Goal: Task Accomplishment & Management: Manage account settings

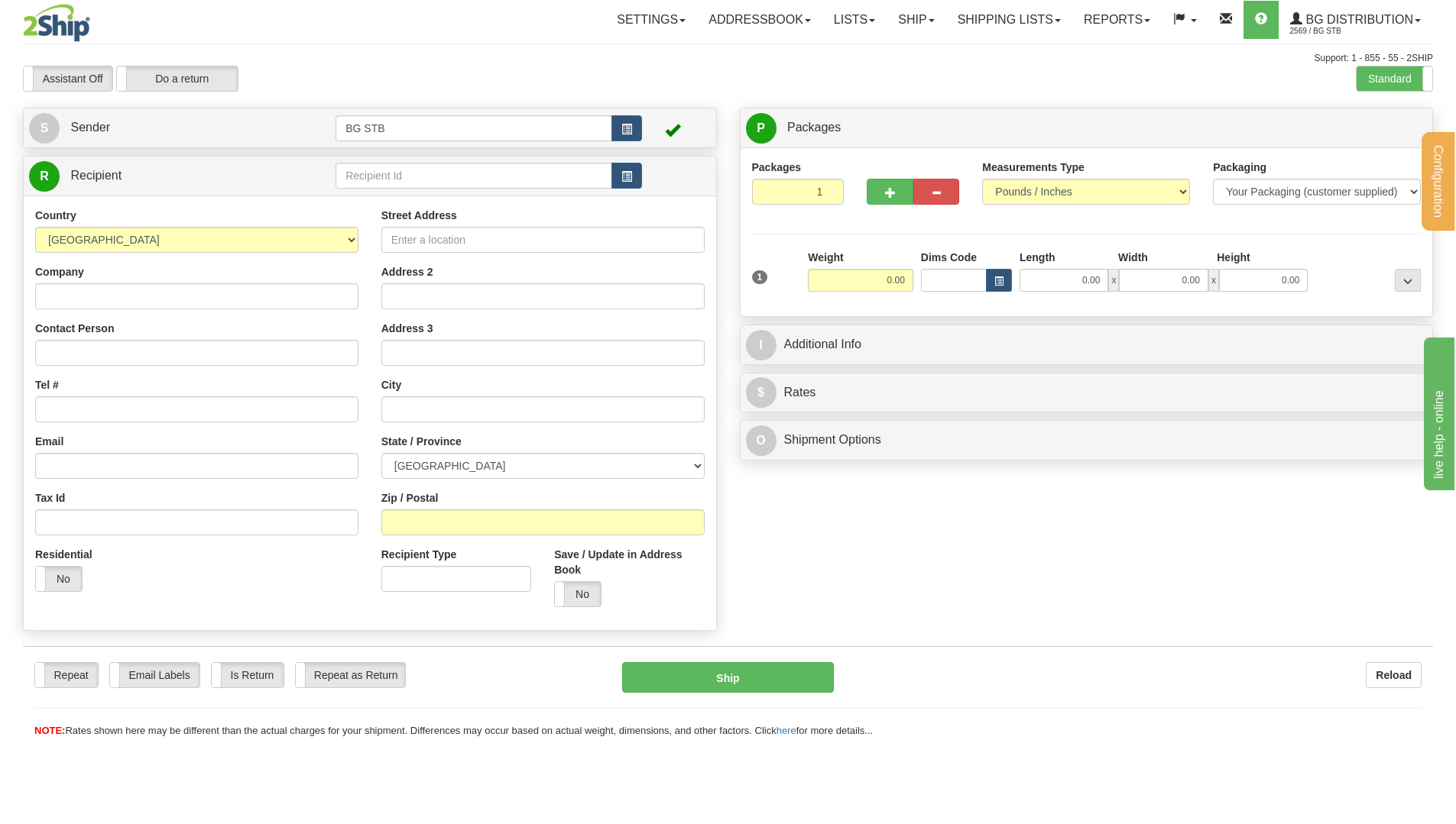
click at [419, 161] on td at bounding box center [488, 176] width 306 height 32
click at [429, 176] on input "text" at bounding box center [473, 175] width 277 height 26
type input "1025"
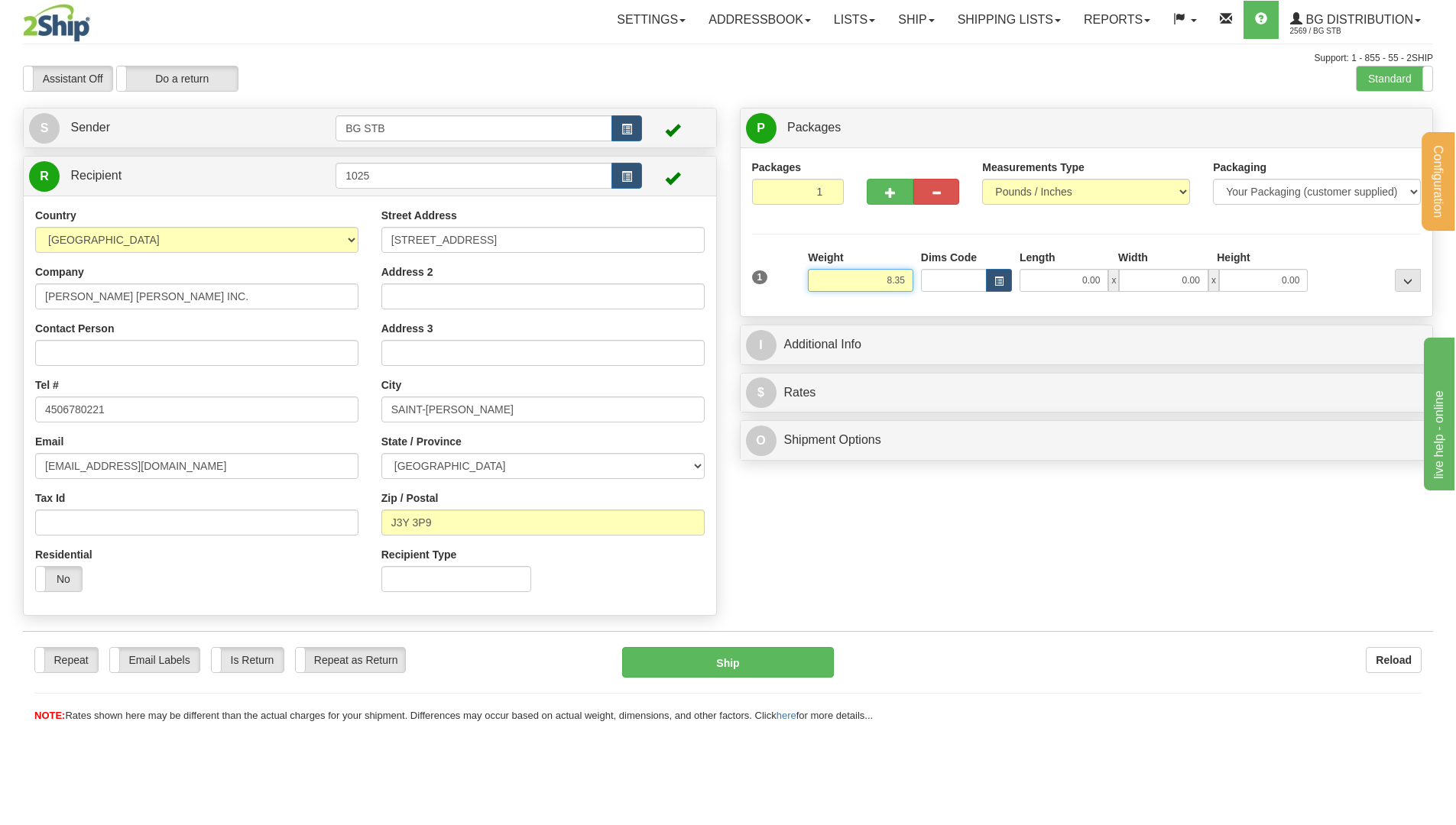
type input "8.35"
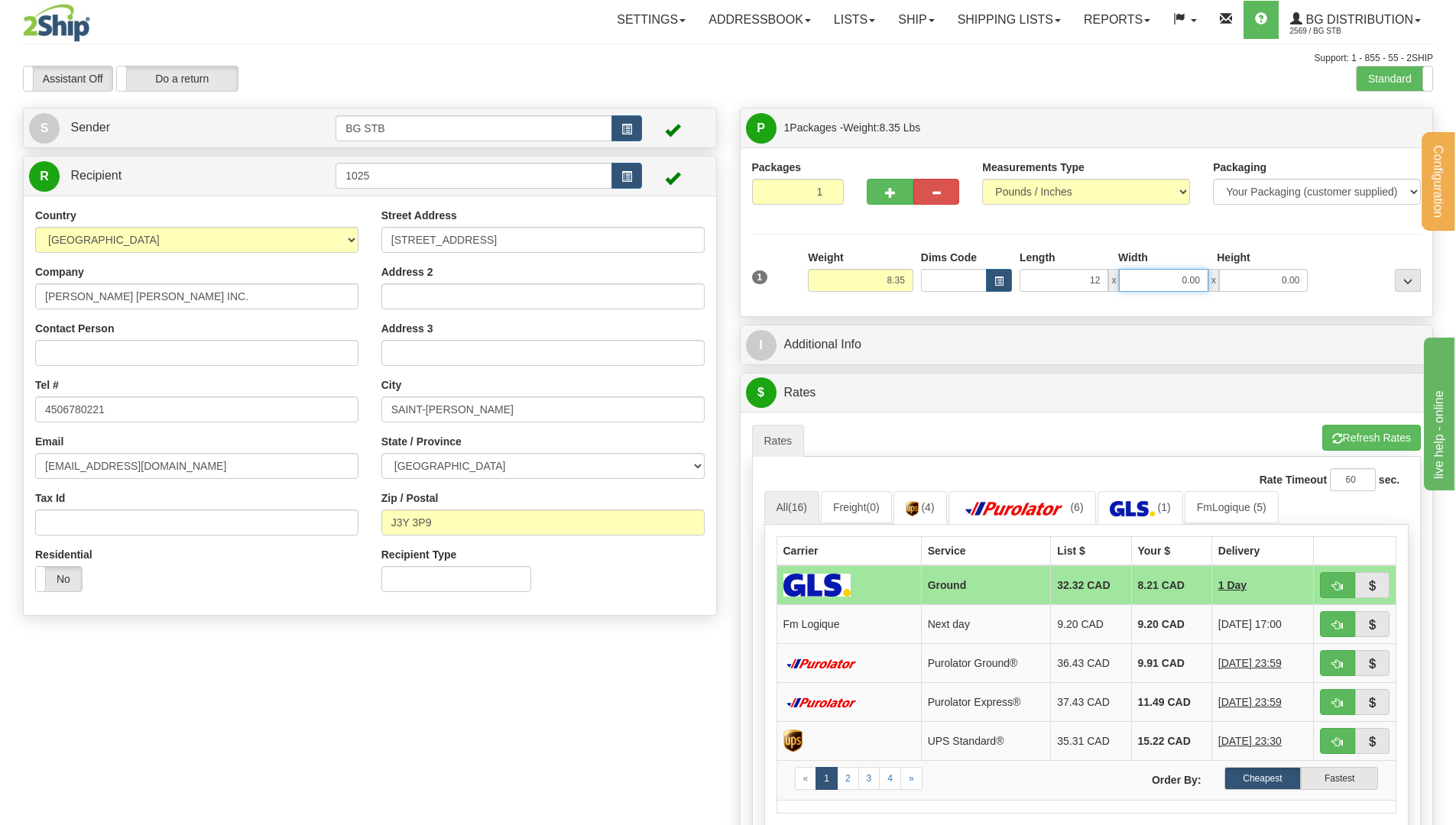
type input "12.00"
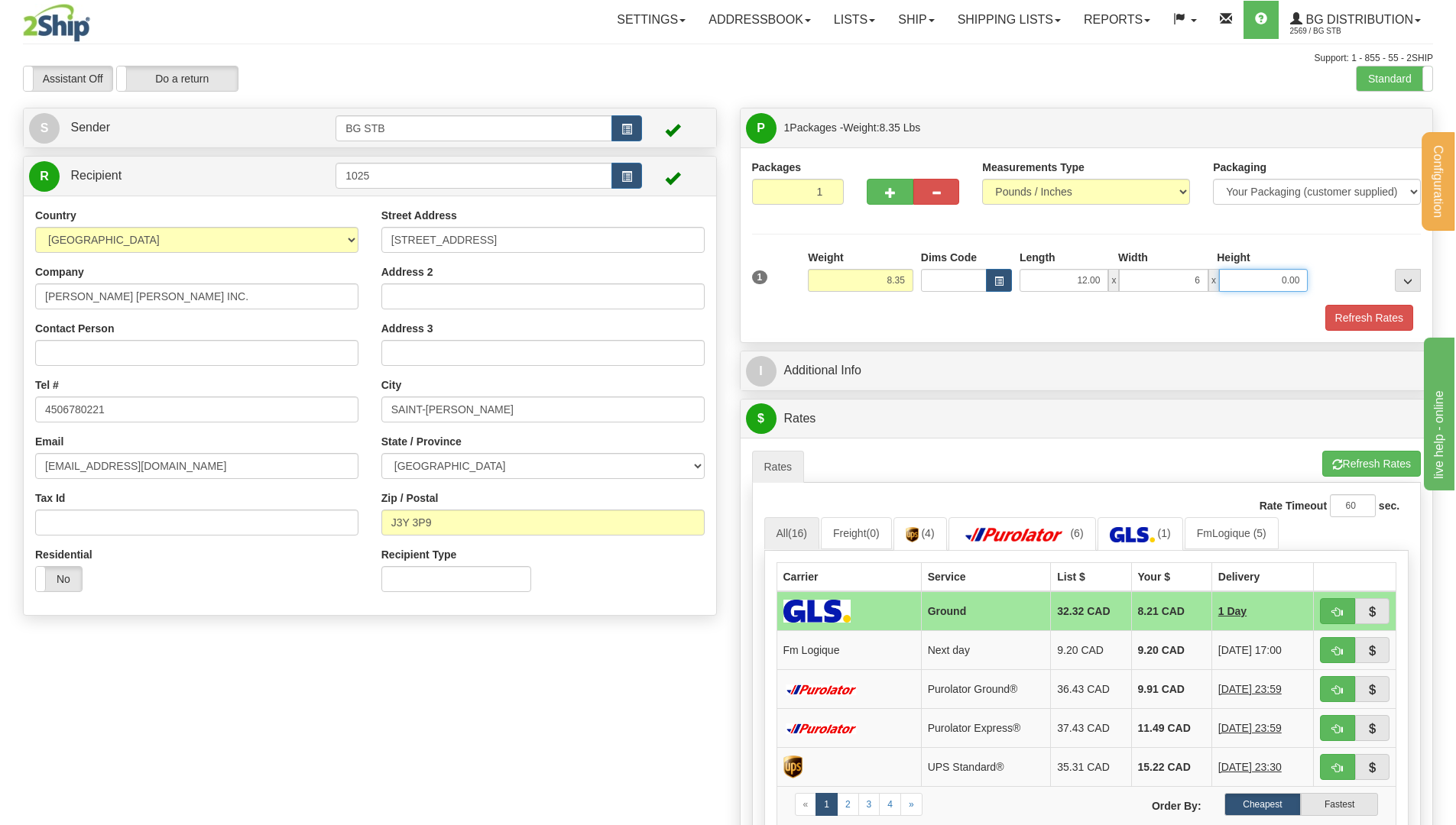
type input "6.00"
click at [934, 369] on div "I Additional Info" at bounding box center [1087, 371] width 693 height 39
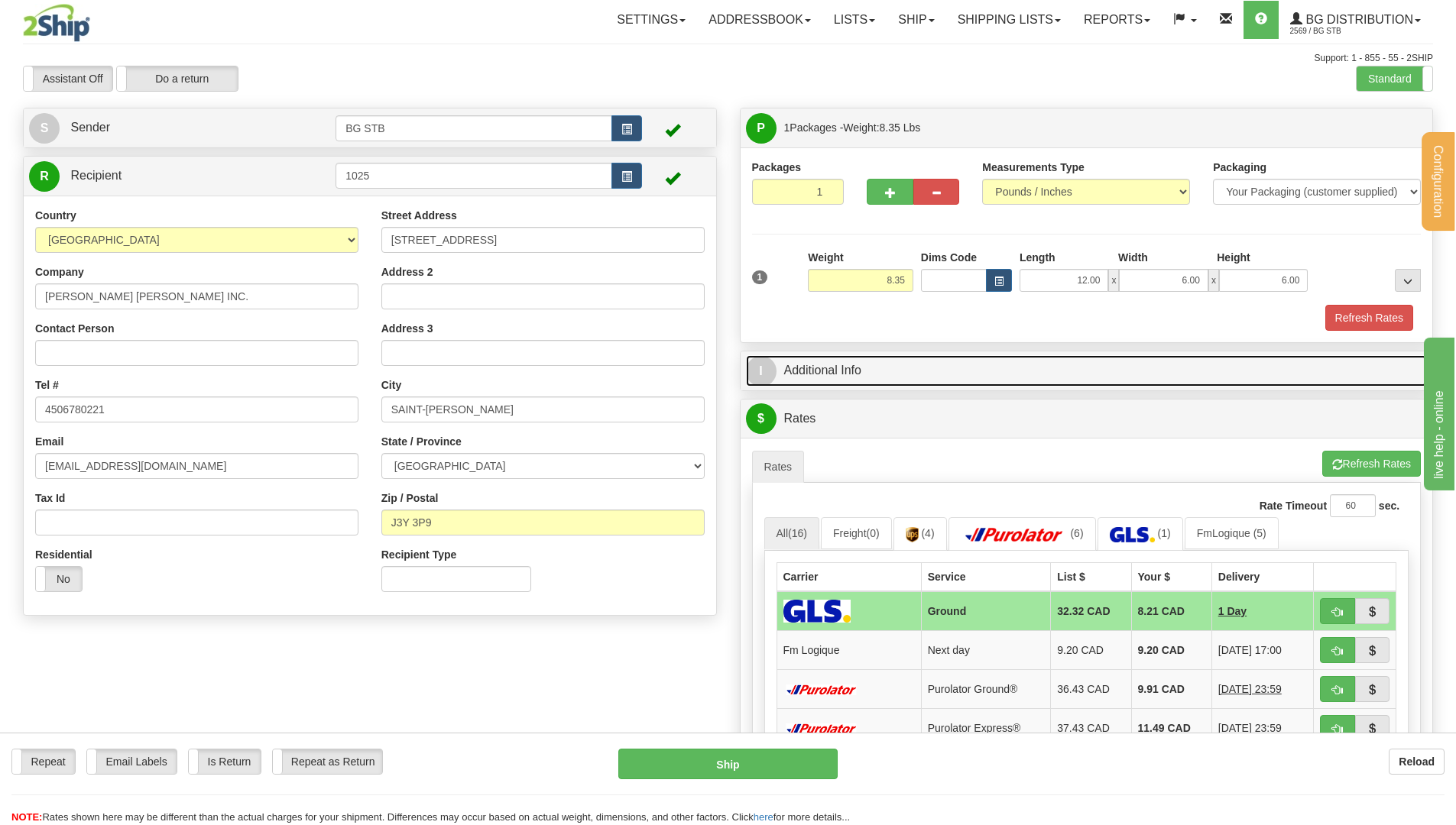
click at [934, 379] on link "I Additional Info" at bounding box center [1087, 371] width 681 height 32
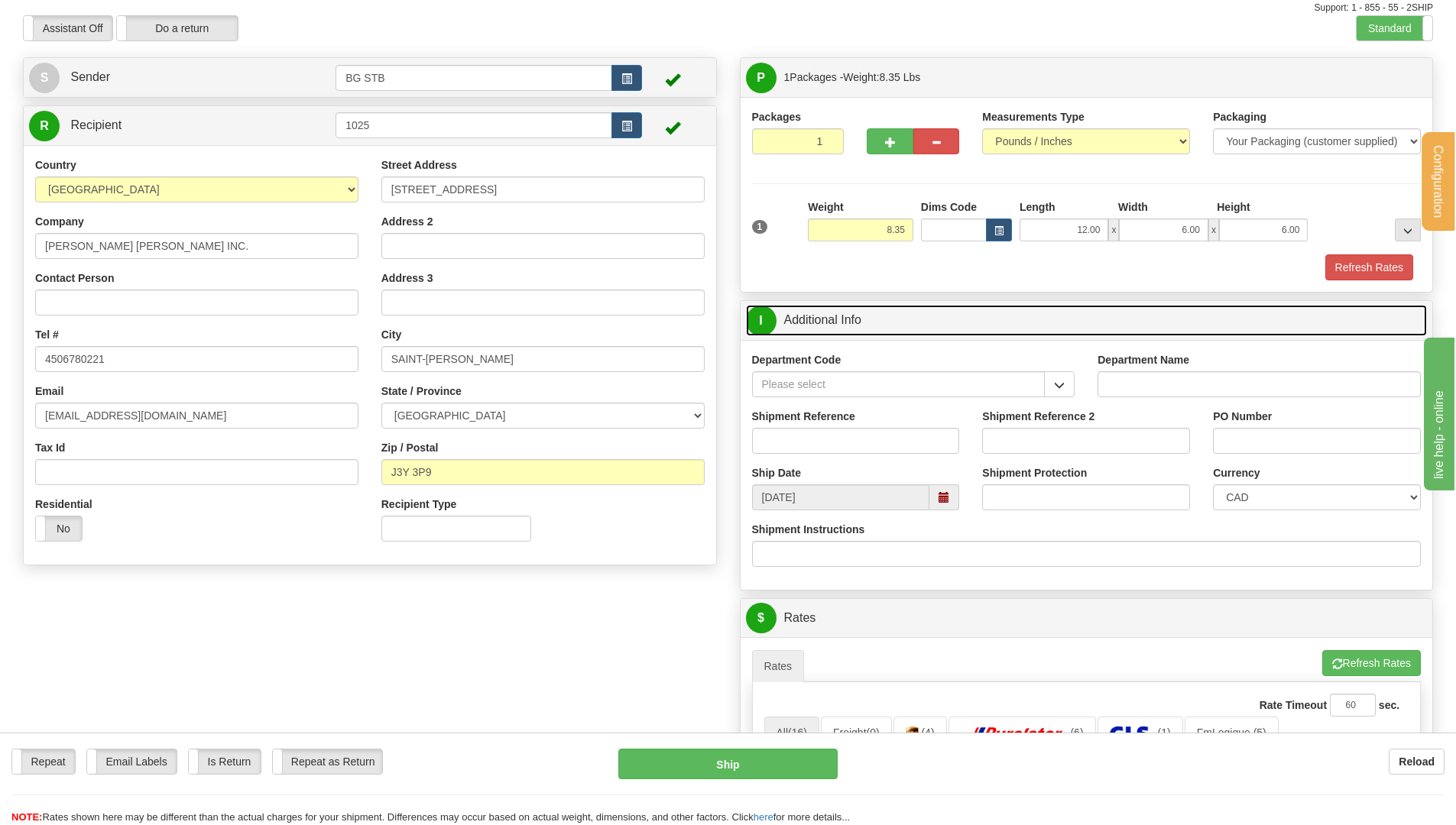
scroll to position [76, 0]
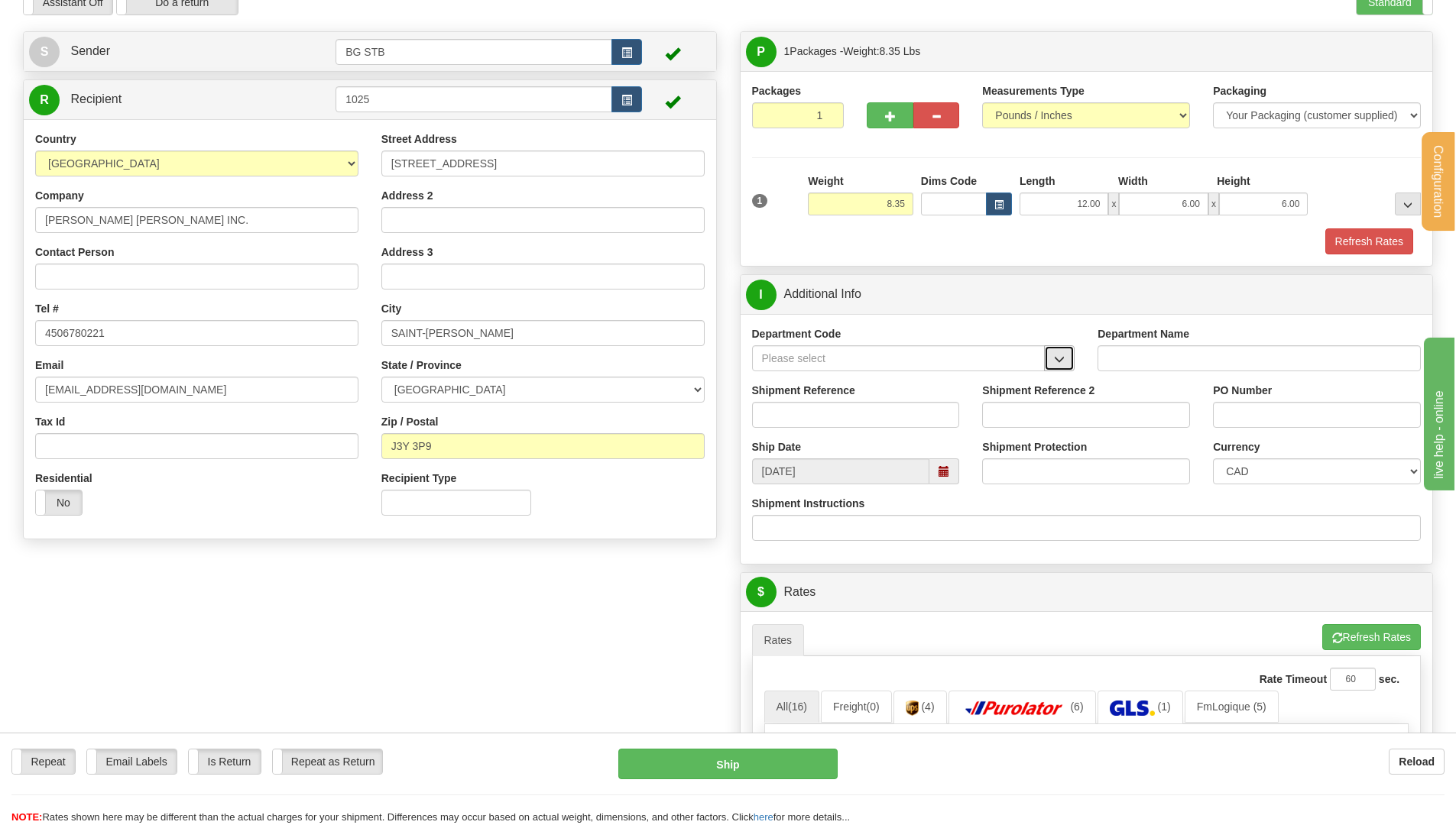
click at [1063, 355] on span "button" at bounding box center [1059, 360] width 11 height 10
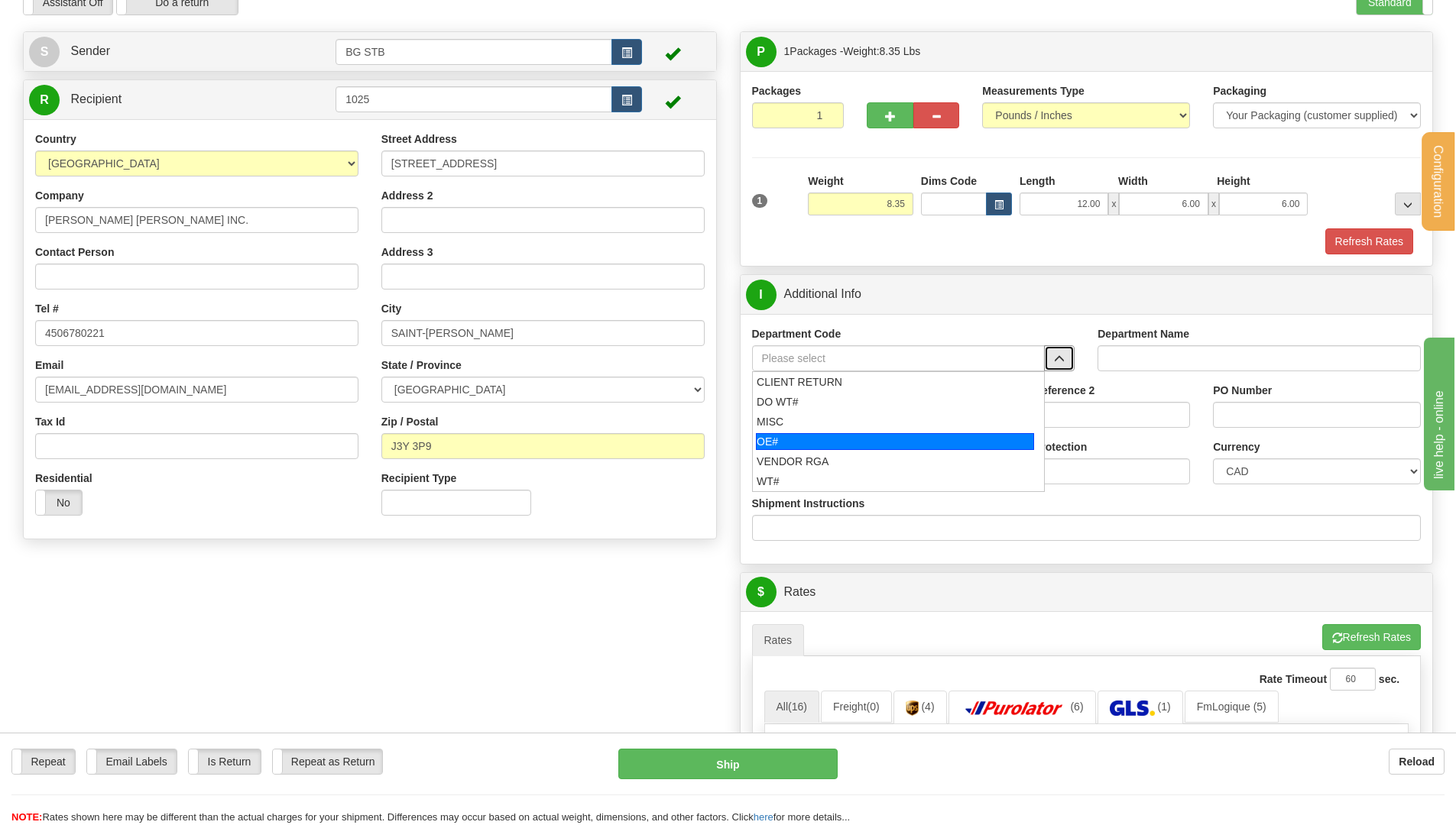
drag, startPoint x: 840, startPoint y: 438, endPoint x: 838, endPoint y: 421, distance: 17.1
click at [839, 435] on div "OE#" at bounding box center [895, 442] width 279 height 17
type input "OE#"
type input "ORDERS"
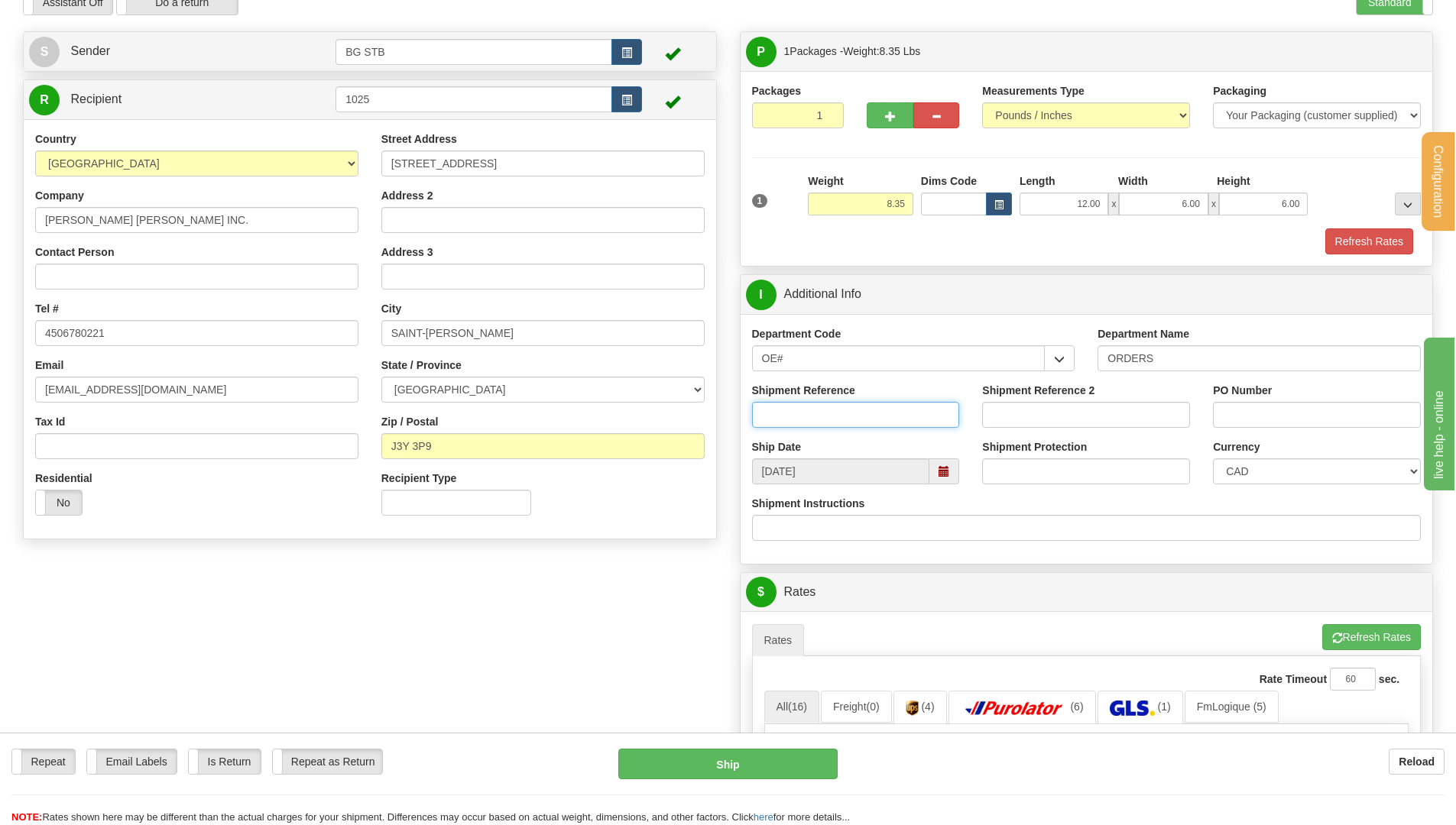
click at [838, 421] on input "Shipment Reference" at bounding box center [856, 415] width 208 height 26
type input "80004719-00 // 80004726-00 // -01"
click at [1236, 417] on input "PO Number" at bounding box center [1317, 415] width 208 height 26
type input "0"
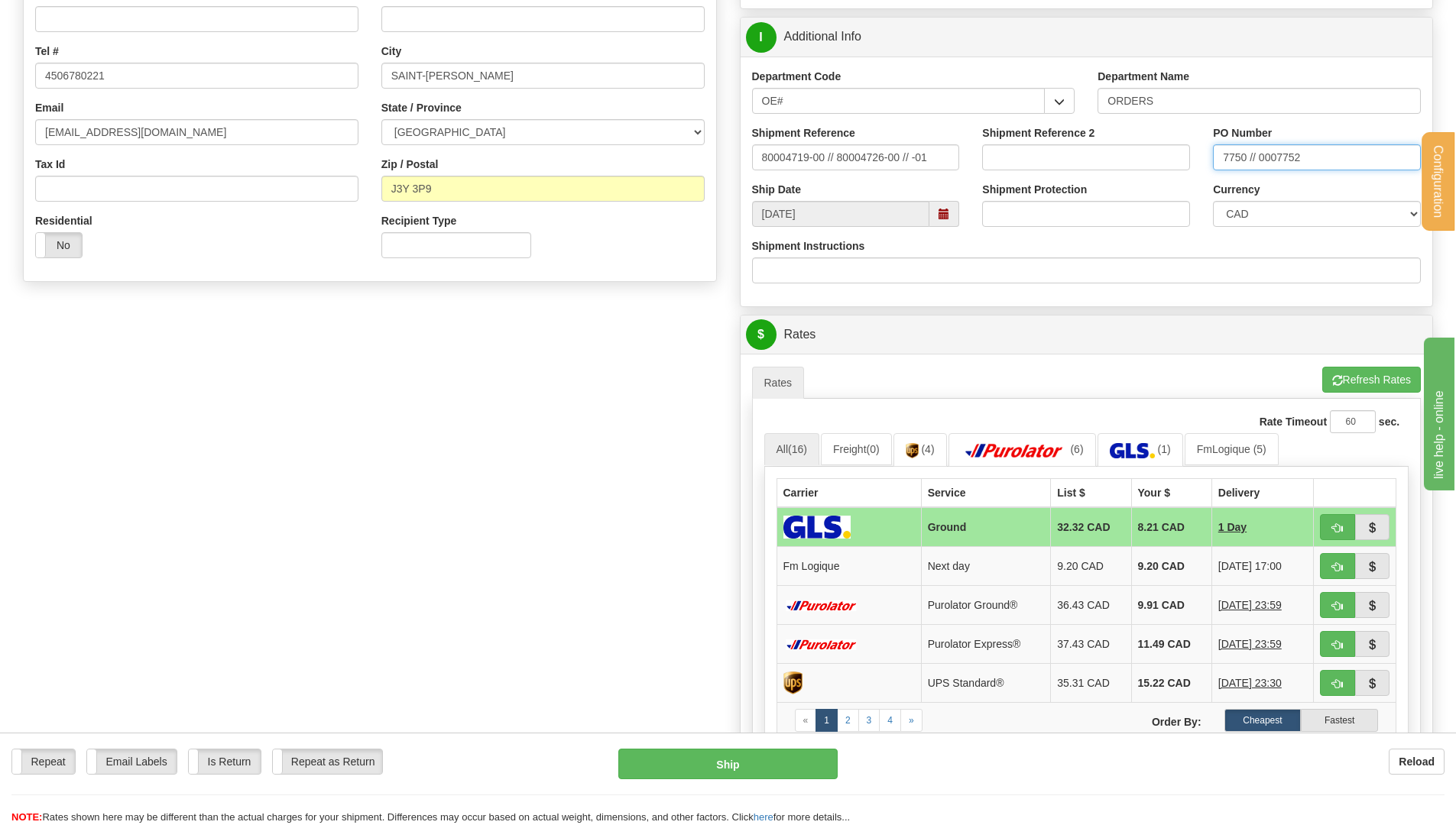
scroll to position [611, 0]
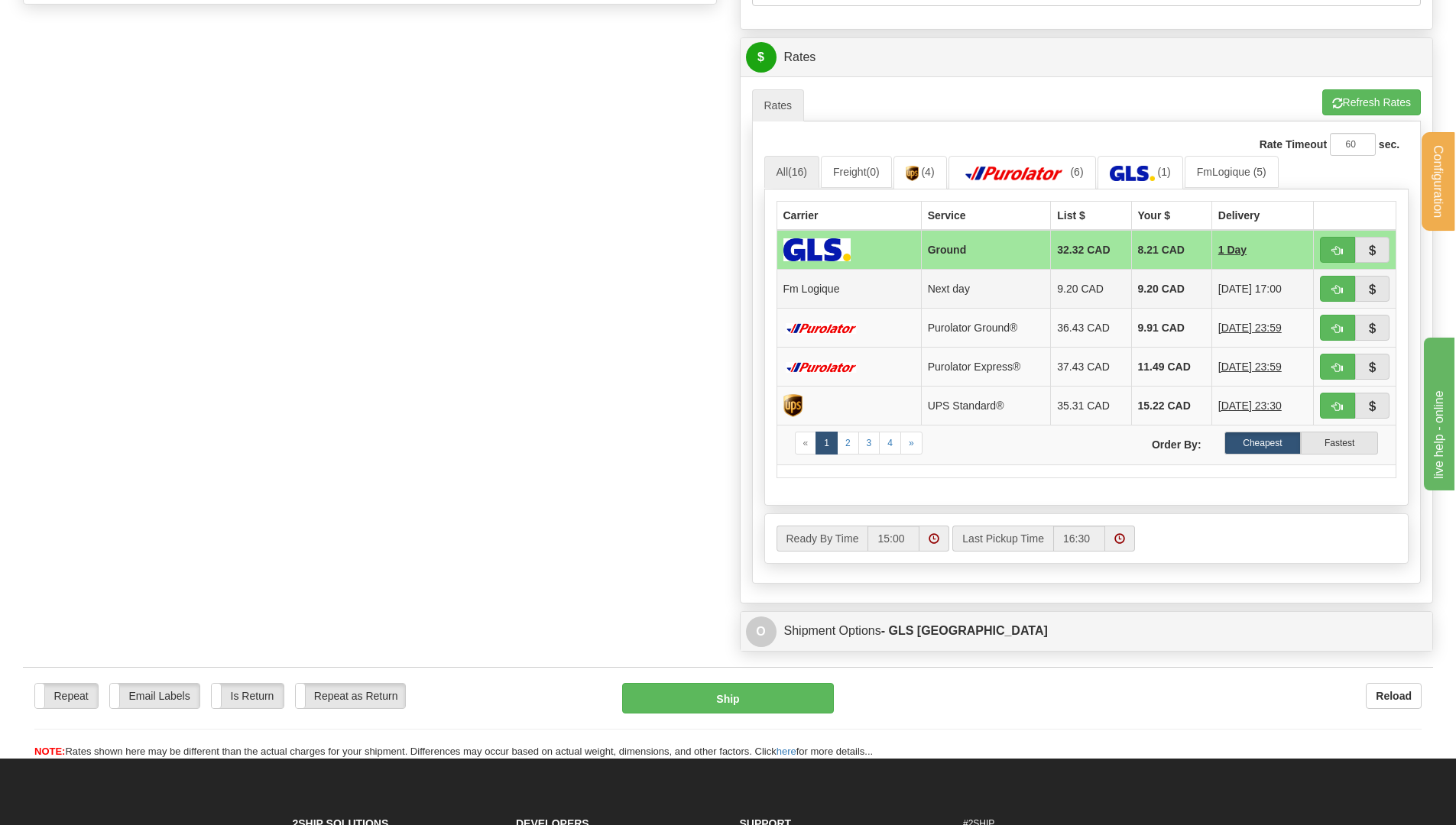
type input "7750 // 0007752"
click at [1351, 287] on button "button" at bounding box center [1337, 289] width 35 height 26
type input "jour"
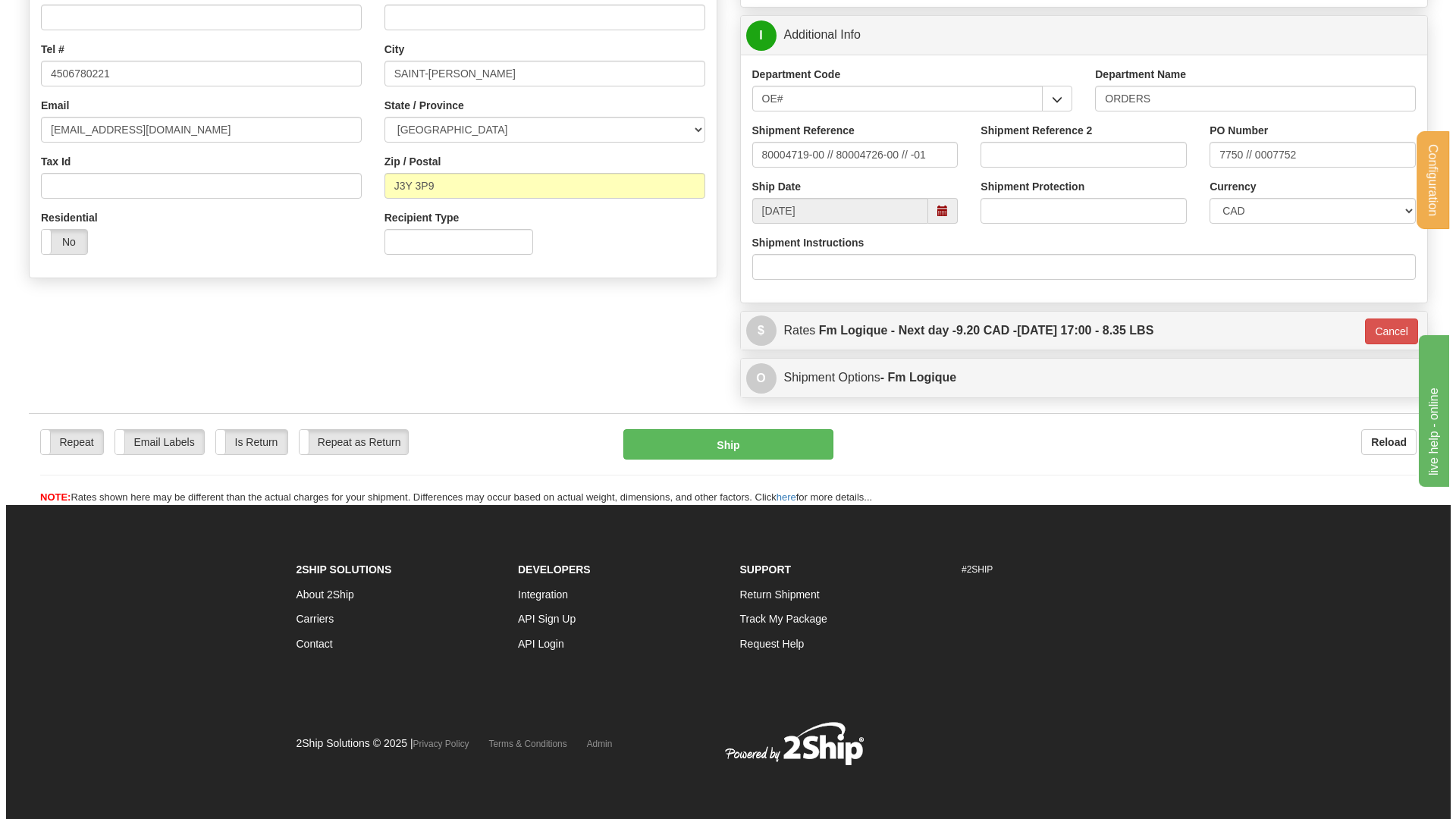
scroll to position [329, 0]
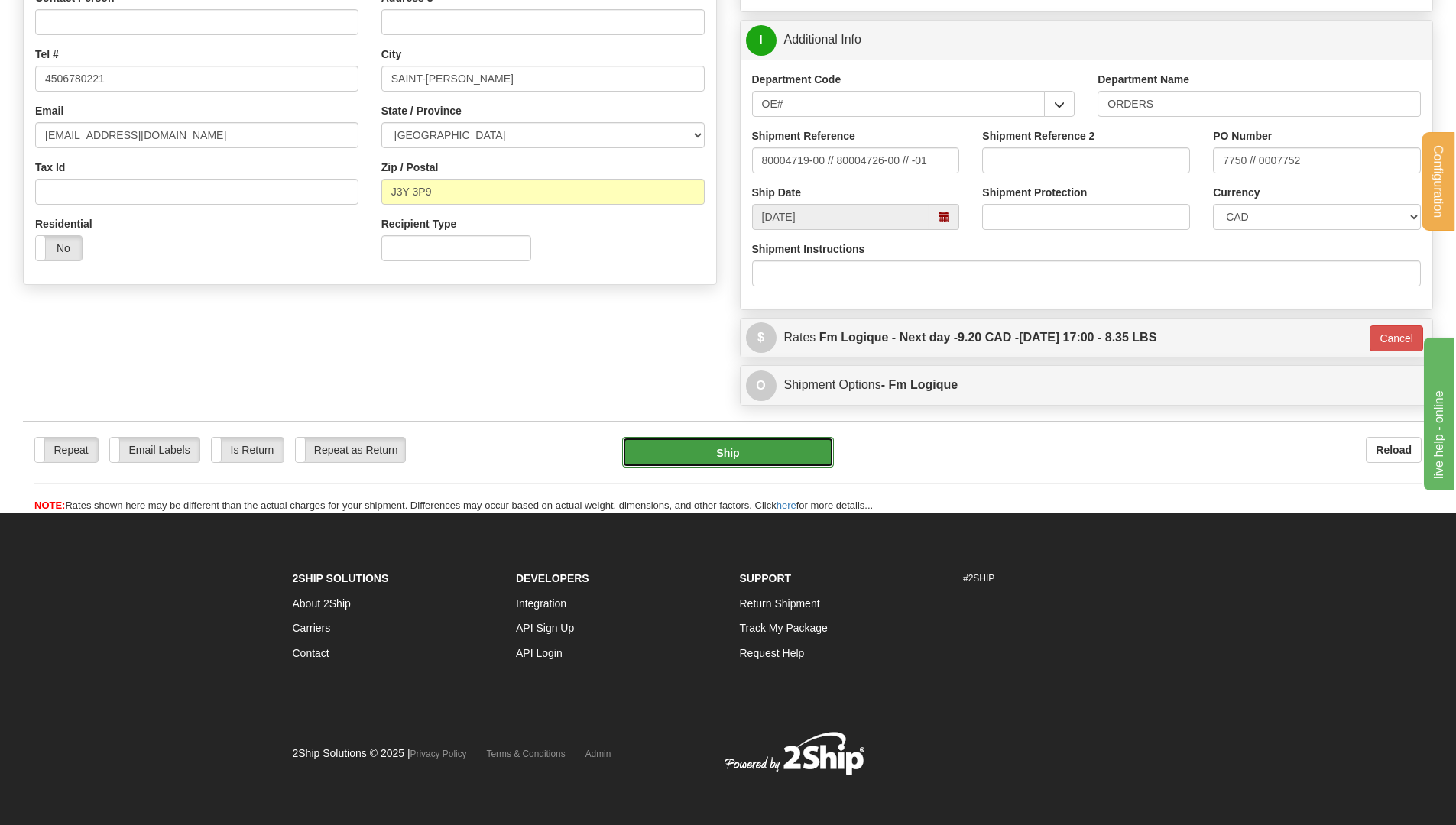
click at [804, 452] on button "Ship" at bounding box center [728, 452] width 212 height 31
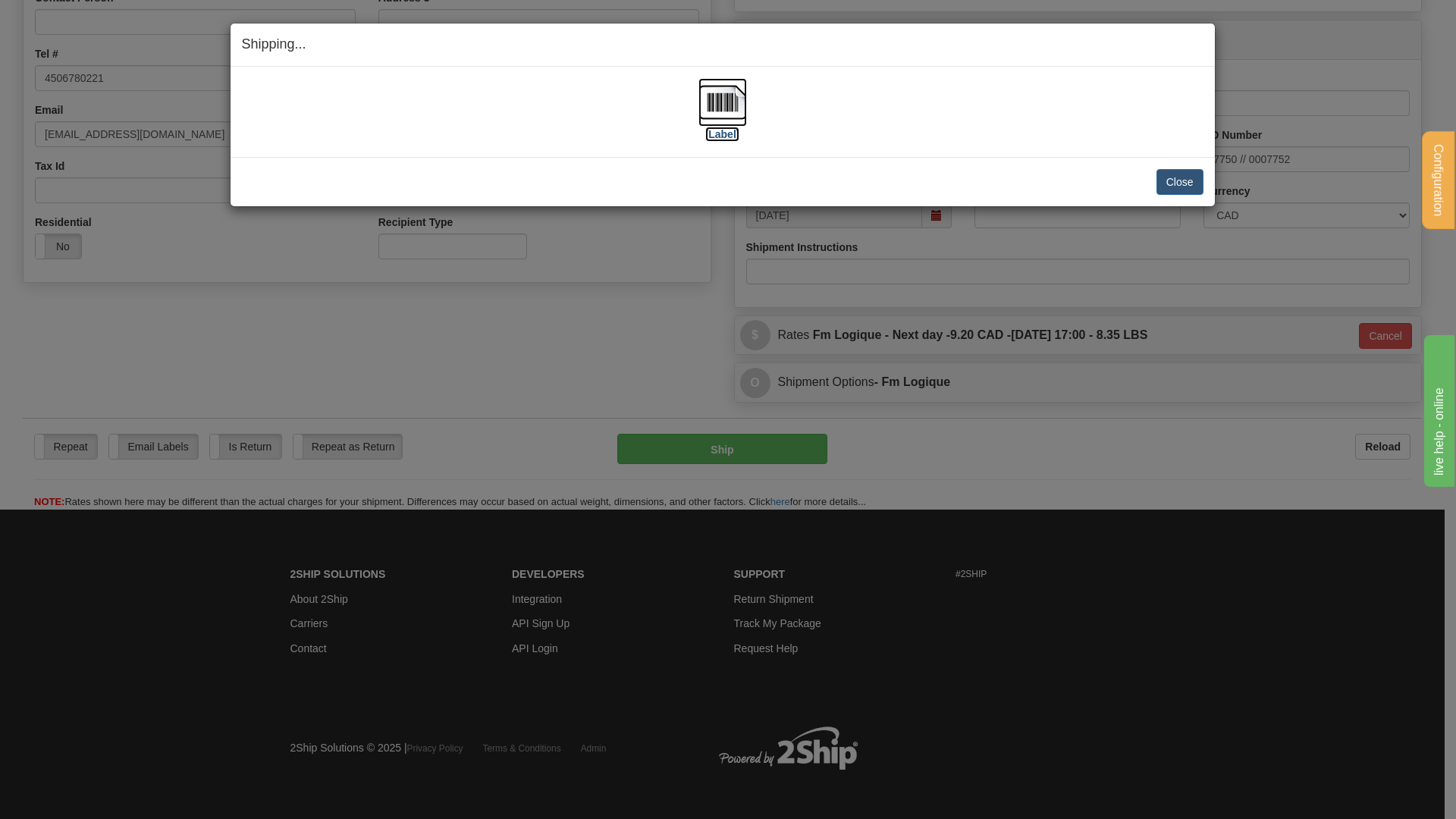
click at [740, 96] on img at bounding box center [723, 102] width 48 height 48
click at [1193, 177] on button "Close" at bounding box center [1180, 182] width 47 height 26
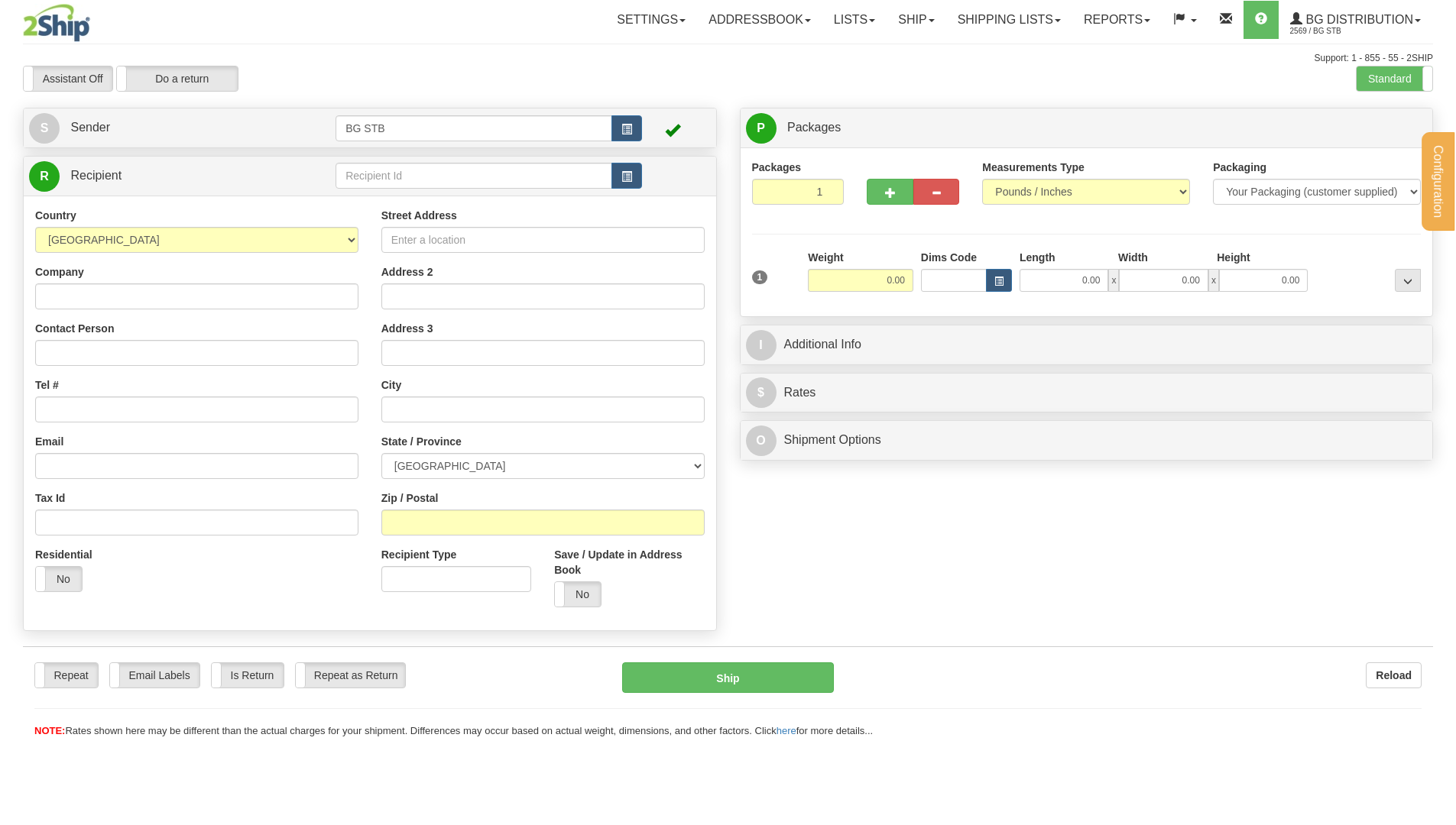
click at [382, 177] on div "Configuration My Configuration Panel Close Configure My Carriers" at bounding box center [728, 412] width 1456 height 825
click at [382, 177] on input "text" at bounding box center [473, 175] width 277 height 26
type input "1224"
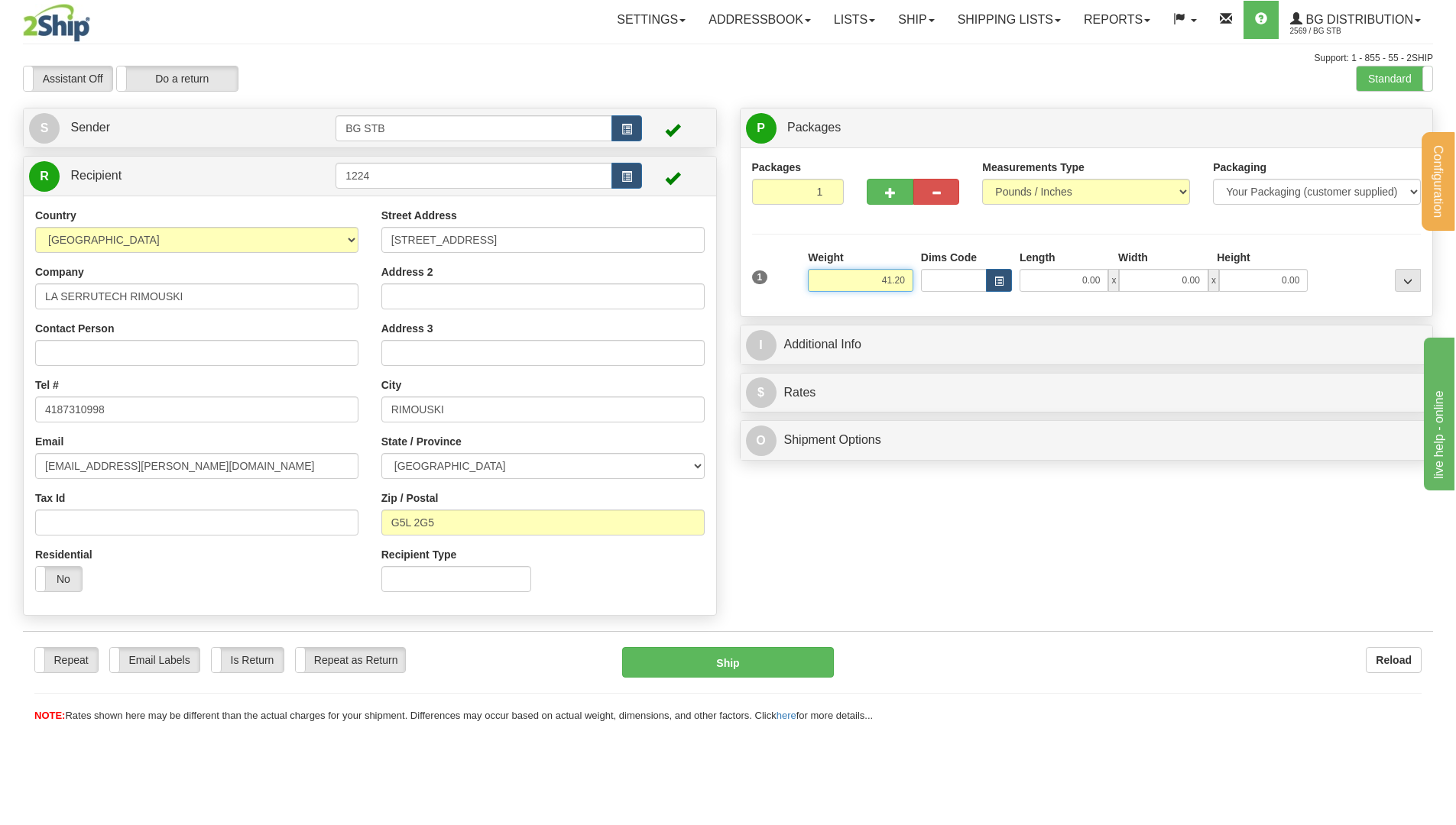
type input "41.20"
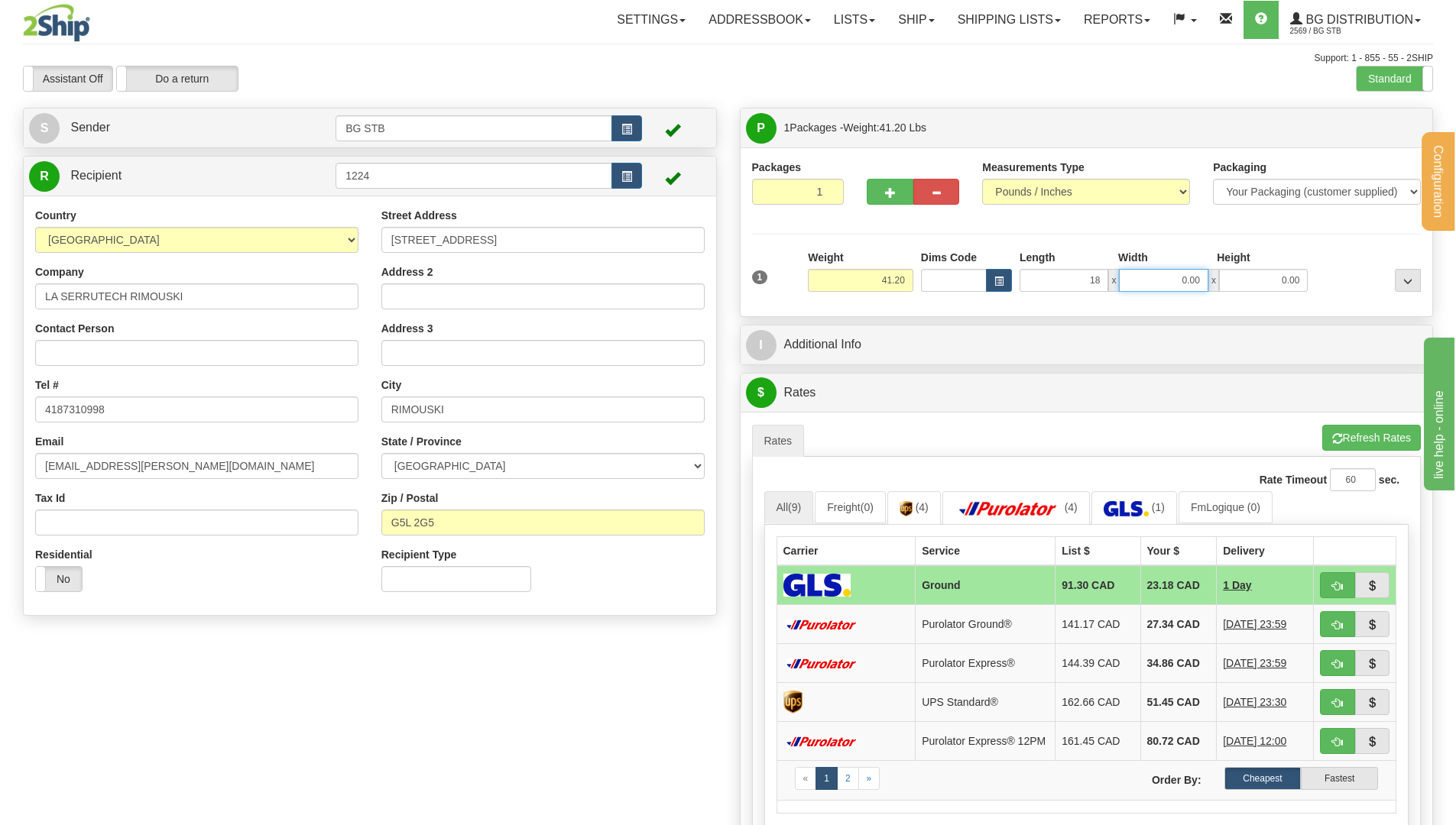
type input "18.00"
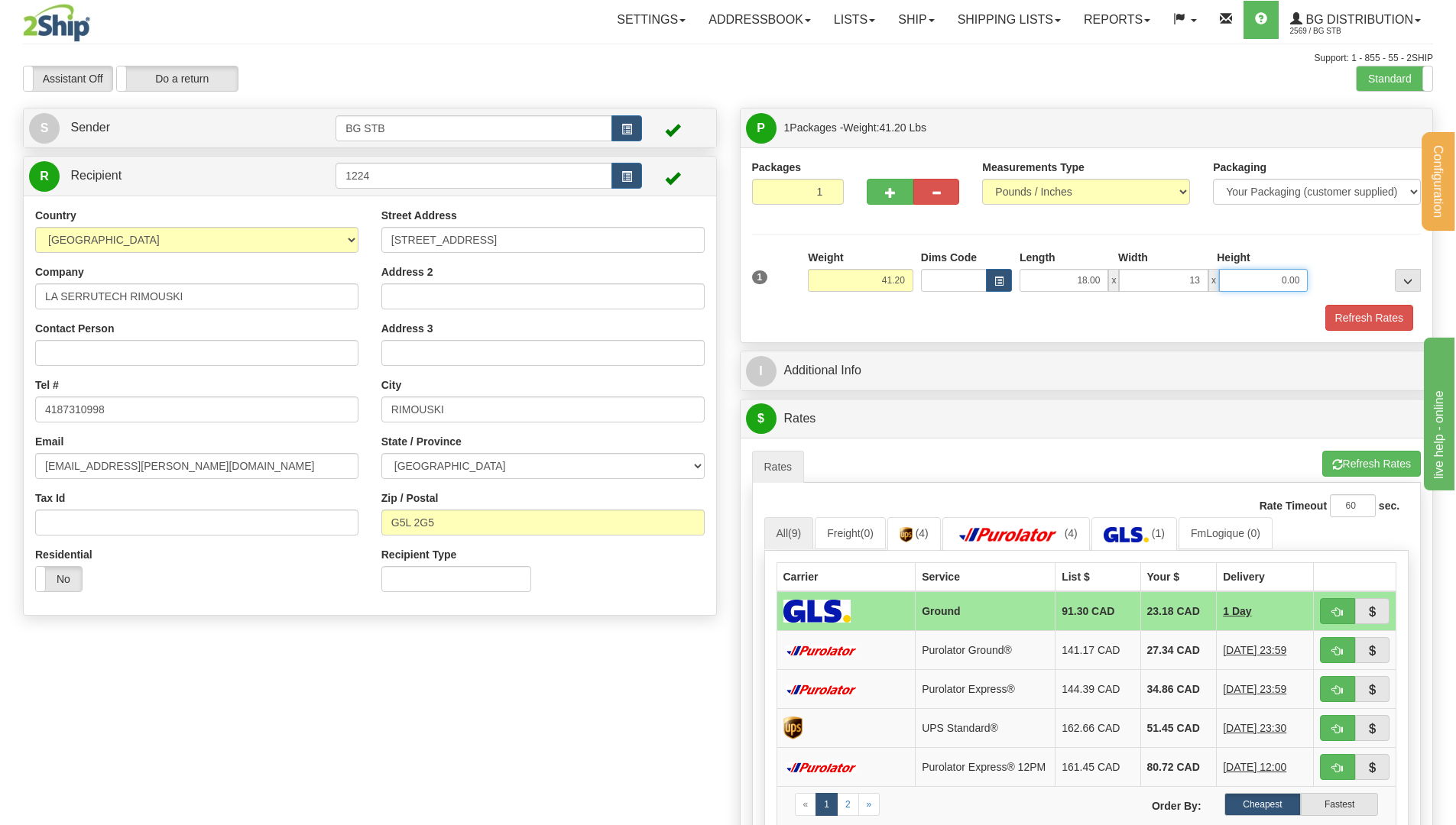
type input "13.00"
type input "9.00"
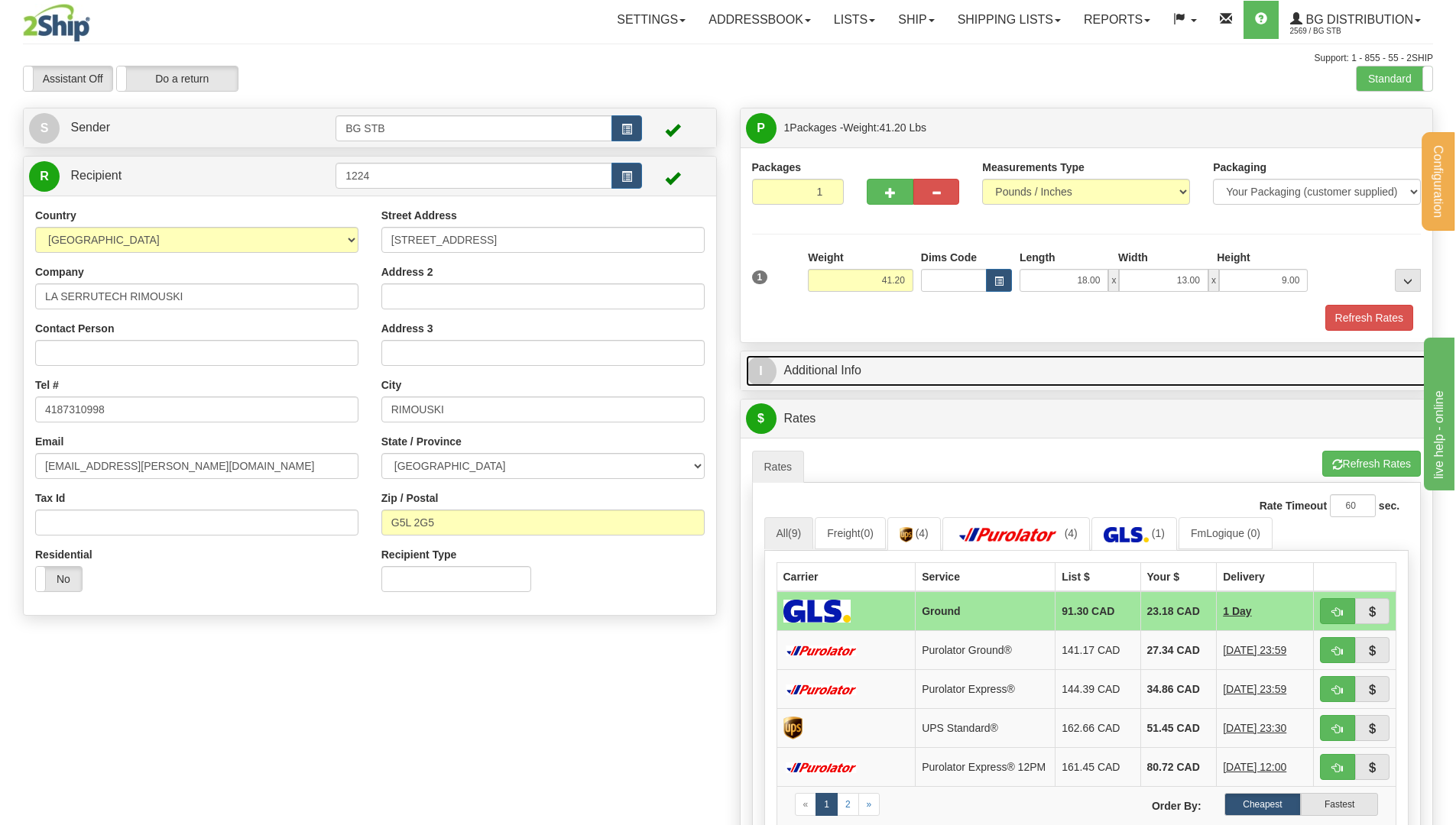
click at [866, 359] on link "I Additional Info" at bounding box center [1087, 371] width 681 height 32
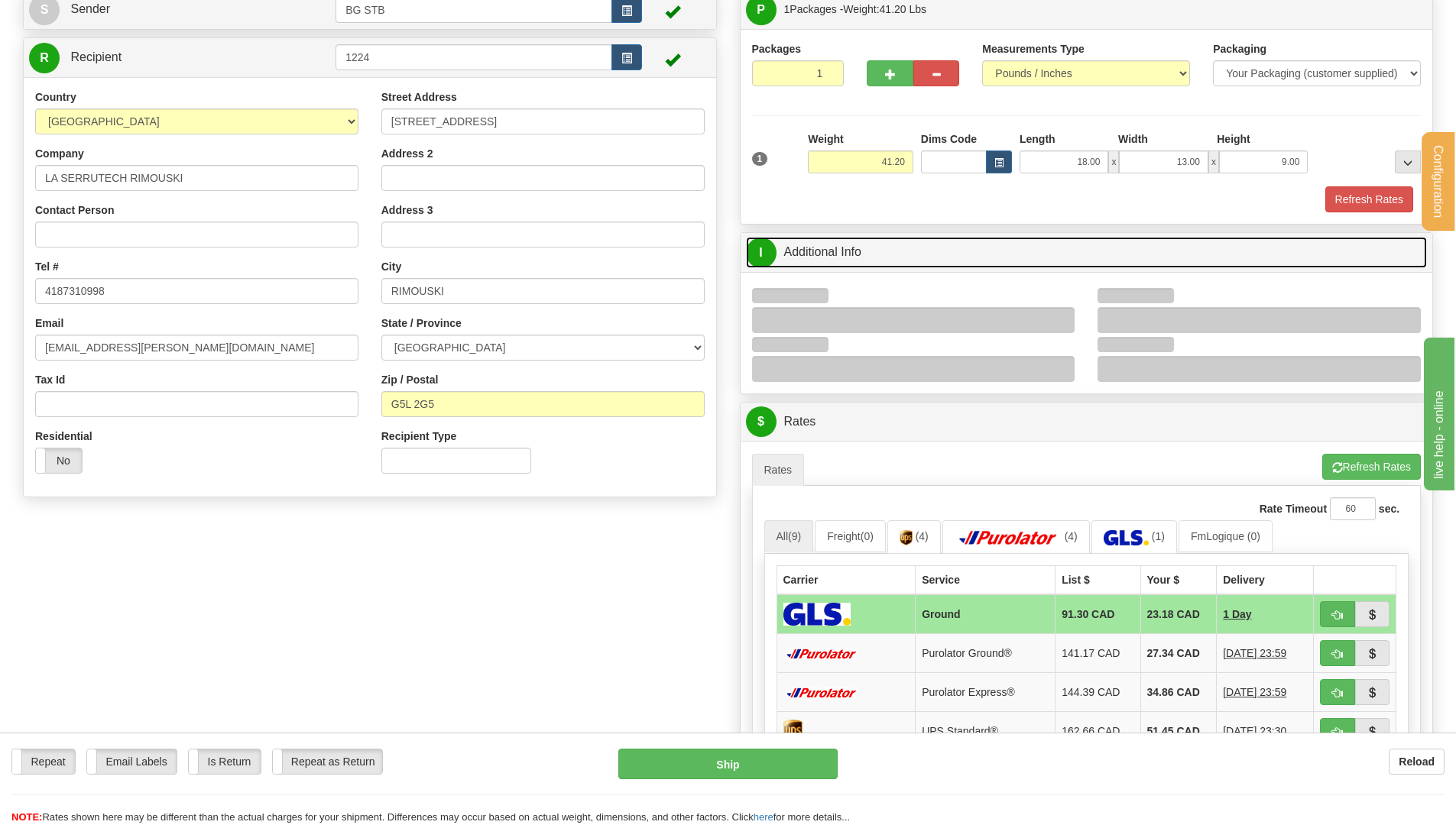
scroll to position [229, 0]
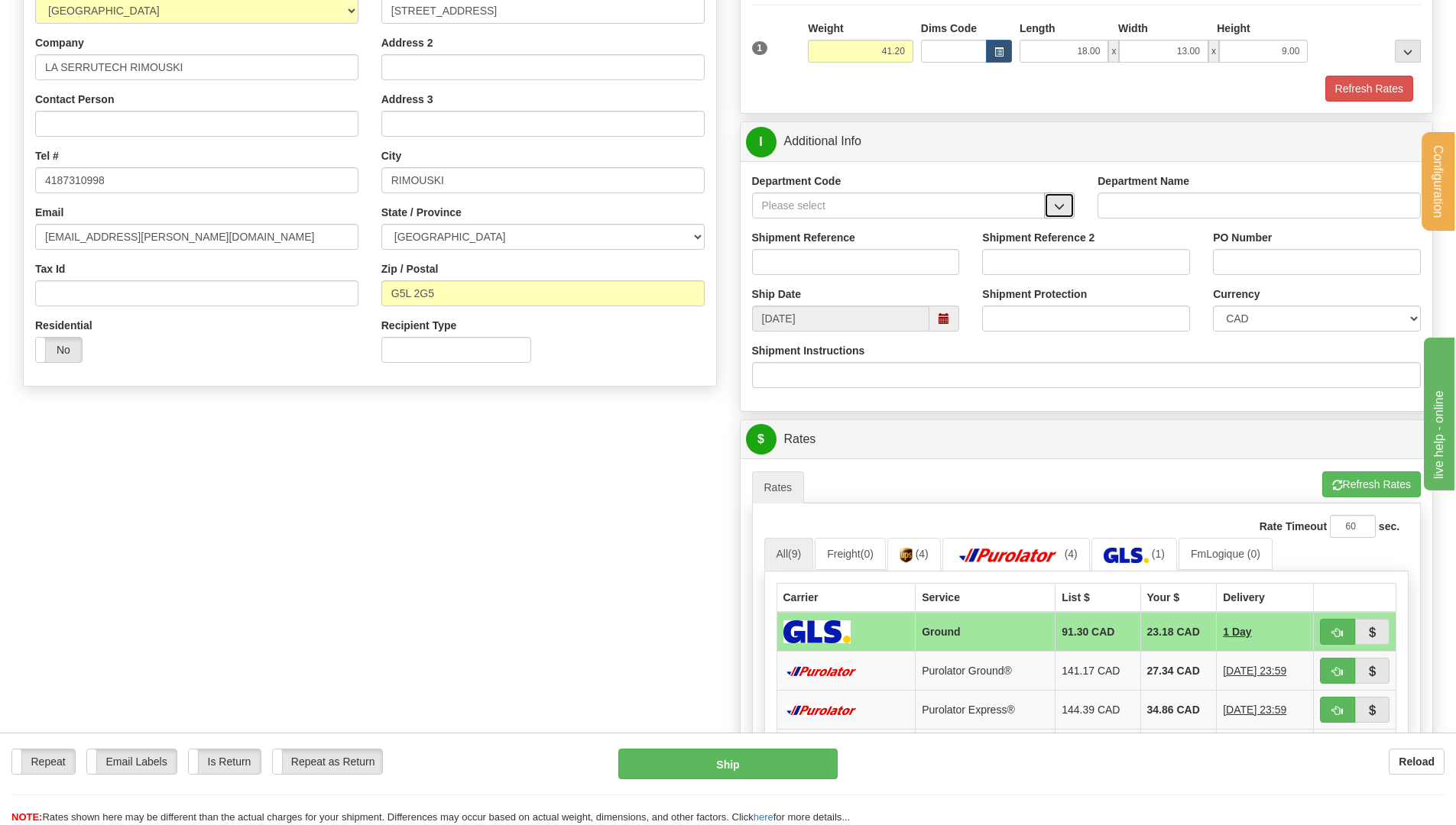
click at [1062, 205] on span "button" at bounding box center [1059, 206] width 11 height 10
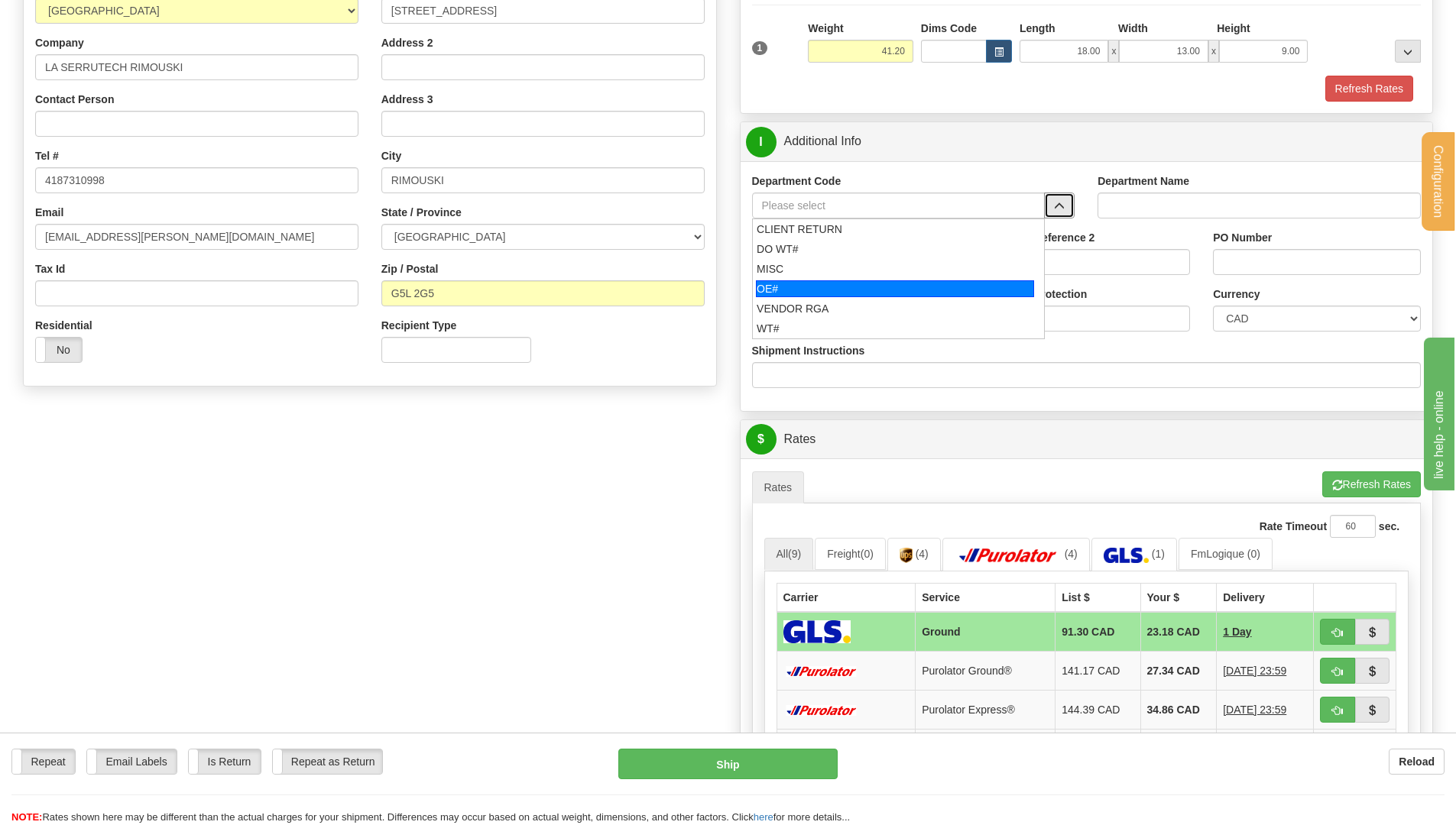
click at [840, 291] on div "OE#" at bounding box center [895, 288] width 279 height 17
type input "OE#"
type input "ORDERS"
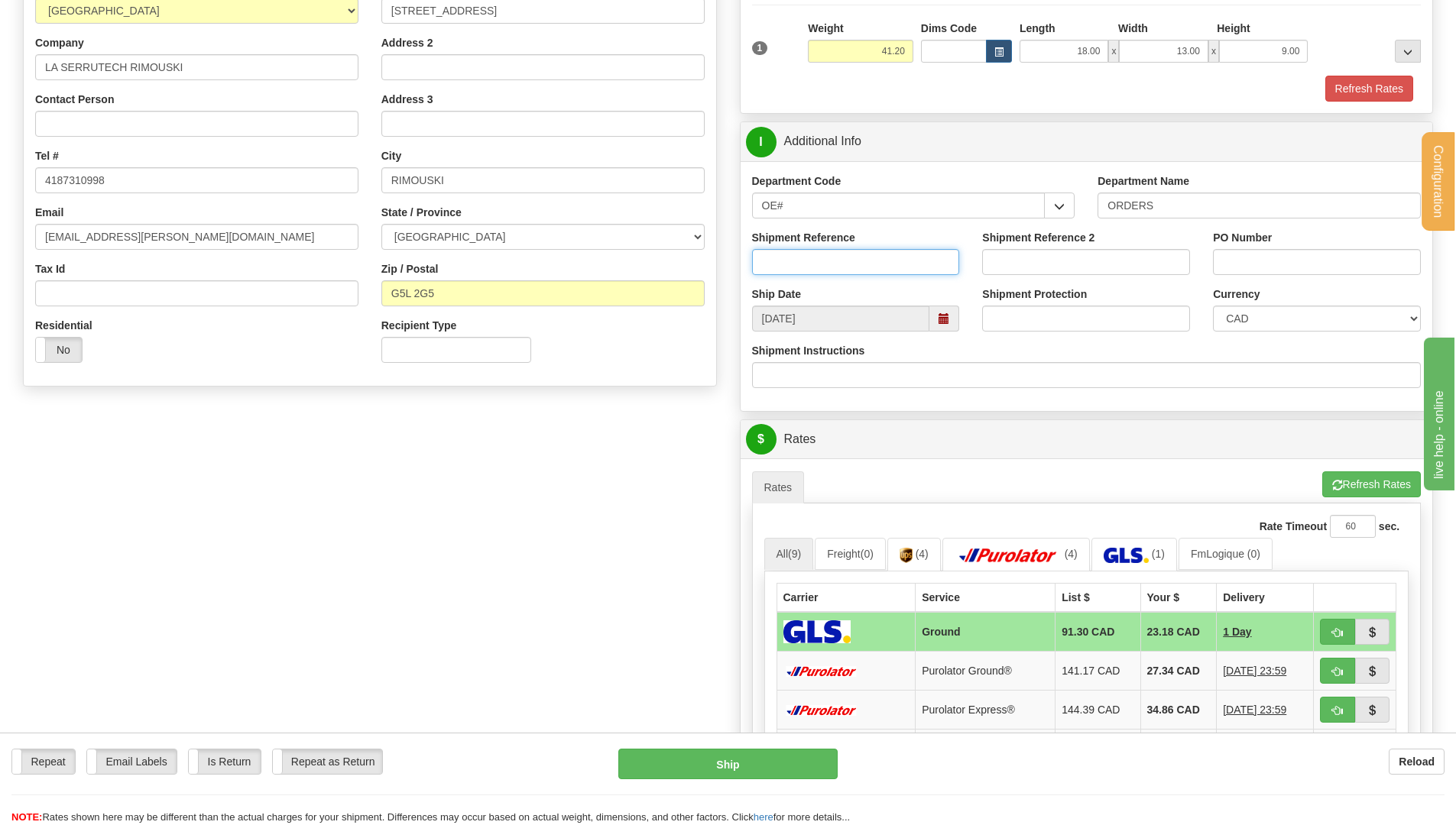
click at [834, 263] on input "Shipment Reference" at bounding box center [856, 262] width 208 height 26
type input "80004677-00"
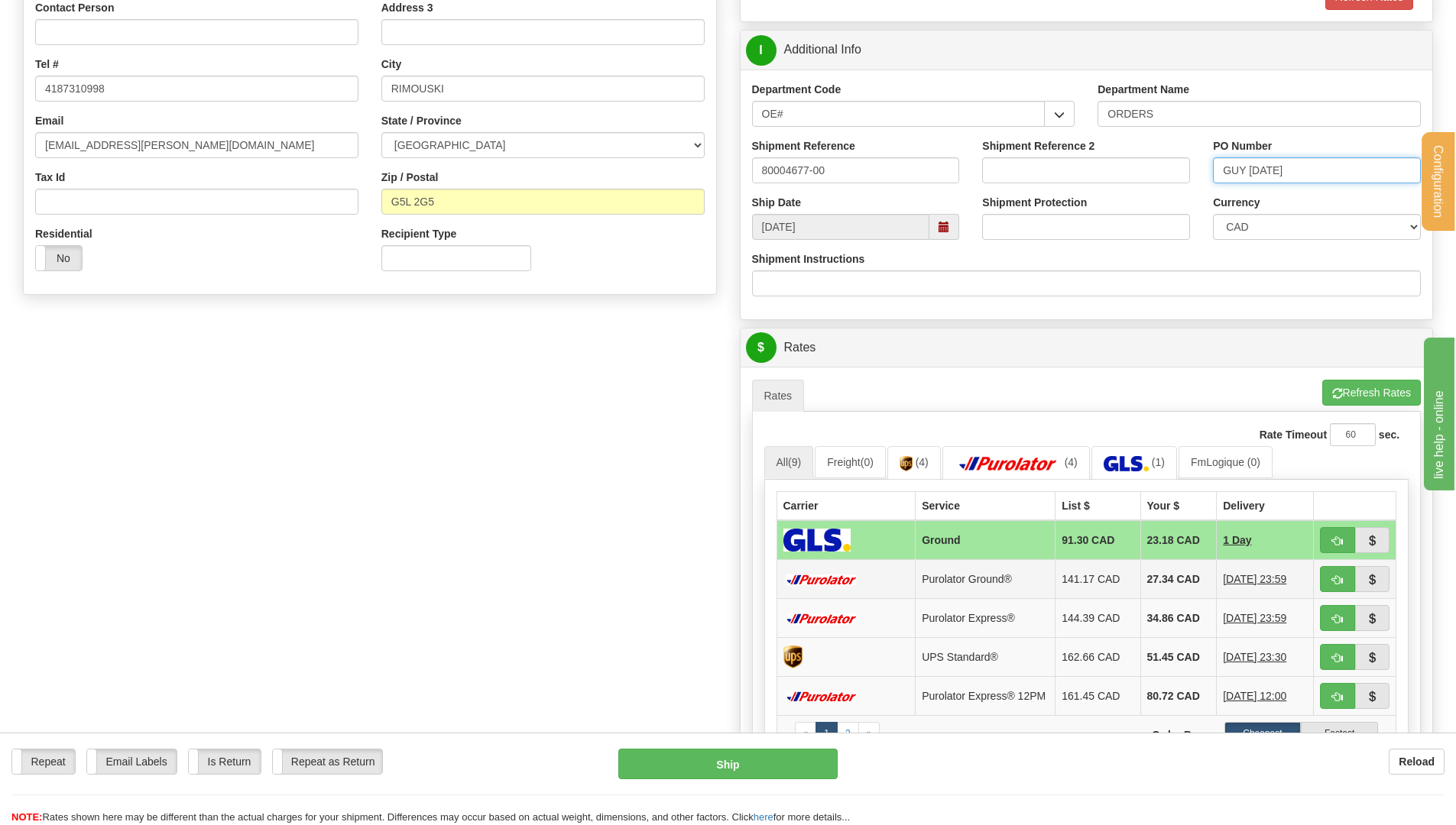
scroll to position [459, 0]
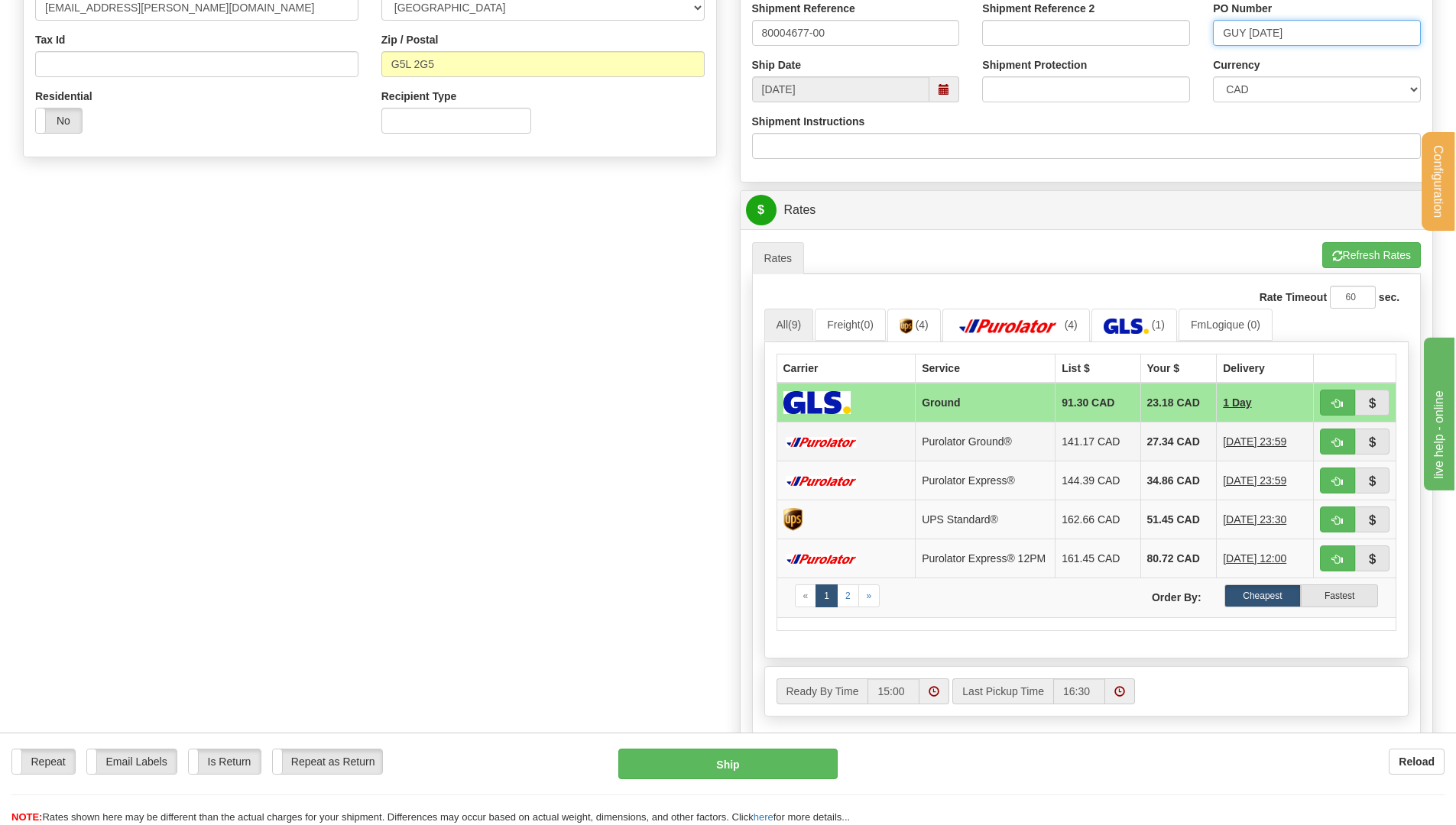
type input "GUY [DATE]"
click at [1333, 408] on span "button" at bounding box center [1337, 404] width 11 height 10
type input "1"
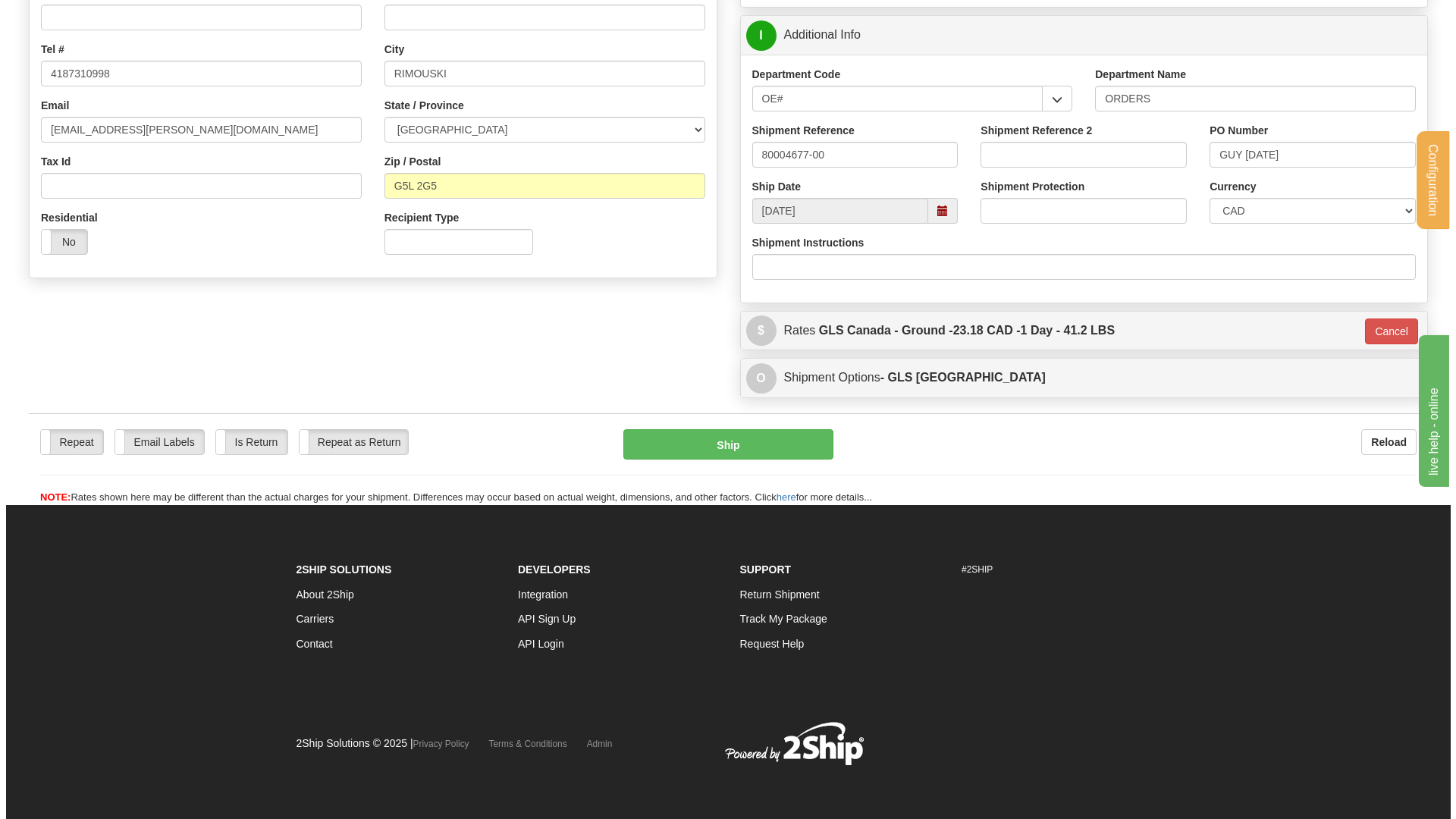
scroll to position [334, 0]
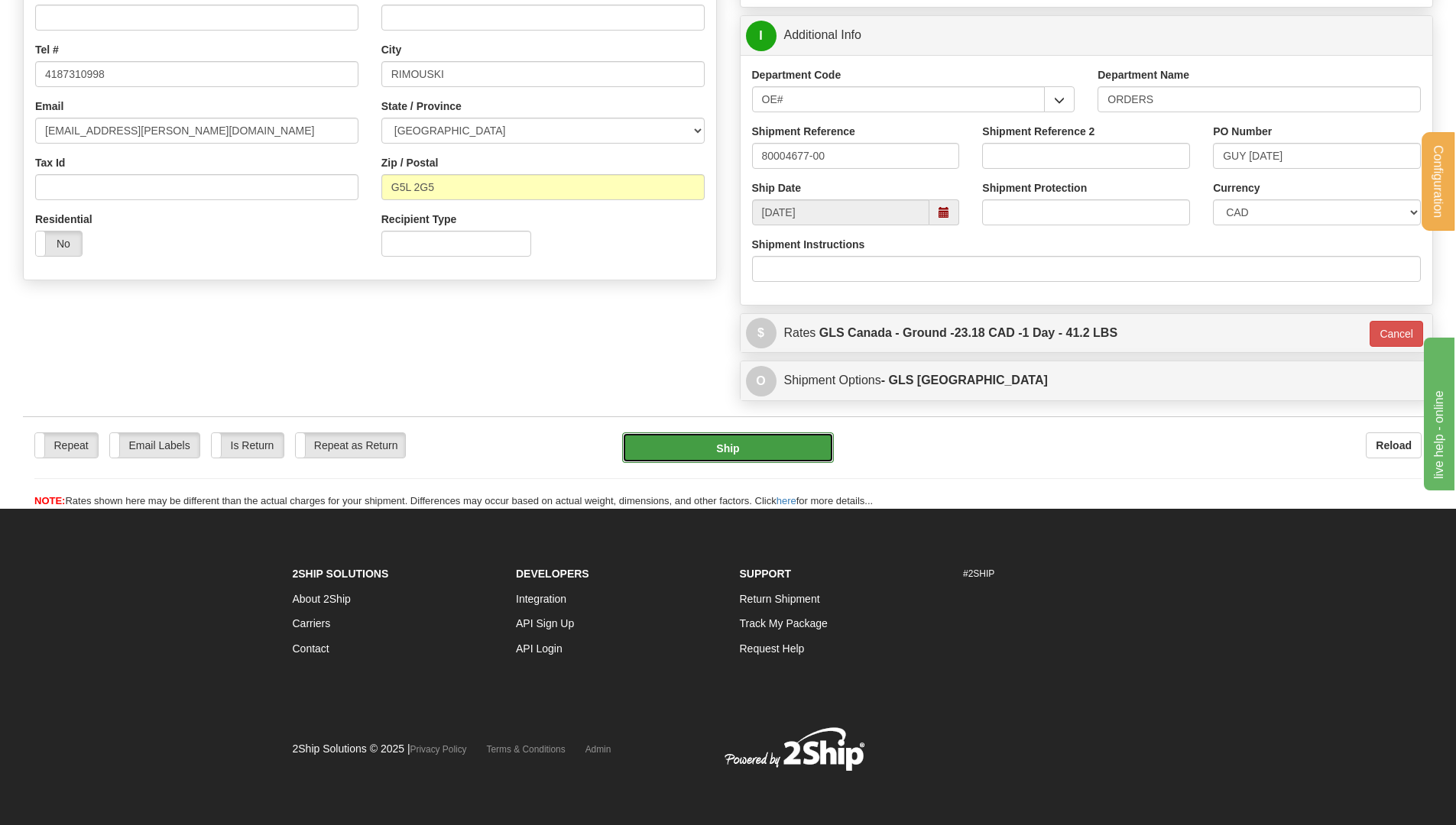
click at [693, 456] on button "Ship" at bounding box center [728, 448] width 212 height 31
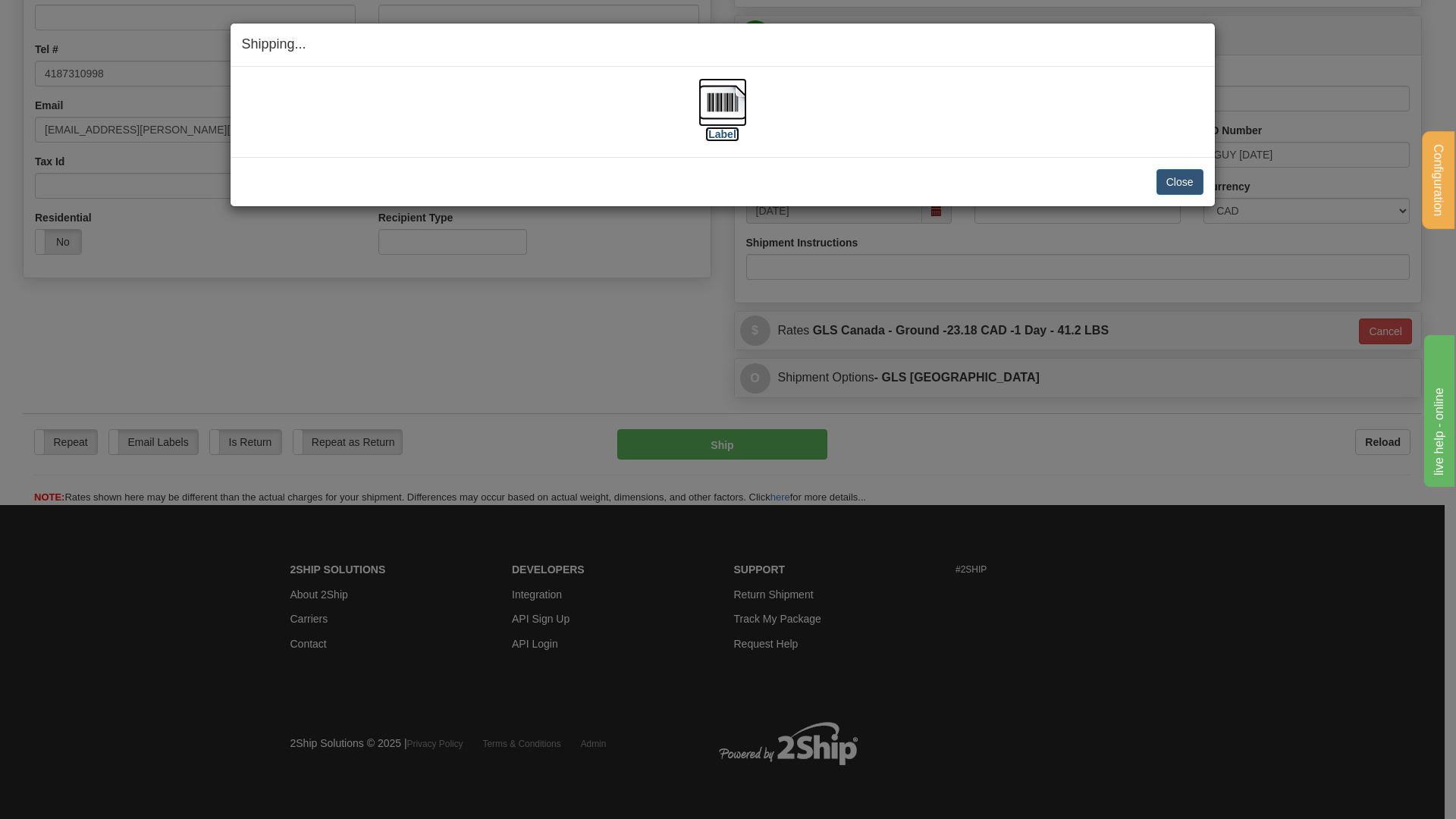
click at [712, 106] on img at bounding box center [723, 102] width 48 height 48
click at [1170, 185] on button "Close" at bounding box center [1180, 182] width 47 height 26
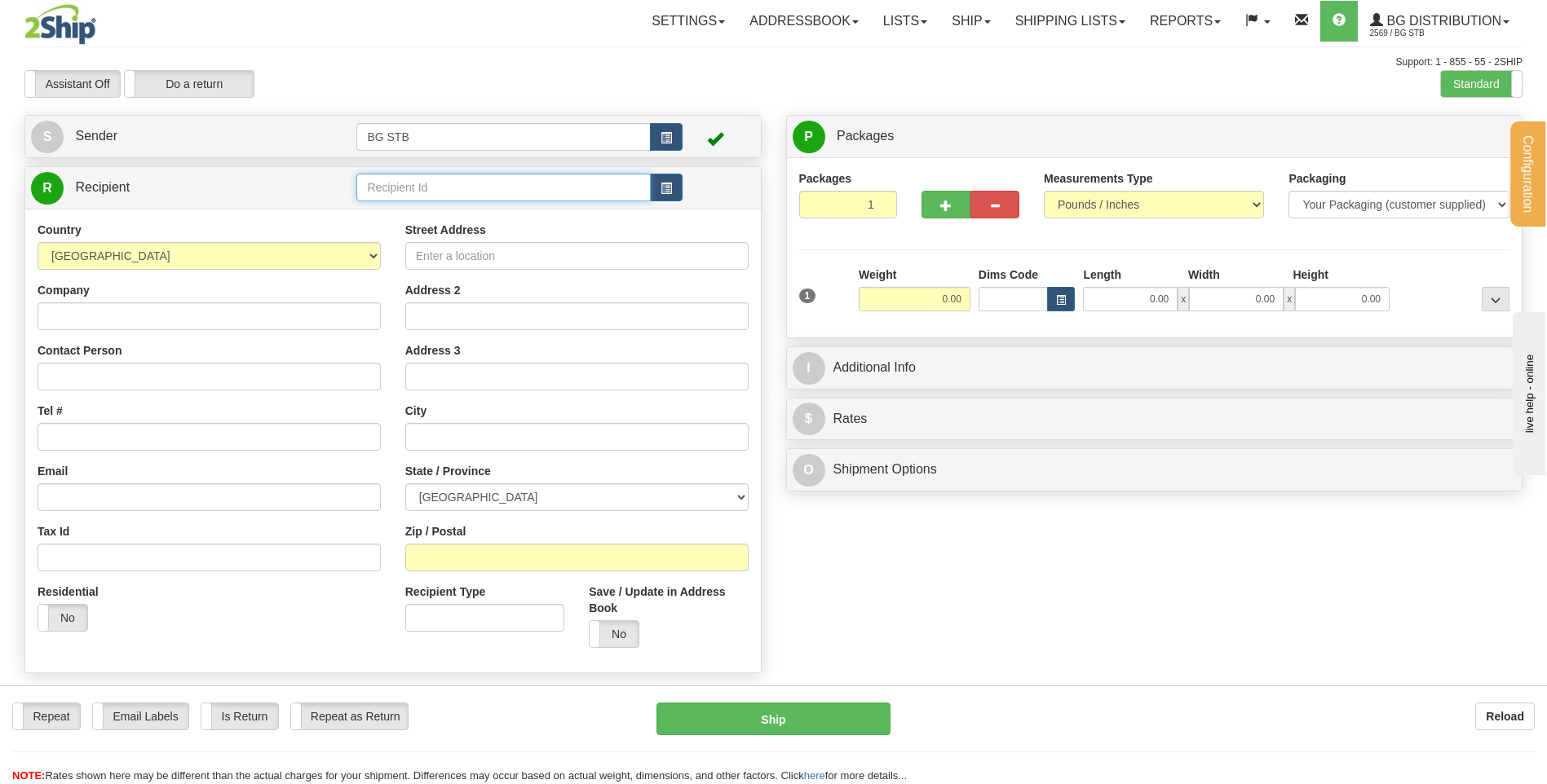
click at [575, 182] on input "text" at bounding box center [503, 187] width 294 height 28
type input "7139"
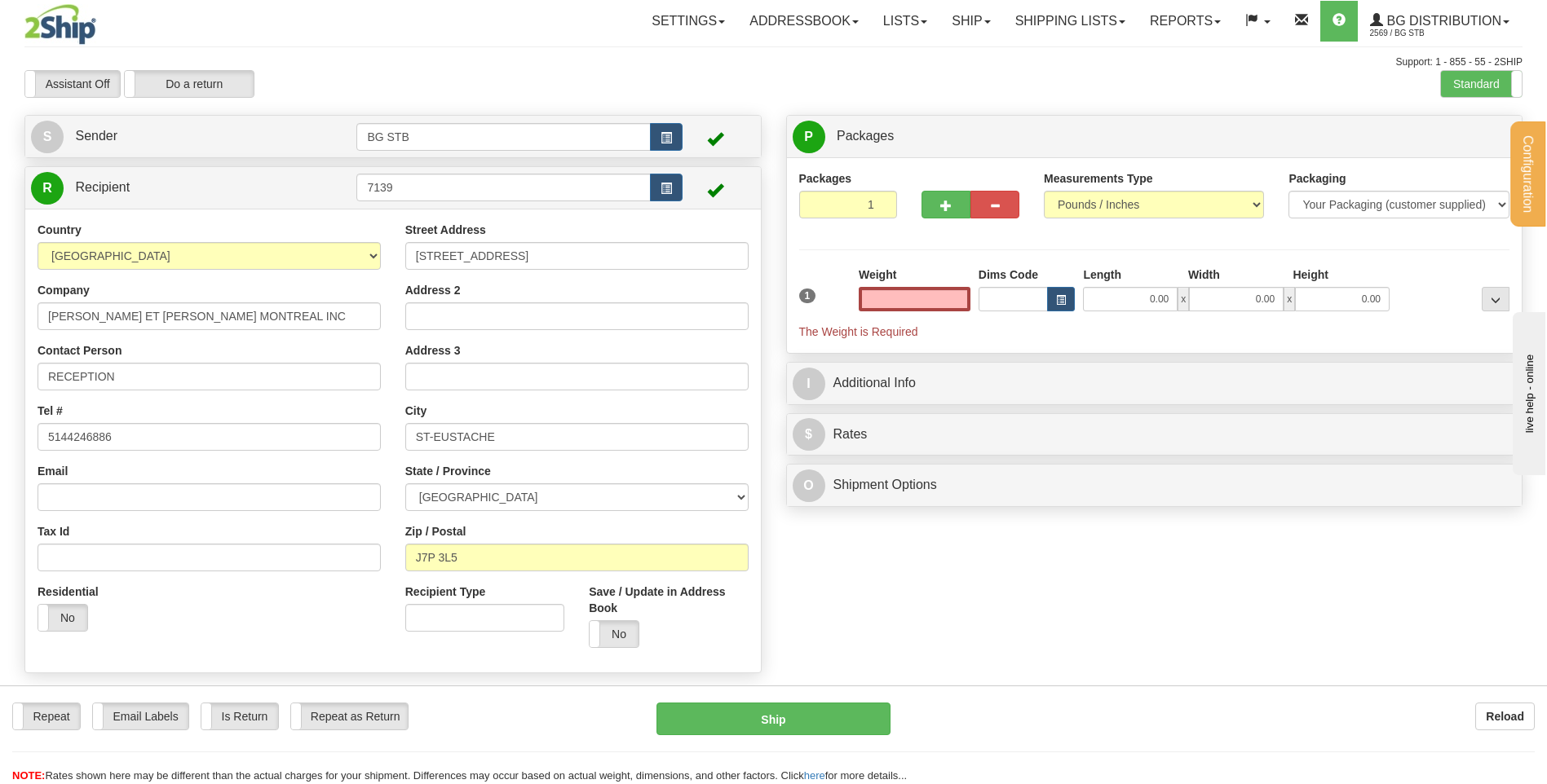
type input "0.00"
click at [920, 211] on div at bounding box center [970, 202] width 122 height 62
click at [926, 204] on button "button" at bounding box center [946, 204] width 49 height 28
type input "2"
drag, startPoint x: 1488, startPoint y: 129, endPoint x: 1231, endPoint y: 206, distance: 268.3
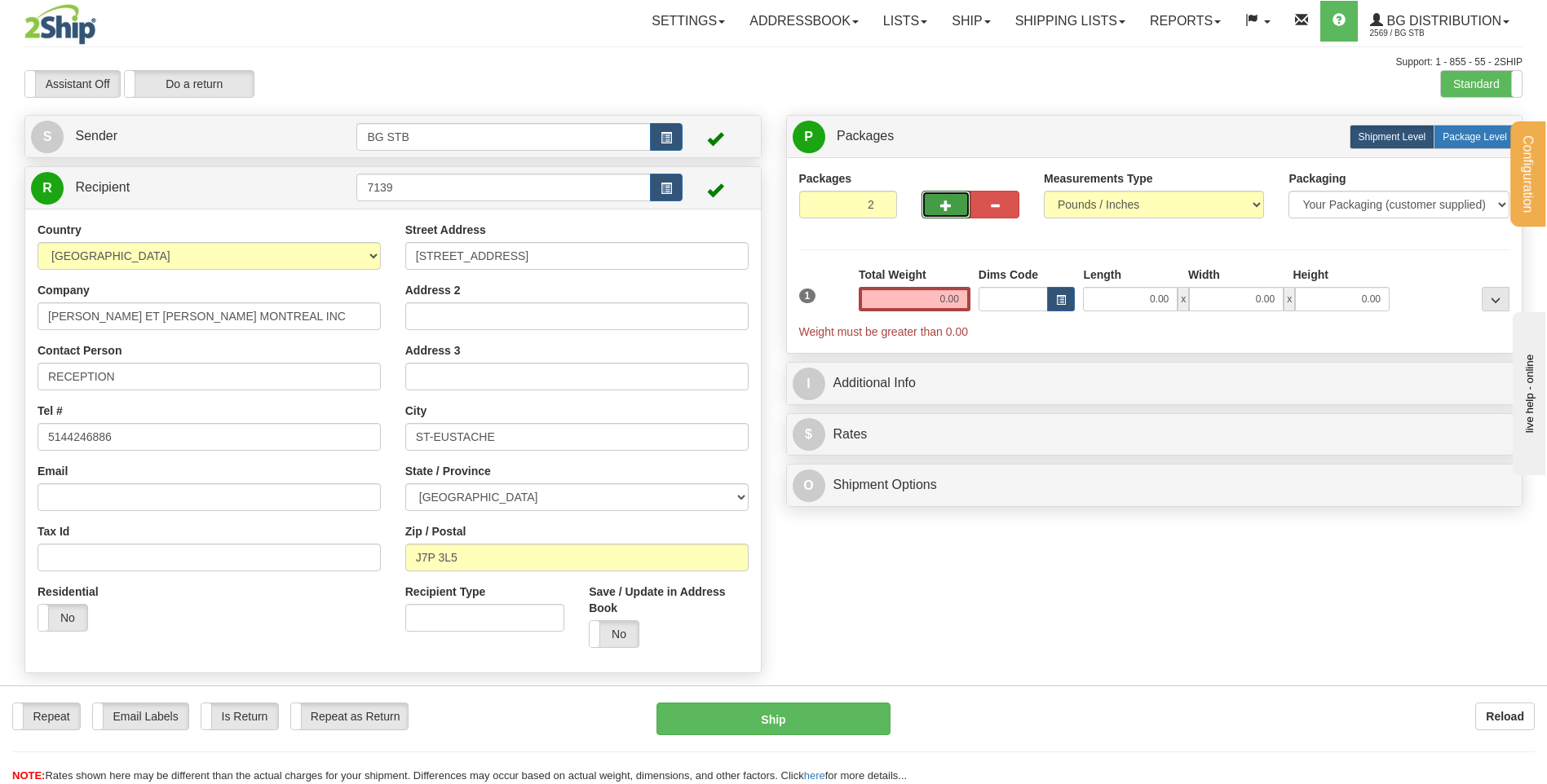
click at [1486, 130] on label "Package Level Pack.." at bounding box center [1475, 137] width 82 height 24
radio input "true"
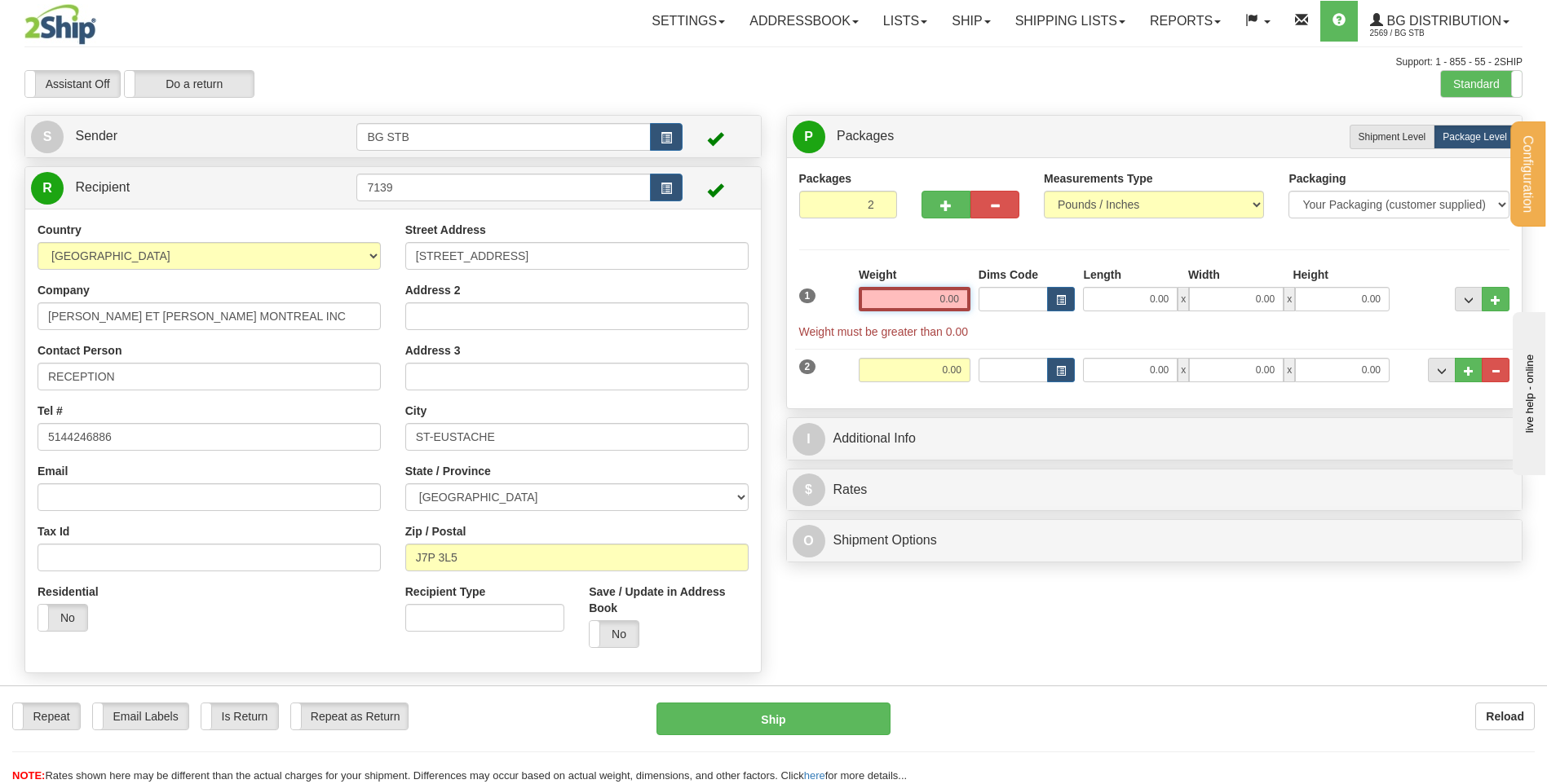
click at [924, 306] on input "0.00" at bounding box center [914, 299] width 112 height 24
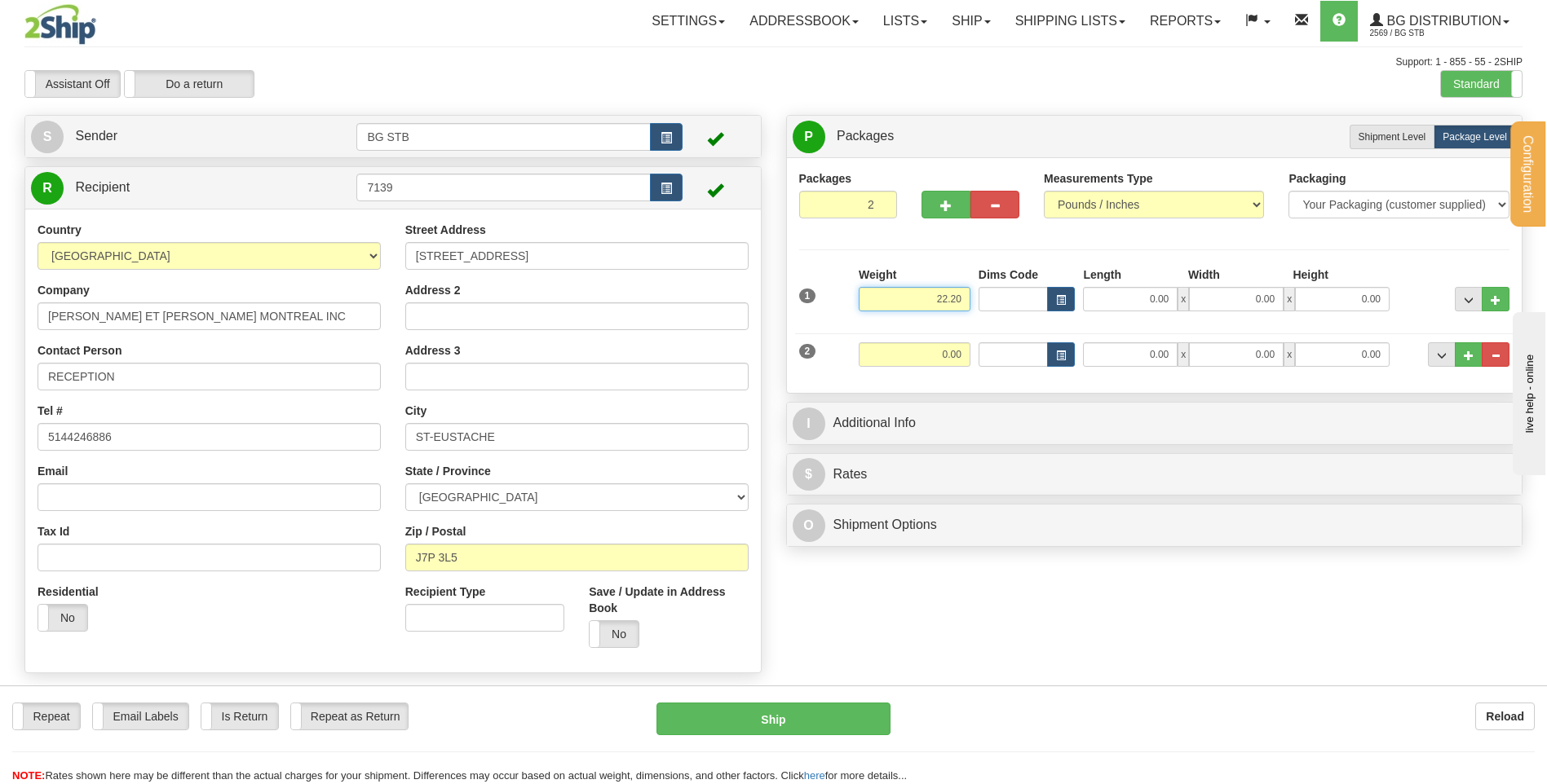
type input "22.20"
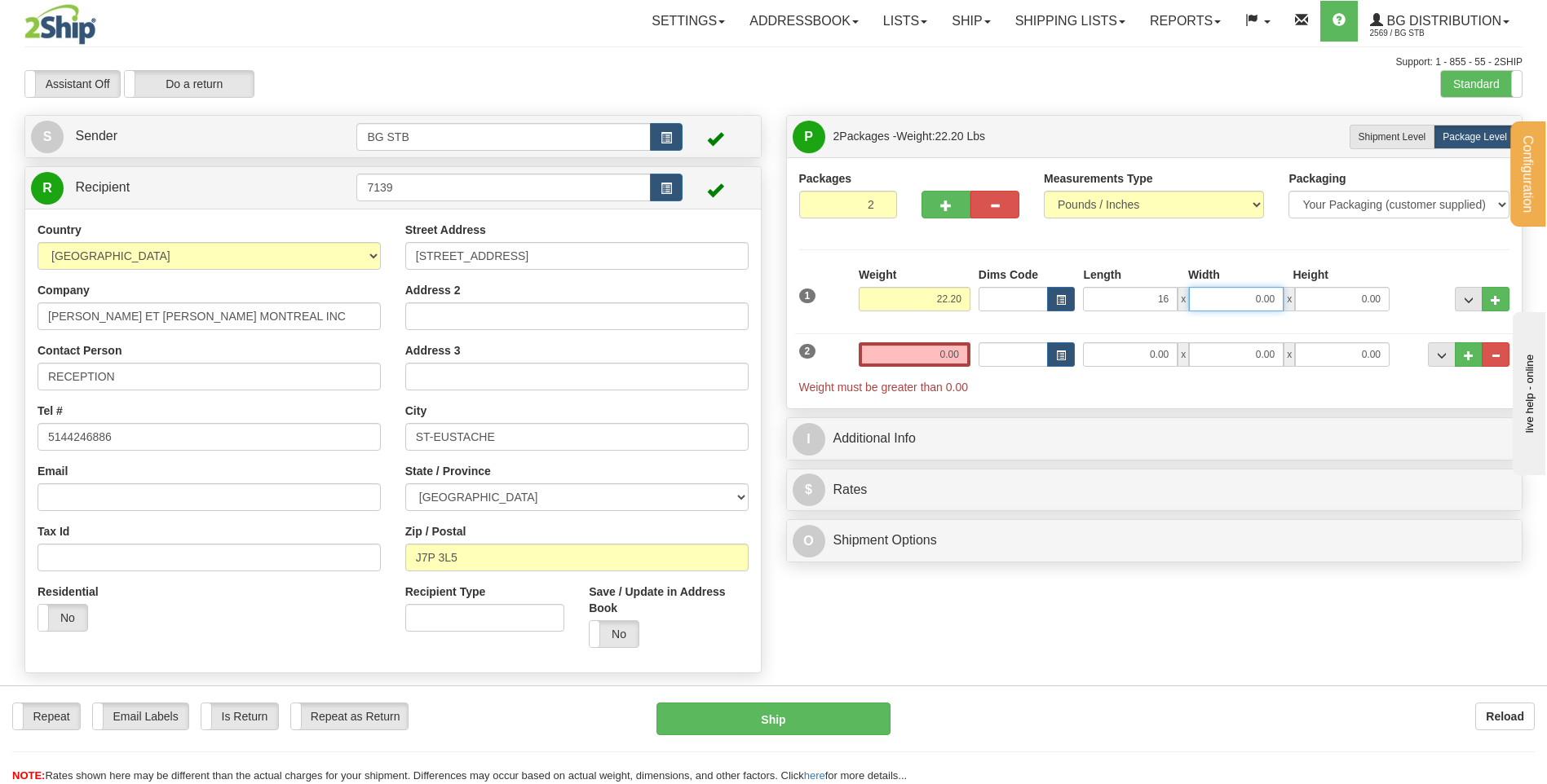
type input "16.00"
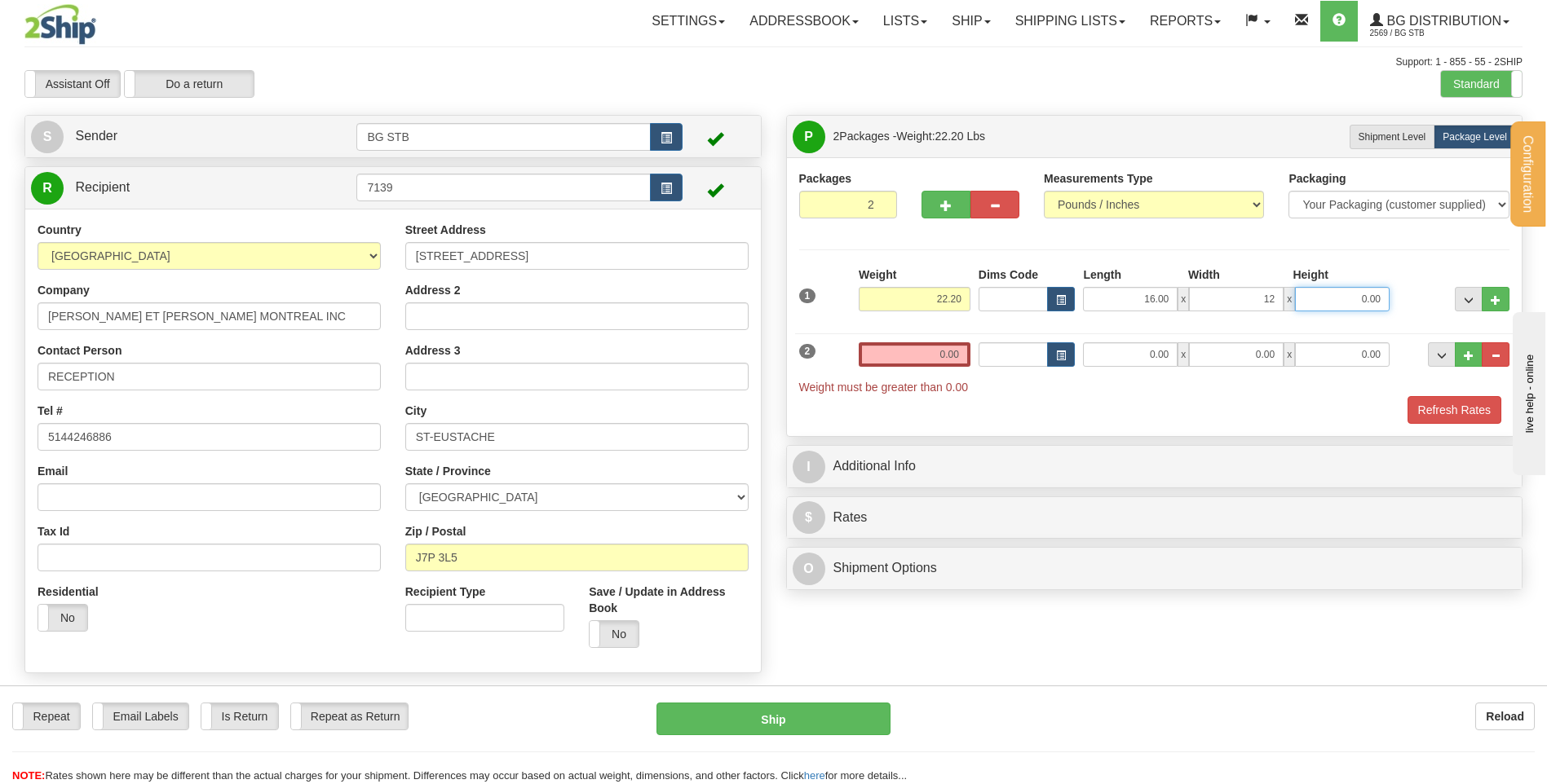
type input "12.00"
type input "11.00"
drag, startPoint x: 956, startPoint y: 379, endPoint x: 948, endPoint y: 353, distance: 27.2
click at [949, 367] on div "2 Weight 0.00 Dims Code Length Width Height" at bounding box center [1155, 360] width 719 height 70
click at [948, 353] on input "0.00" at bounding box center [914, 354] width 112 height 24
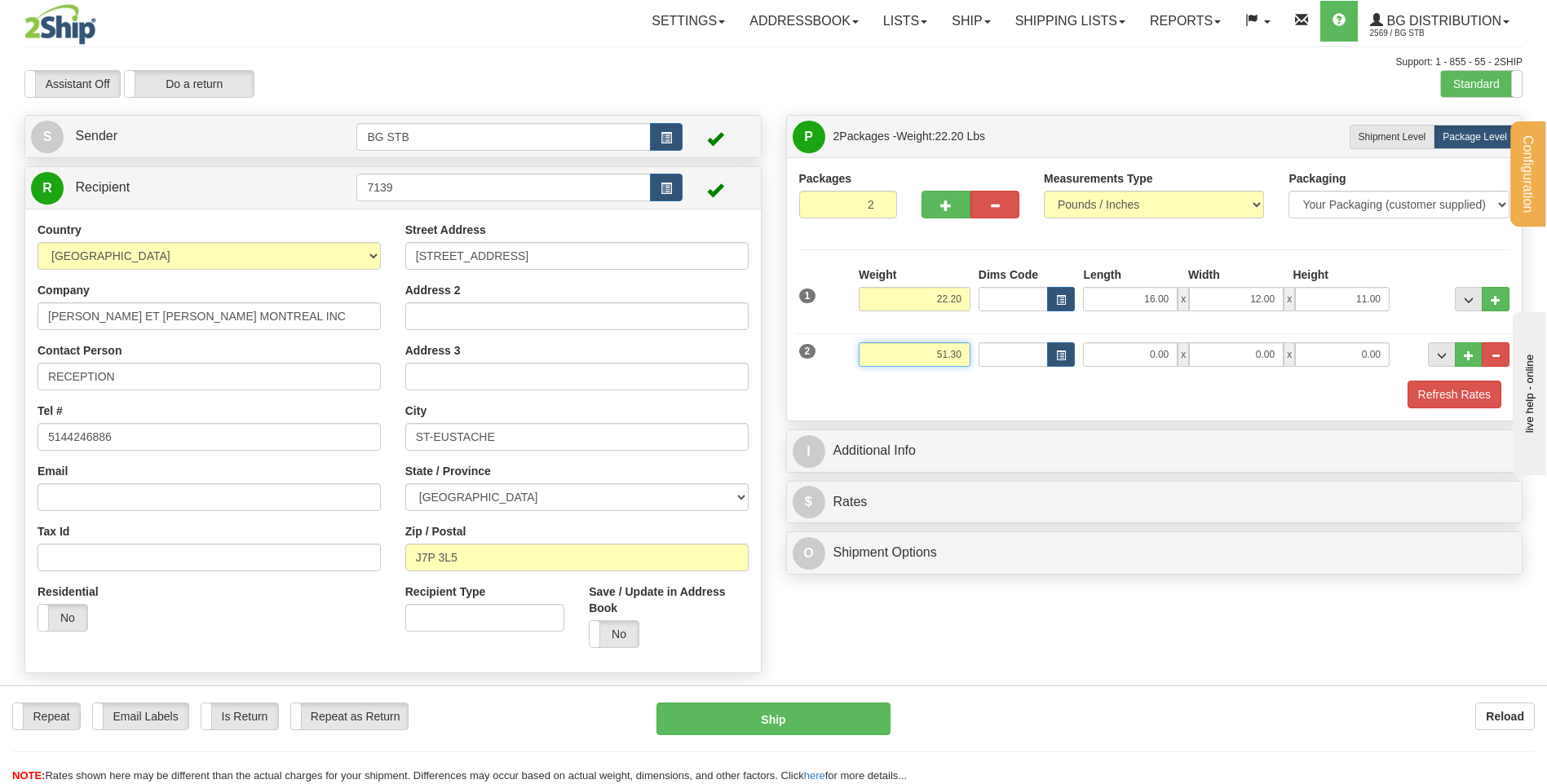
type input "51.30"
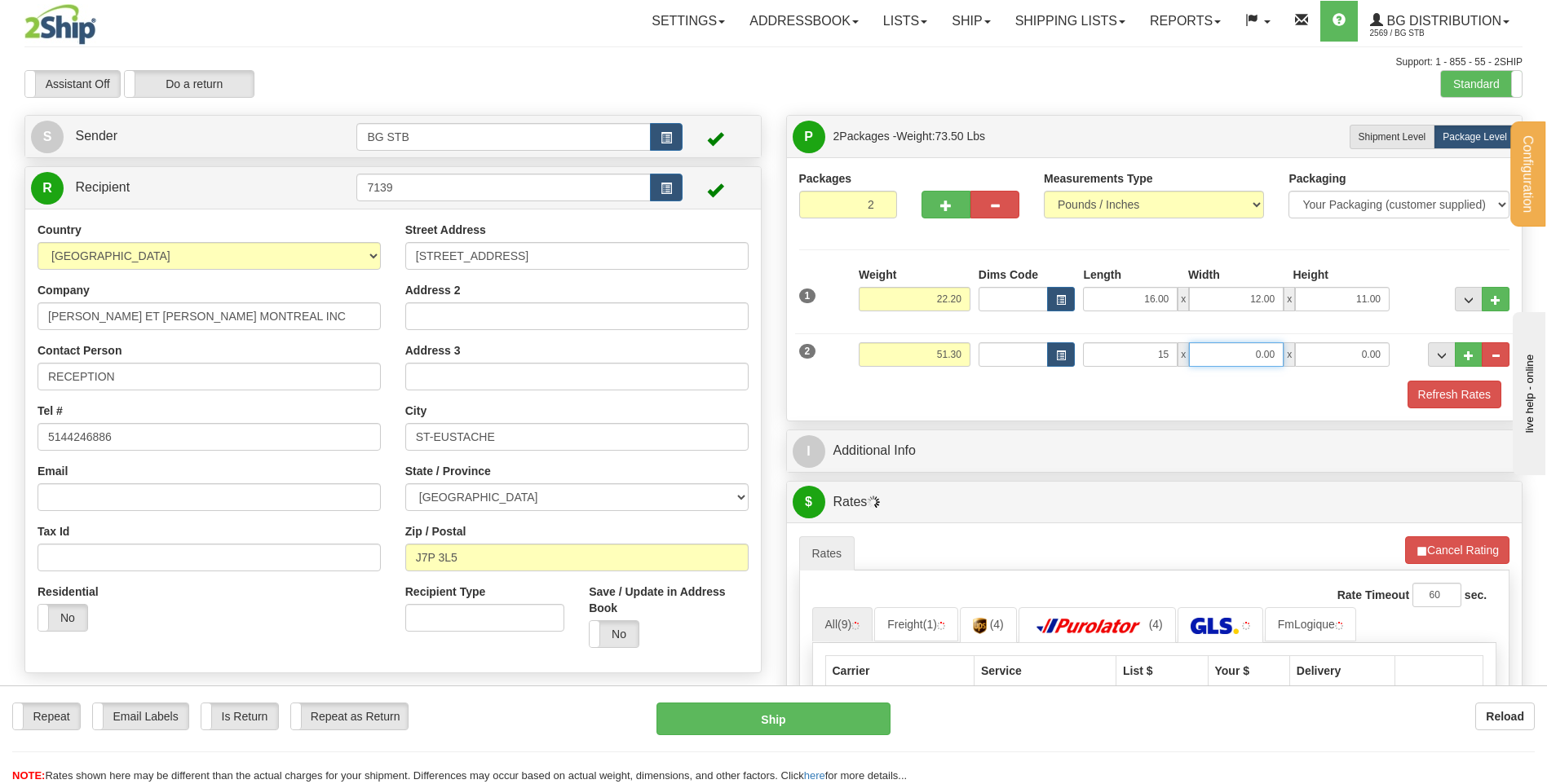
type input "15.00"
type input "9.00"
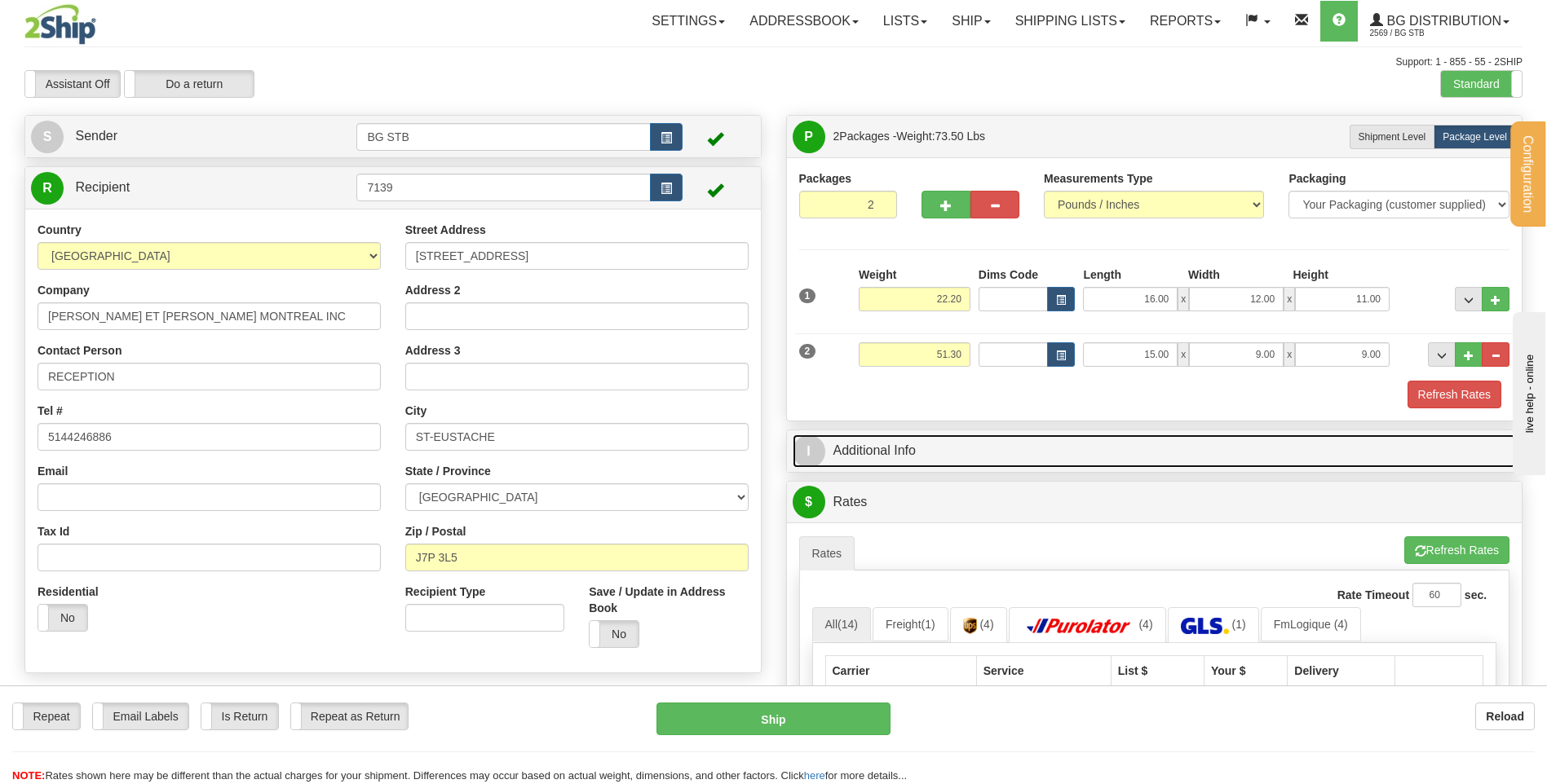
click at [919, 435] on link "I Additional Info" at bounding box center [1155, 451] width 725 height 34
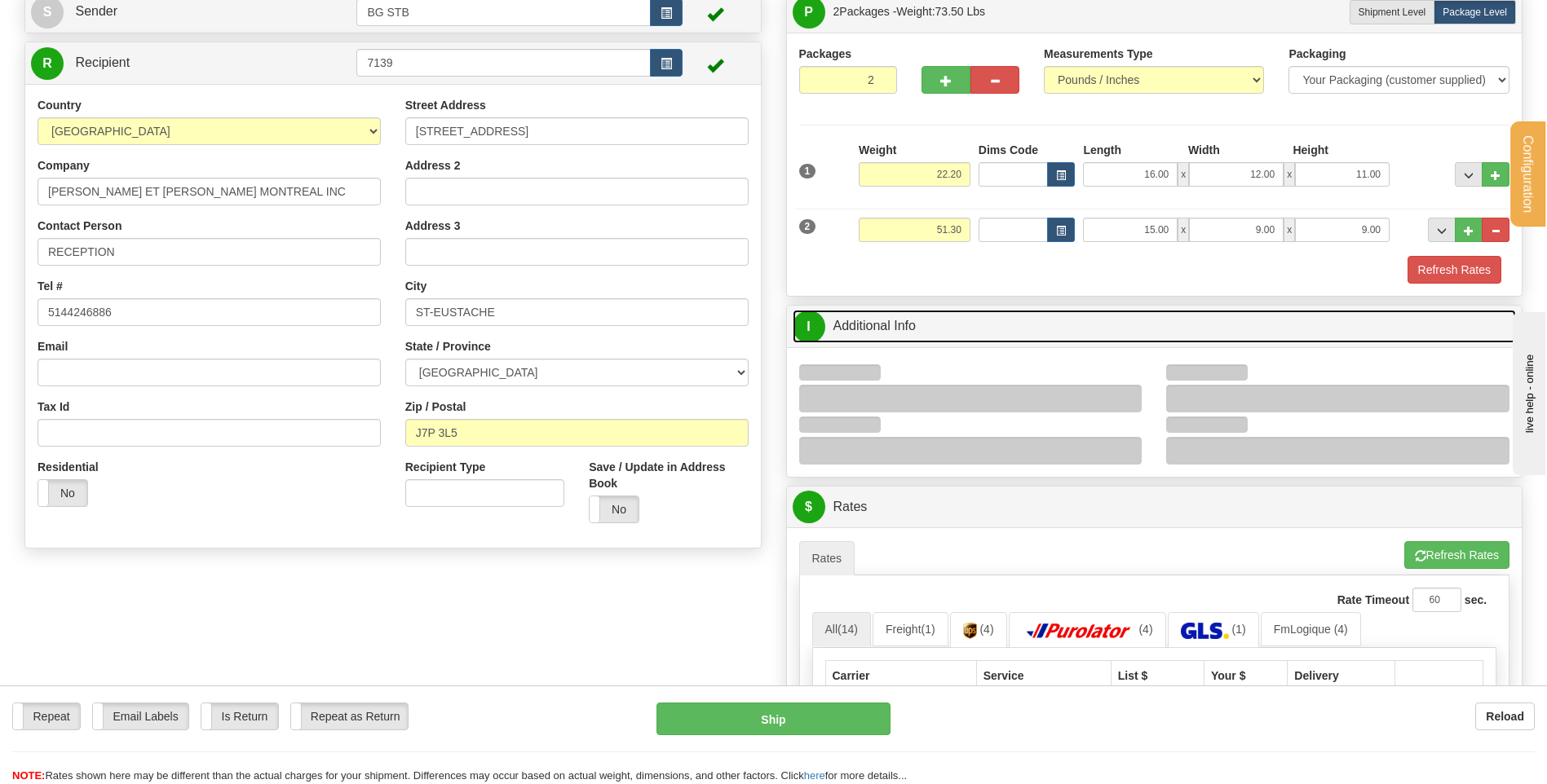
scroll to position [244, 0]
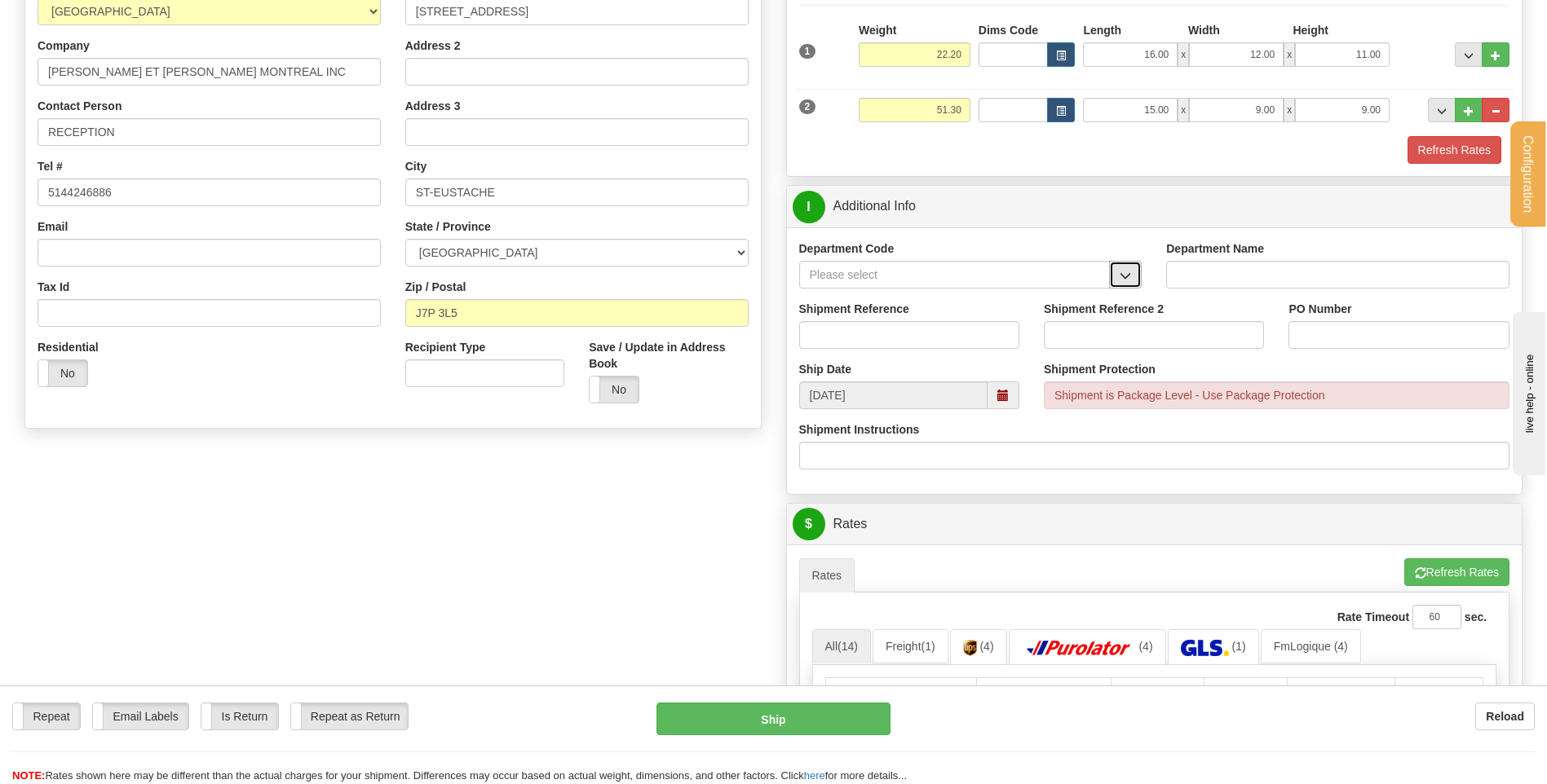
drag, startPoint x: 1124, startPoint y: 277, endPoint x: 1110, endPoint y: 283, distance: 15.2
click at [1124, 276] on span "button" at bounding box center [1125, 275] width 11 height 10
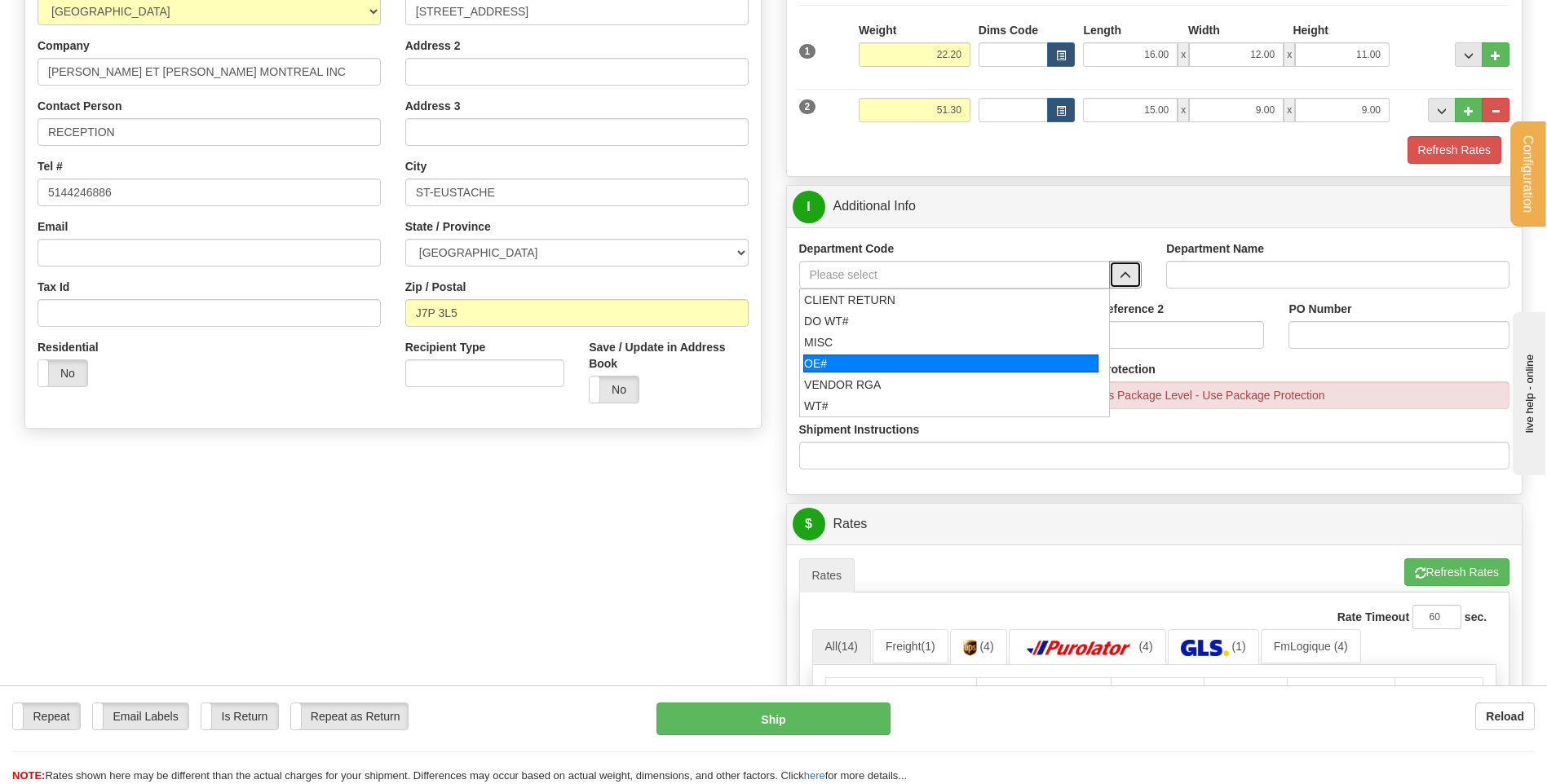
click at [931, 354] on div "OE#" at bounding box center [951, 363] width 296 height 18
type input "OE#"
type input "ORDERS"
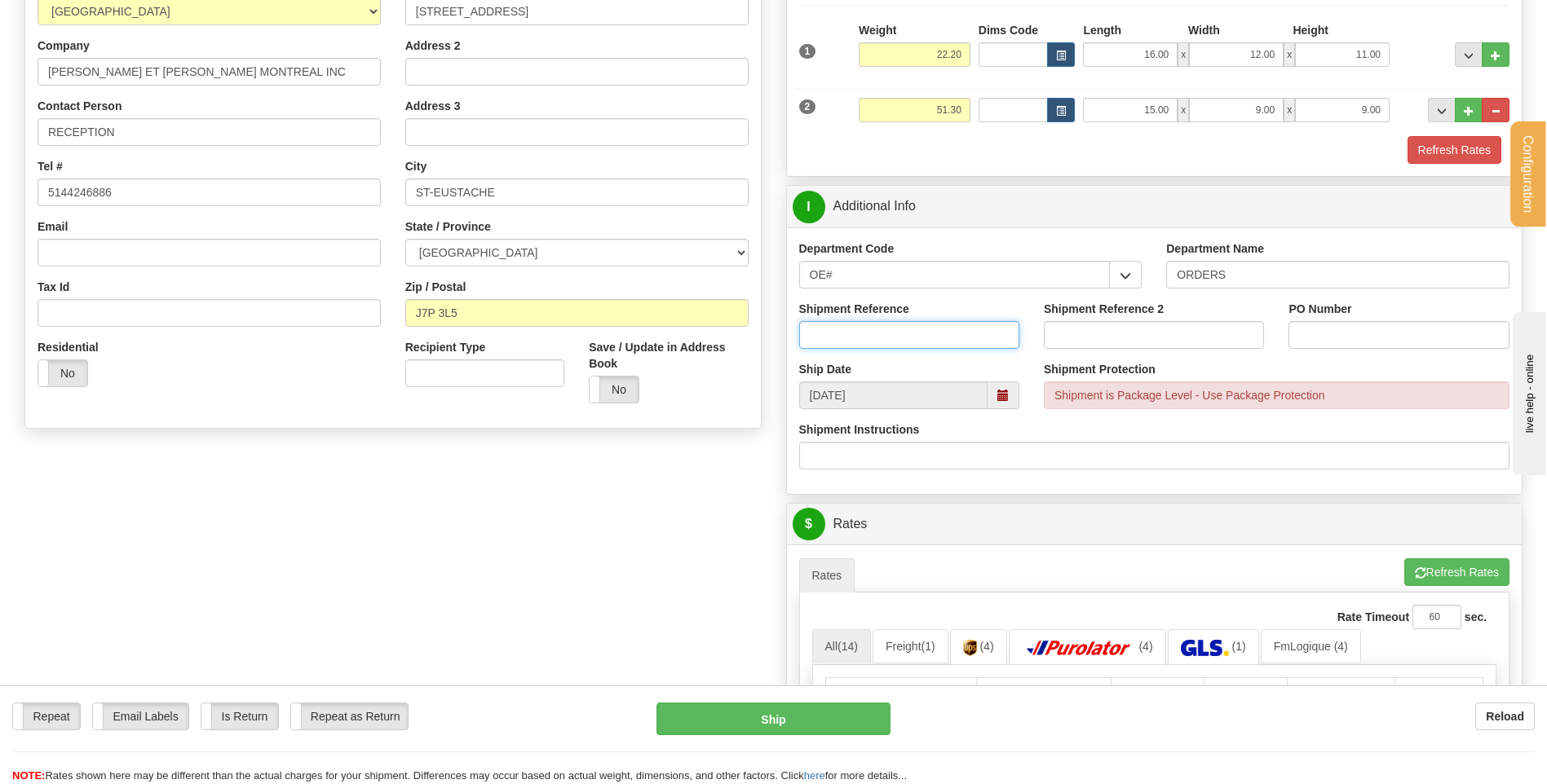
click at [927, 330] on input "Shipment Reference" at bounding box center [909, 335] width 220 height 28
type input "80004713-00"
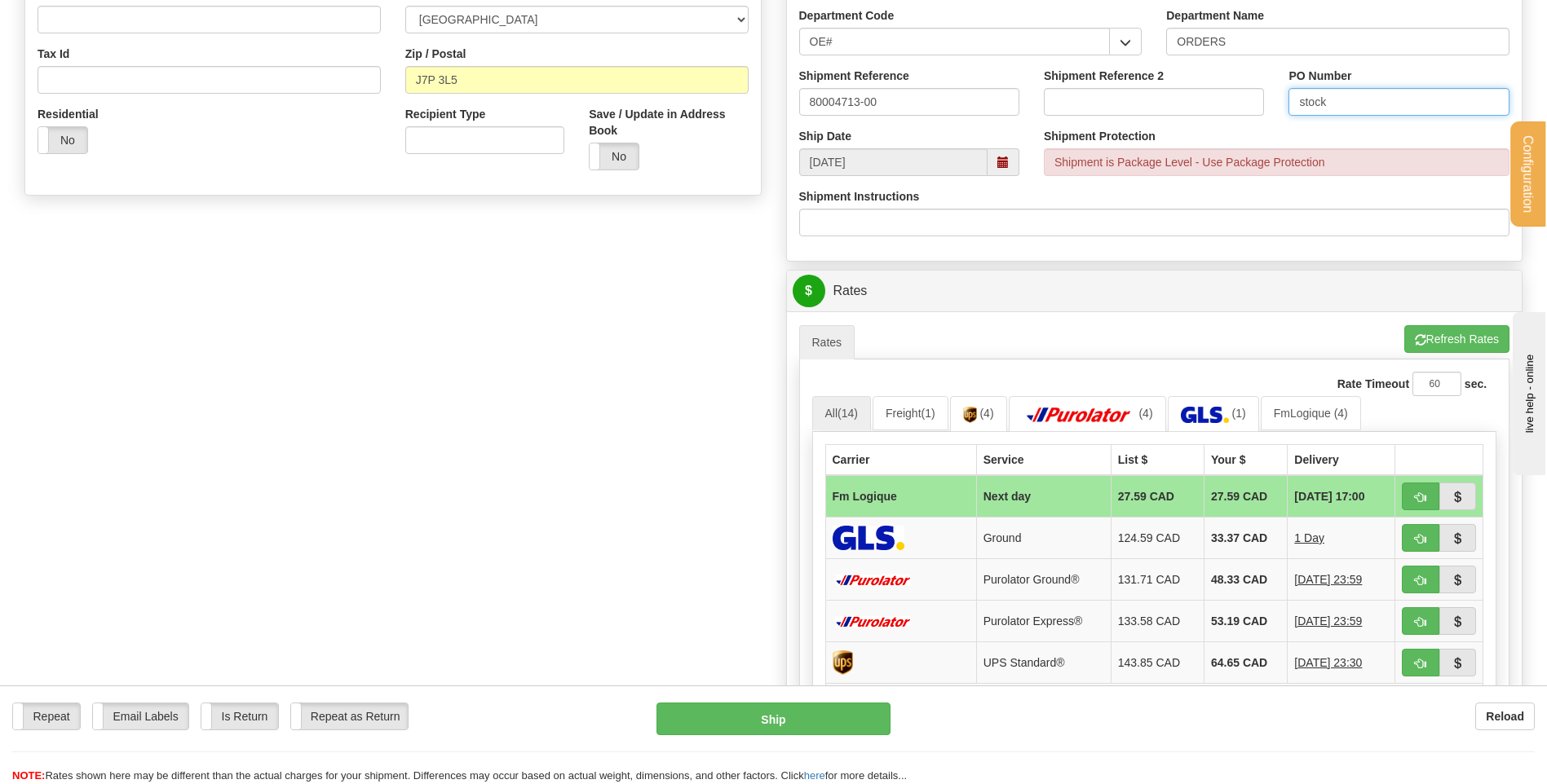
scroll to position [734, 0]
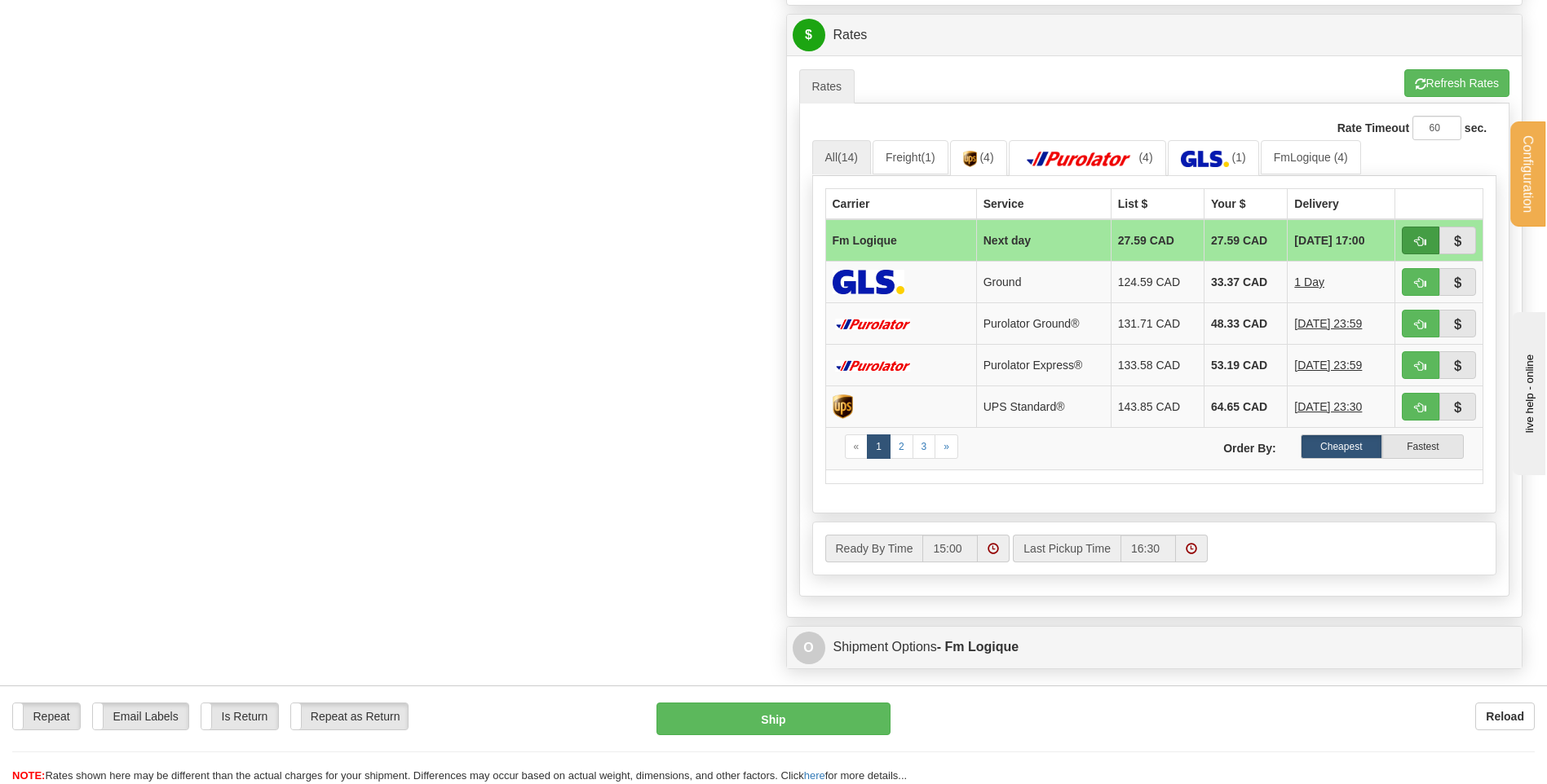
type input "stock"
drag, startPoint x: 1410, startPoint y: 236, endPoint x: 1065, endPoint y: 257, distance: 345.6
click at [1411, 235] on button "button" at bounding box center [1420, 241] width 37 height 28
type input "jour"
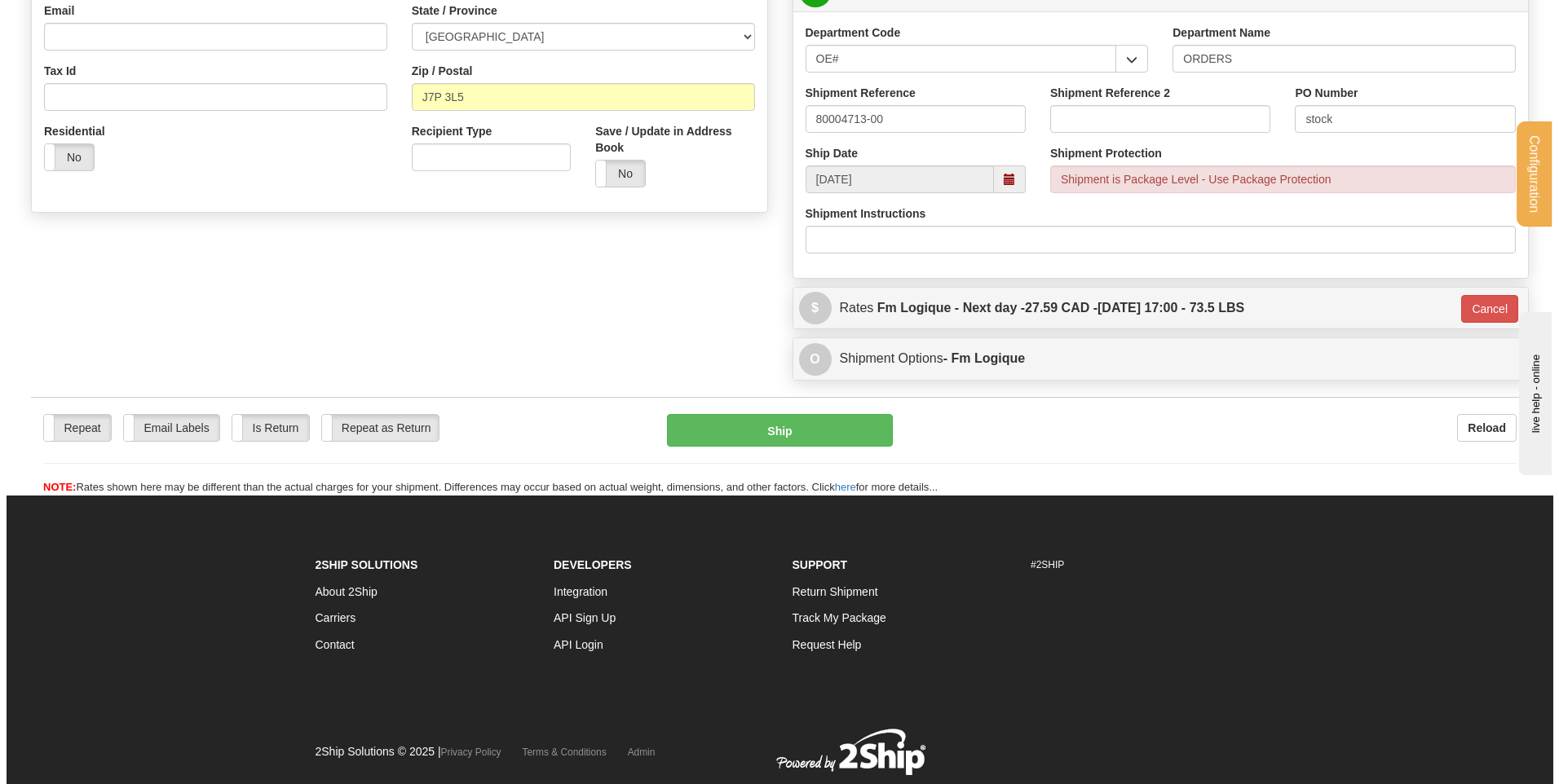
scroll to position [489, 0]
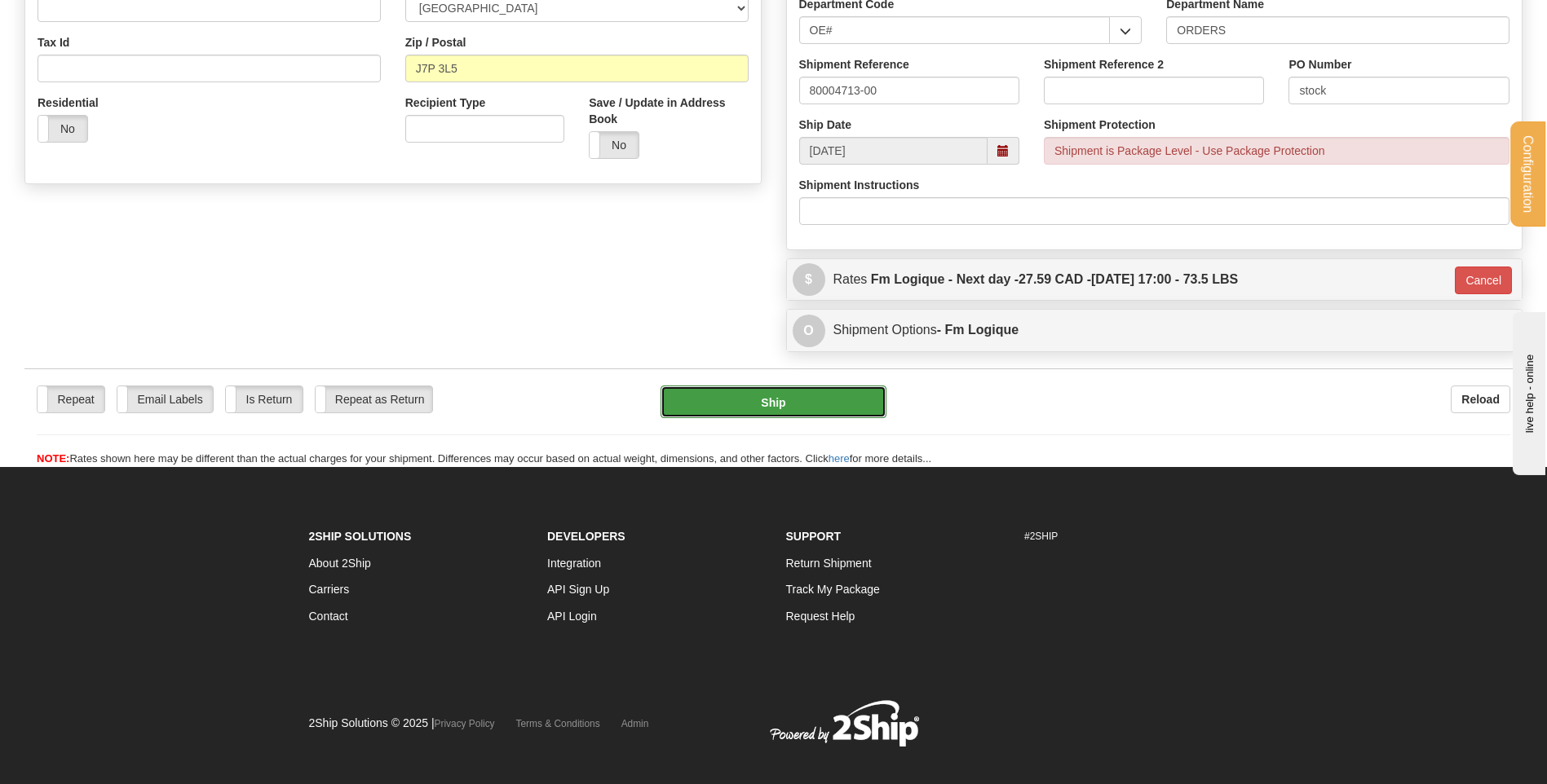
click at [796, 410] on button "Ship" at bounding box center [773, 402] width 225 height 33
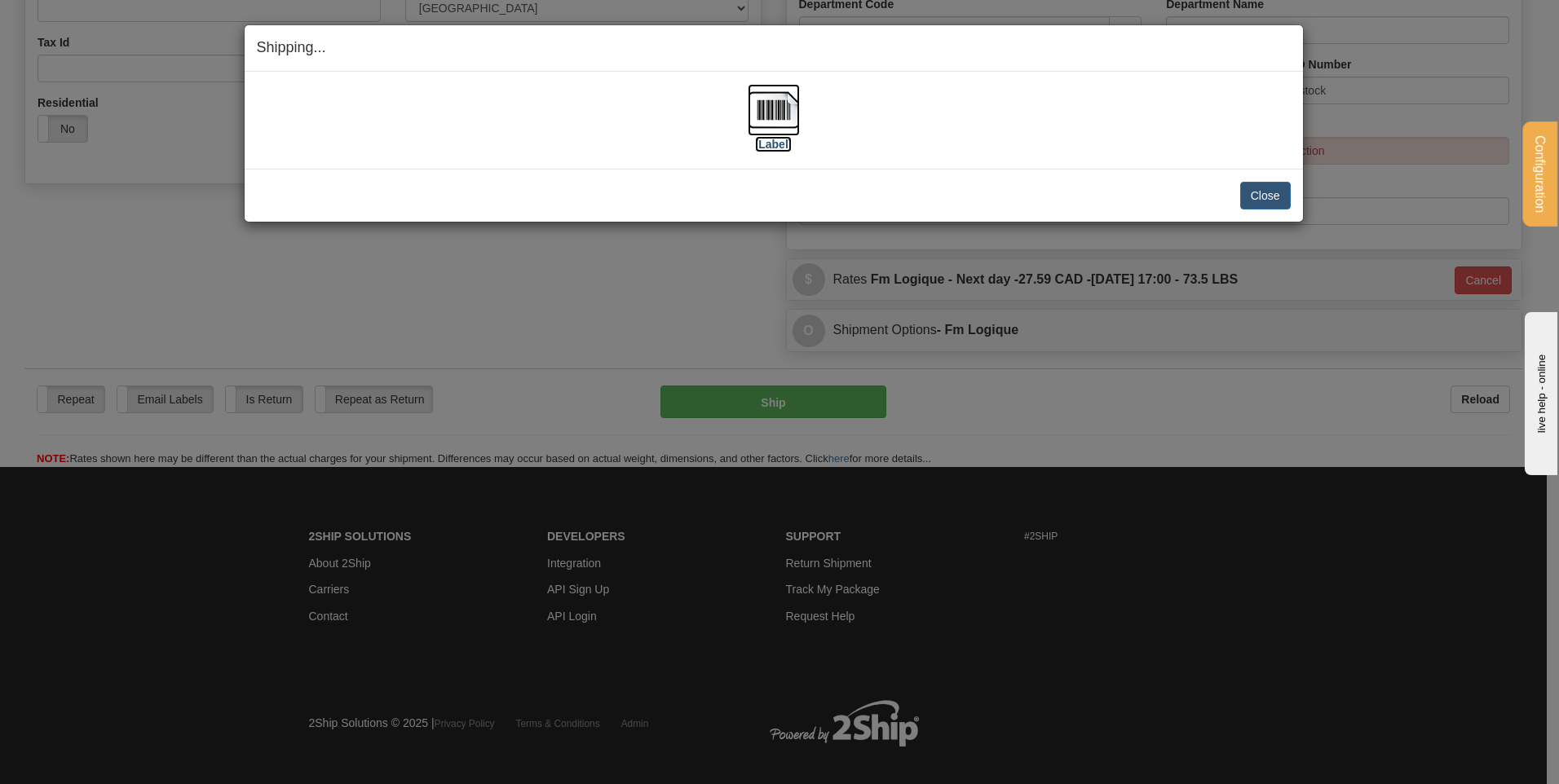
click at [776, 104] on img at bounding box center [774, 110] width 52 height 52
click at [1247, 200] on button "Close" at bounding box center [1265, 196] width 50 height 28
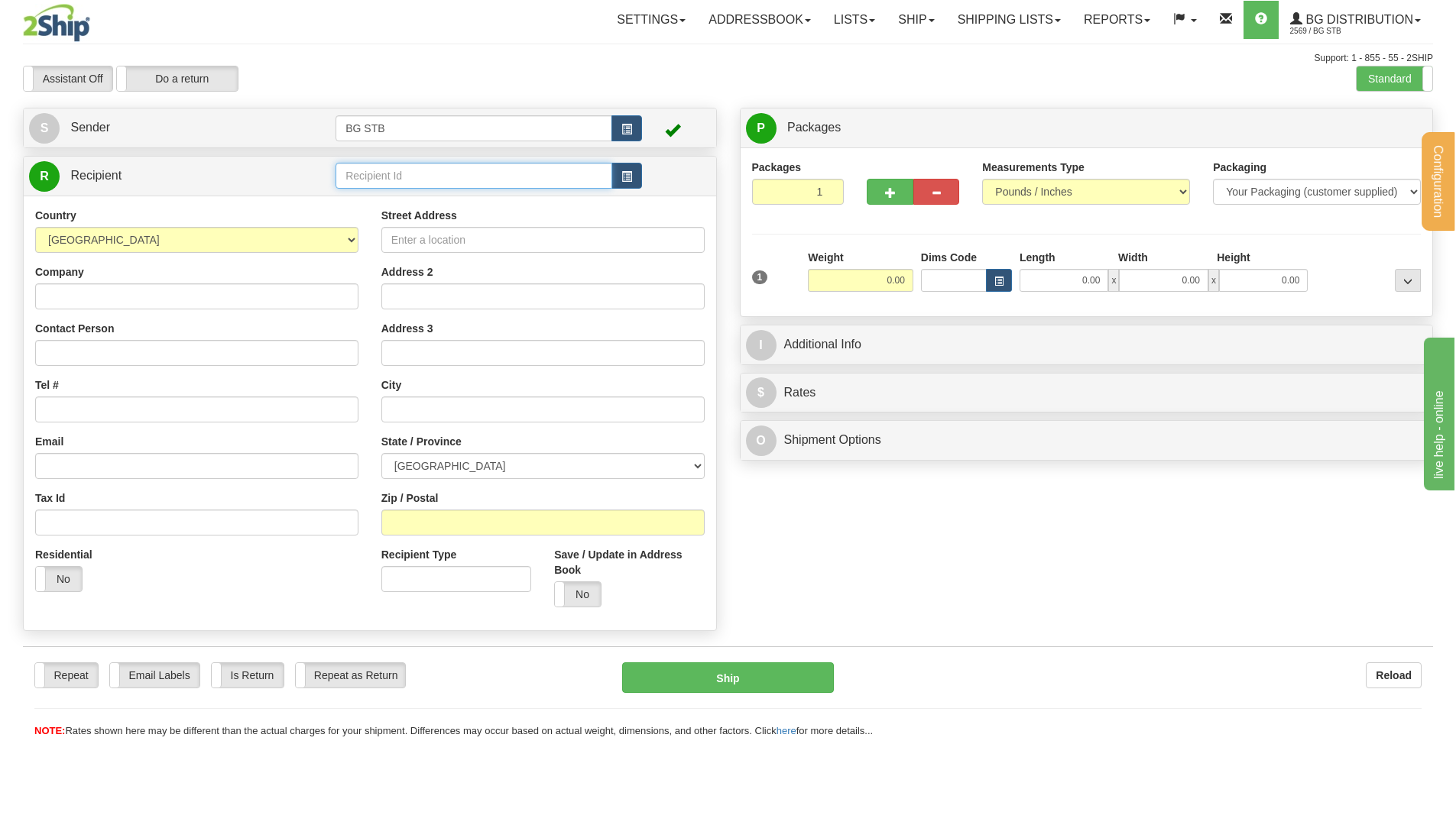
click at [421, 176] on input "text" at bounding box center [473, 175] width 277 height 26
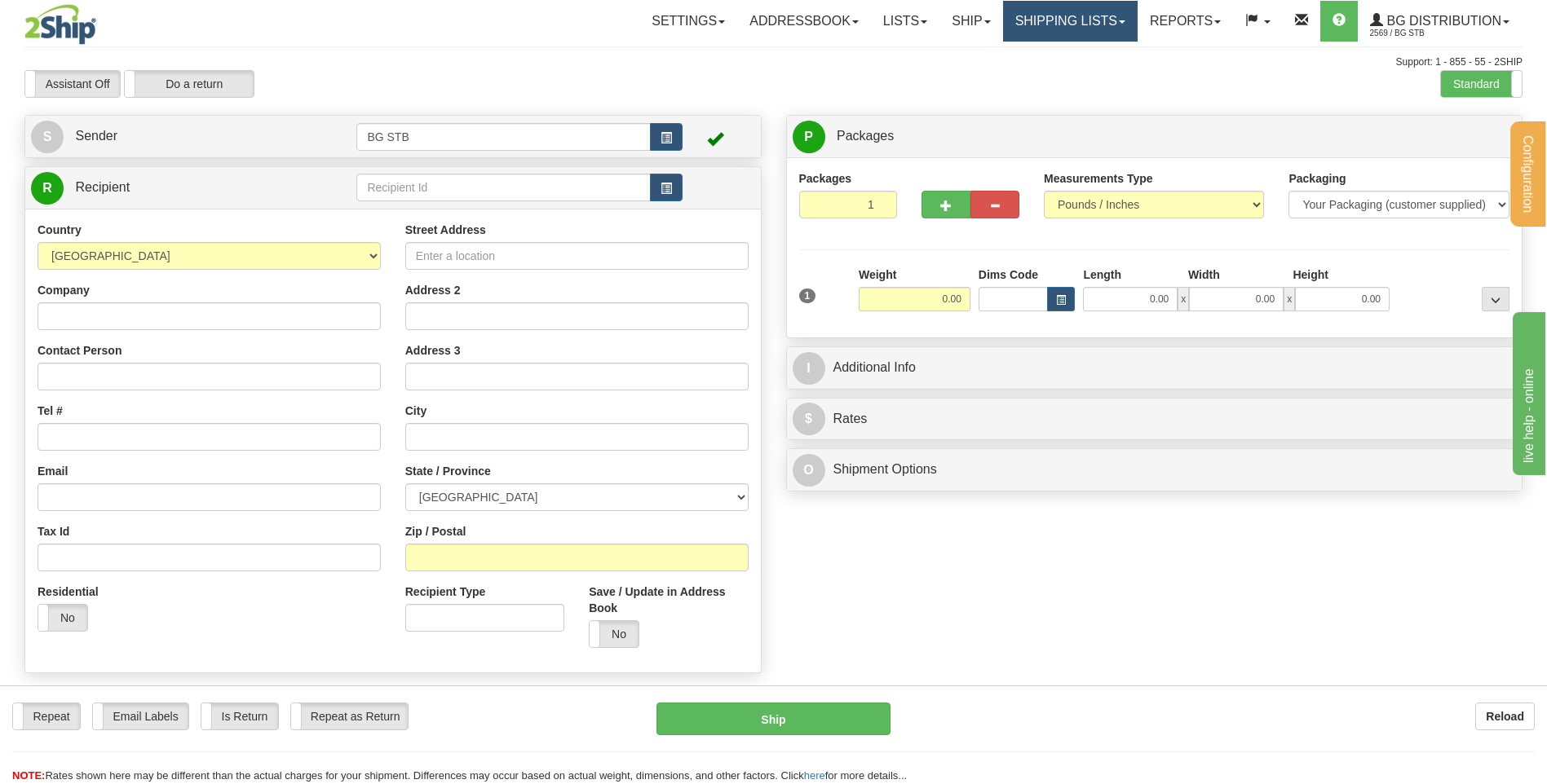
click at [1047, 27] on link "Shipping lists" at bounding box center [1070, 21] width 134 height 41
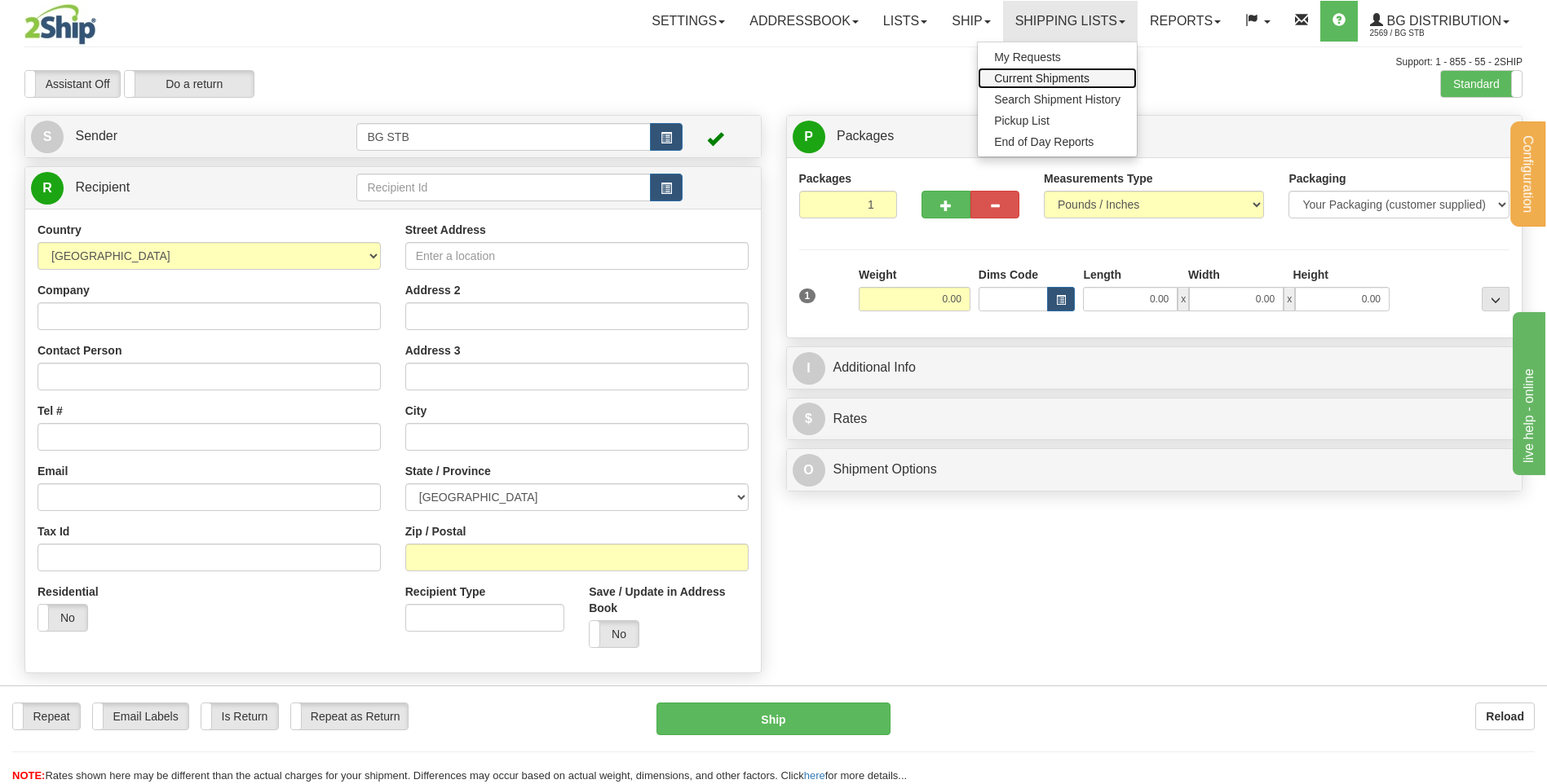
click at [1024, 82] on span "Current Shipments" at bounding box center [1042, 78] width 95 height 13
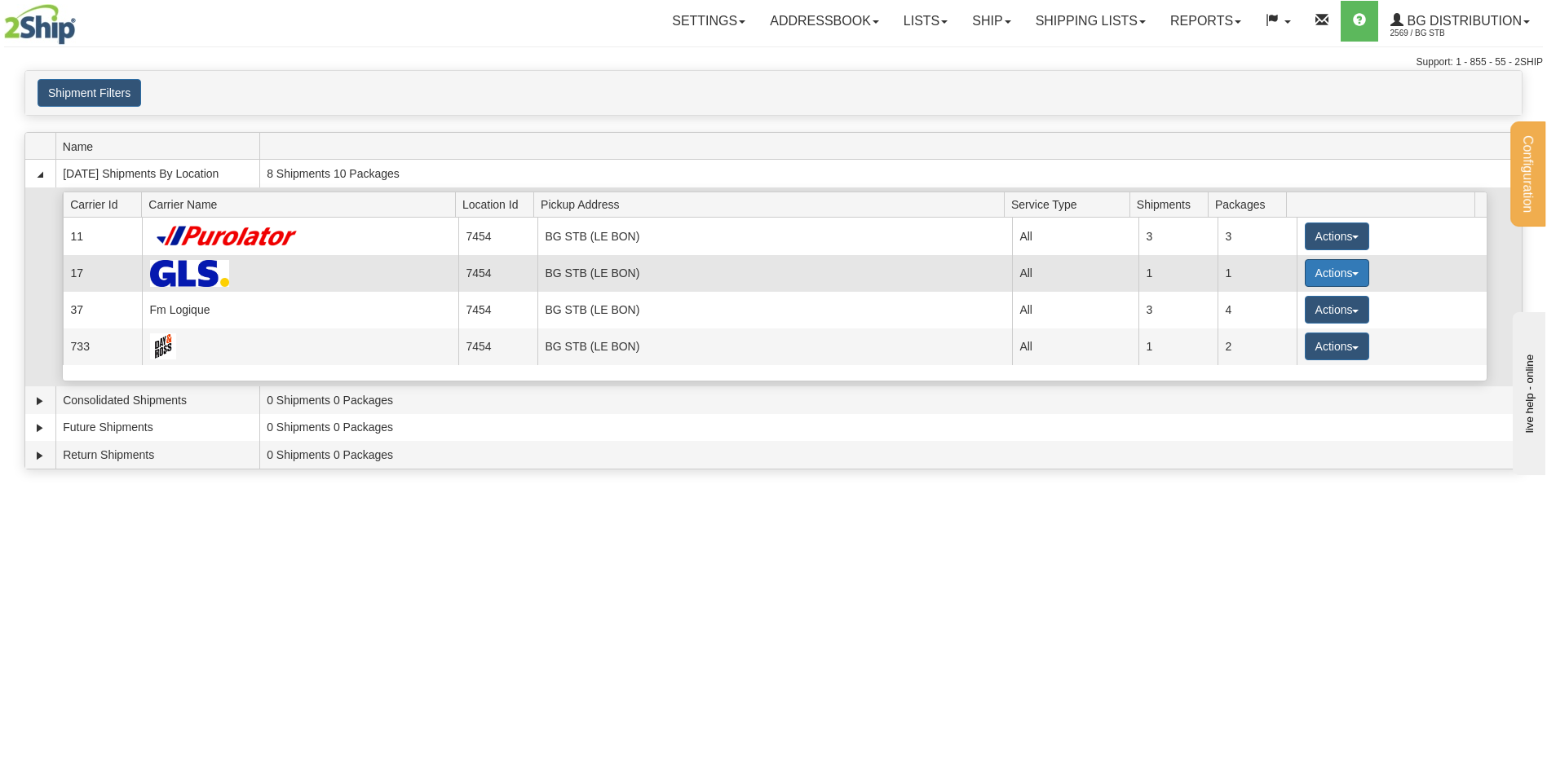
click at [1346, 271] on button "Actions" at bounding box center [1337, 273] width 65 height 28
click at [1284, 301] on span "Details" at bounding box center [1276, 303] width 44 height 11
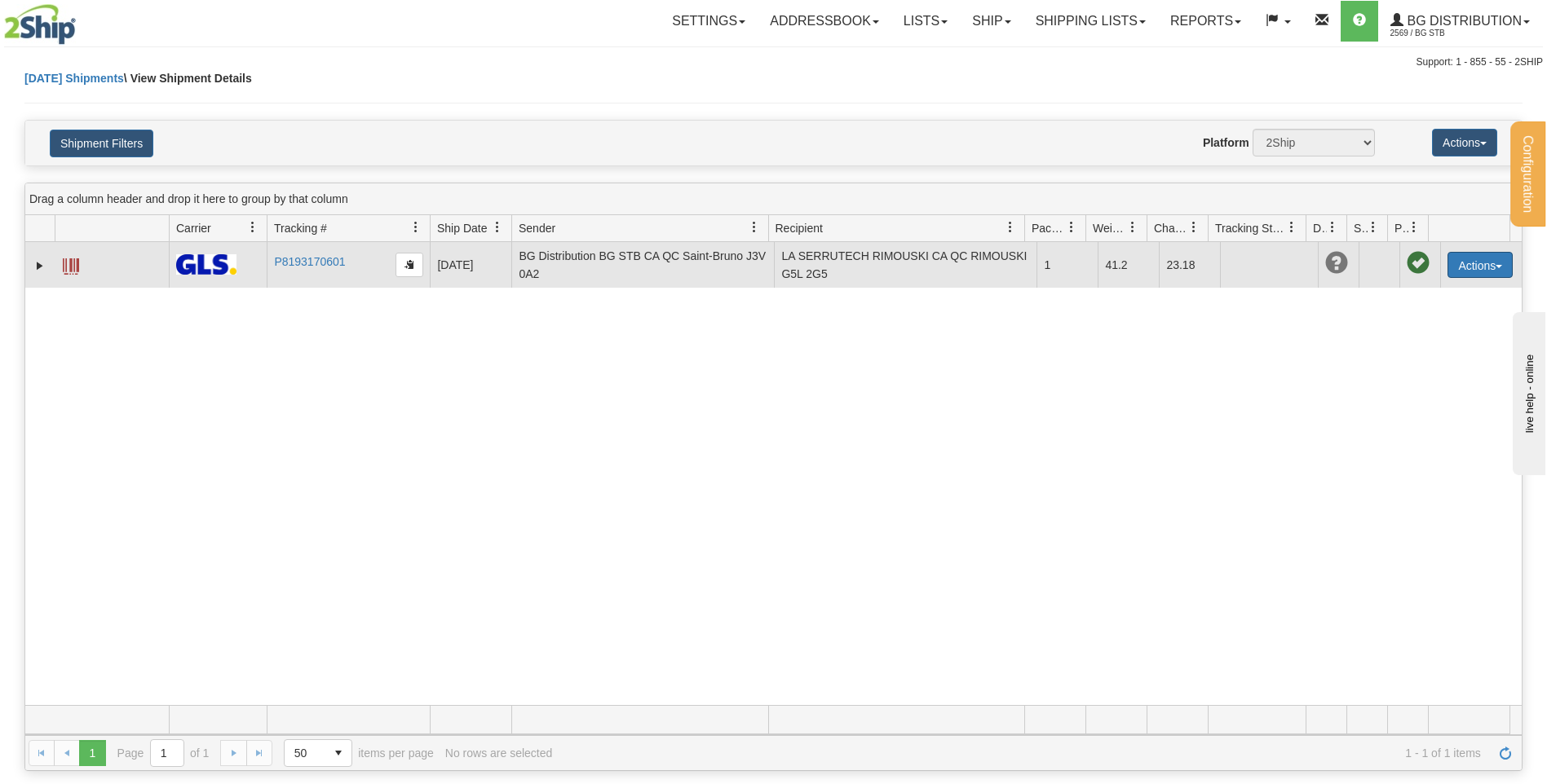
click at [1476, 275] on button "Actions" at bounding box center [1480, 265] width 65 height 26
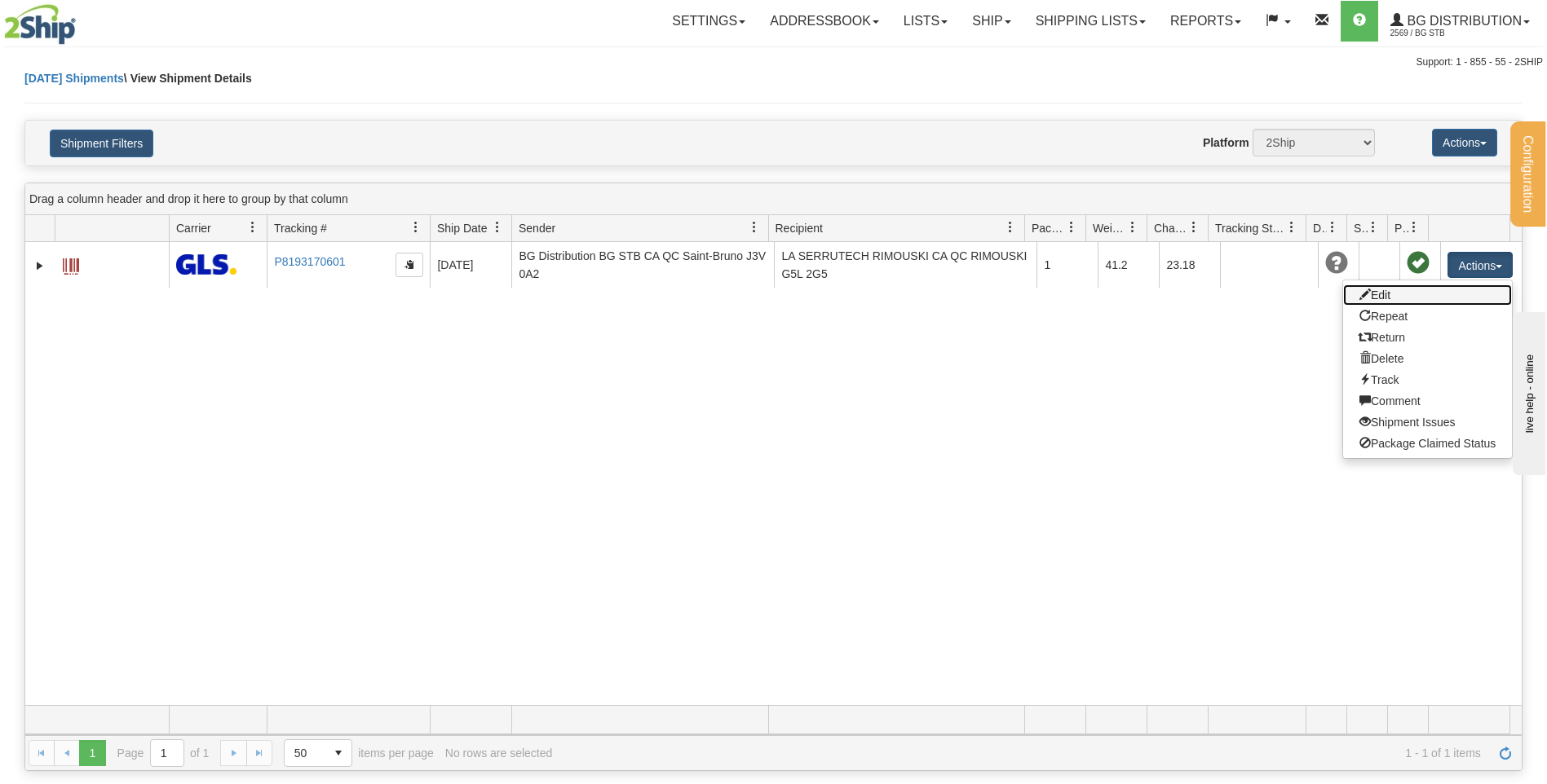
drag, startPoint x: 1430, startPoint y: 302, endPoint x: 1412, endPoint y: 298, distance: 18.4
click at [1428, 302] on link "Edit" at bounding box center [1427, 295] width 169 height 21
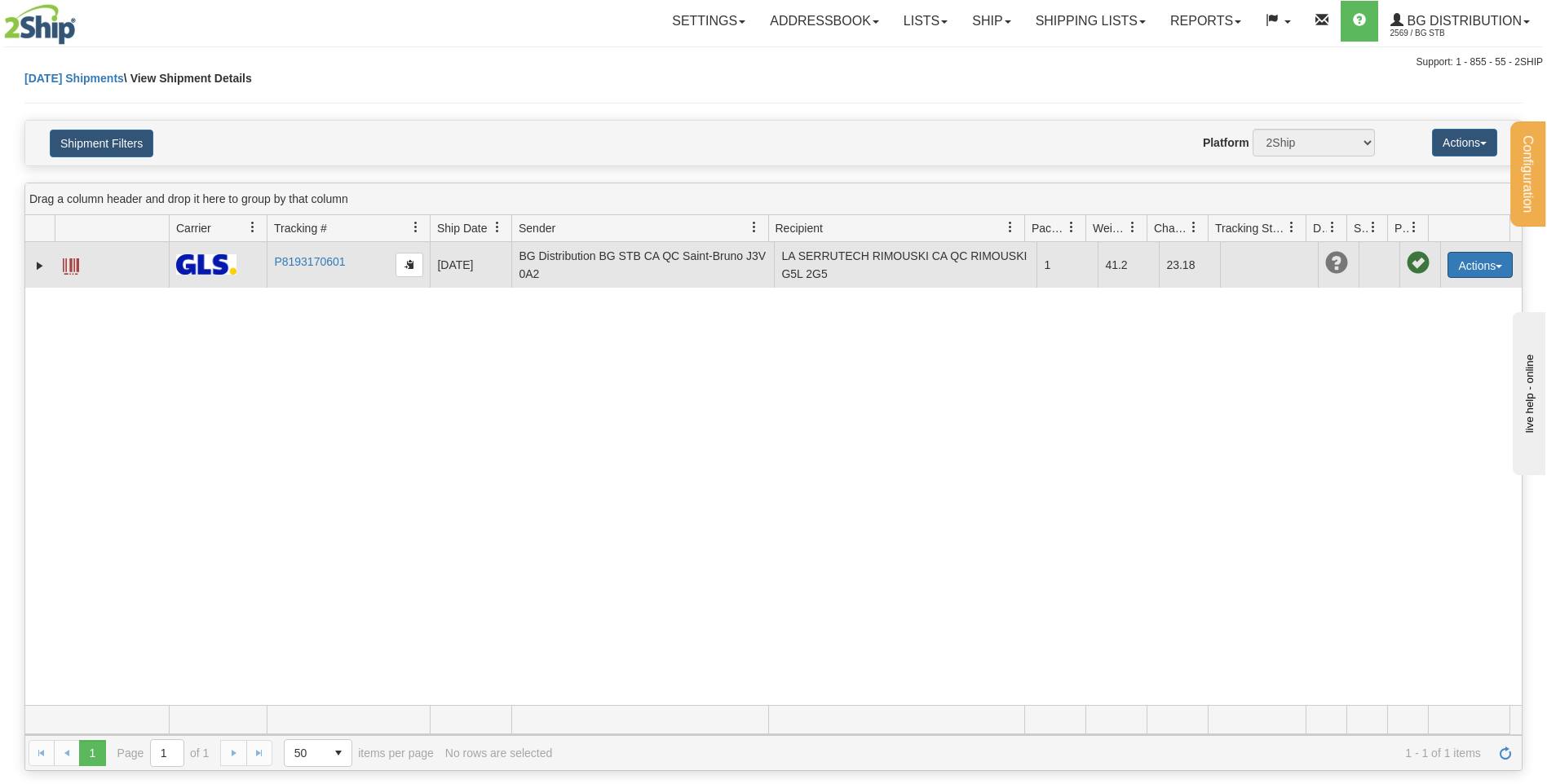
click at [1464, 266] on button "Actions" at bounding box center [1480, 265] width 65 height 26
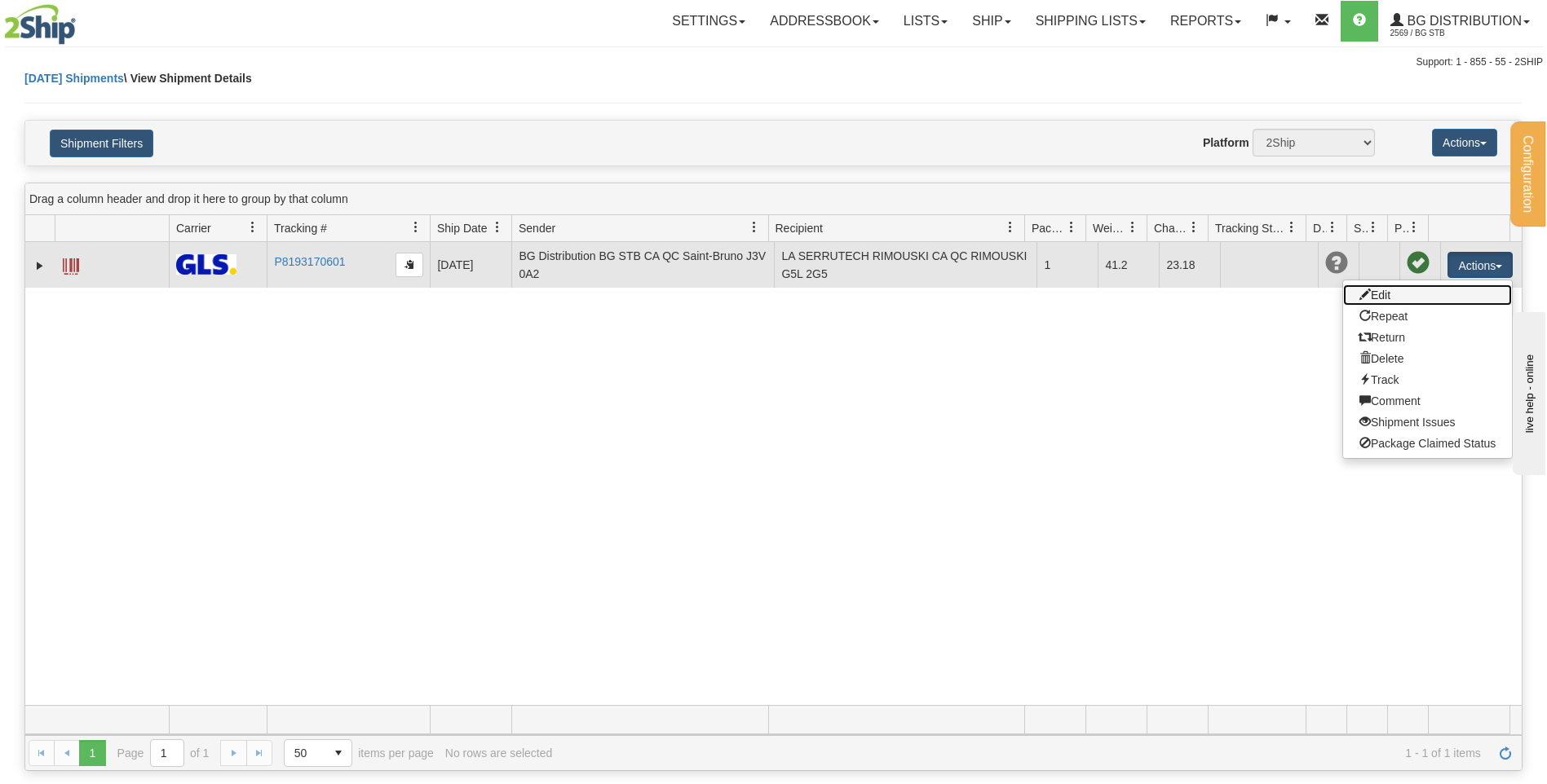
click at [1394, 297] on link "Edit" at bounding box center [1427, 295] width 169 height 21
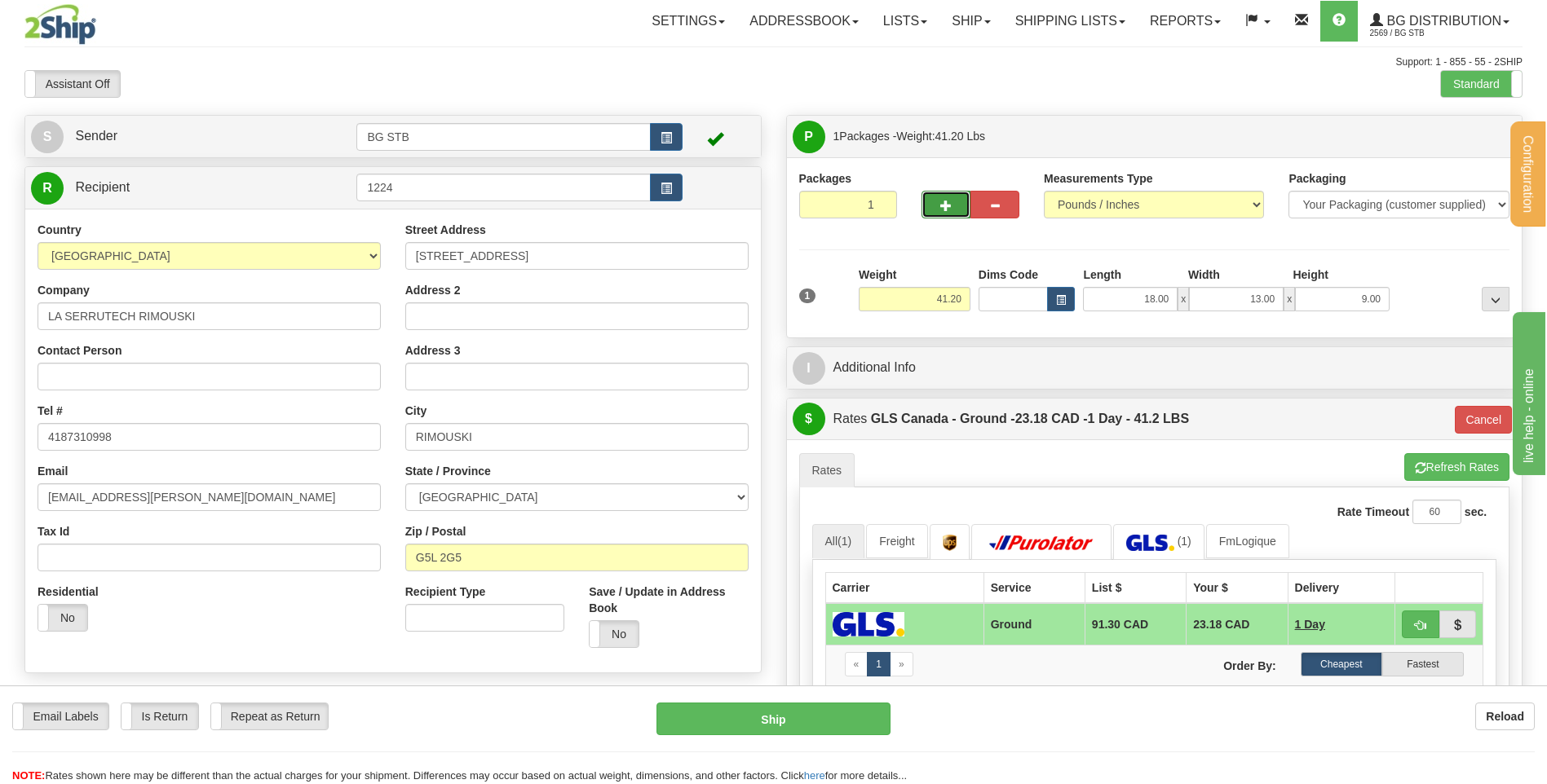
click at [946, 209] on span "button" at bounding box center [946, 206] width 11 height 10
type input "2"
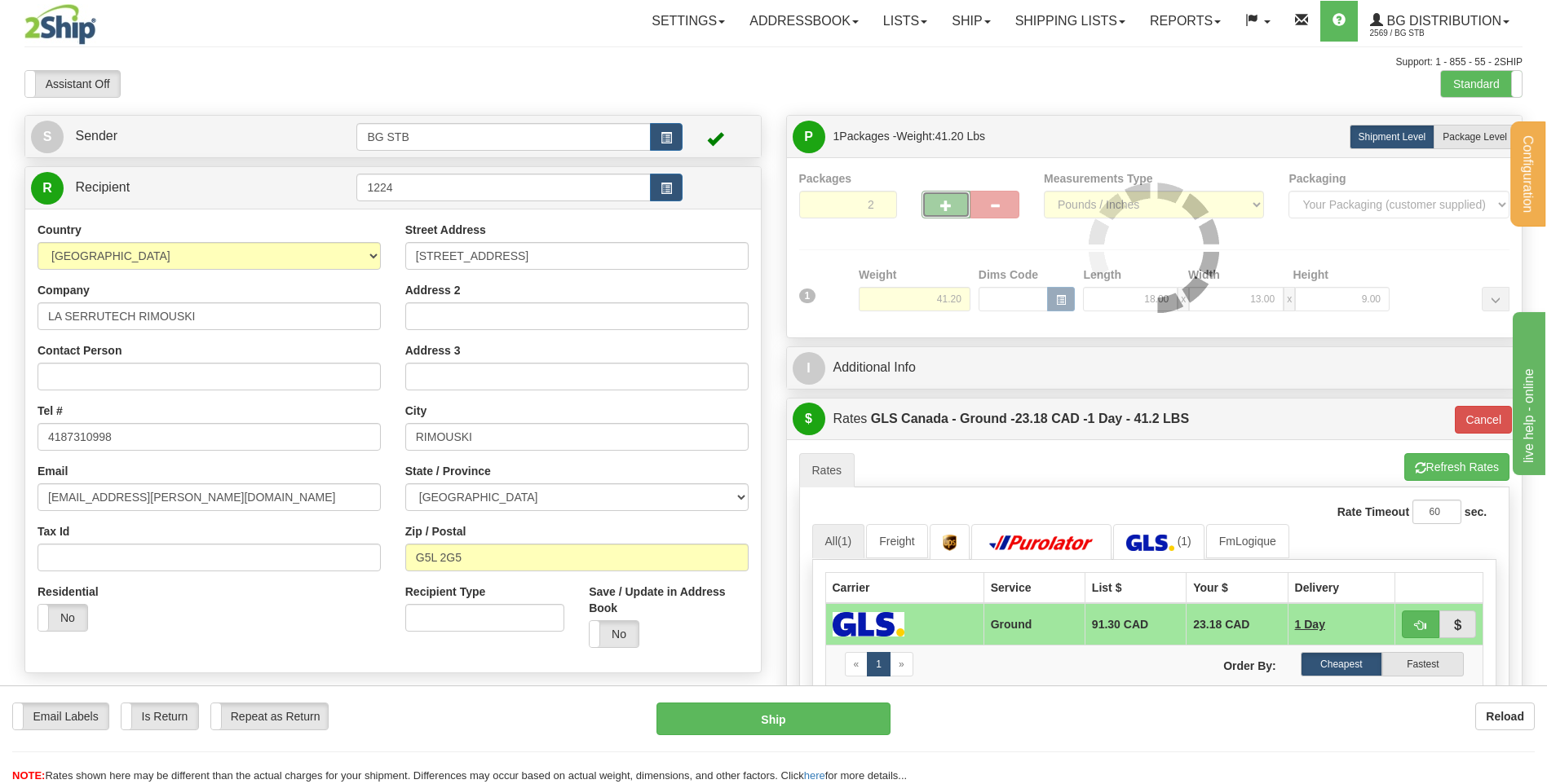
type input "1"
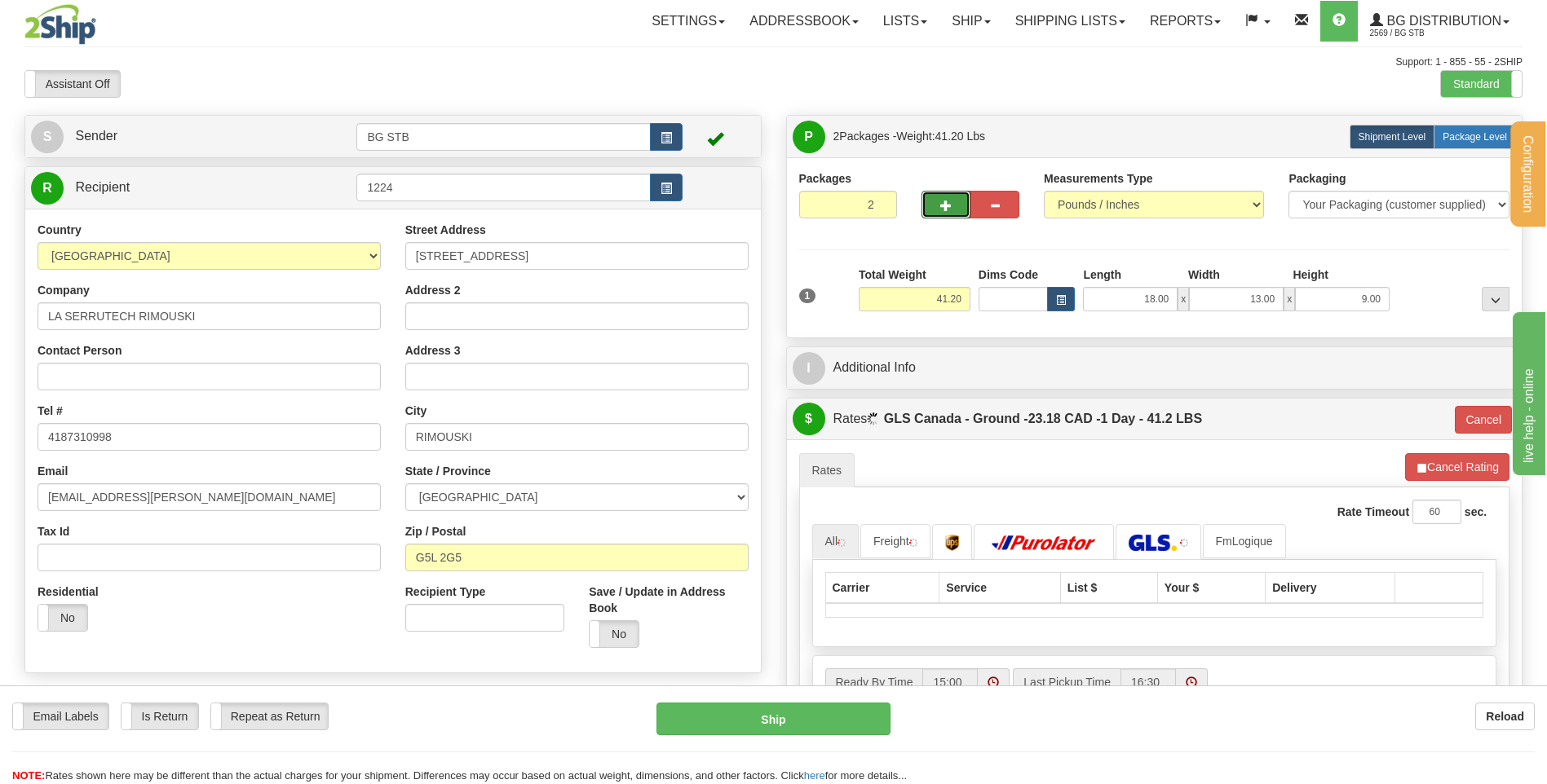
click at [1488, 132] on span "Package Level" at bounding box center [1475, 137] width 64 height 11
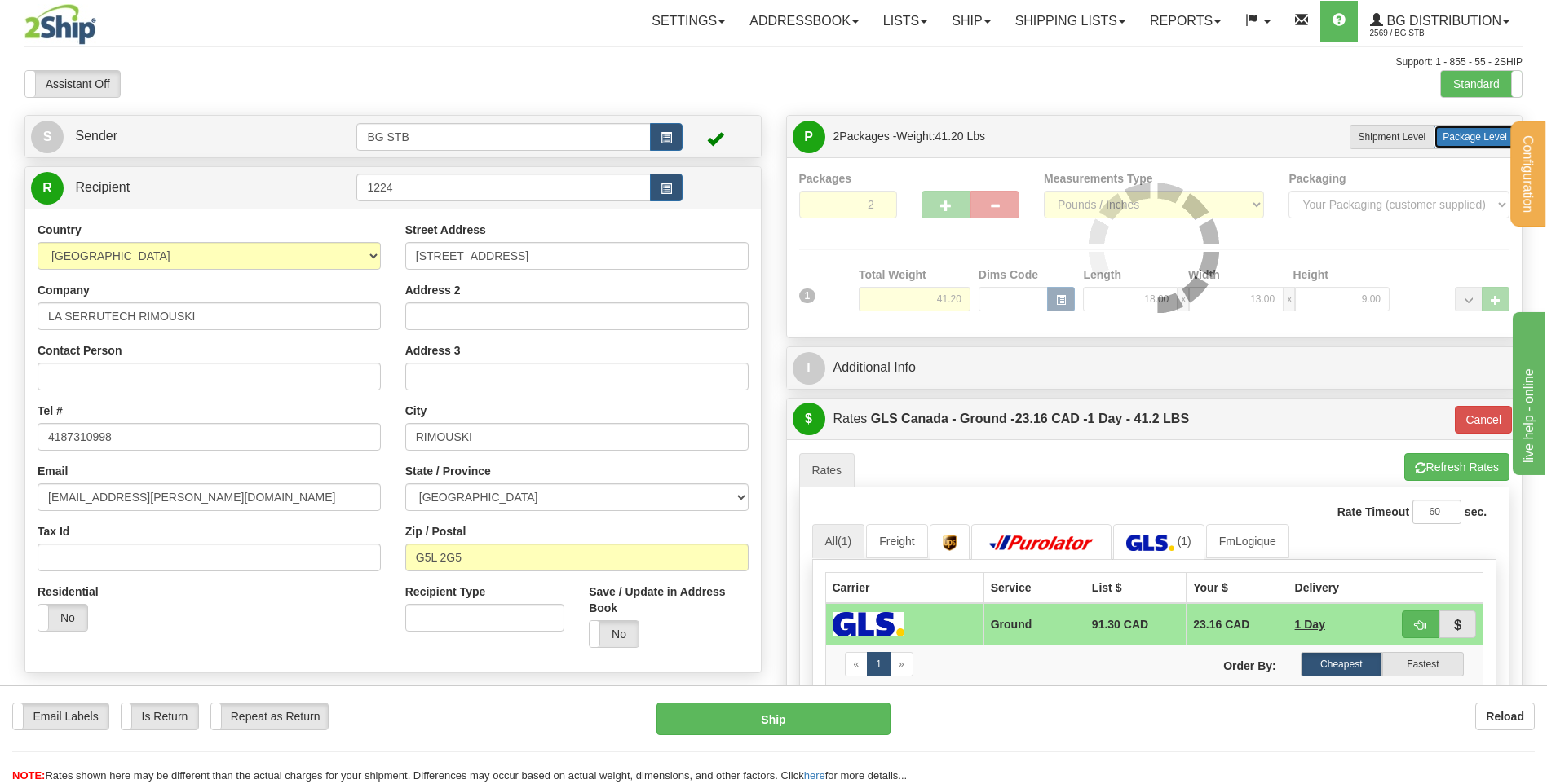
radio input "true"
type input "1"
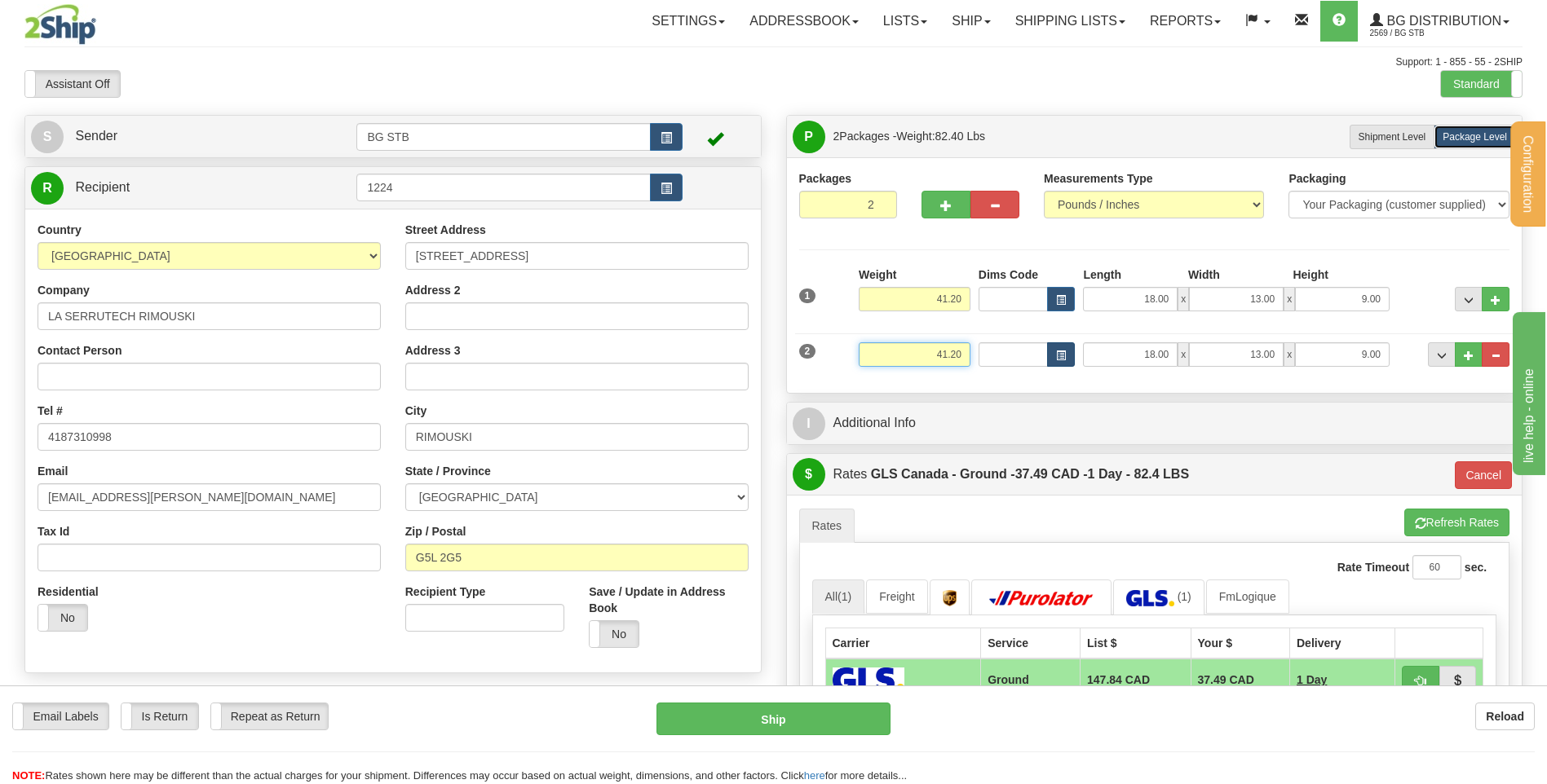
click at [1043, 352] on div "2 Weight 41.20 Dims Code Length Width Height" at bounding box center [1155, 353] width 719 height 55
type input "8.85"
type input "1"
type input "33.00"
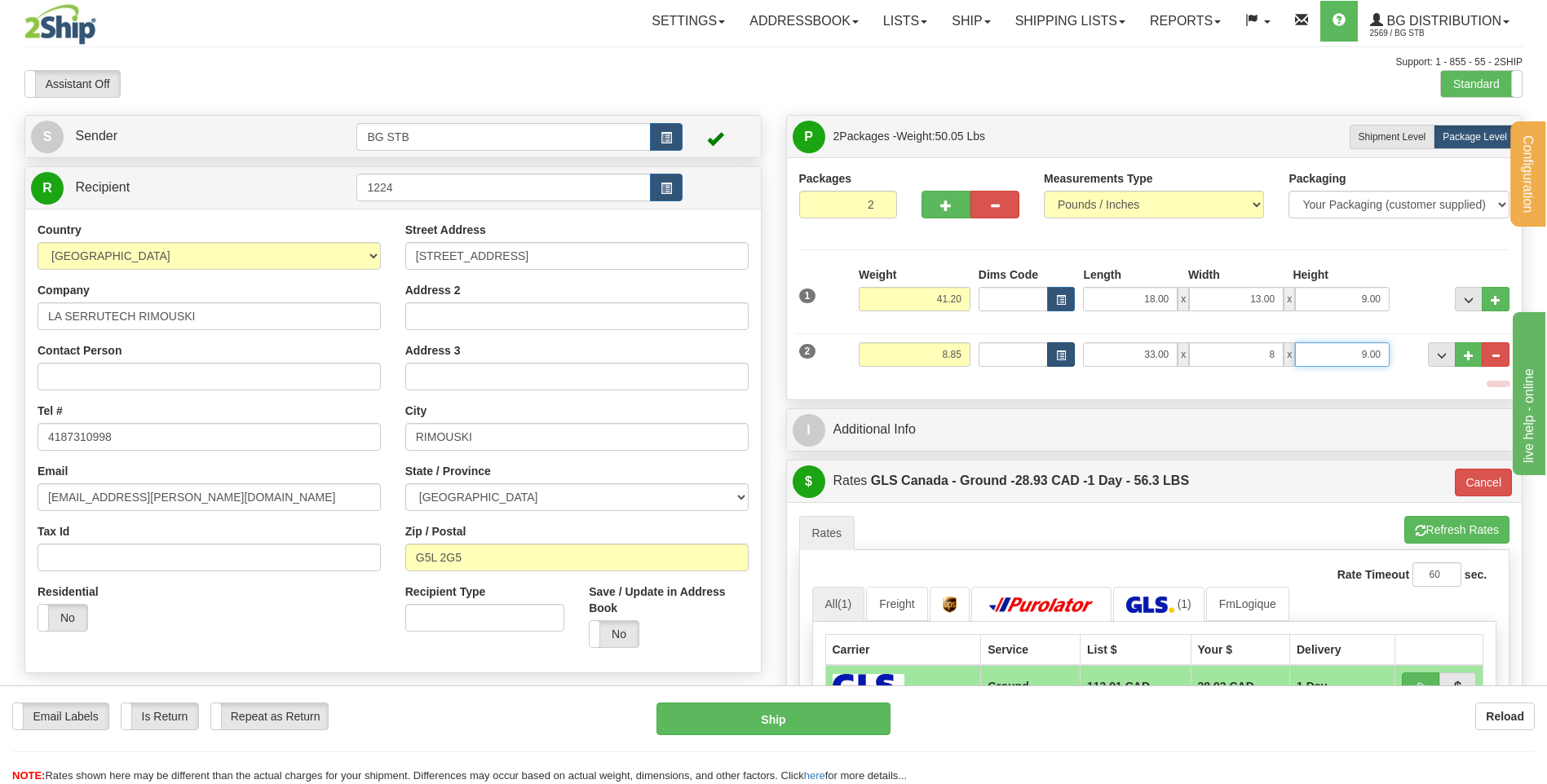
type input "8.00"
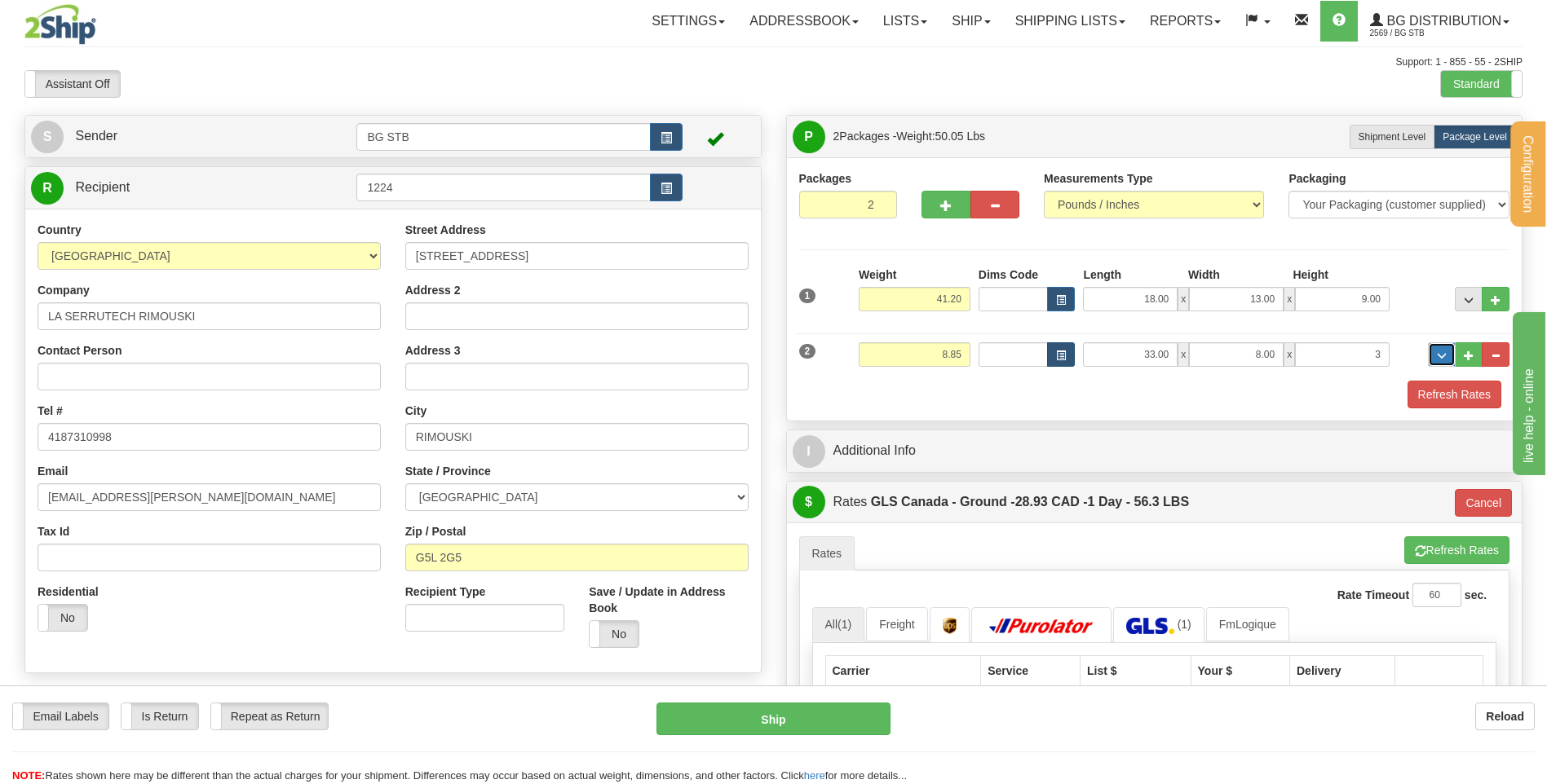
type input "3.00"
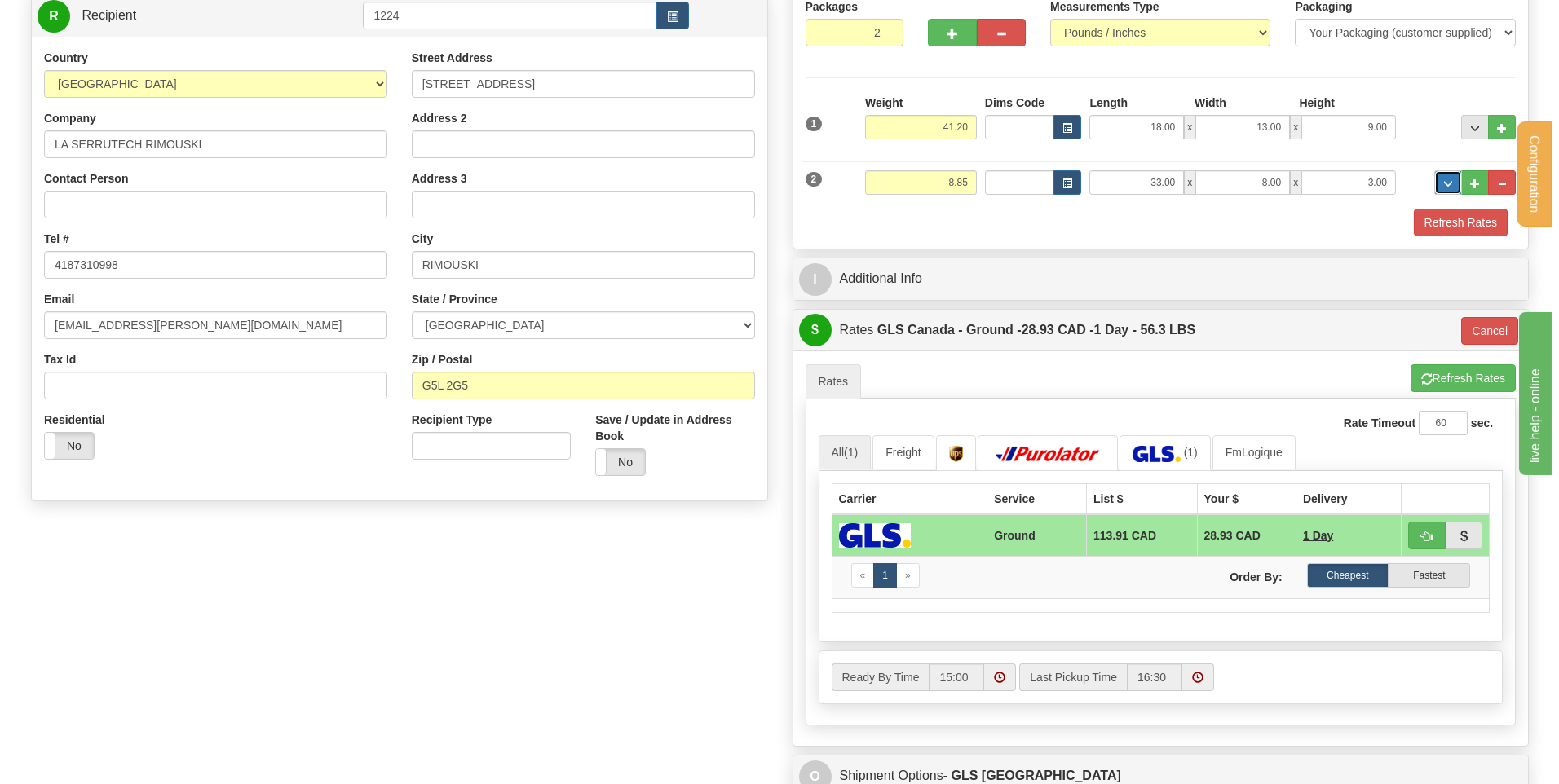
scroll to position [326, 0]
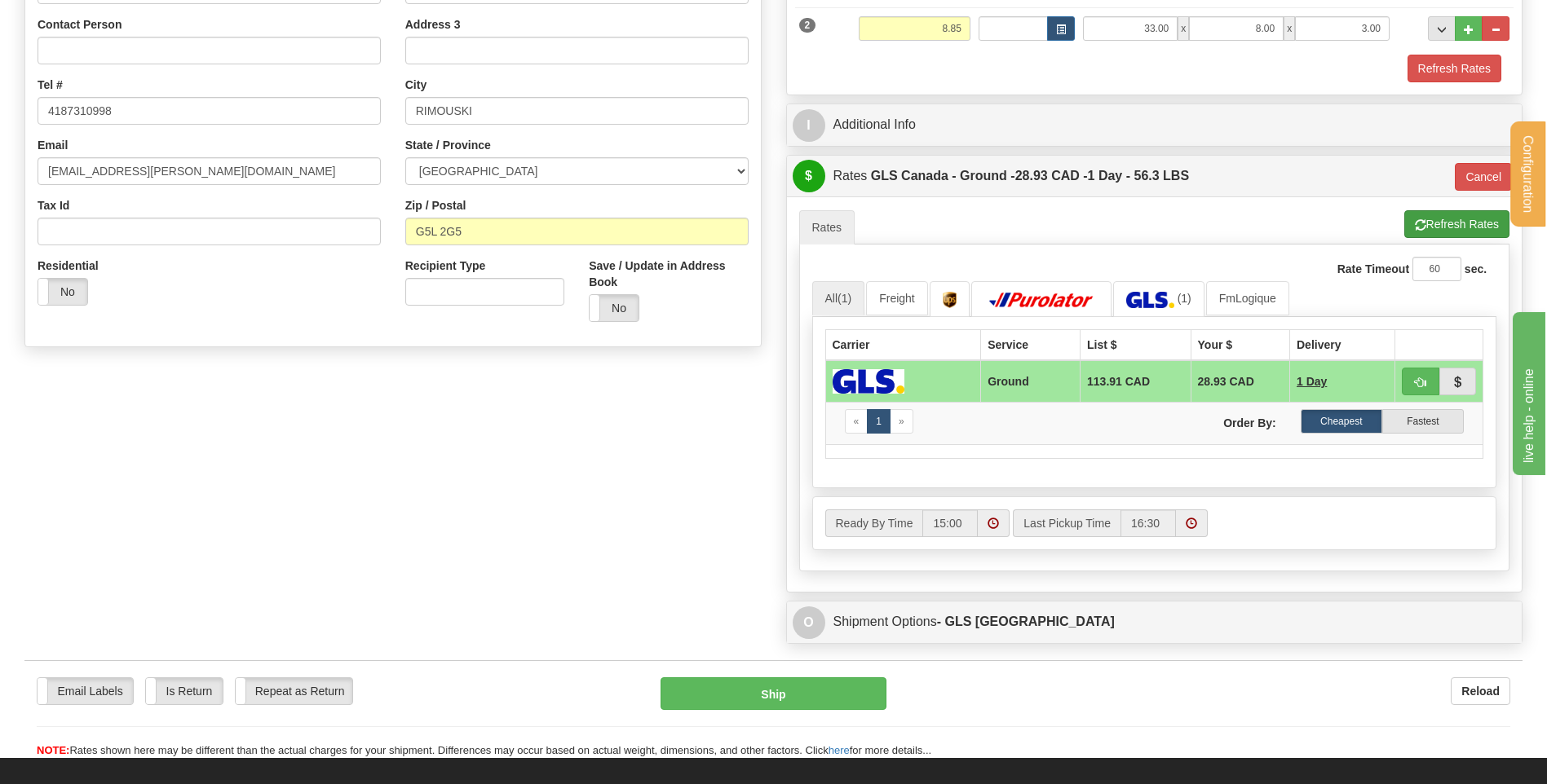
click at [1471, 207] on div "A change has been made which could impact your rate estimate. To ensure the est…" at bounding box center [1154, 394] width 736 height 395
click at [1471, 220] on button "Refresh Rates" at bounding box center [1457, 224] width 105 height 28
type input "1"
click at [1416, 380] on span "button" at bounding box center [1420, 383] width 11 height 10
click at [728, 699] on button "Ship" at bounding box center [773, 694] width 225 height 33
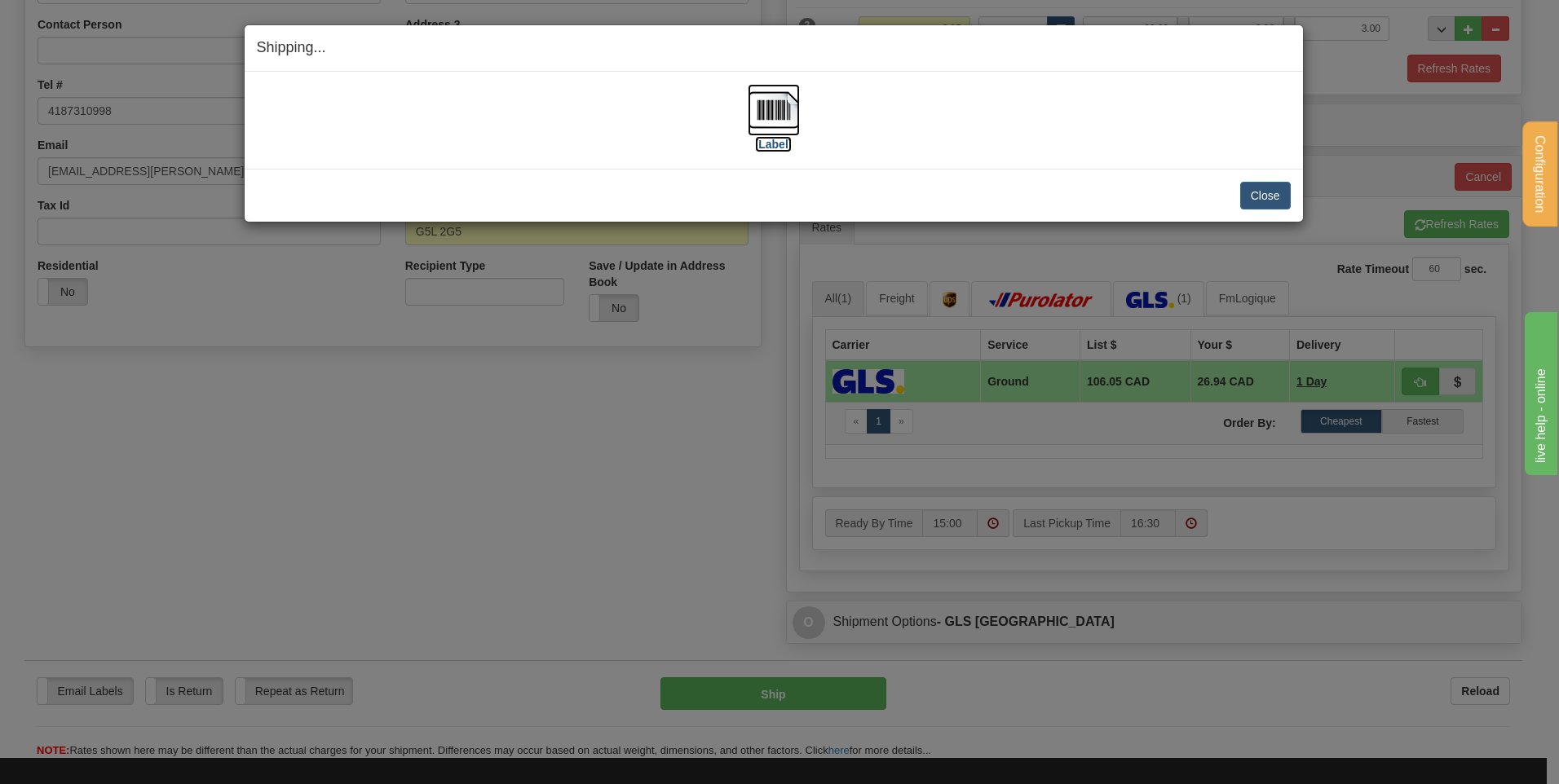
click at [770, 108] on img at bounding box center [774, 110] width 52 height 52
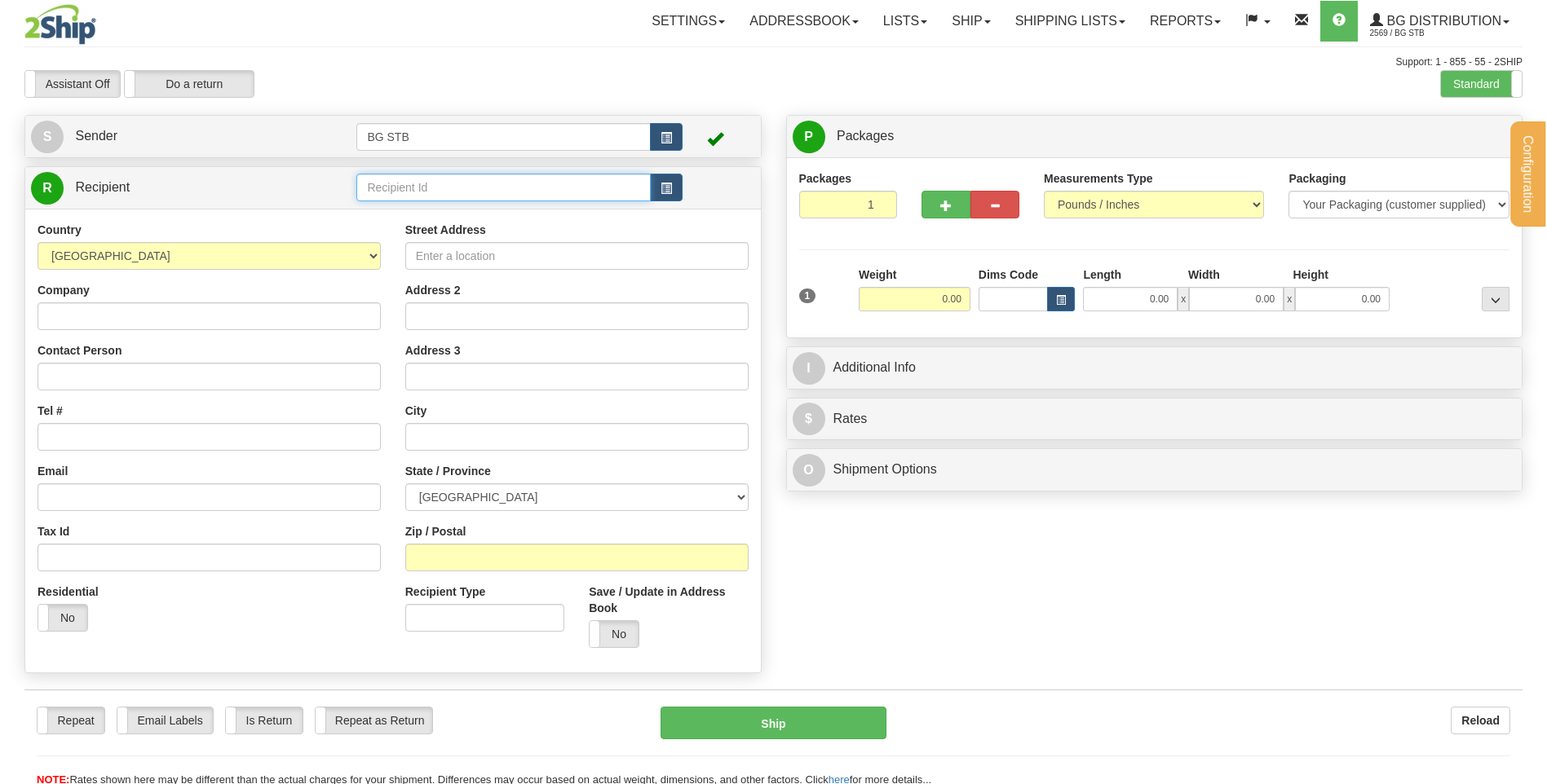
drag, startPoint x: 0, startPoint y: 0, endPoint x: 410, endPoint y: 197, distance: 454.9
click at [419, 189] on div "Configuration My Configuration Panel Close Configure My Carriers" at bounding box center [773, 393] width 1547 height 787
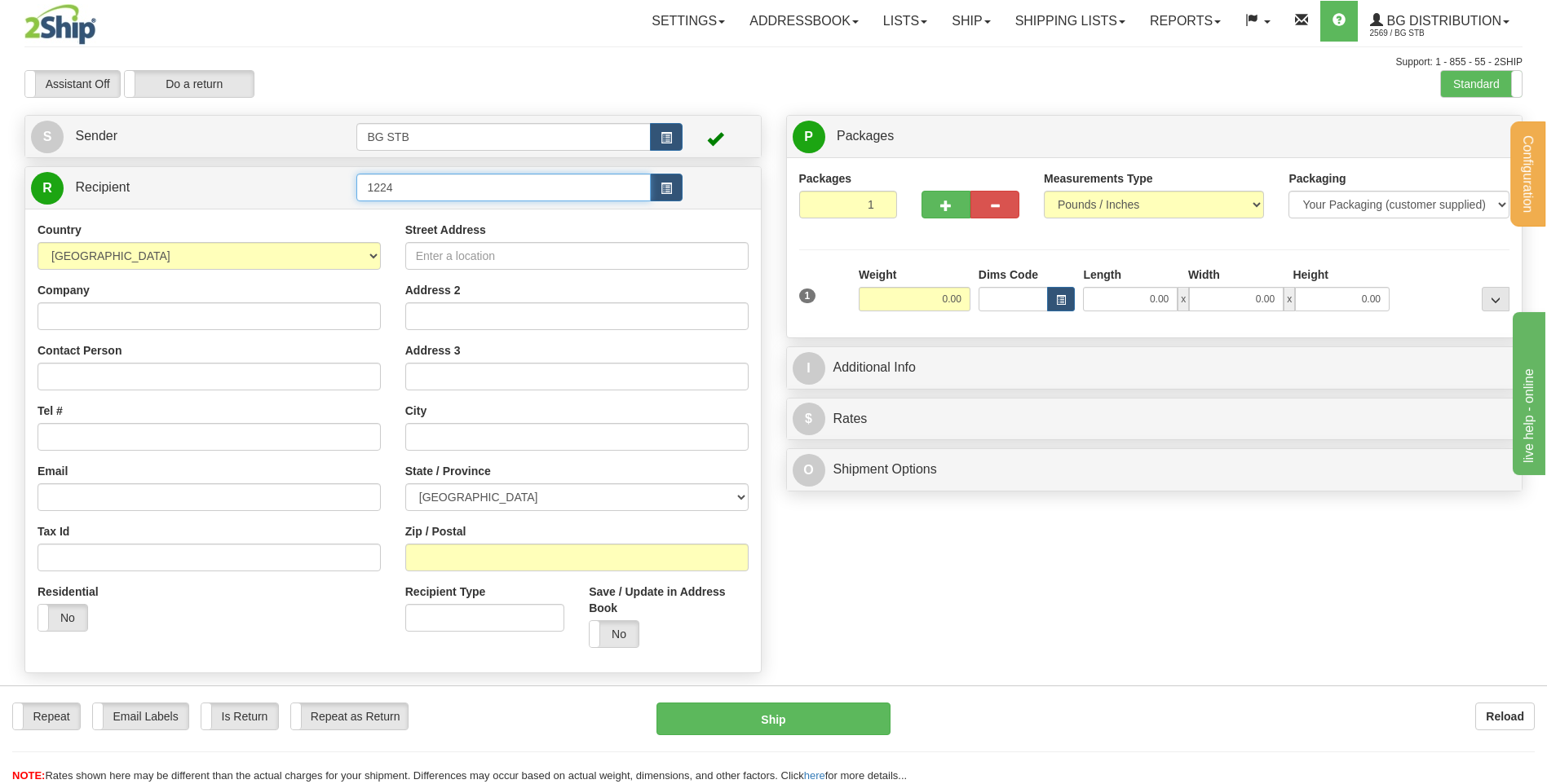
type input "1224"
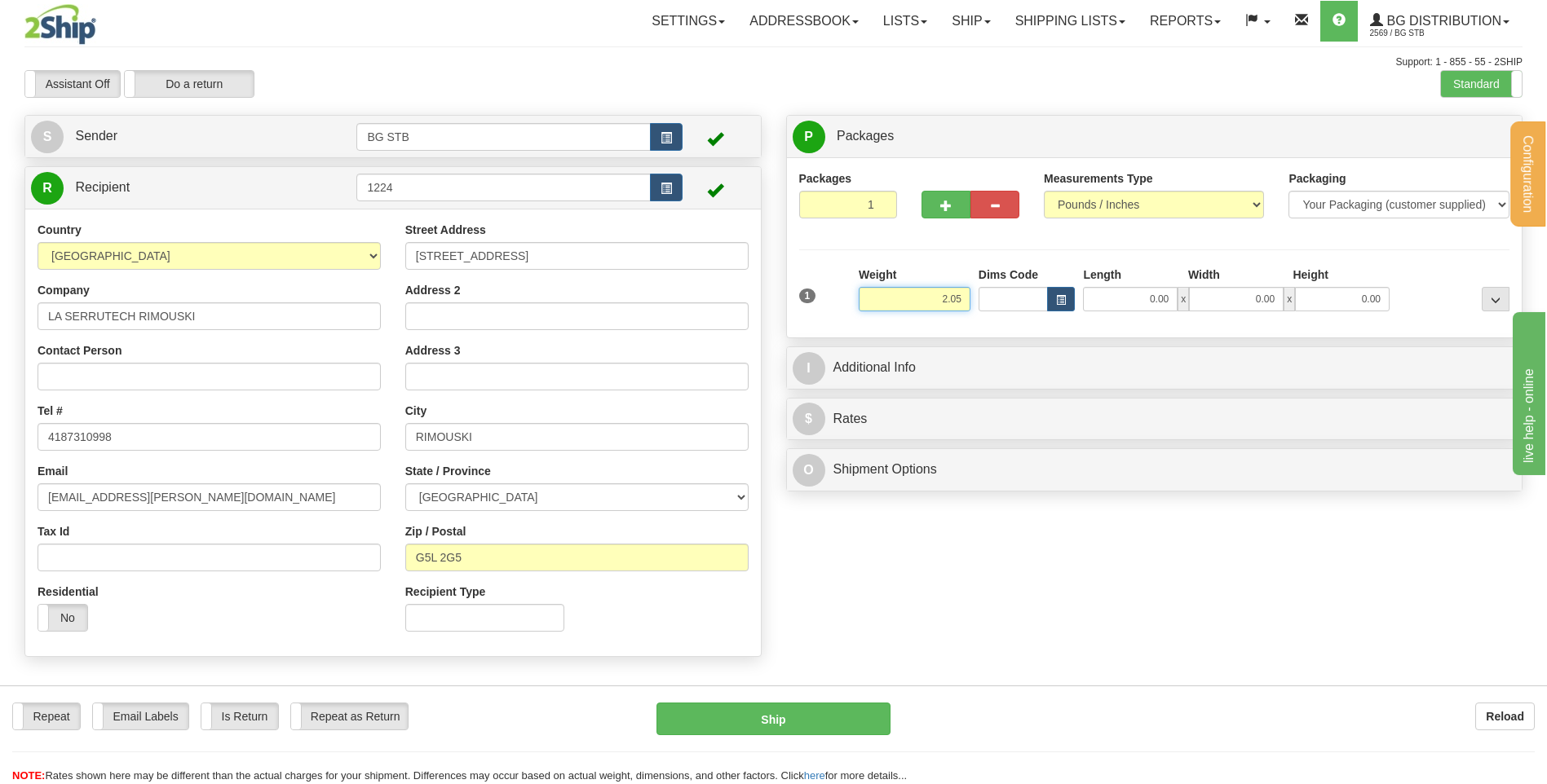
type input "2.05"
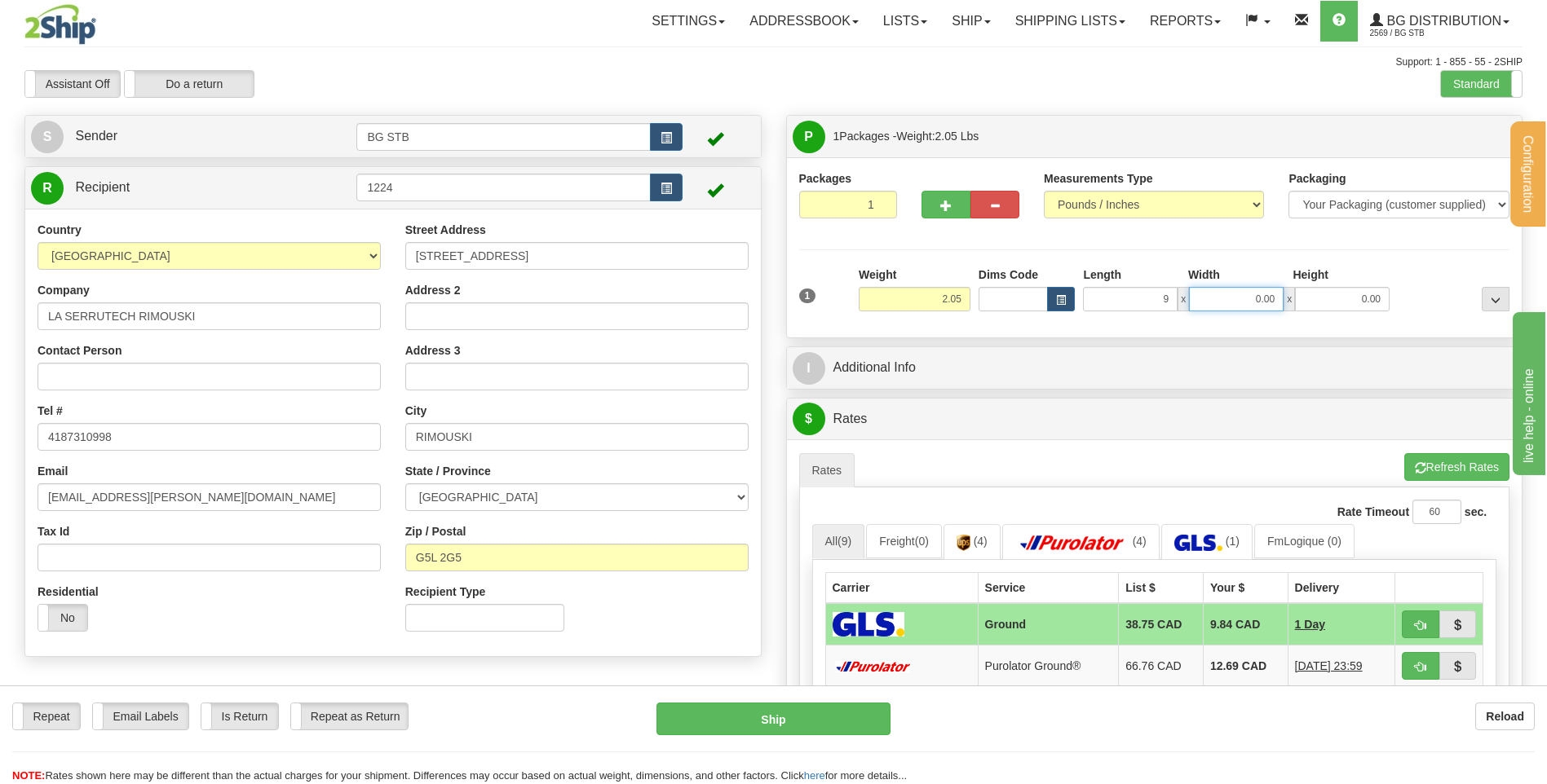
type input "9.00"
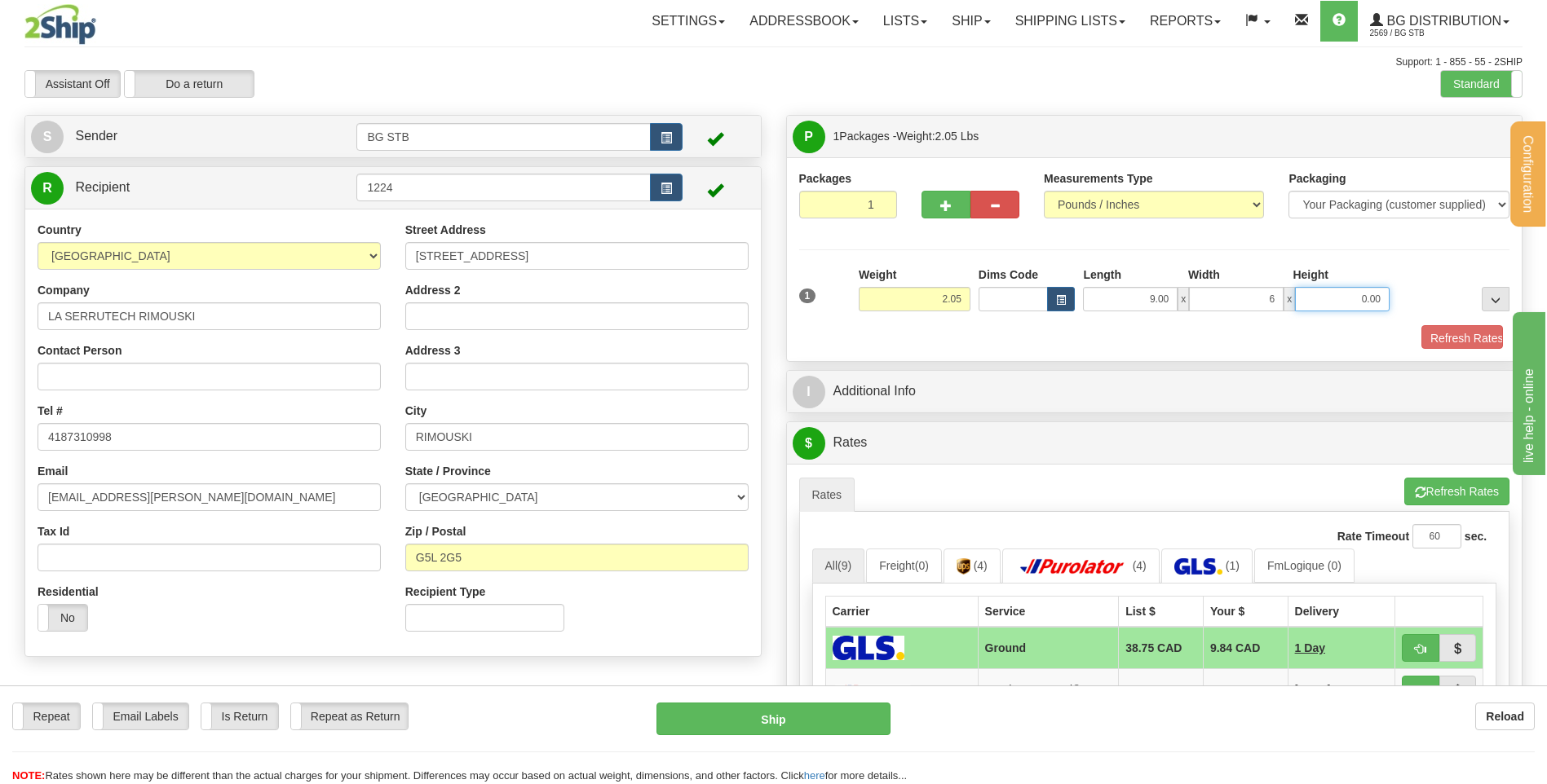
type input "6.00"
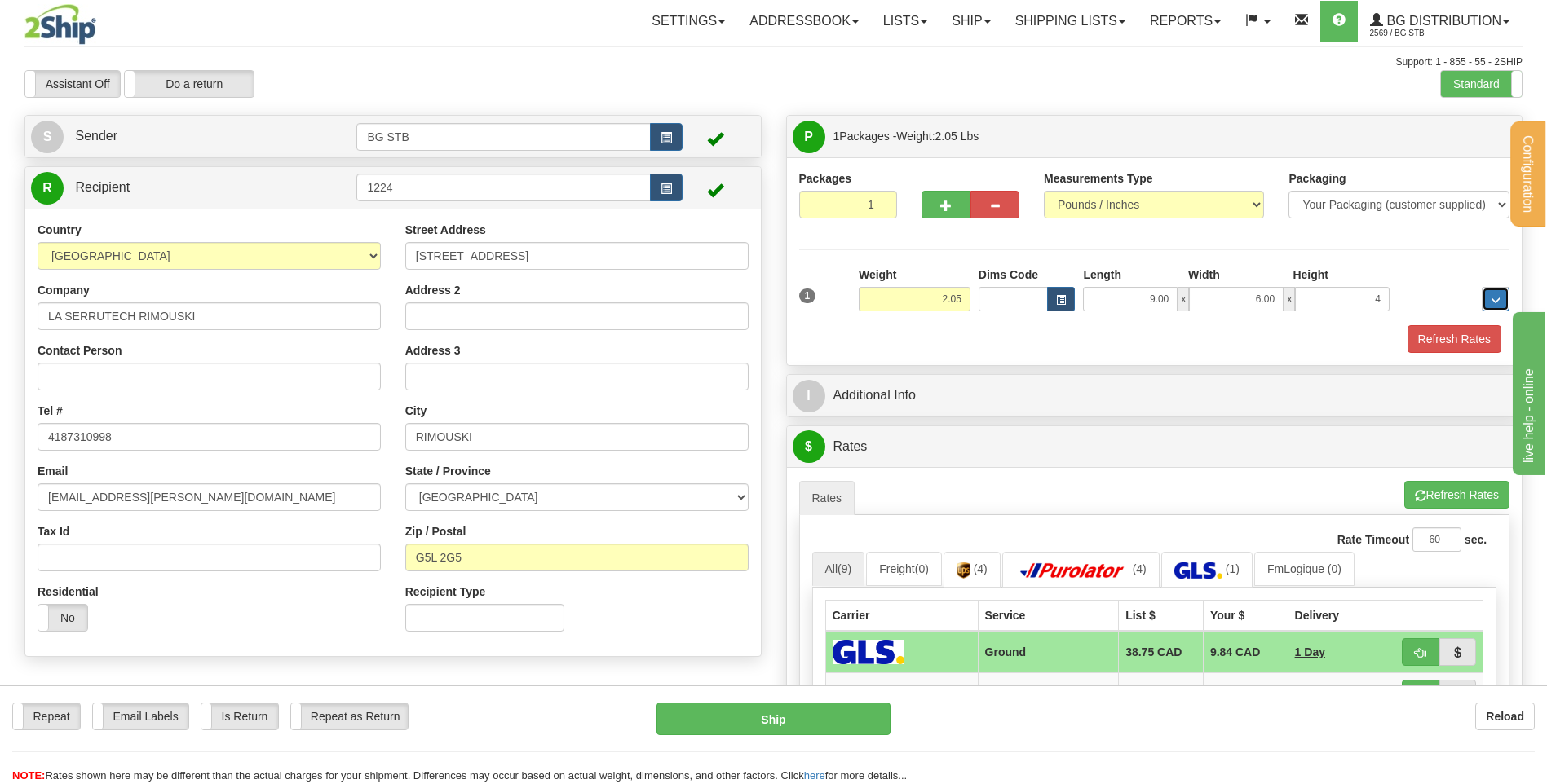
type input "4.00"
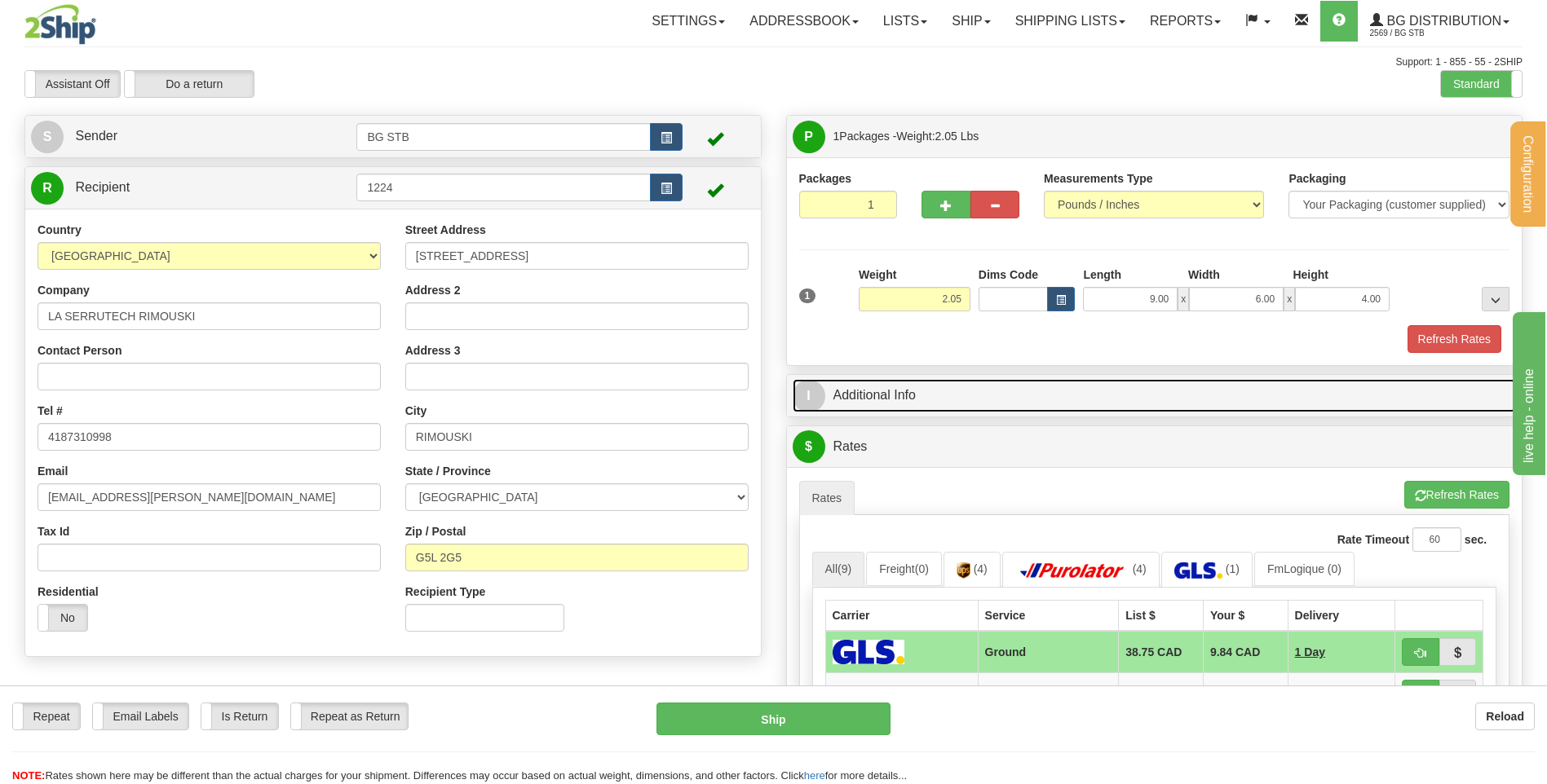
click at [944, 390] on link "I Additional Info" at bounding box center [1155, 396] width 725 height 34
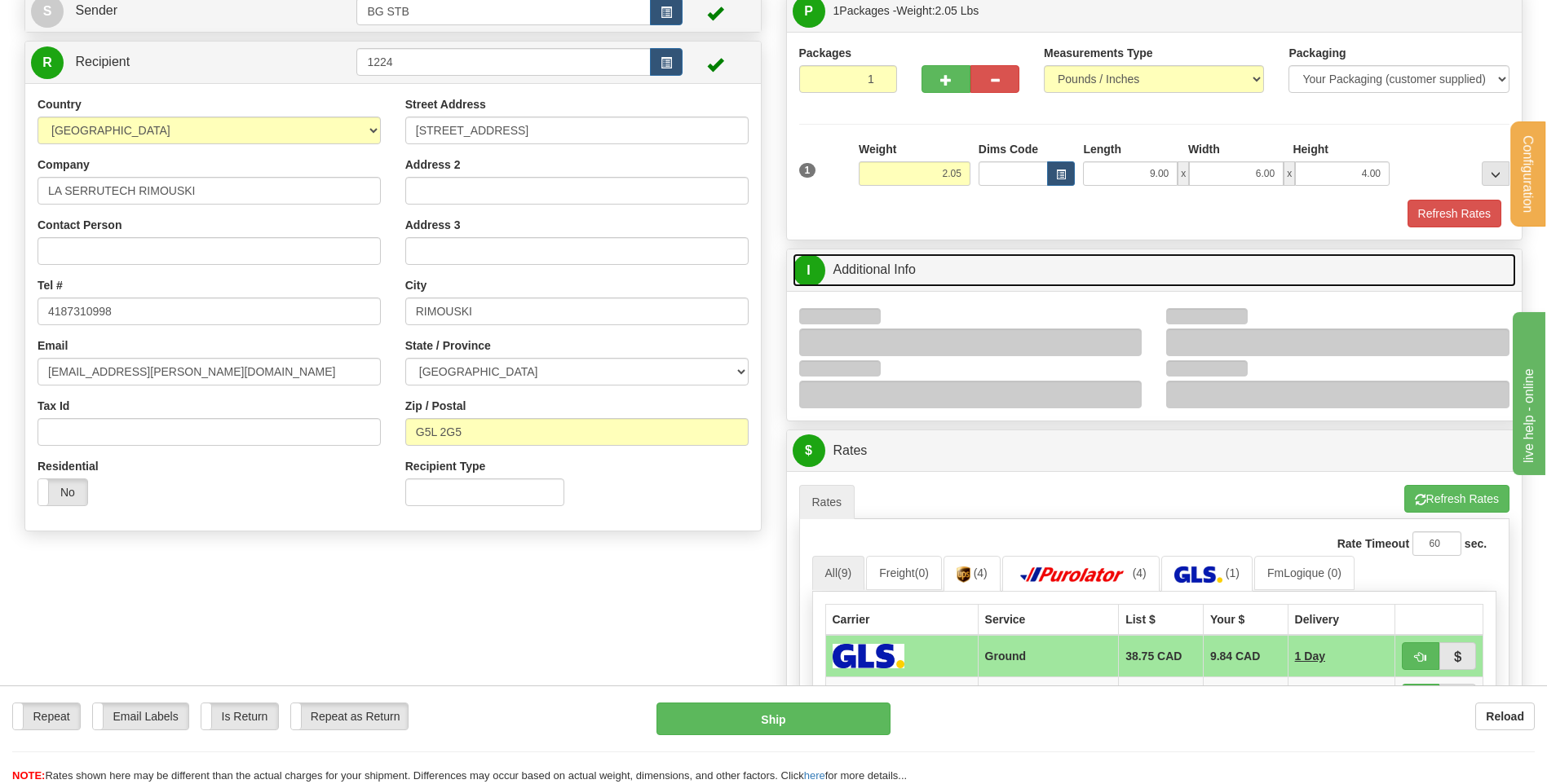
scroll to position [244, 0]
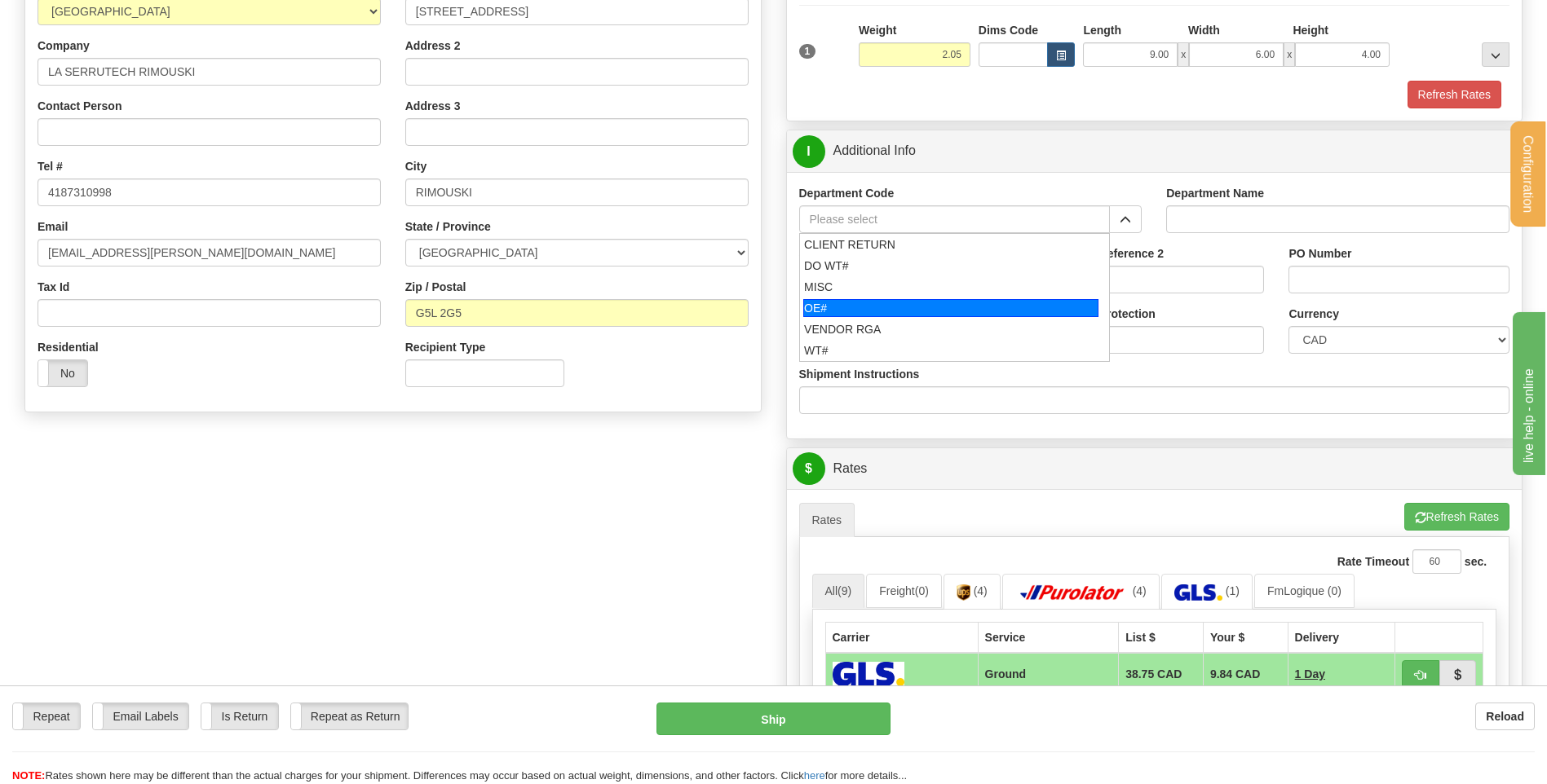
click at [873, 308] on div "OE#" at bounding box center [951, 308] width 296 height 18
type input "OE#"
type input "ORDERS"
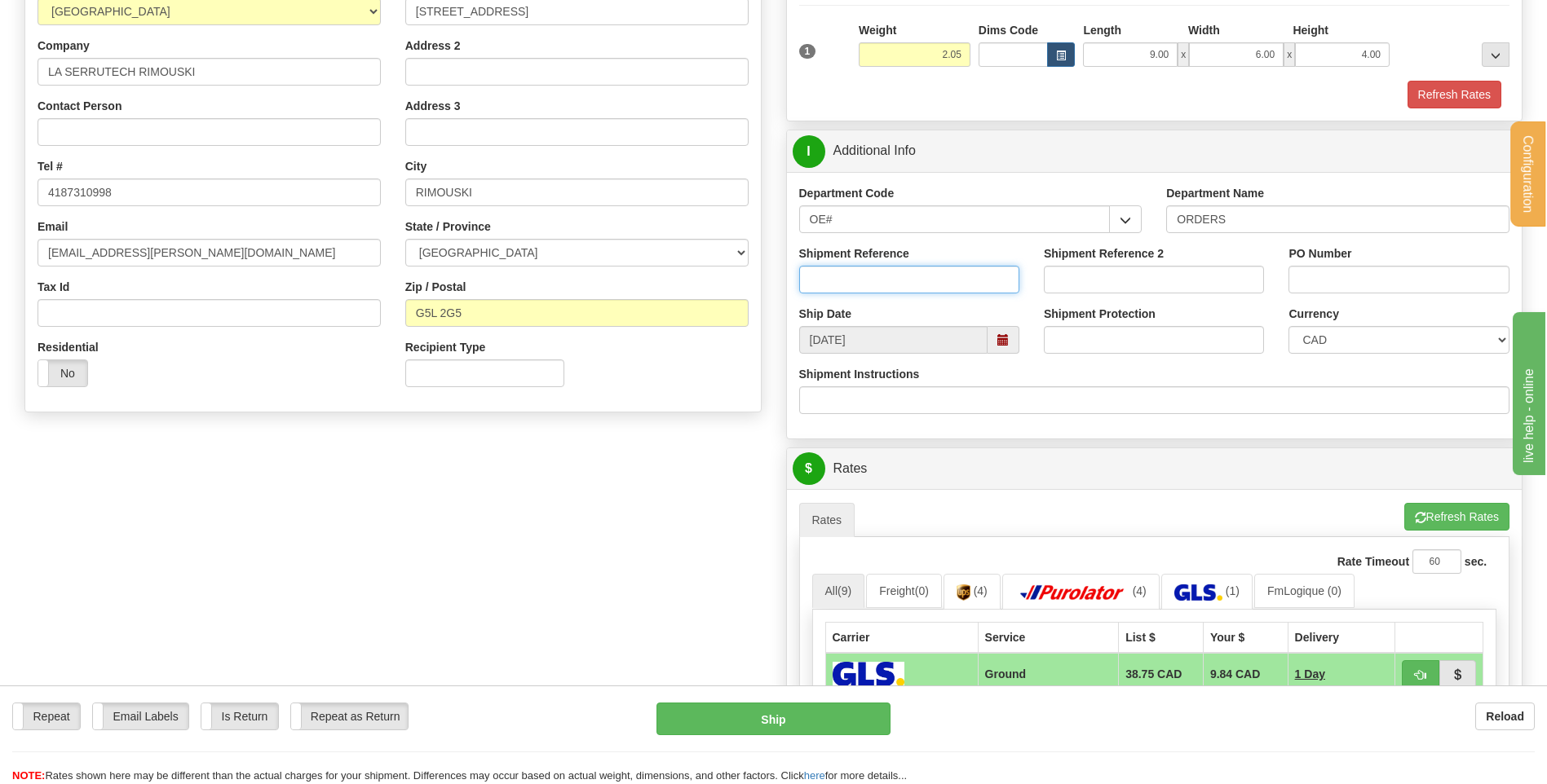
click at [875, 287] on input "Shipment Reference" at bounding box center [909, 280] width 220 height 28
type input "80004720-00"
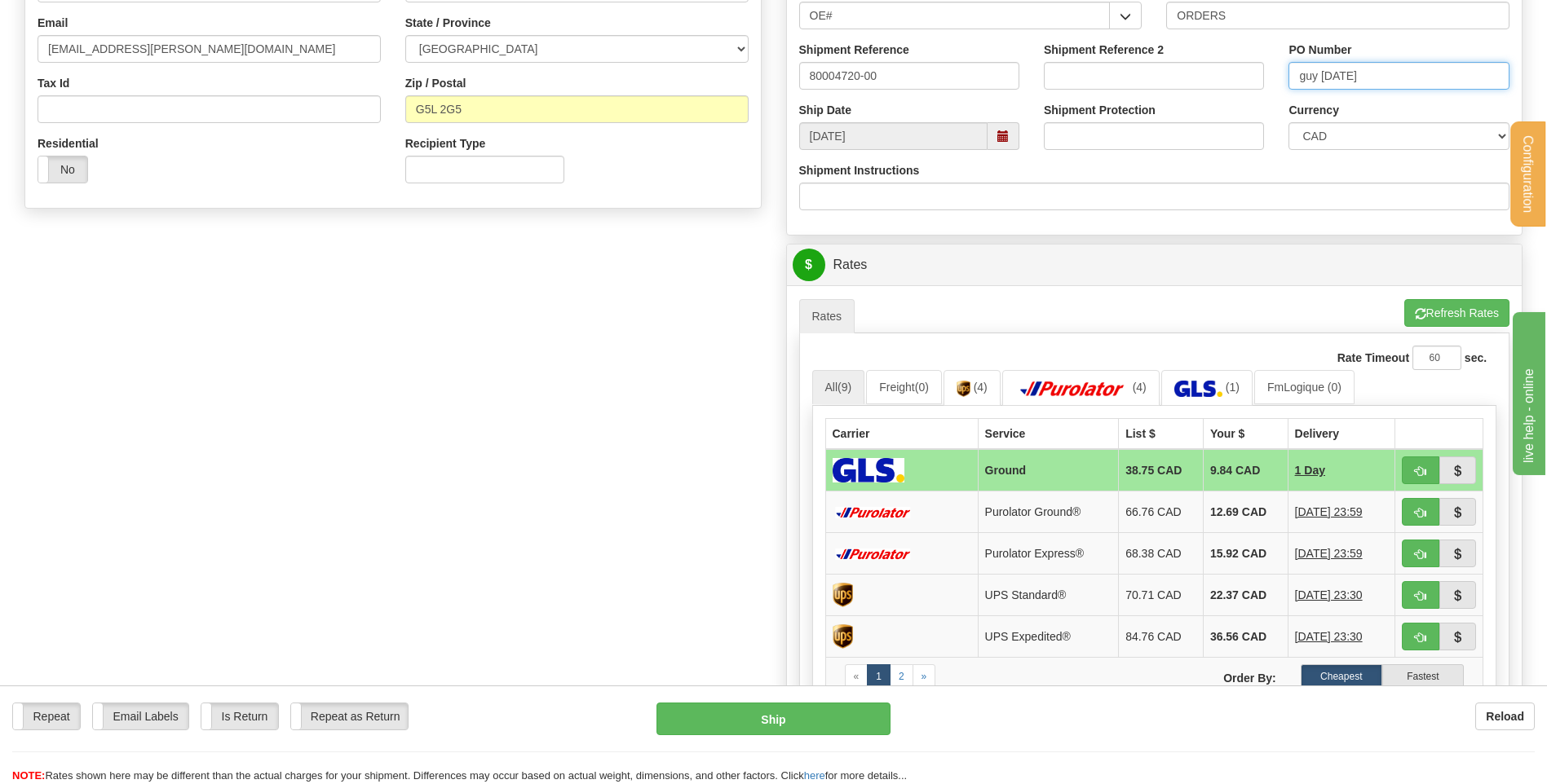
scroll to position [571, 0]
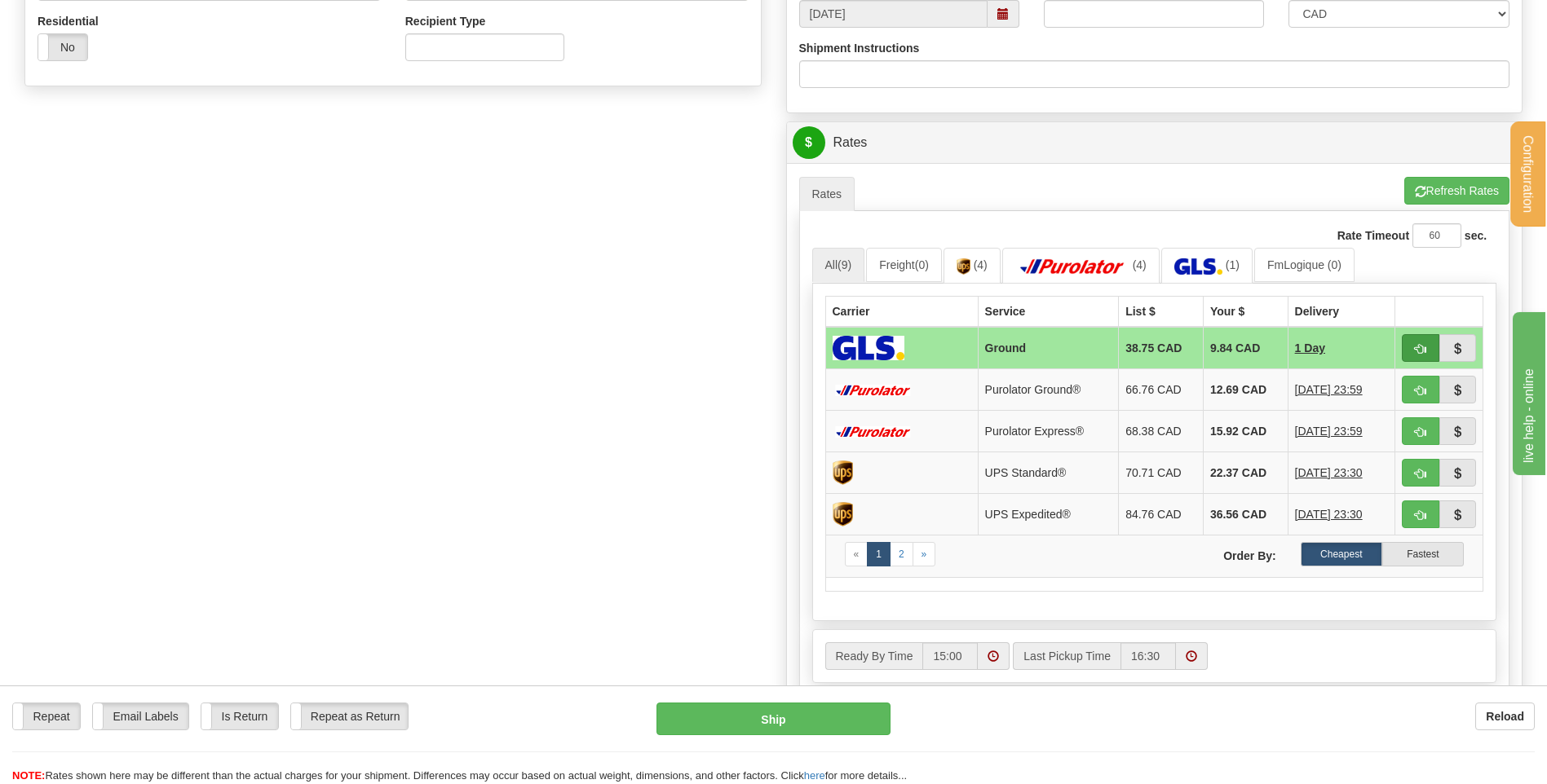
type input "guy 19/08/25"
click at [1422, 349] on span "button" at bounding box center [1420, 349] width 11 height 10
type input "1"
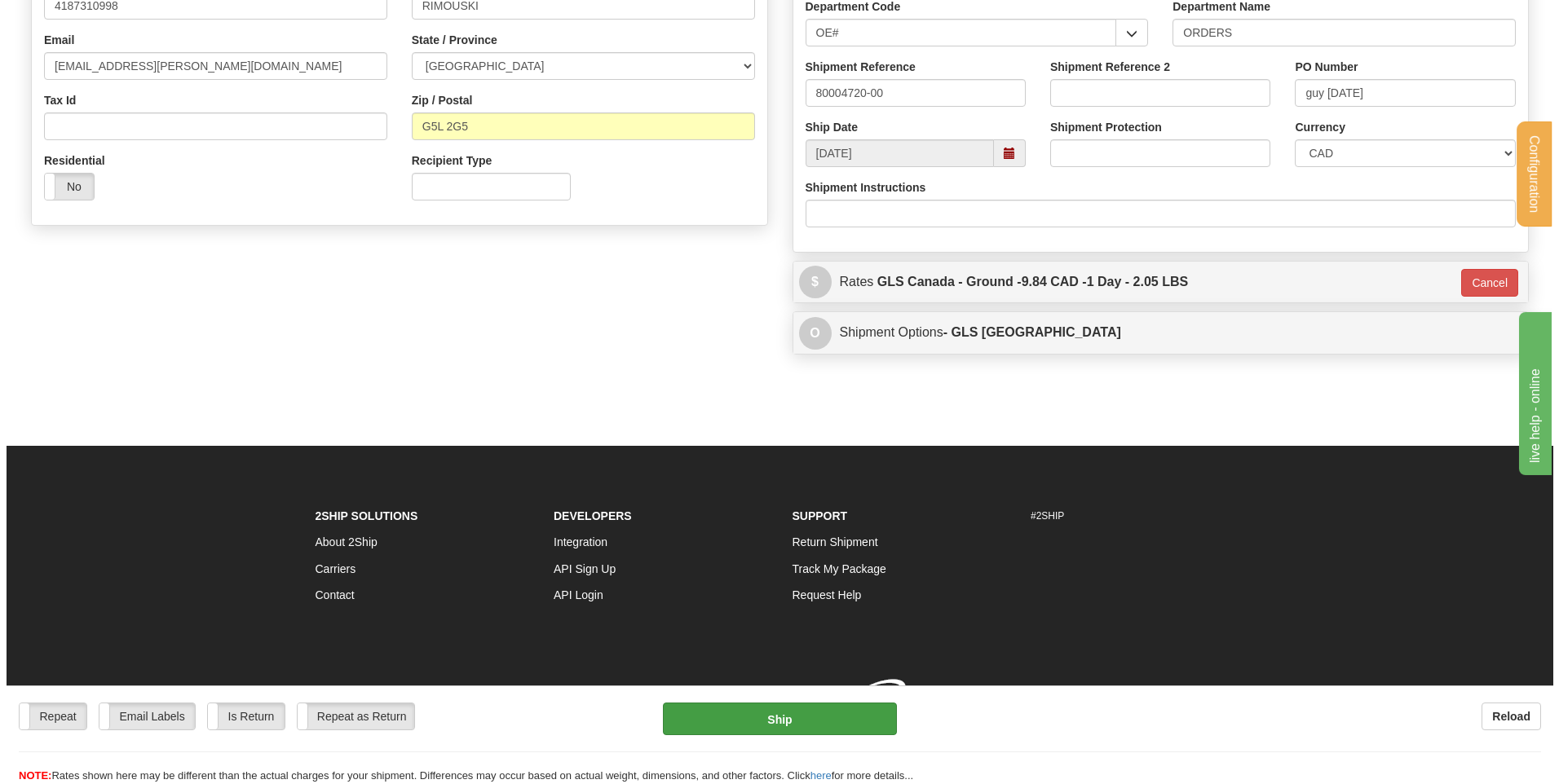
scroll to position [455, 0]
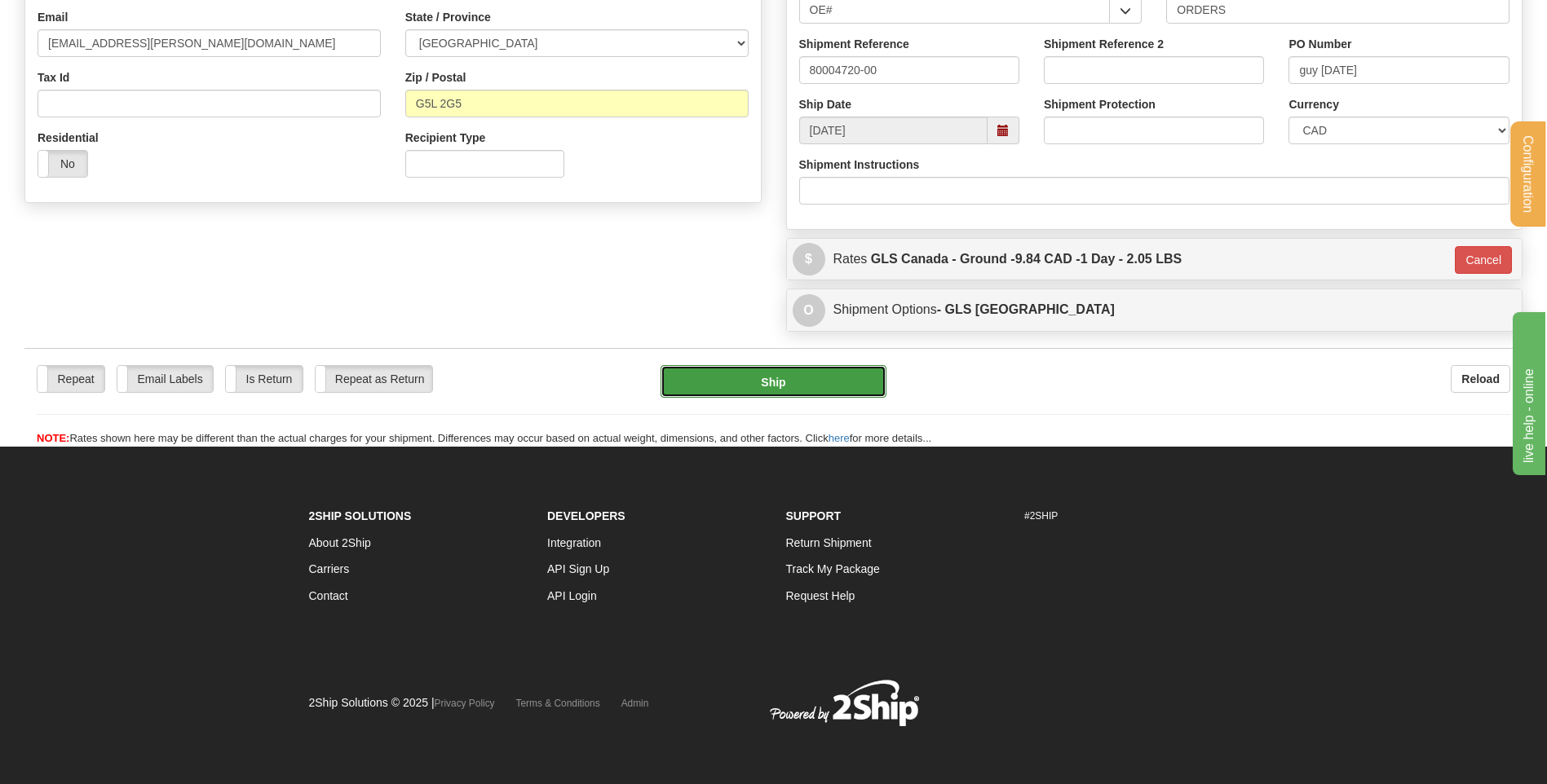
click at [757, 371] on button "Ship" at bounding box center [773, 382] width 225 height 33
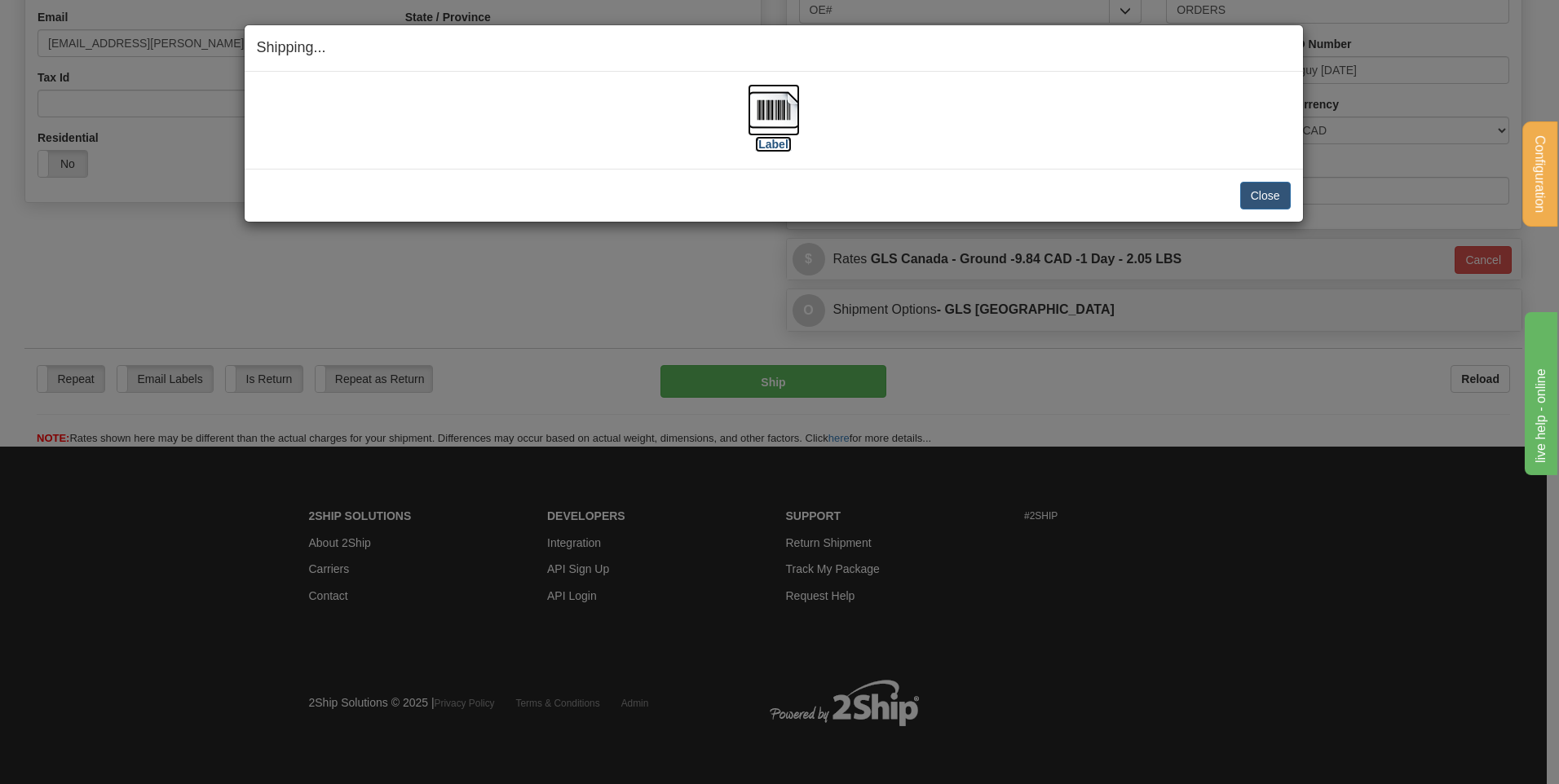
click at [785, 108] on img at bounding box center [774, 110] width 52 height 52
click at [1280, 199] on button "Close" at bounding box center [1265, 196] width 50 height 28
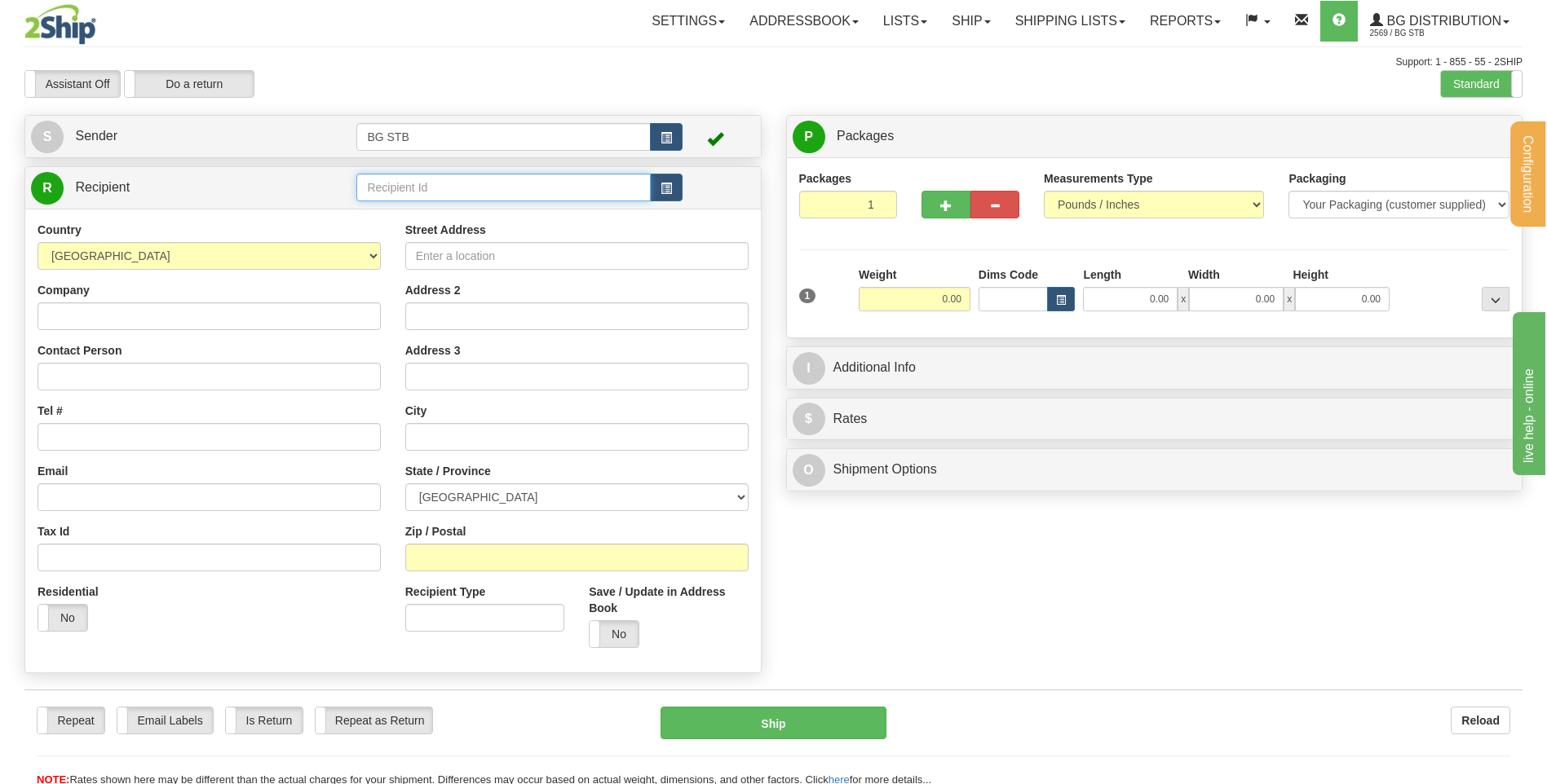
click at [506, 198] on input "text" at bounding box center [503, 187] width 294 height 28
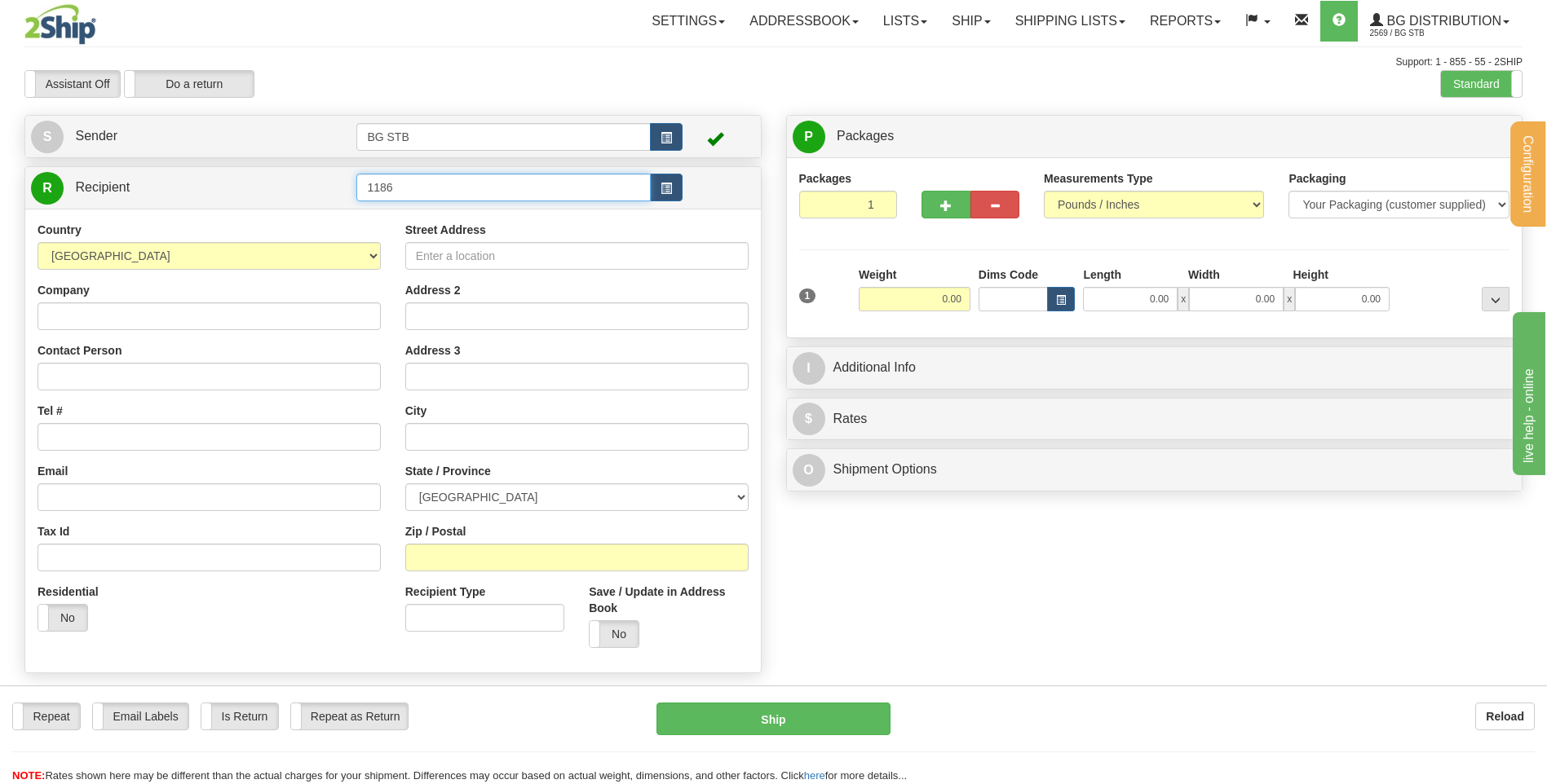
type input "1186"
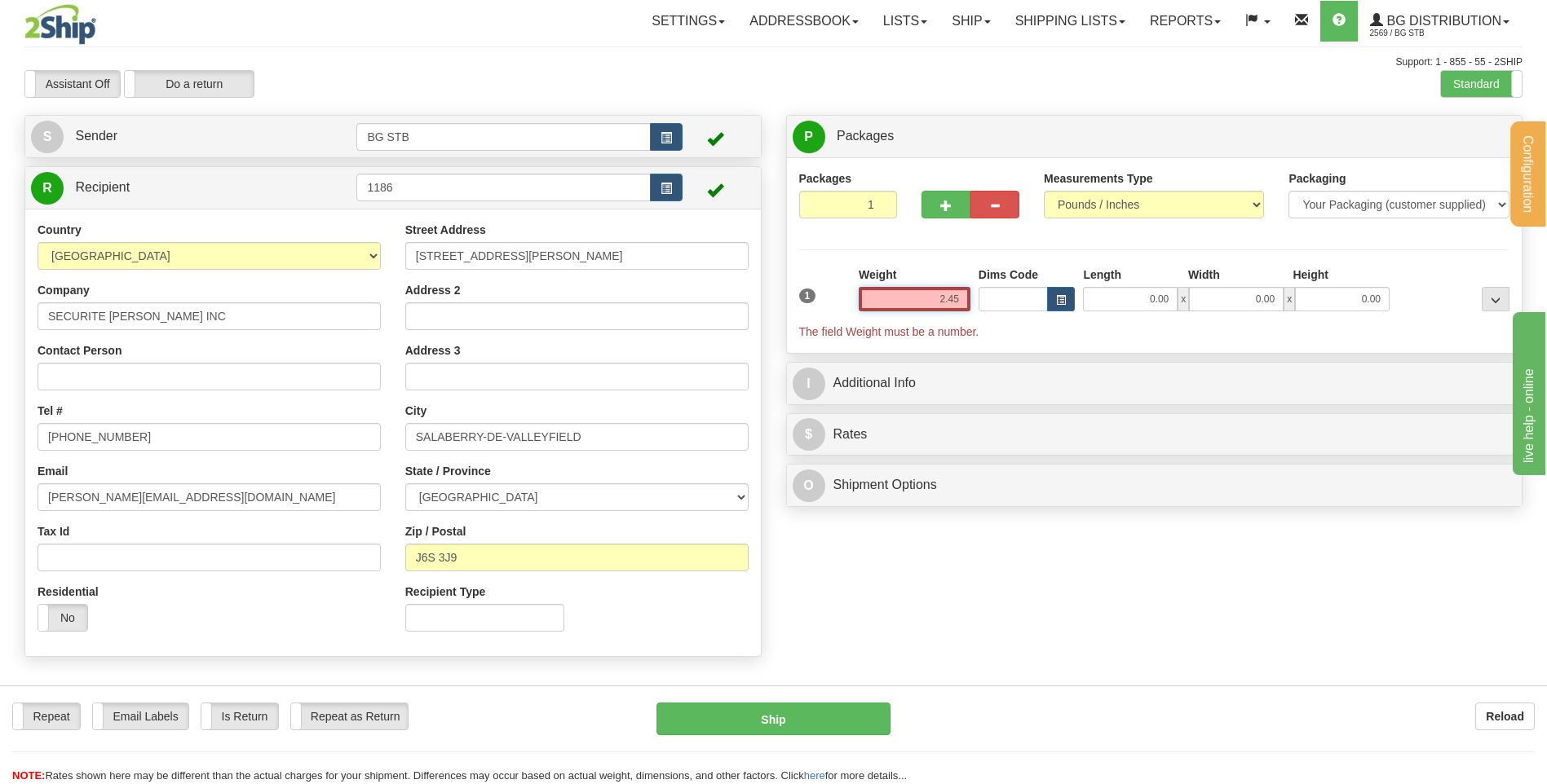
type input "2.45"
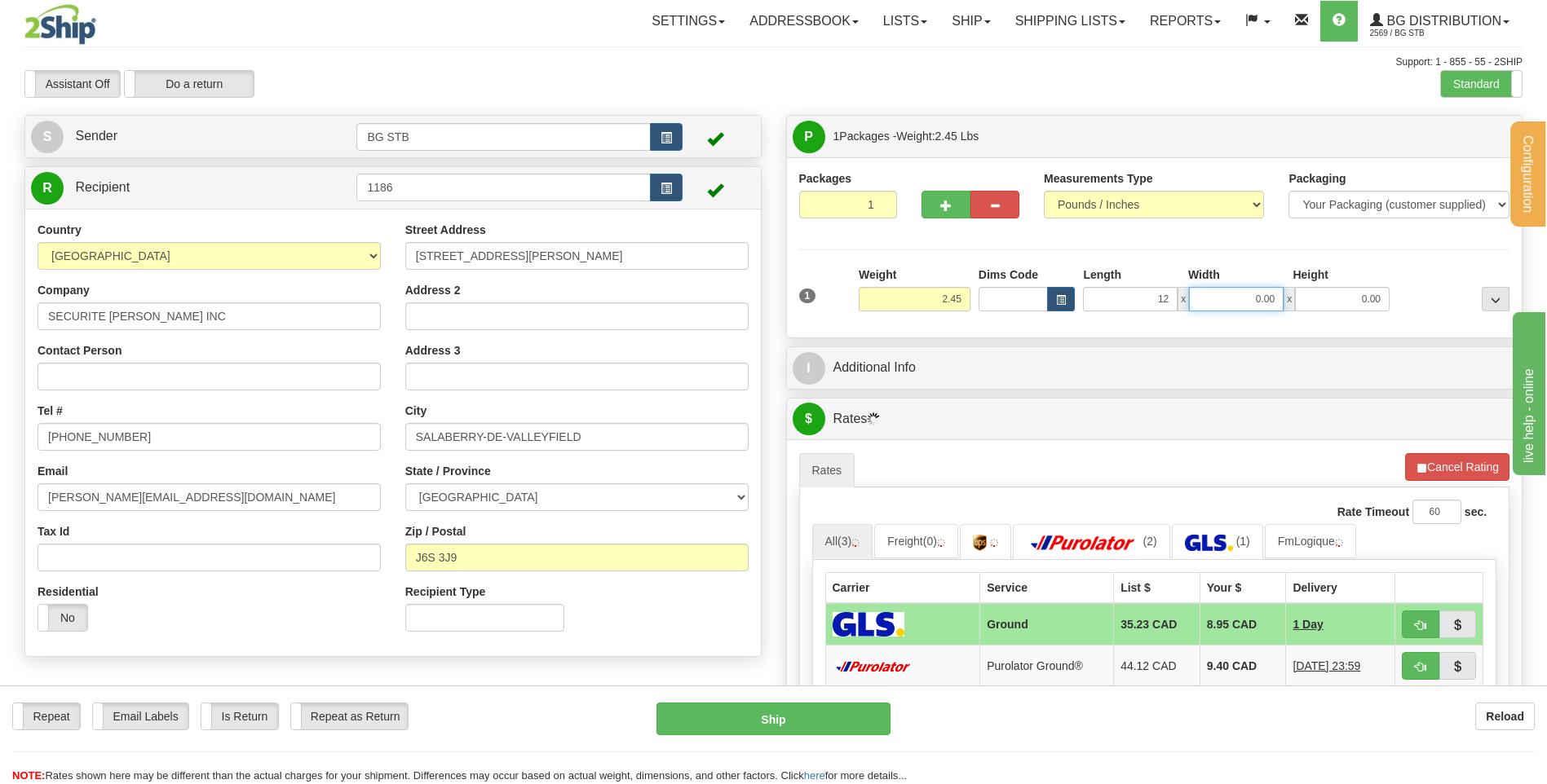
type input "12.00"
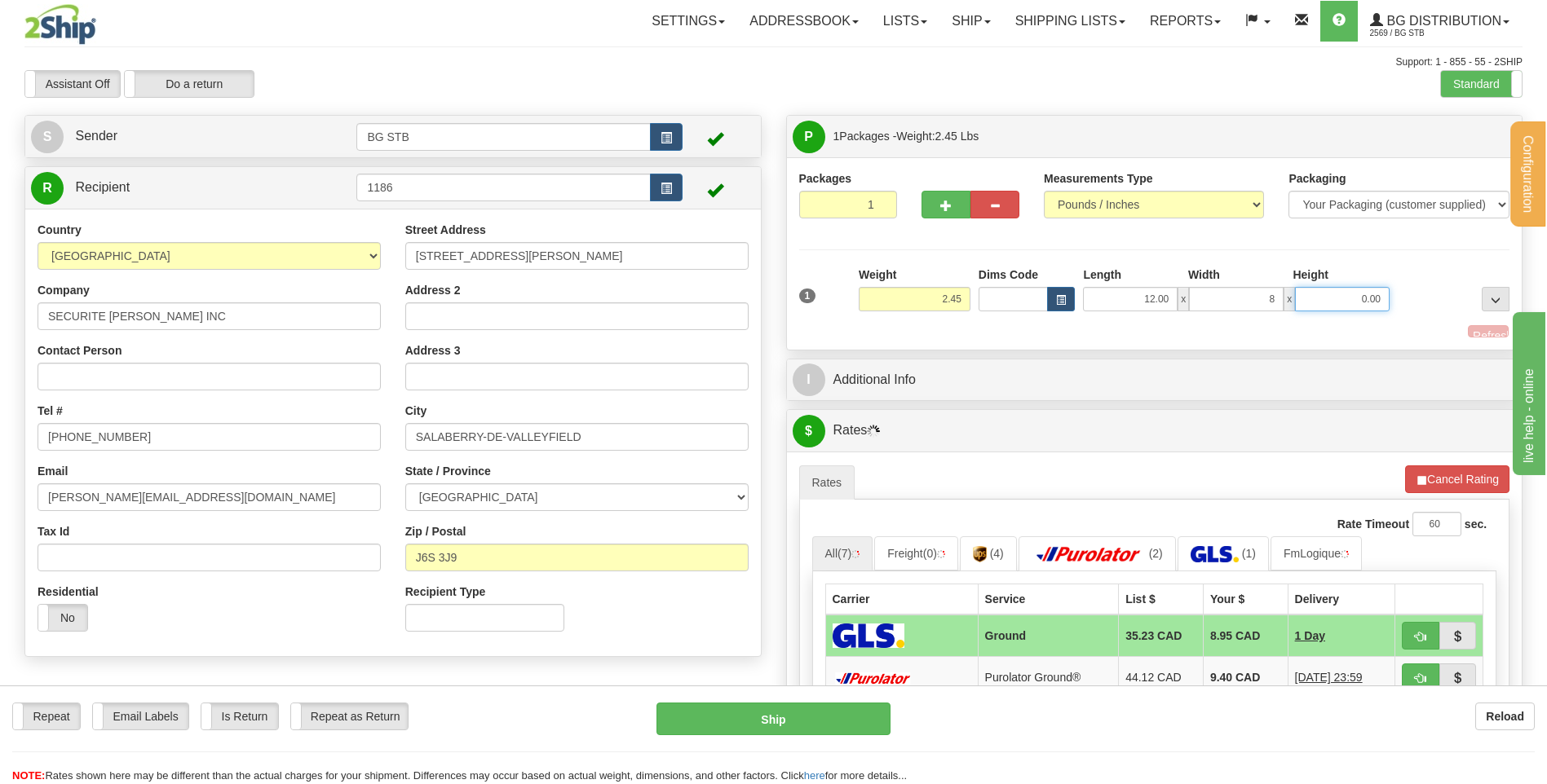
type input "8.00"
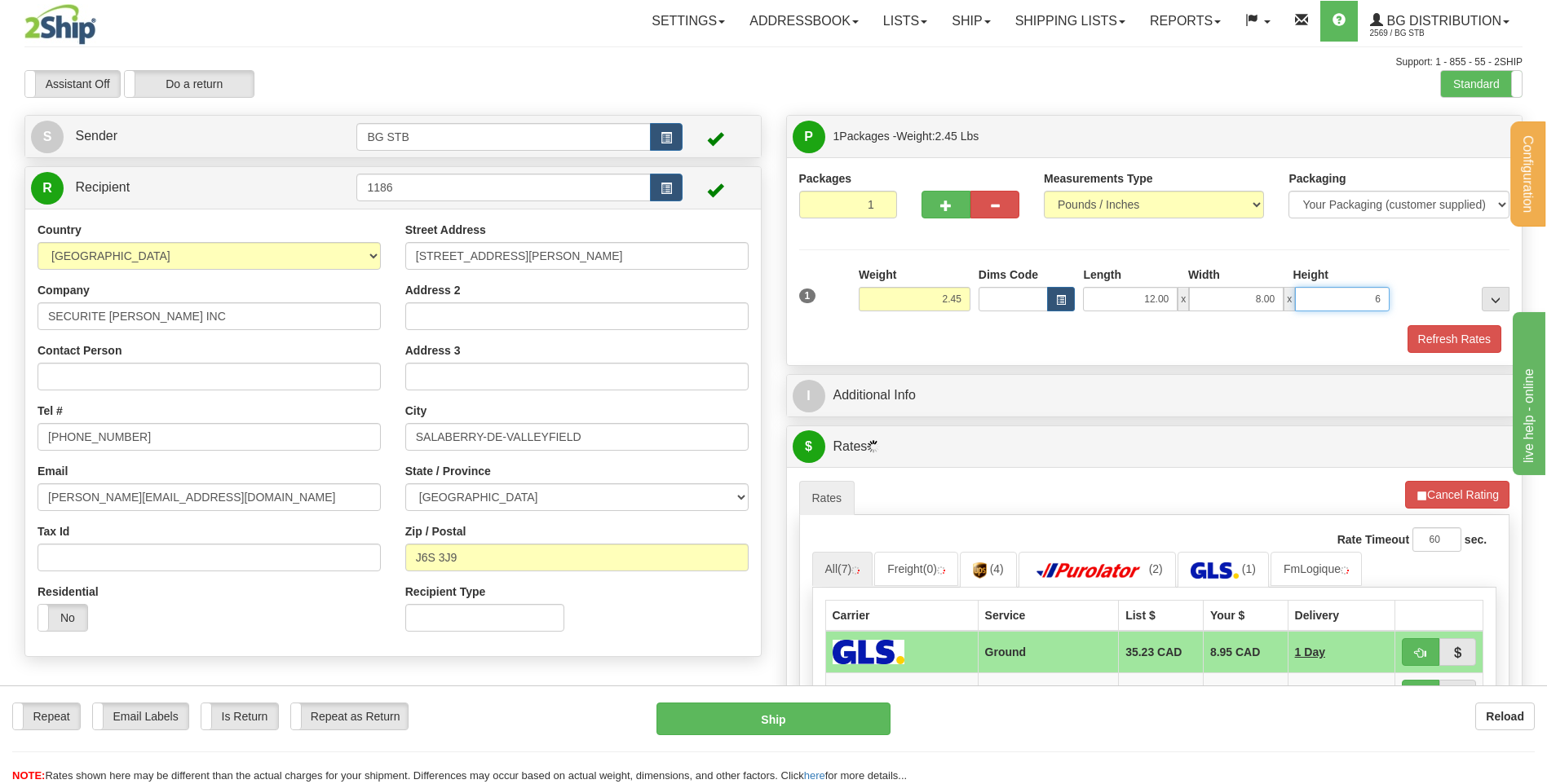
type input "6"
type input "6.00"
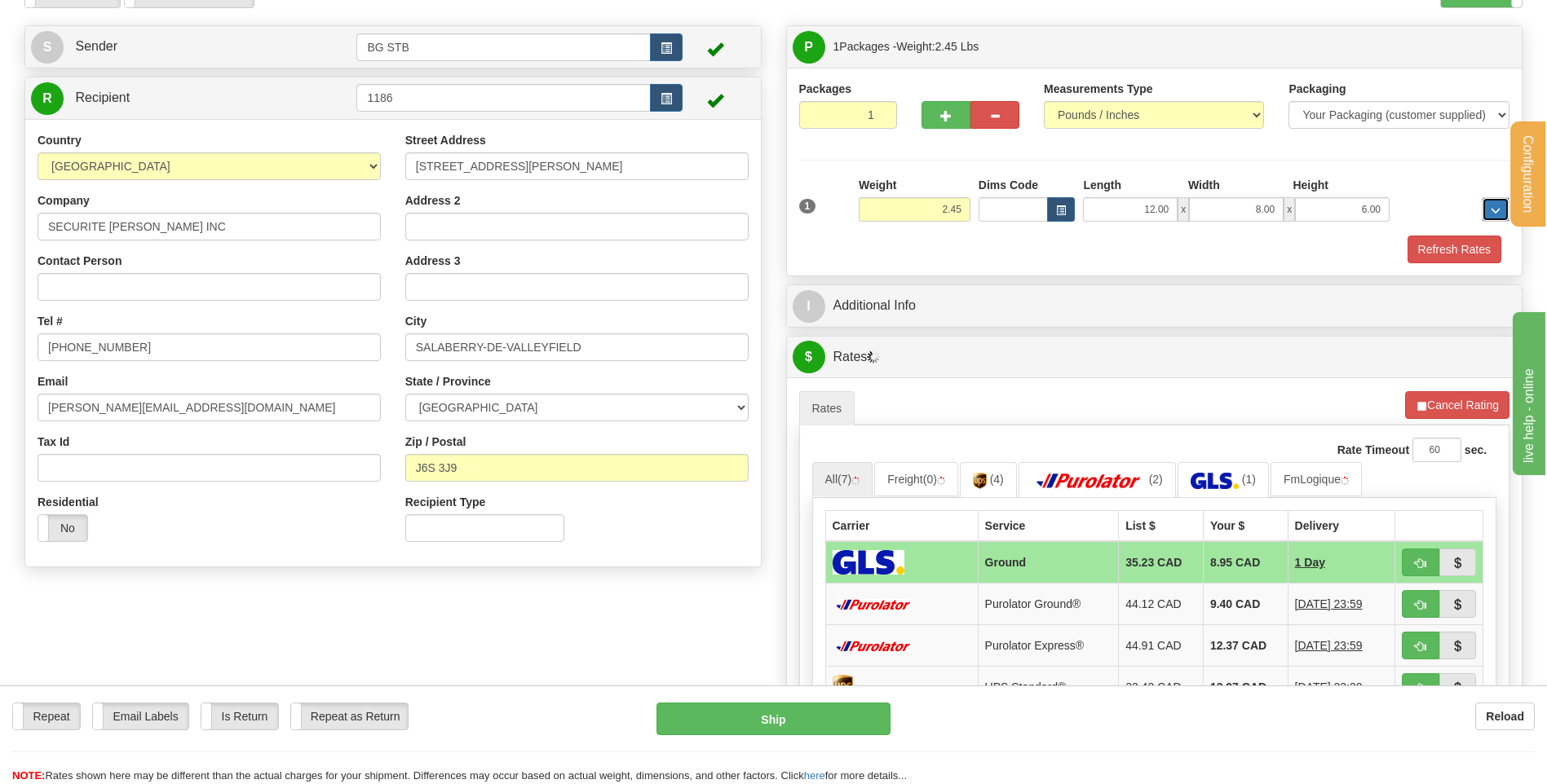
scroll to position [244, 0]
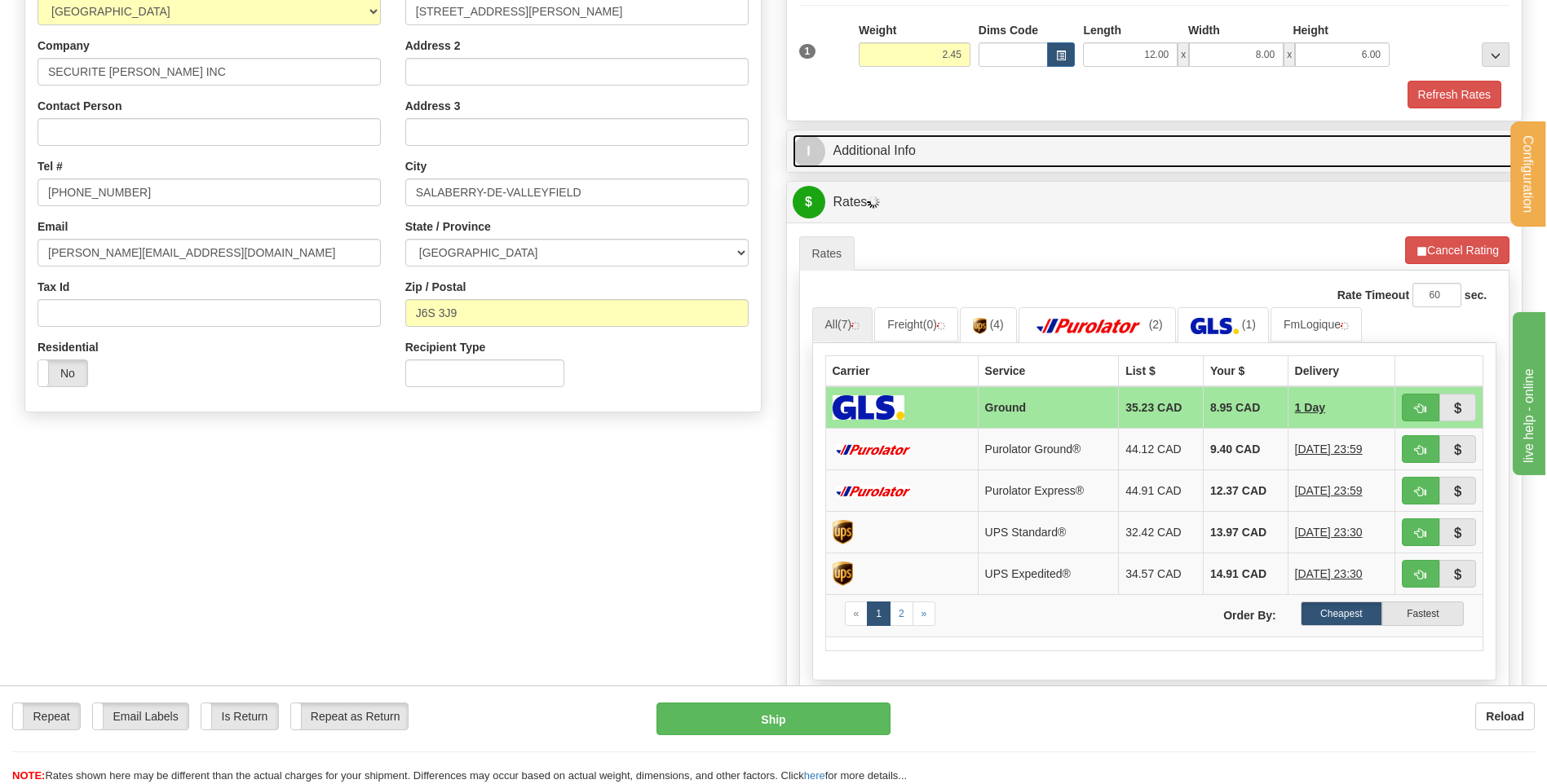
click at [928, 135] on link "I Additional Info" at bounding box center [1155, 151] width 725 height 34
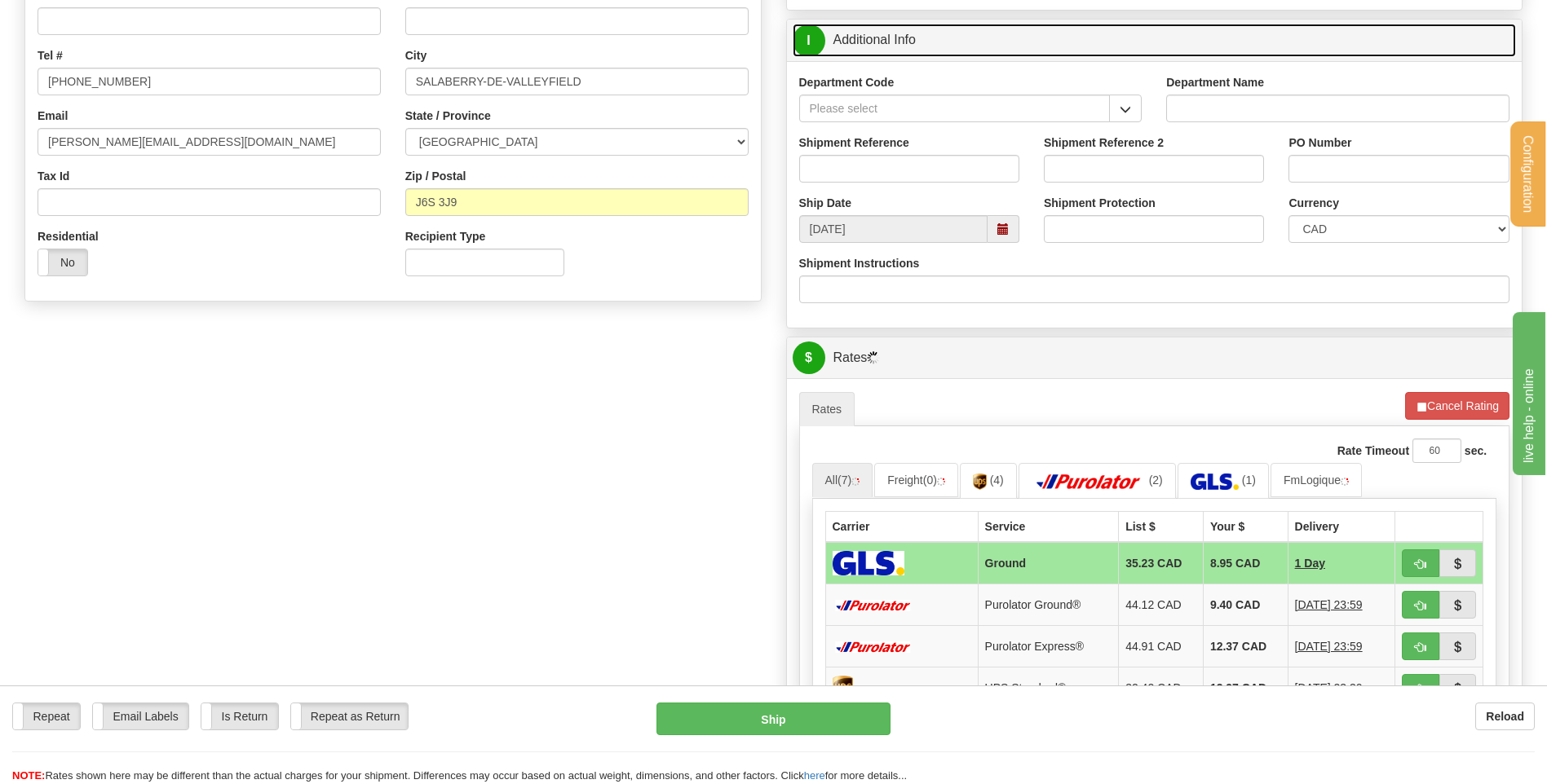
scroll to position [326, 0]
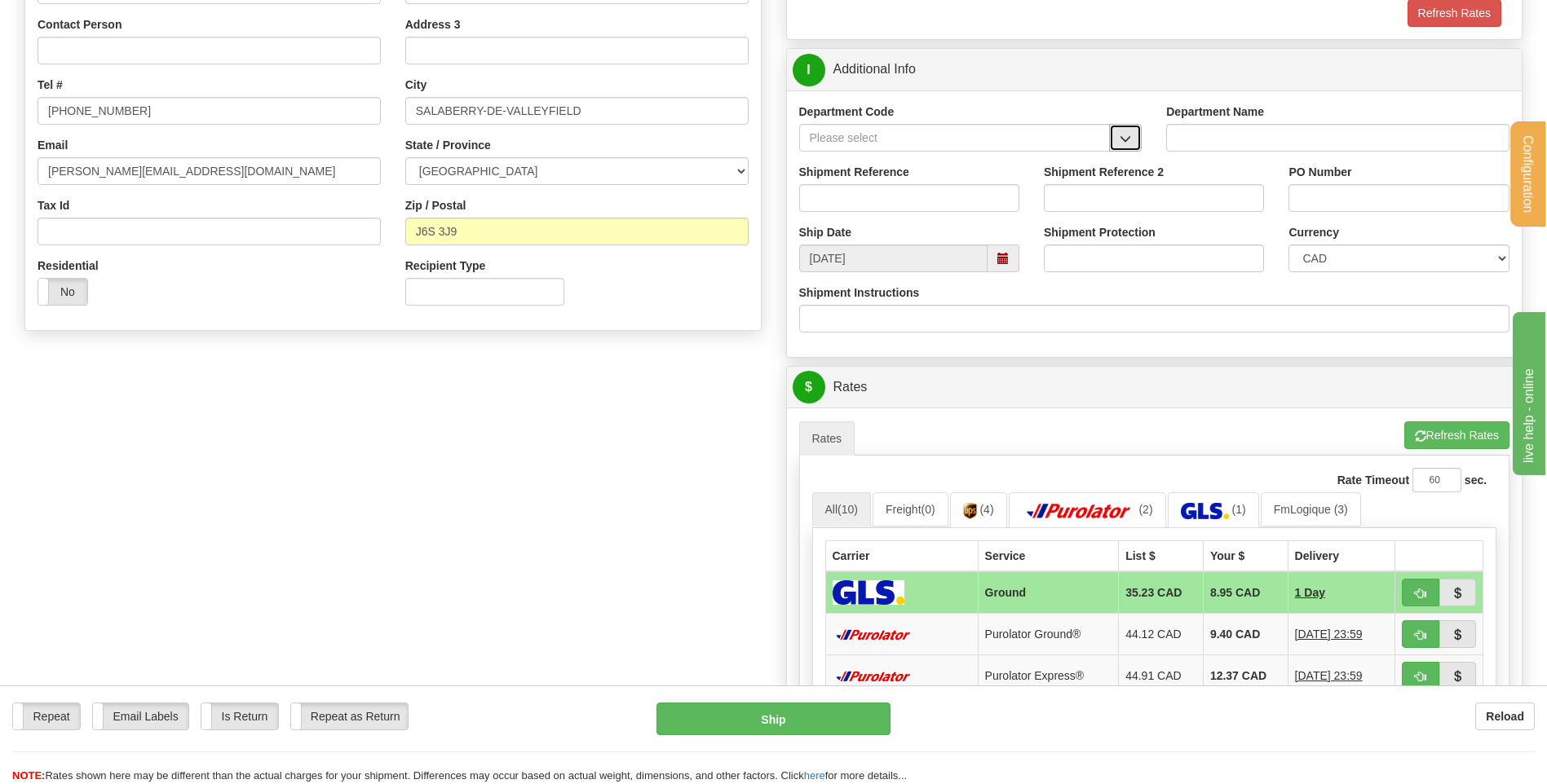
click at [1129, 124] on button "button" at bounding box center [1126, 138] width 33 height 28
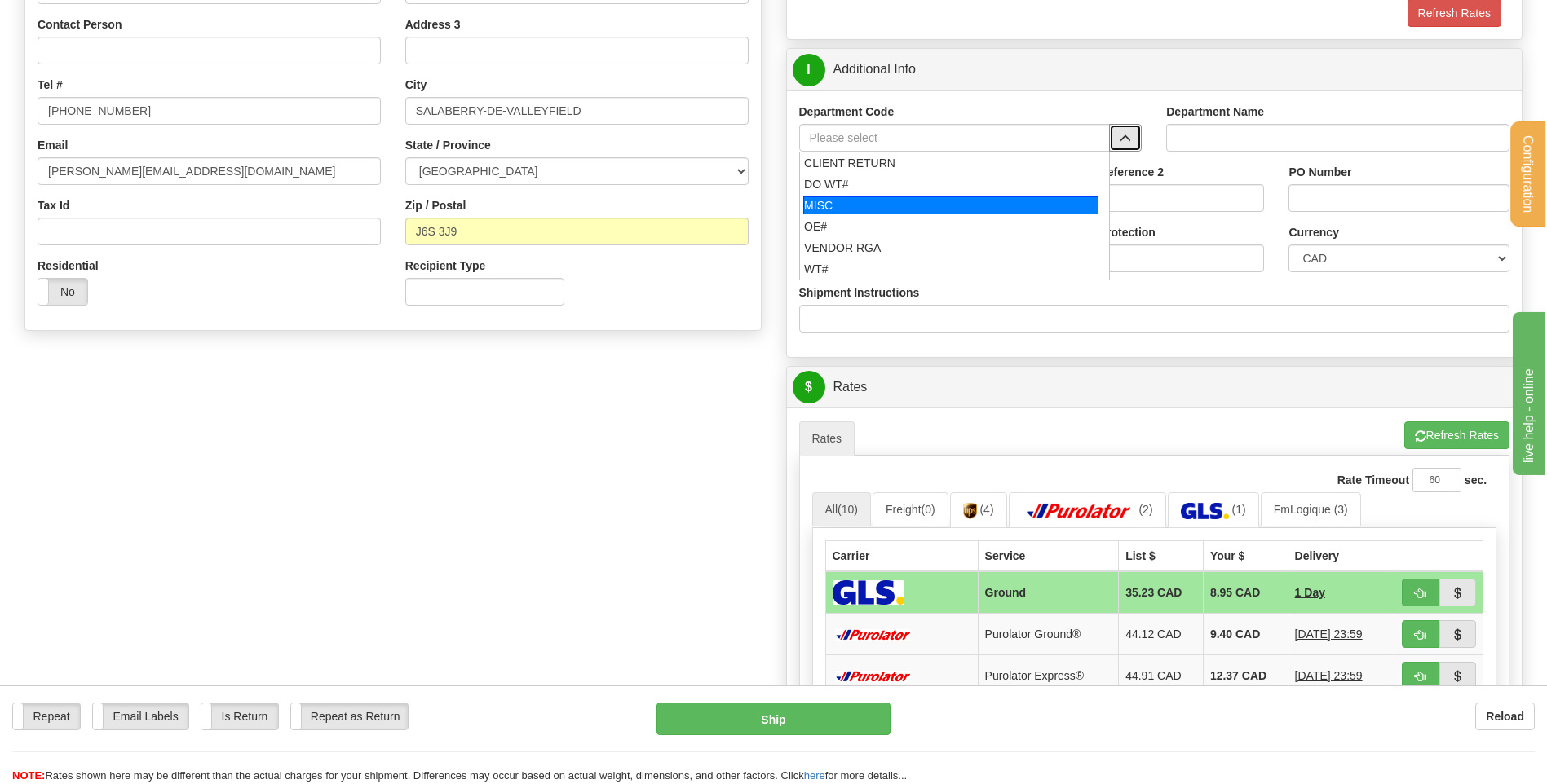
click at [958, 220] on div "OE#" at bounding box center [951, 226] width 294 height 16
type input "OE#"
type input "ORDERS"
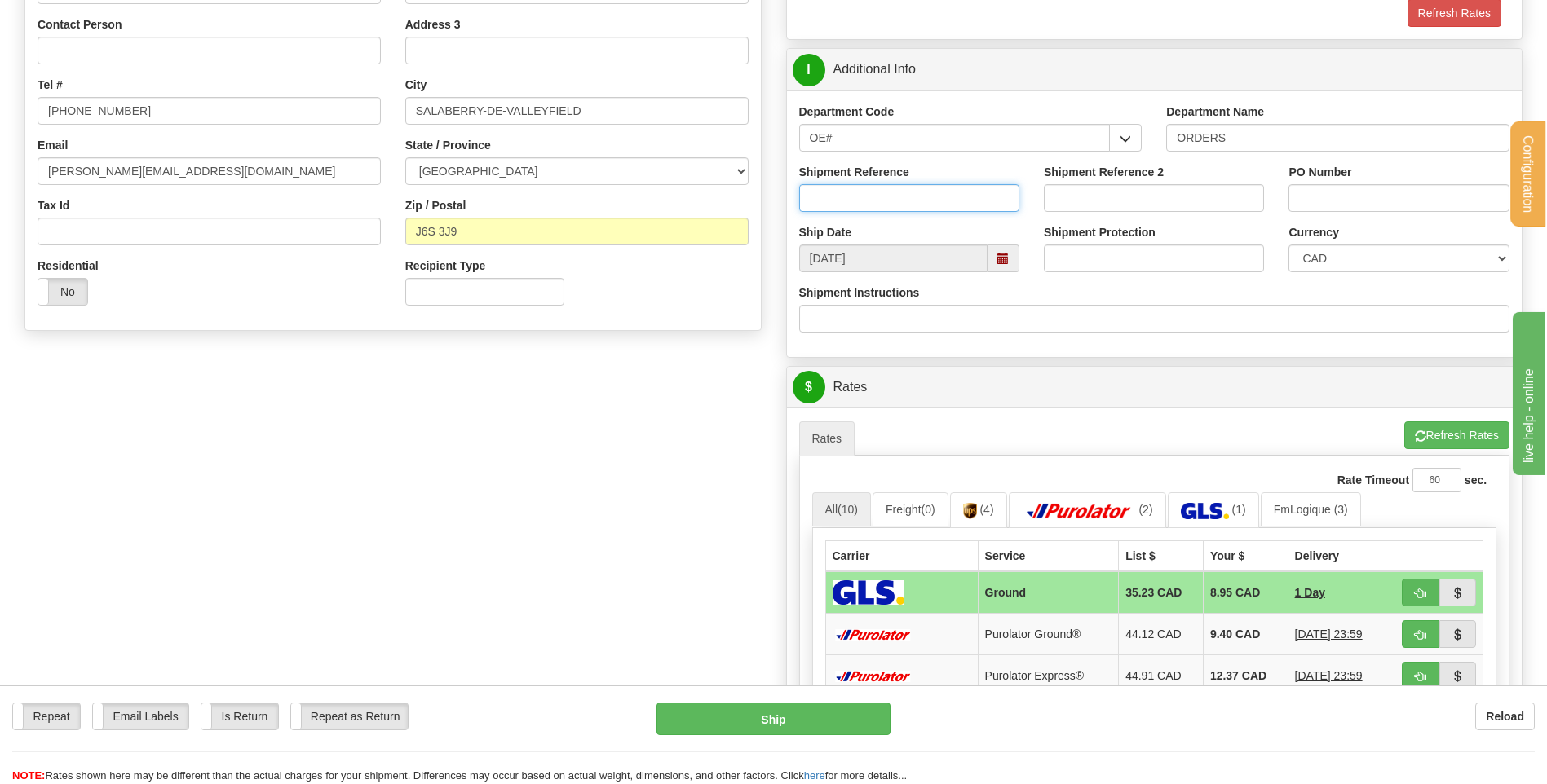
click at [948, 202] on input "Shipment Reference" at bounding box center [909, 198] width 220 height 28
type input "800047"
click button "Delete" at bounding box center [0, 0] width 0 height 0
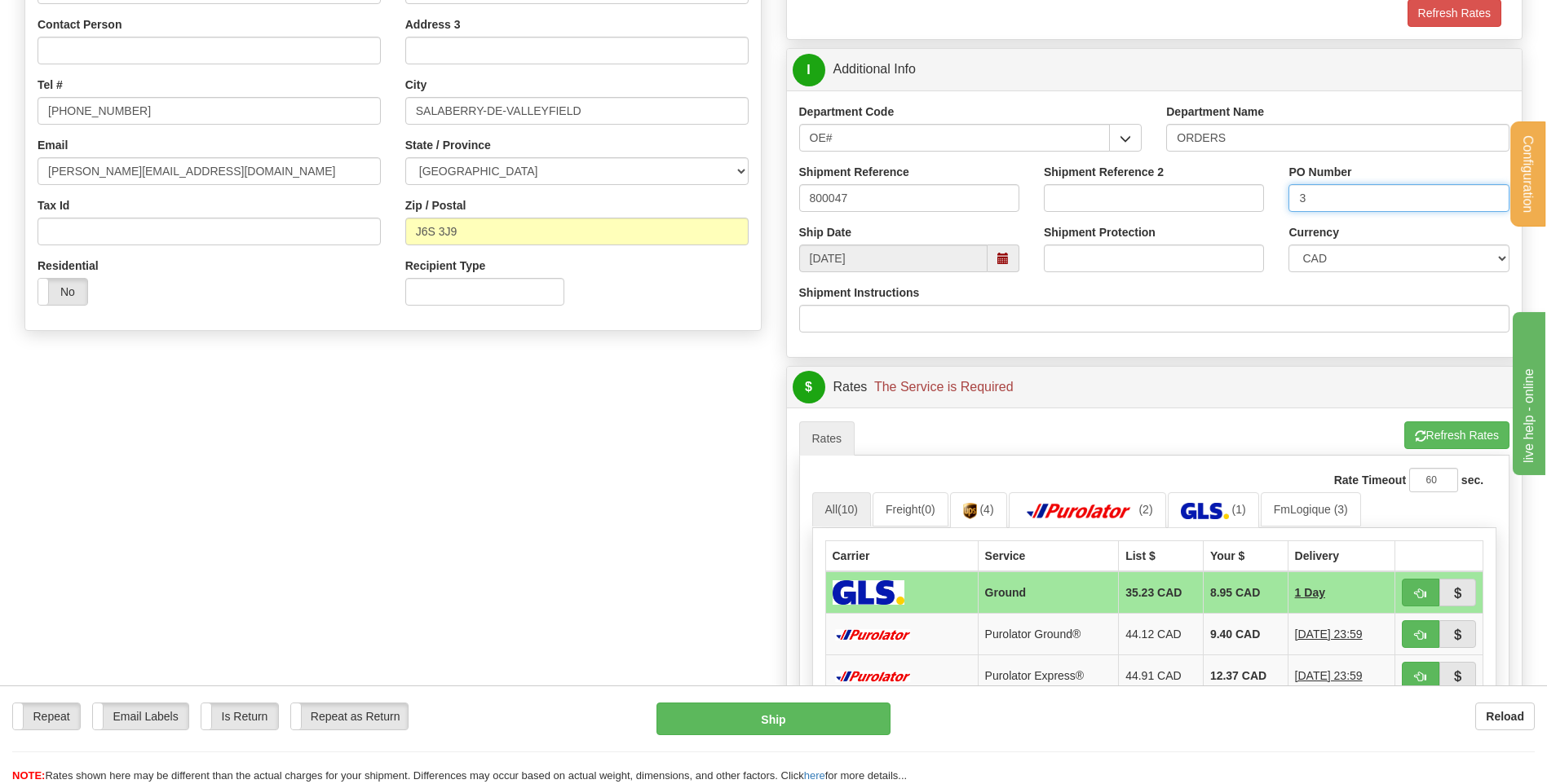
type input "3"
click at [986, 203] on input "800047" at bounding box center [909, 198] width 220 height 28
type input "80004733-00"
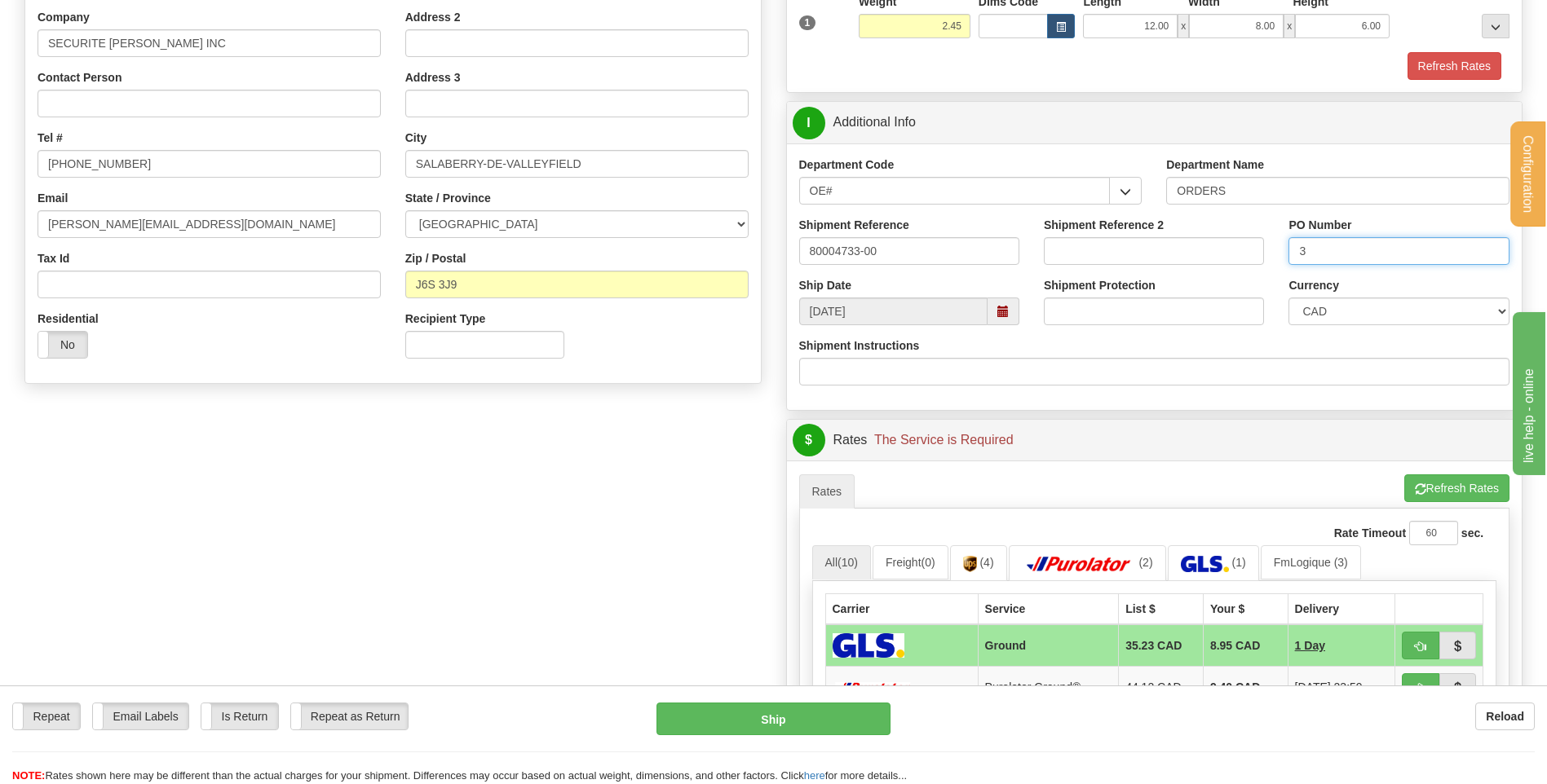
scroll to position [244, 0]
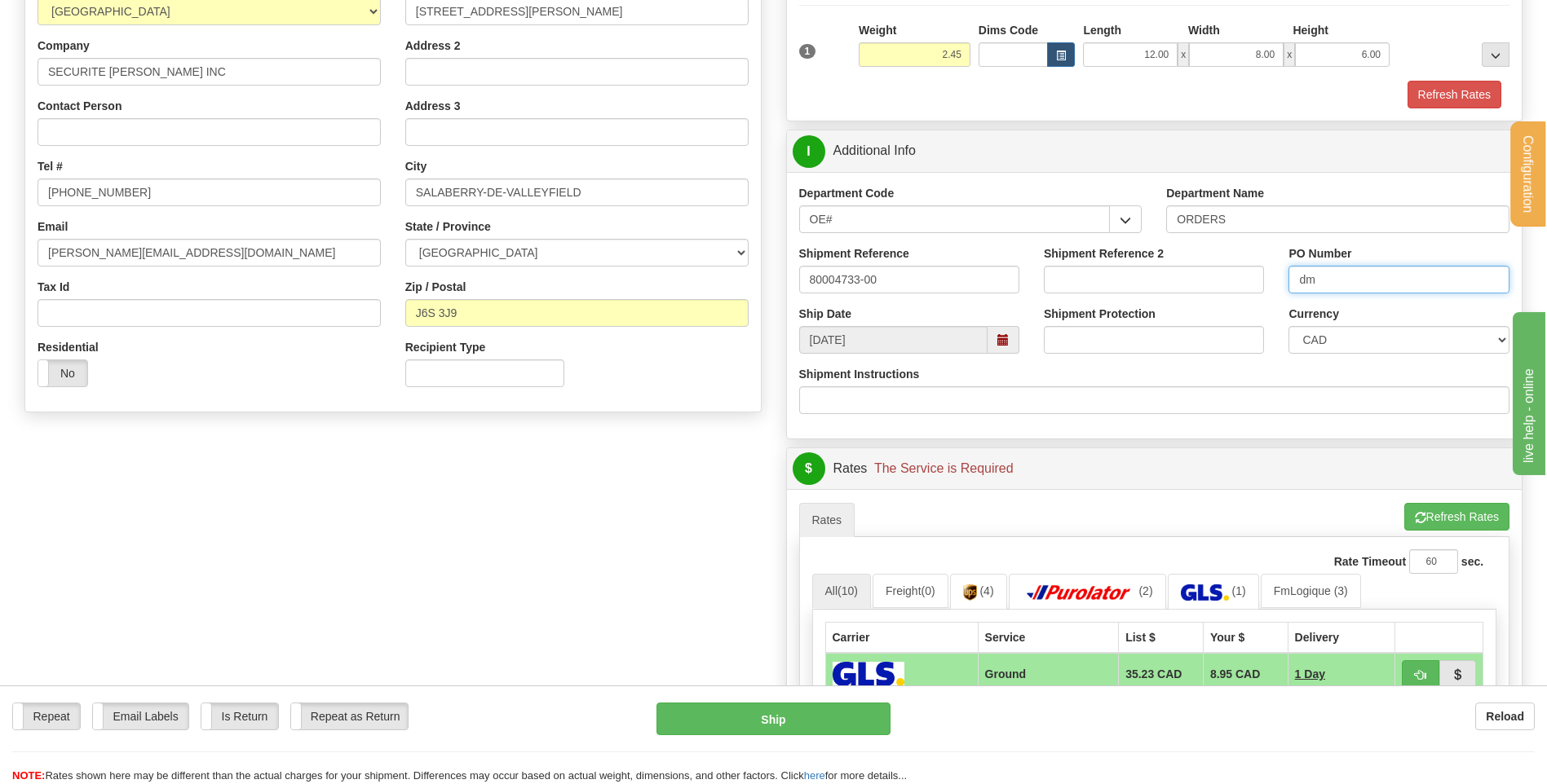
type input "d"
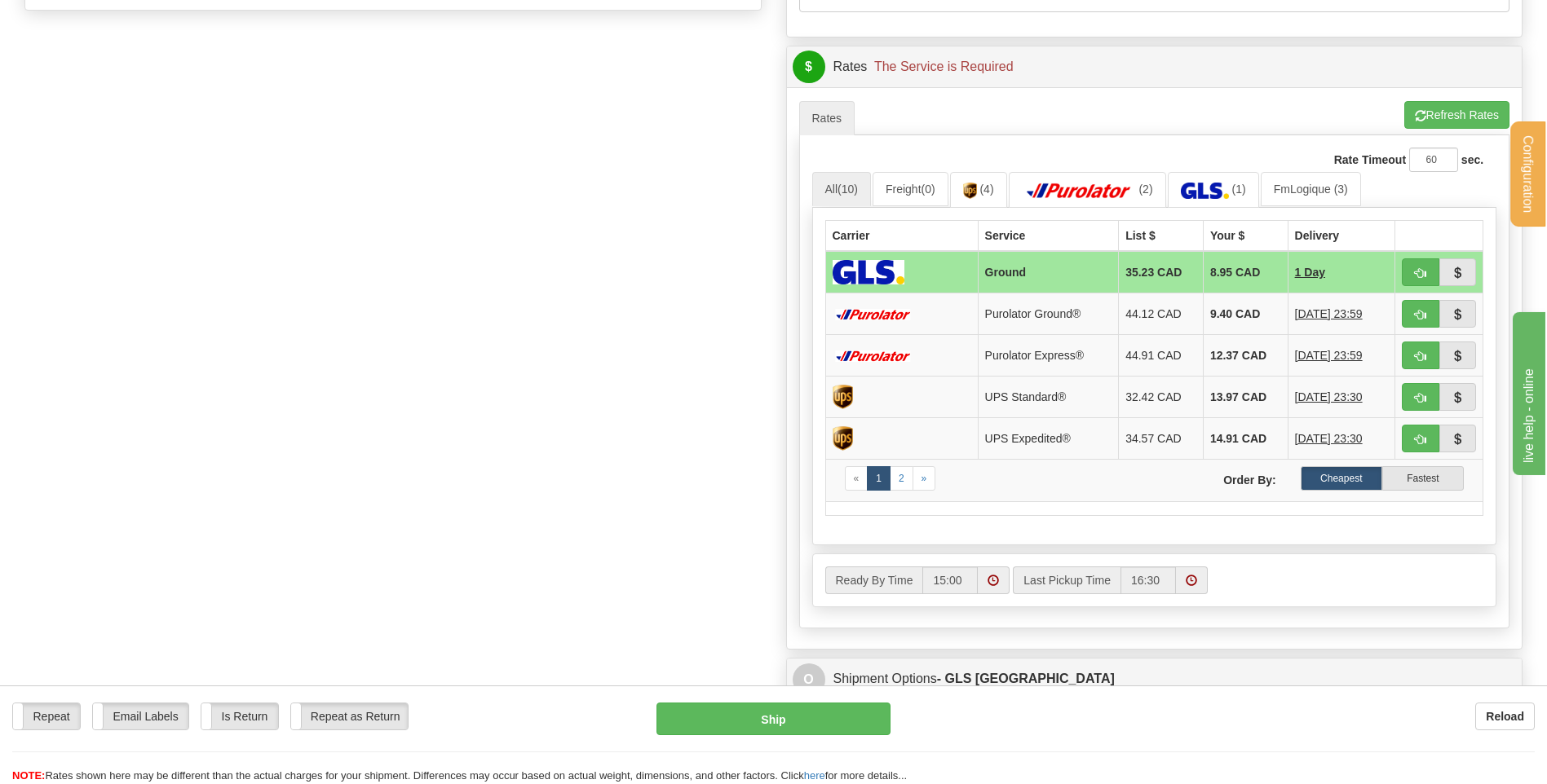
scroll to position [652, 0]
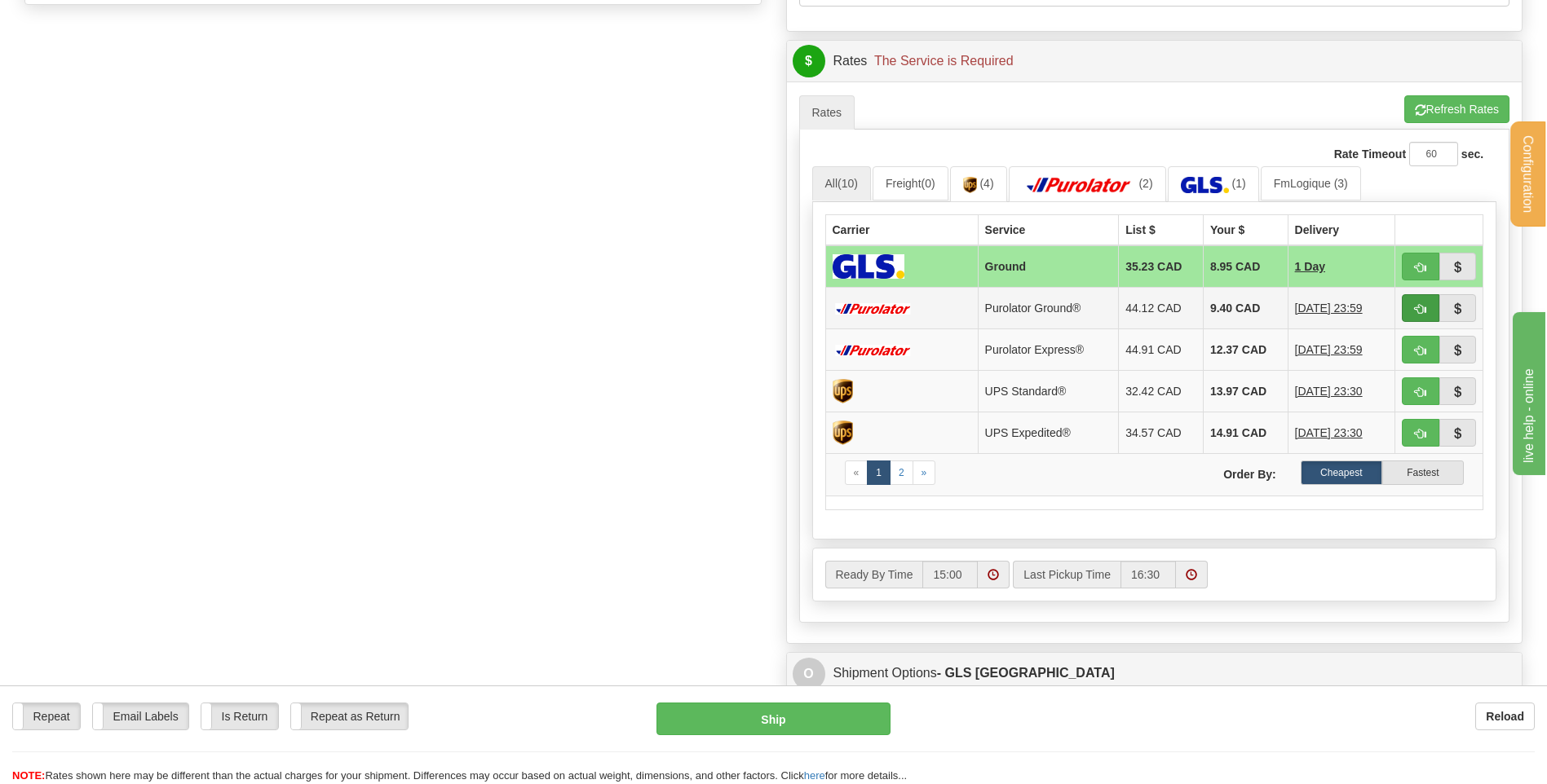
type input "DM2508191013"
click at [1414, 308] on button "button" at bounding box center [1420, 308] width 37 height 28
type input "260"
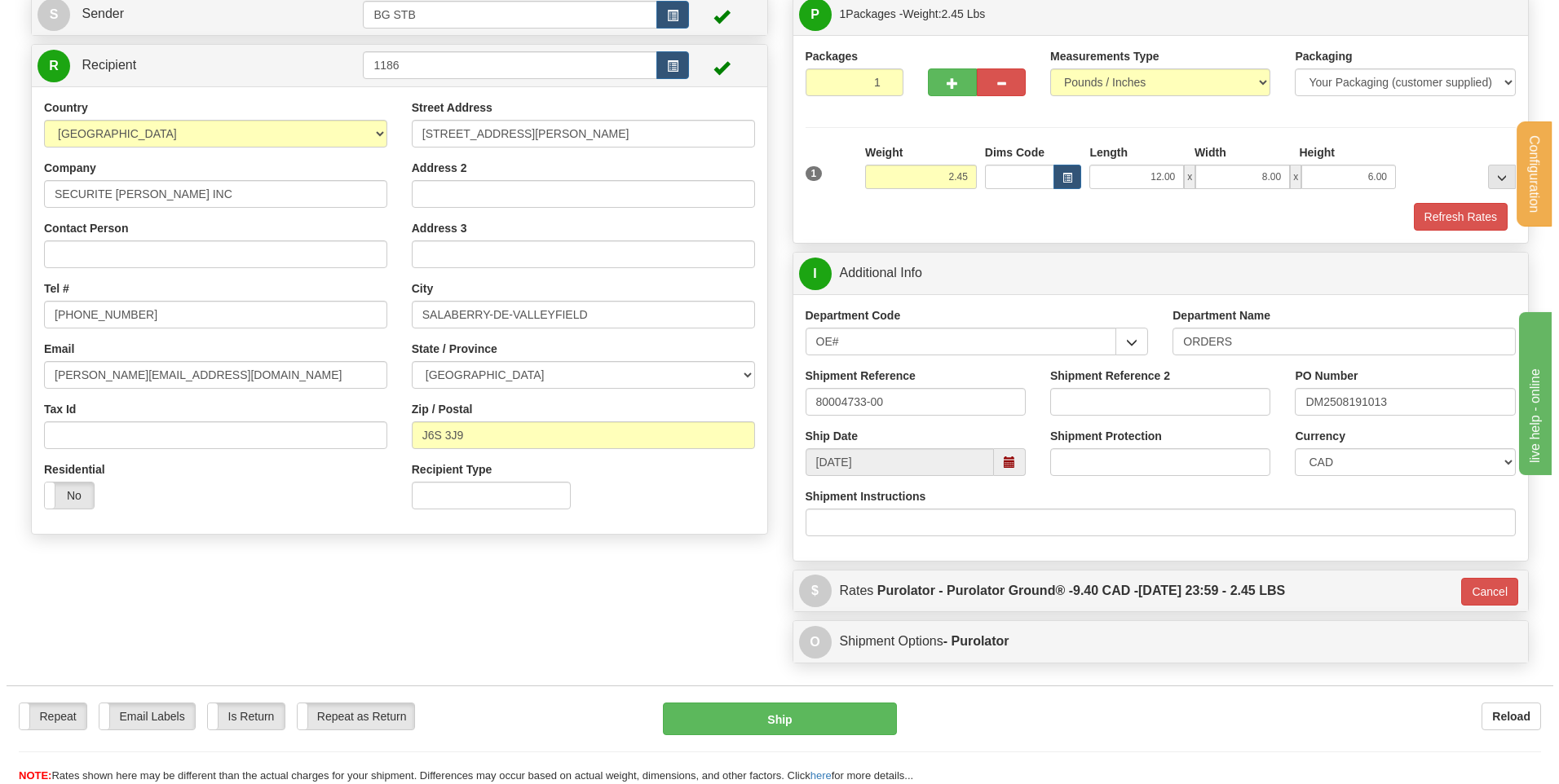
scroll to position [0, 0]
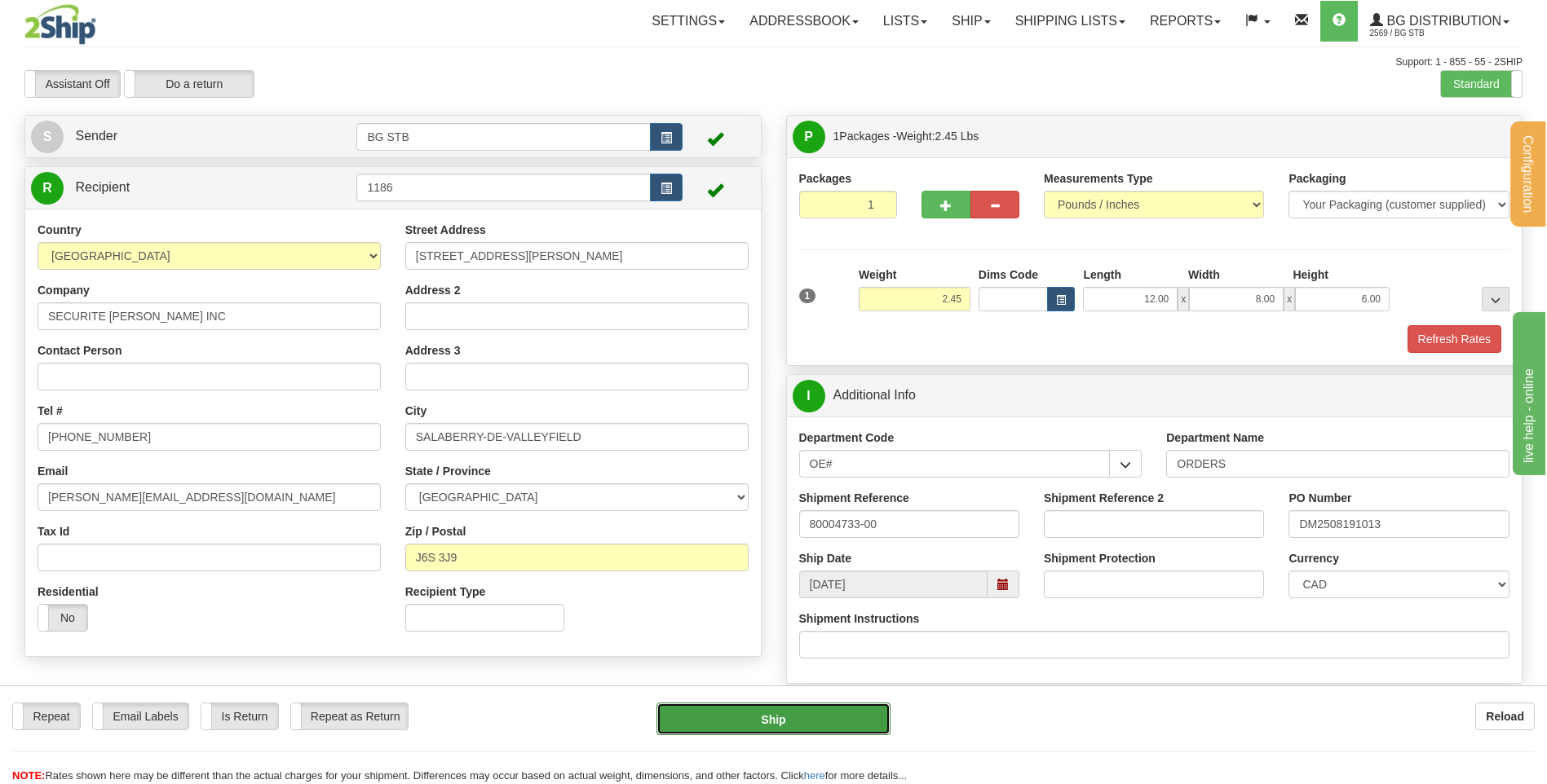
click at [770, 704] on button "Ship" at bounding box center [773, 719] width 233 height 33
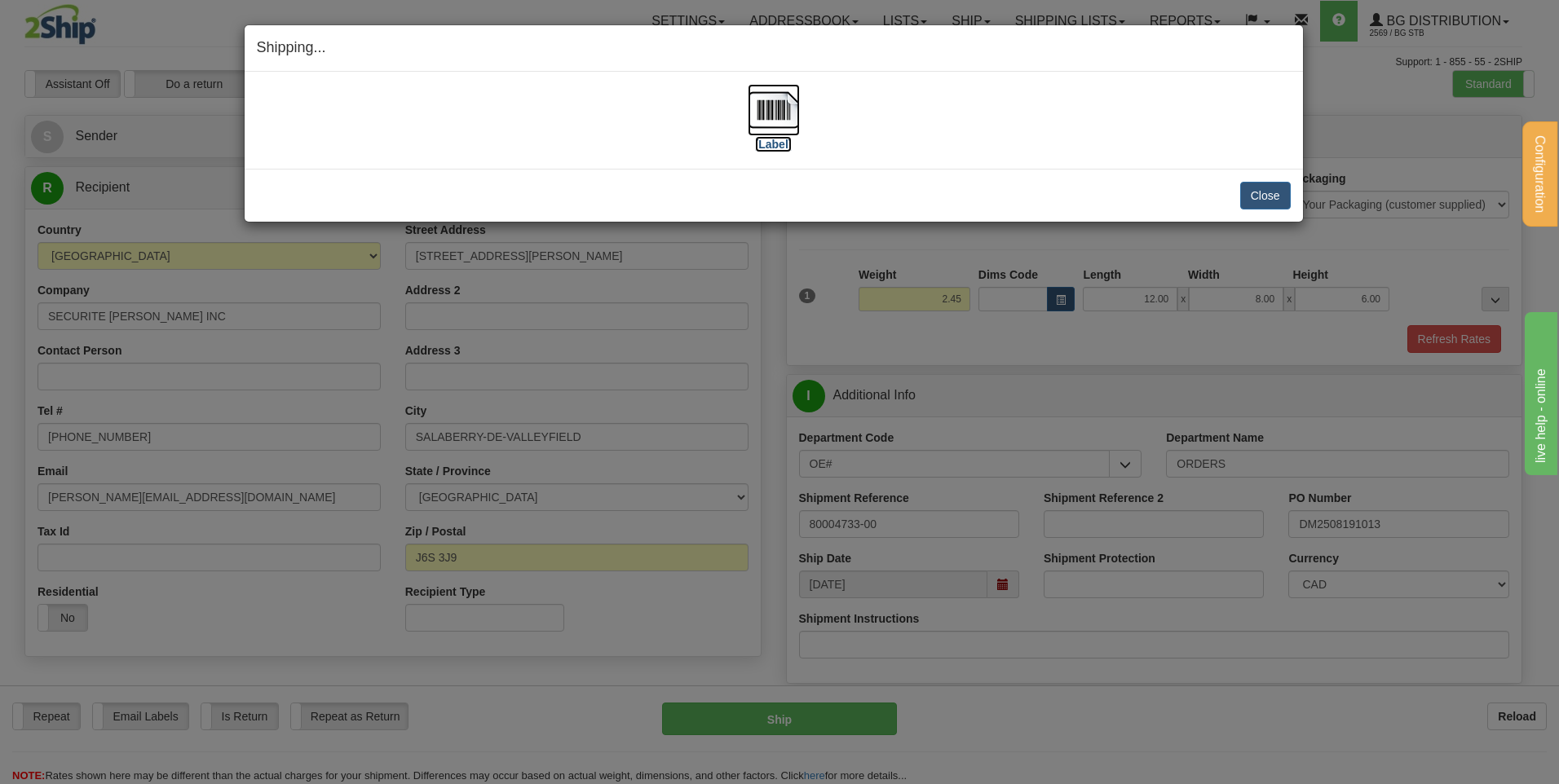
click at [781, 99] on img at bounding box center [774, 110] width 52 height 52
drag, startPoint x: 1281, startPoint y: 198, endPoint x: 1182, endPoint y: 211, distance: 99.8
click at [1281, 198] on button "Close" at bounding box center [1265, 196] width 50 height 28
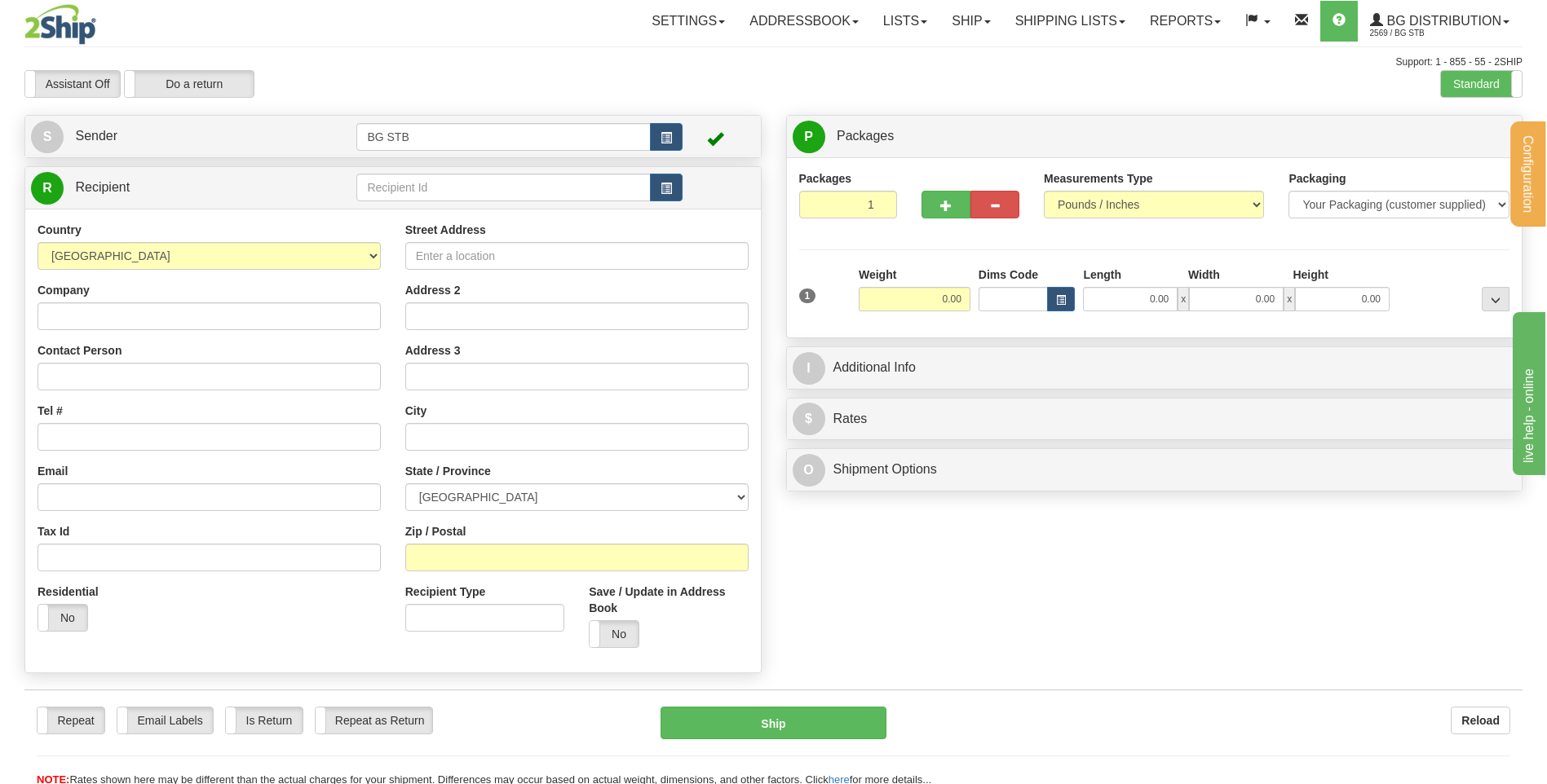
drag, startPoint x: 478, startPoint y: 169, endPoint x: 468, endPoint y: 194, distance: 26.9
click at [475, 175] on div "R Recipient" at bounding box center [393, 188] width 736 height 42
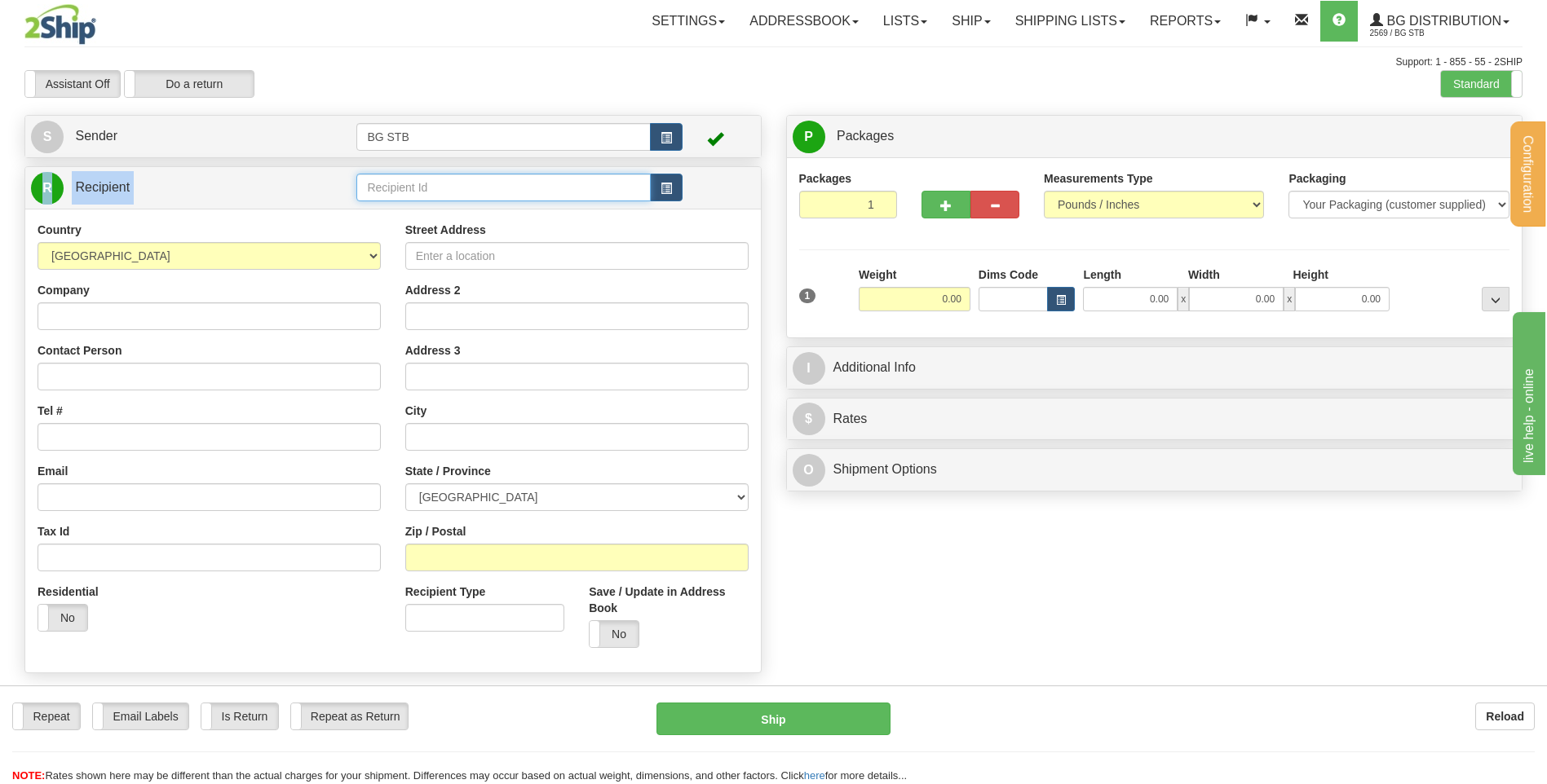
click at [468, 194] on input "text" at bounding box center [503, 187] width 294 height 28
type input "7091"
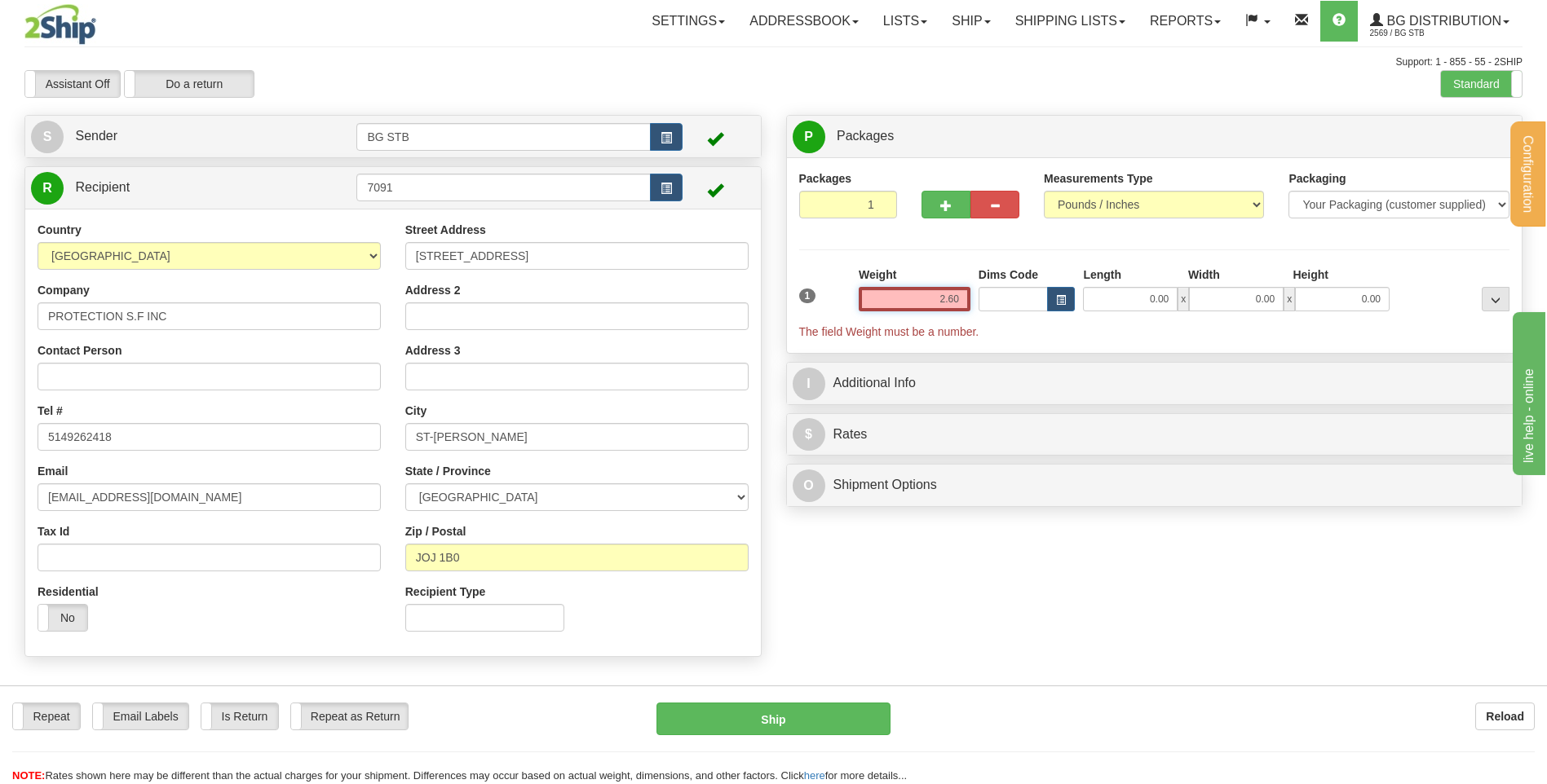
type input "2.60"
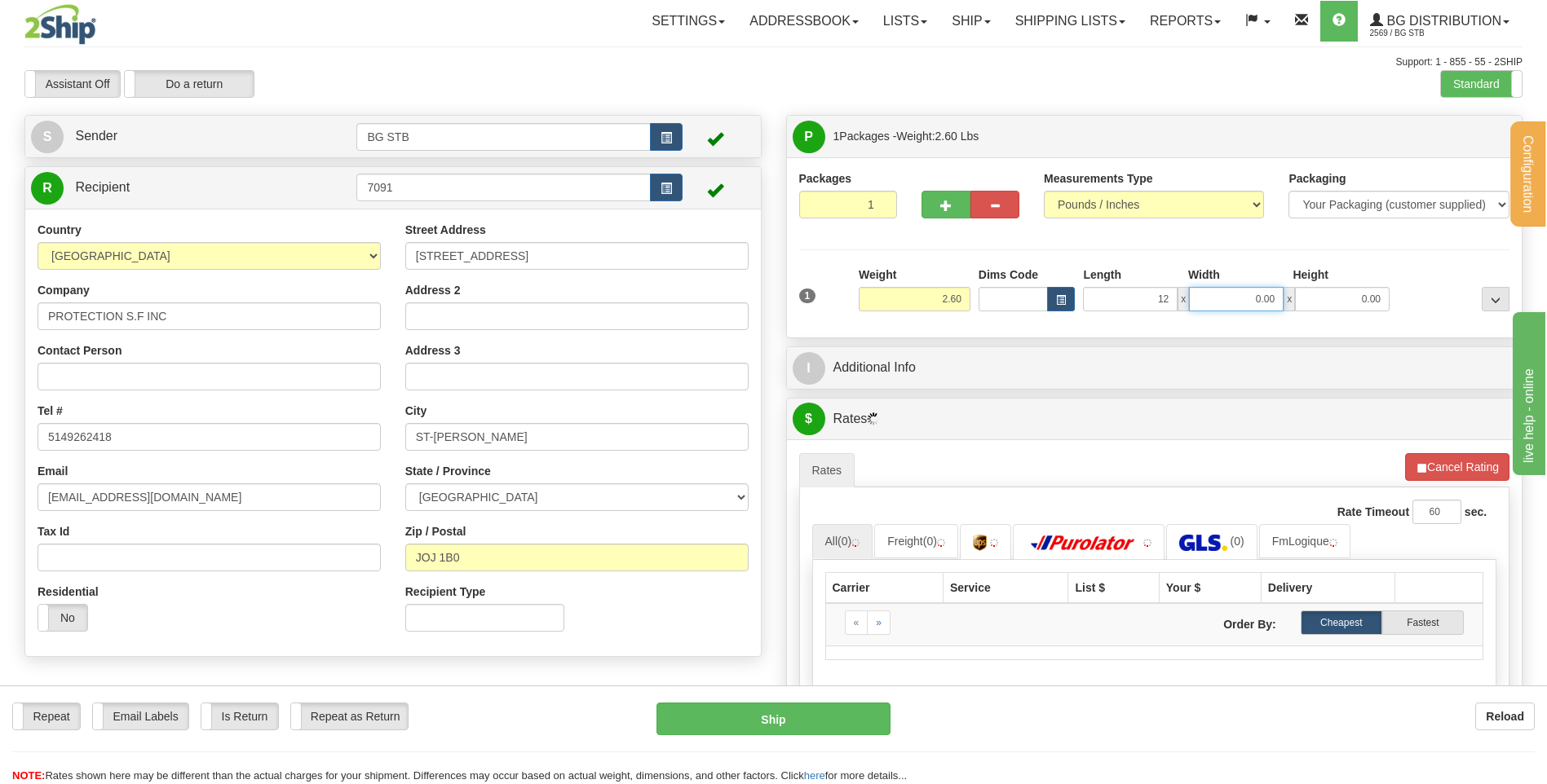
type input "12.00"
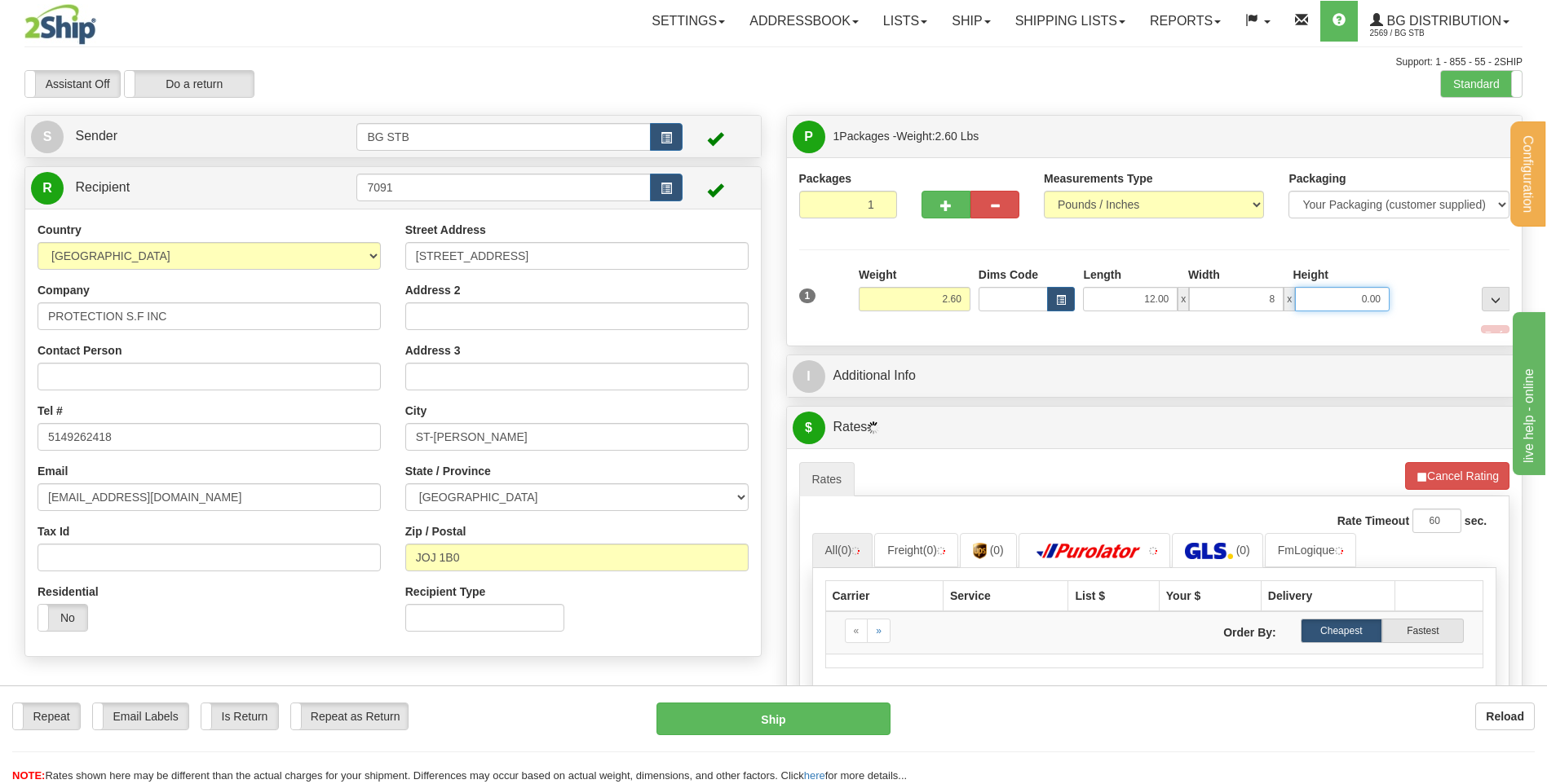
type input "8.00"
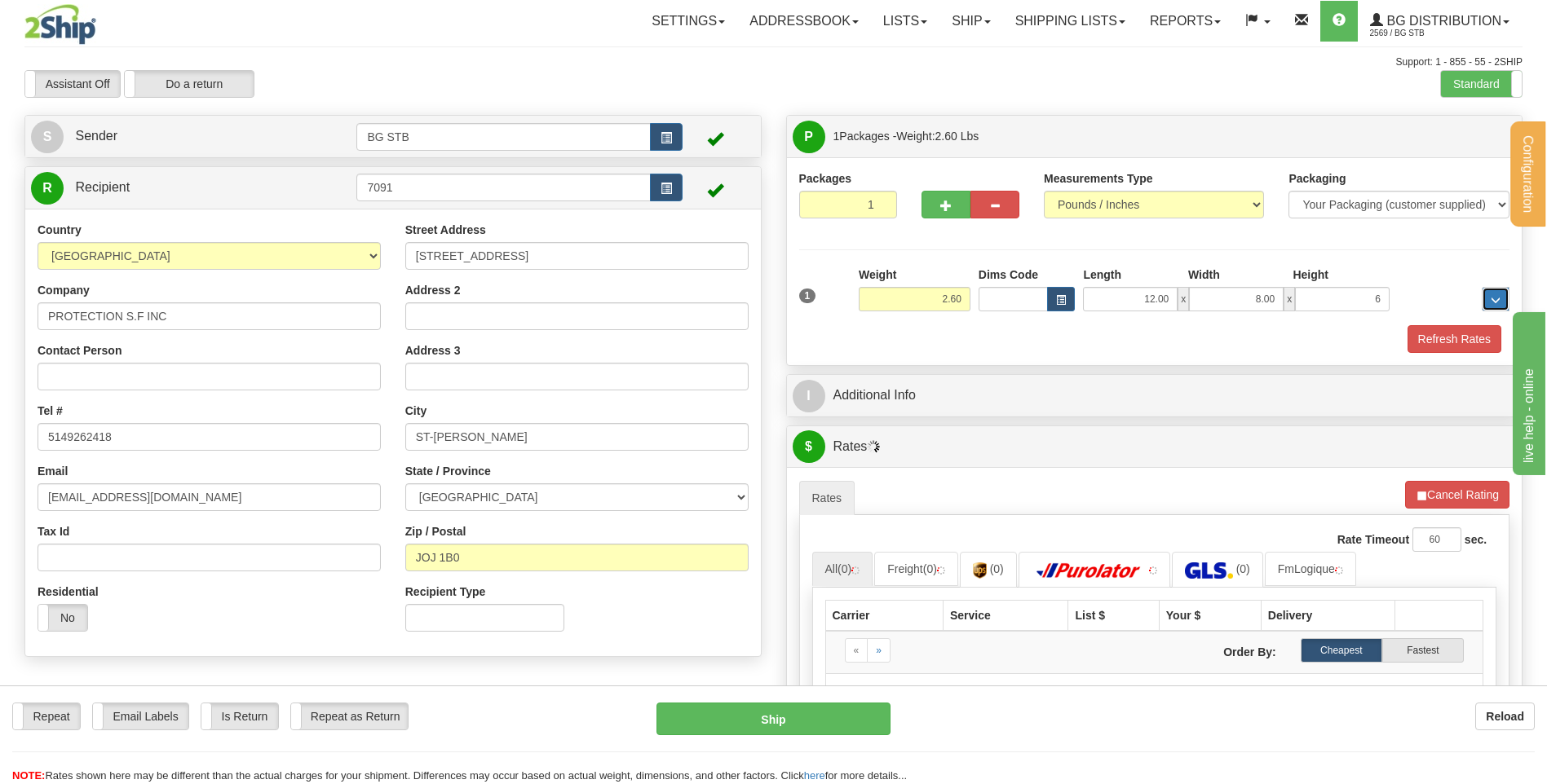
type input "6.00"
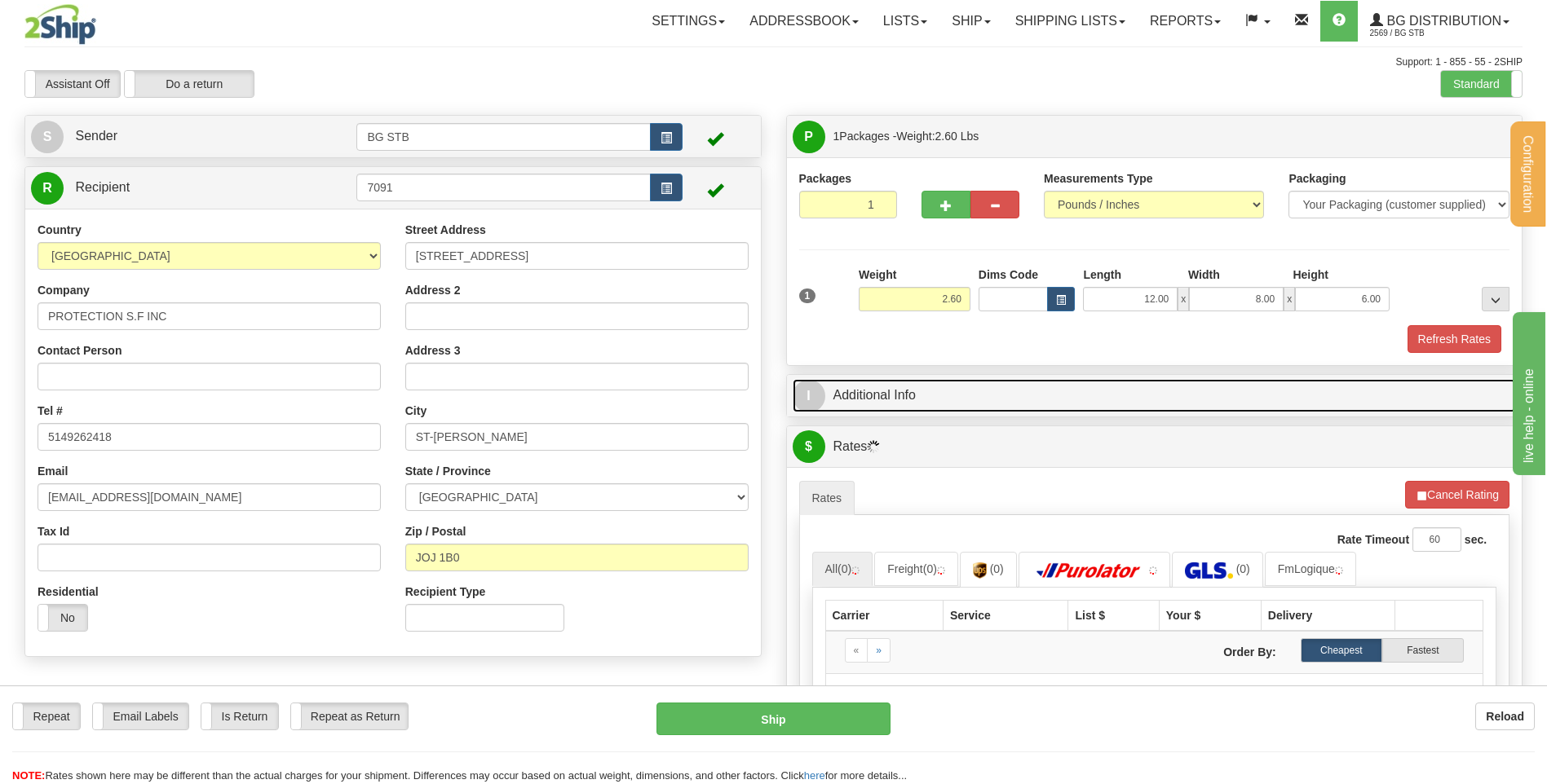
click at [897, 411] on link "I Additional Info" at bounding box center [1155, 396] width 725 height 34
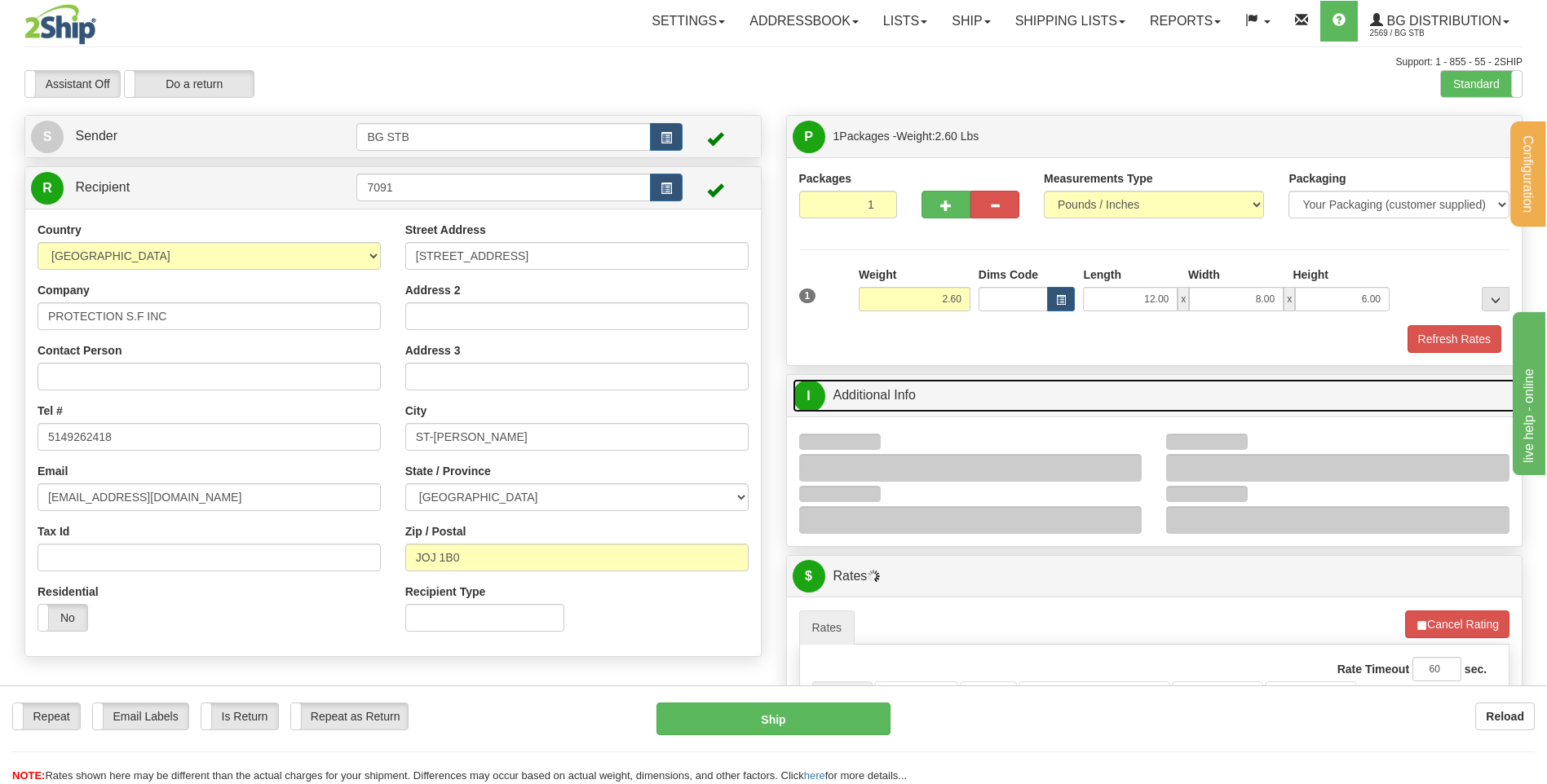
scroll to position [244, 0]
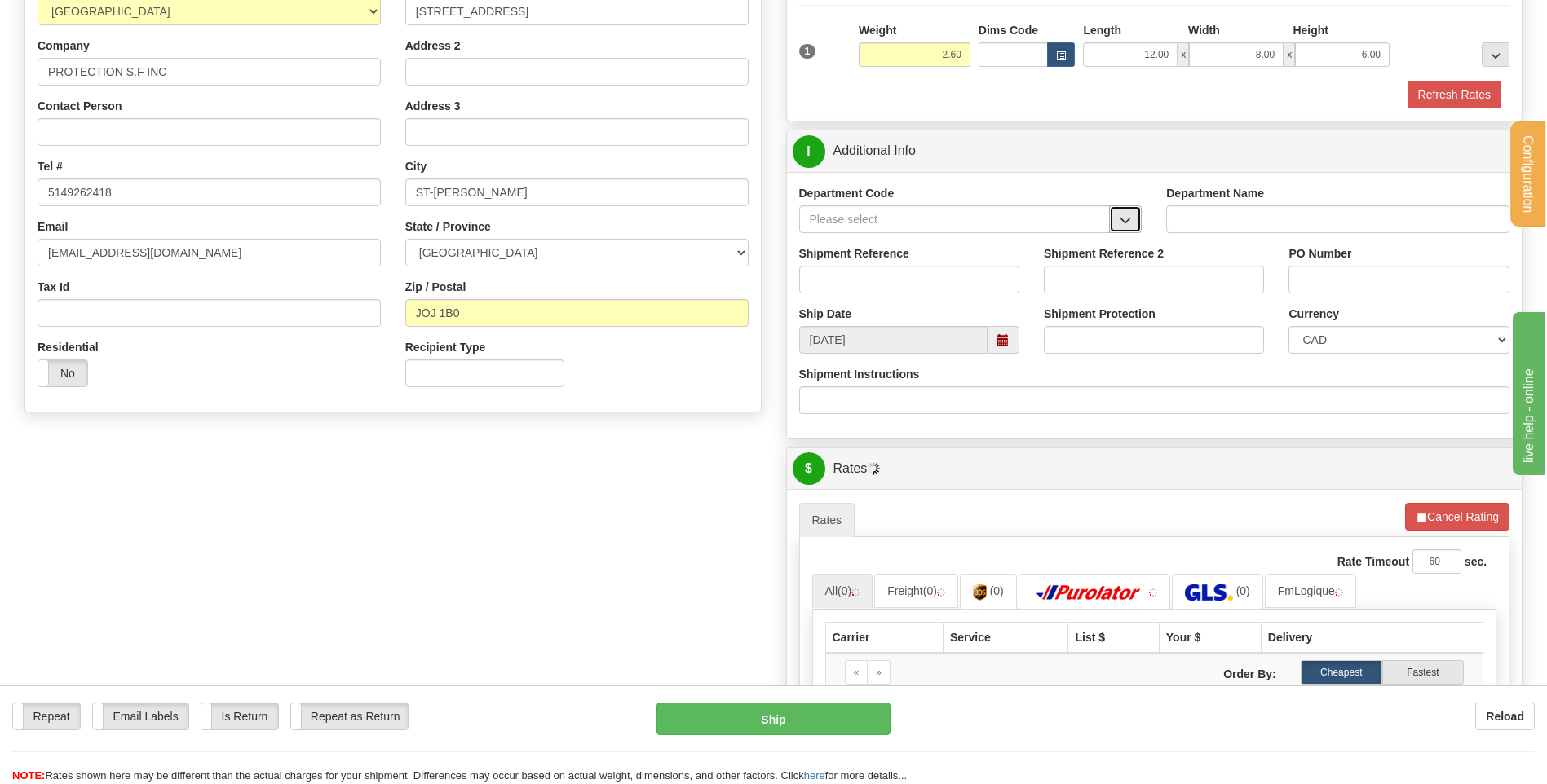
click at [1128, 228] on button "button" at bounding box center [1126, 219] width 33 height 28
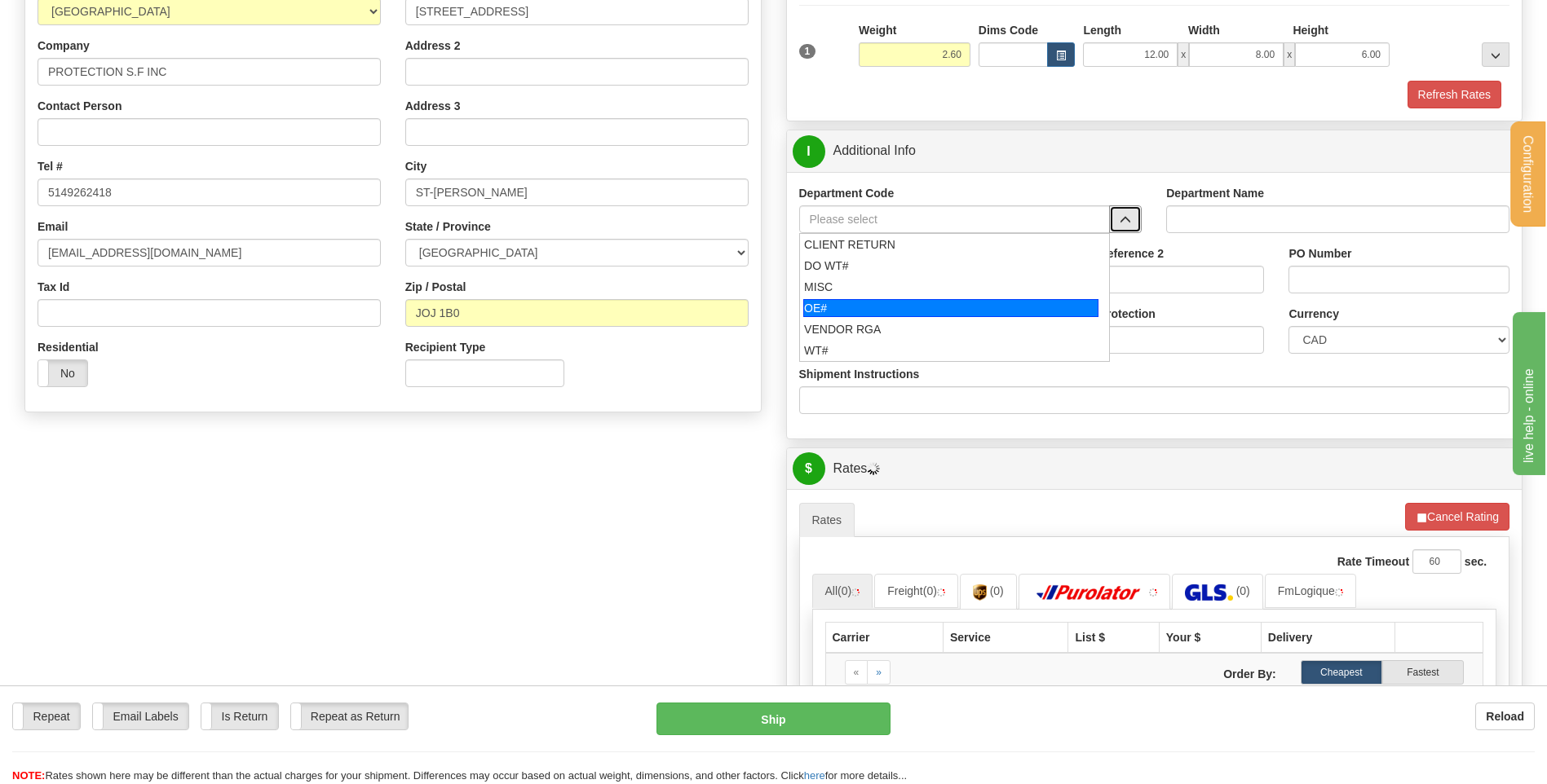
click at [861, 307] on div "OE#" at bounding box center [951, 308] width 296 height 18
type input "OE#"
type input "ORDERS"
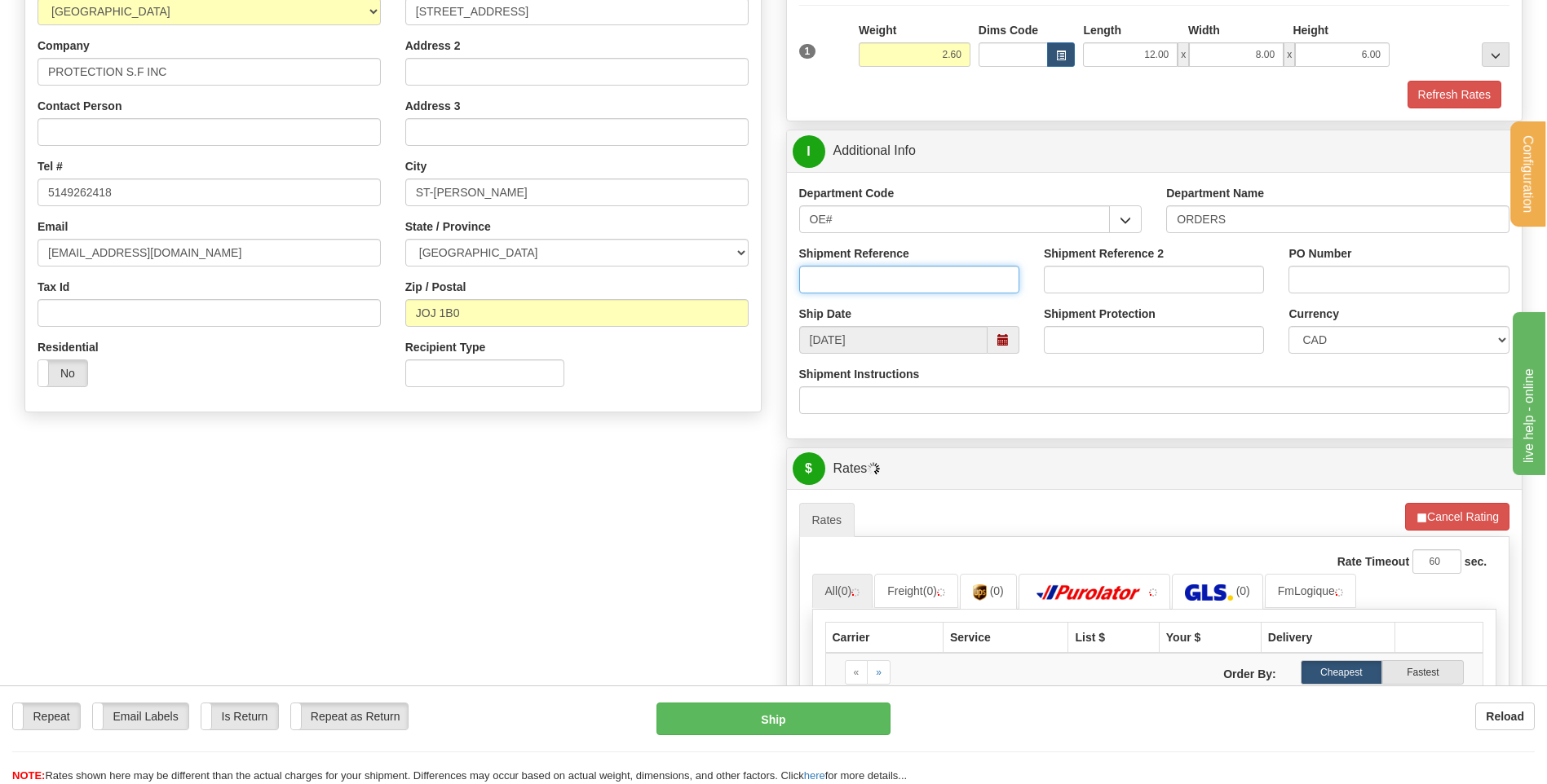
click at [866, 273] on input "Shipment Reference" at bounding box center [909, 280] width 220 height 28
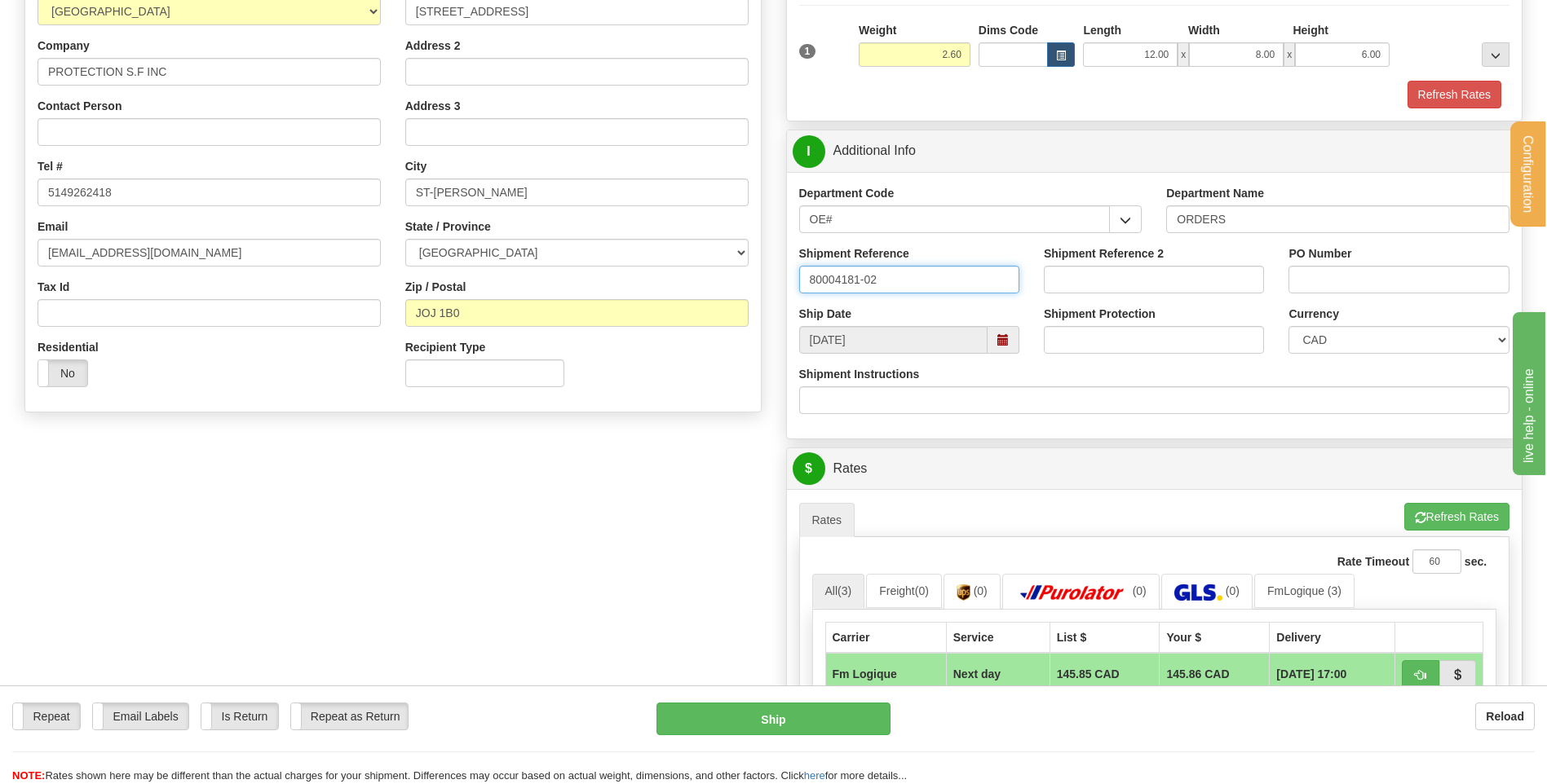
type input "80004181-02"
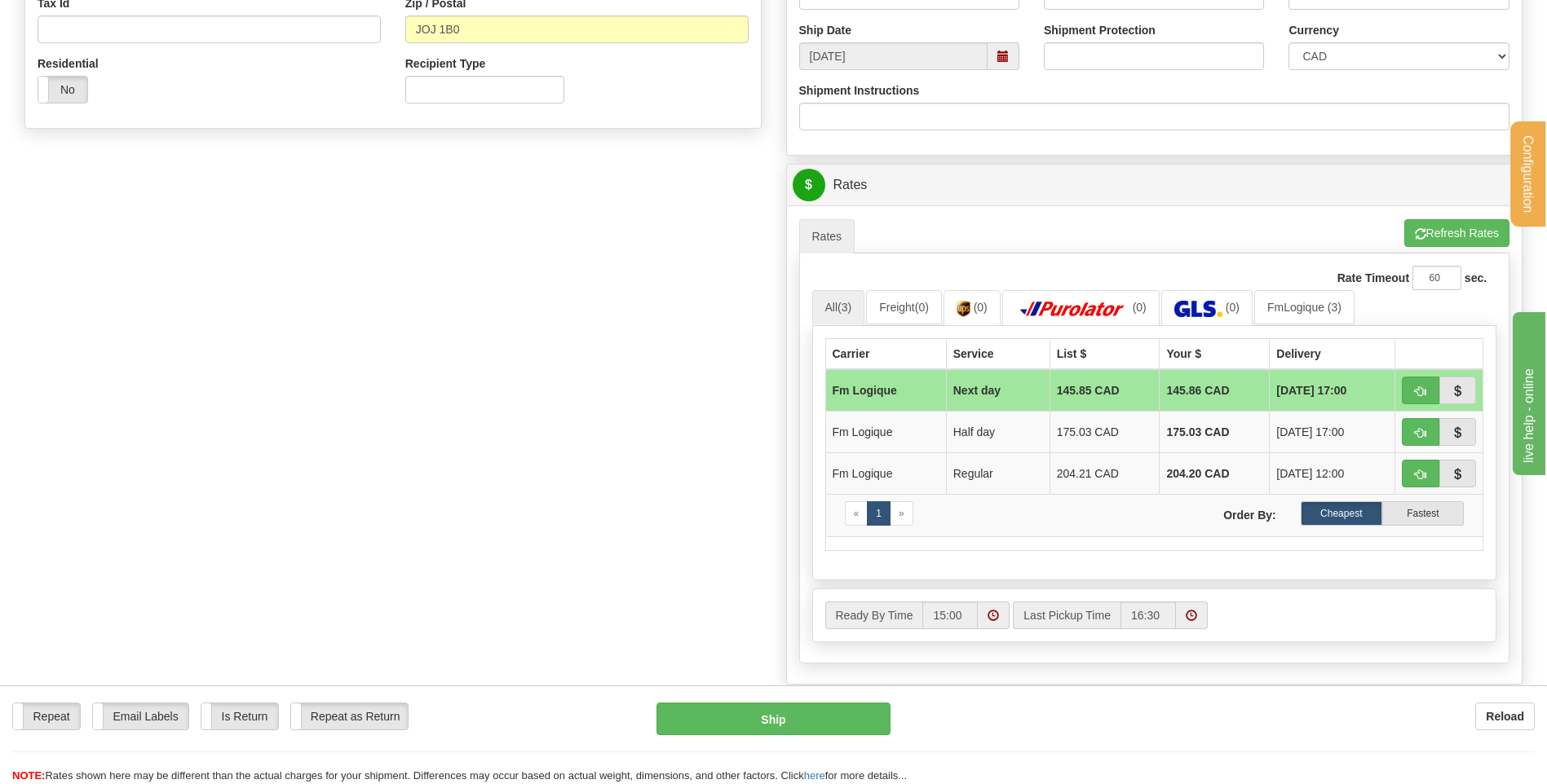
scroll to position [326, 0]
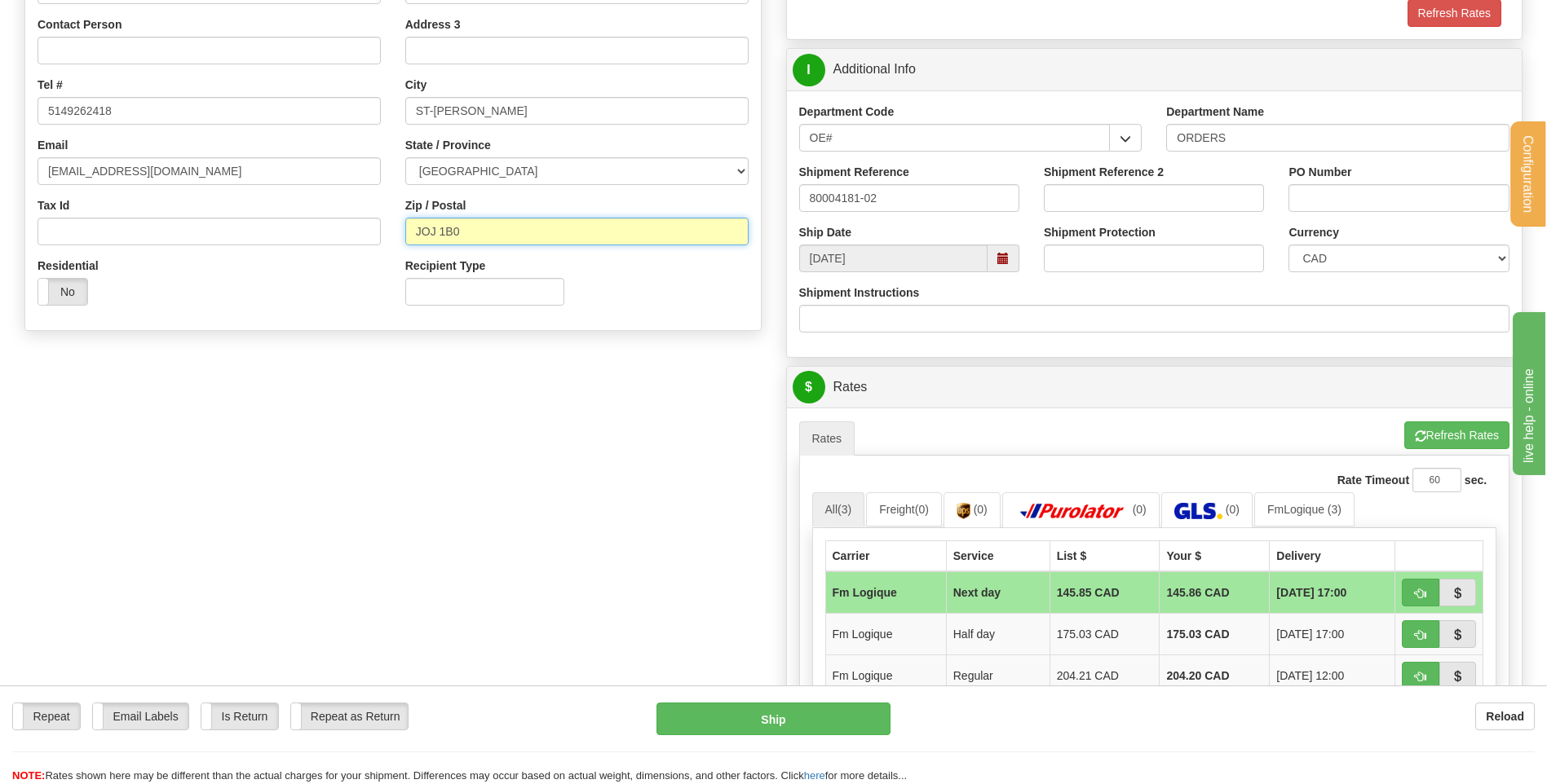
drag, startPoint x: 440, startPoint y: 233, endPoint x: 446, endPoint y: 272, distance: 39.5
click at [440, 233] on input "JOJ 1B0" at bounding box center [577, 231] width 343 height 28
type input "JOJ1B0"
click at [535, 381] on div "Create a label for the return Create Pickup Without Label S" at bounding box center [773, 366] width 1523 height 1157
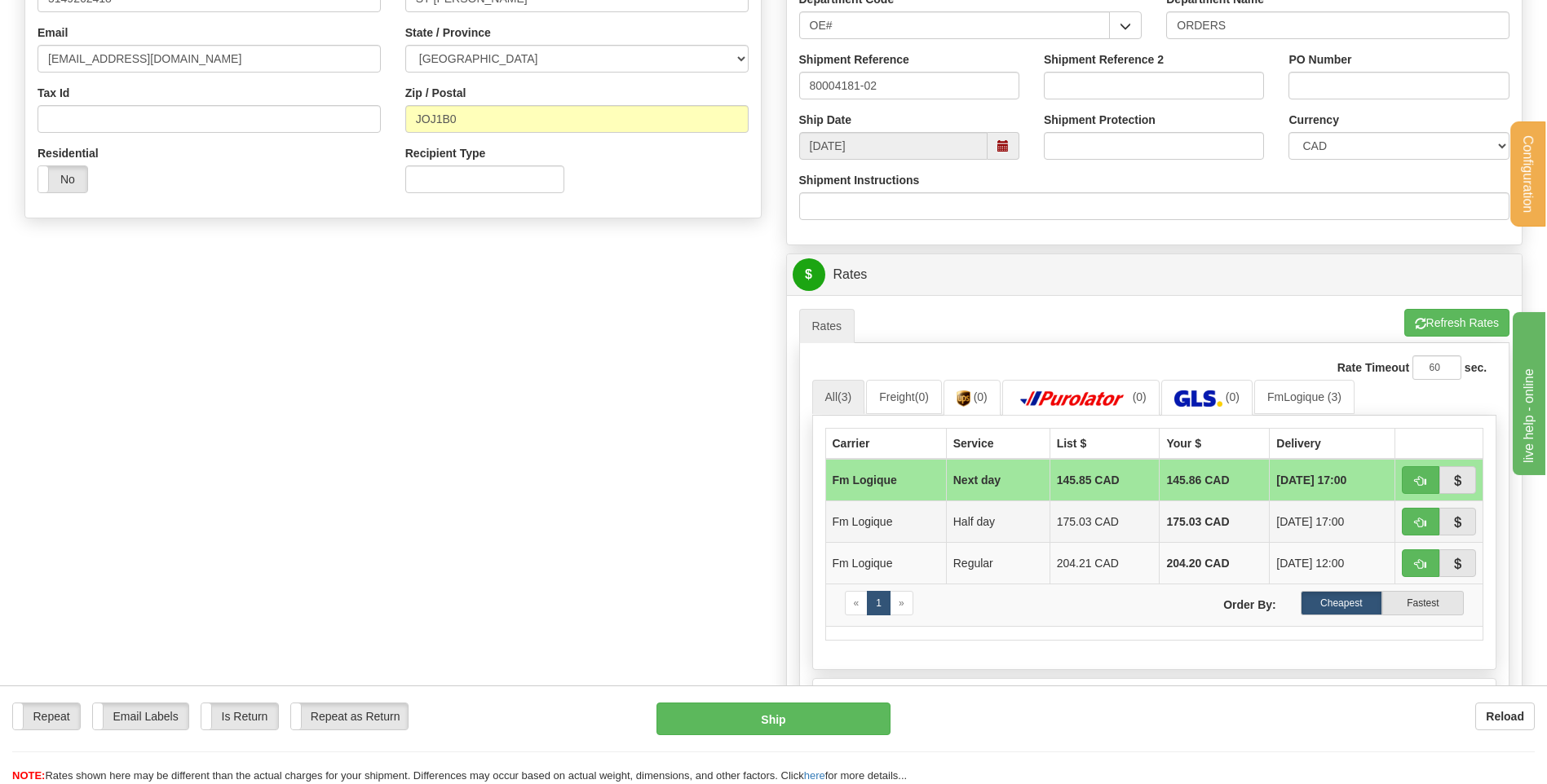
scroll to position [571, 0]
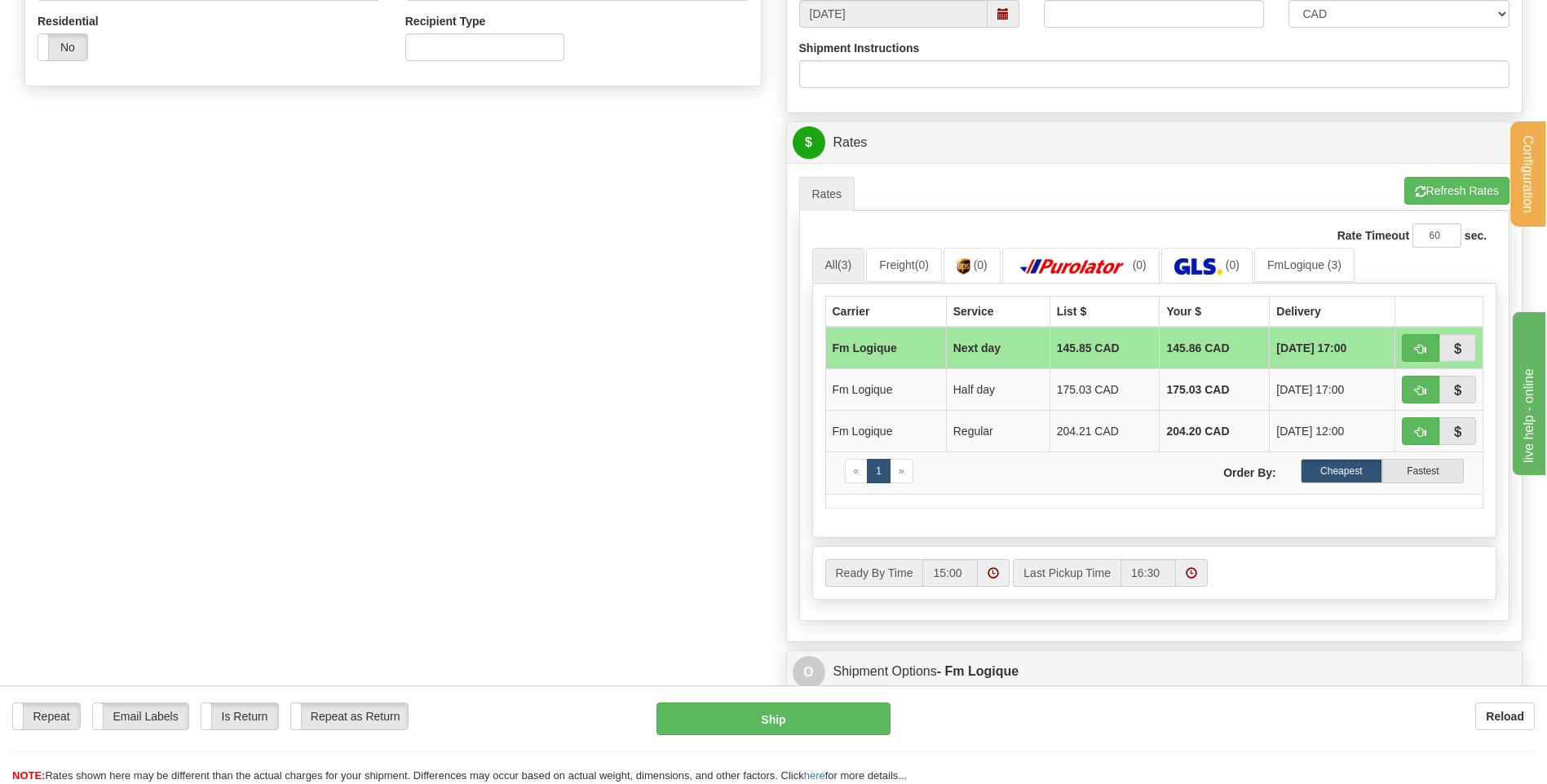
click at [1124, 231] on div "Rate Timeout 60 sec." at bounding box center [1154, 236] width 686 height 24
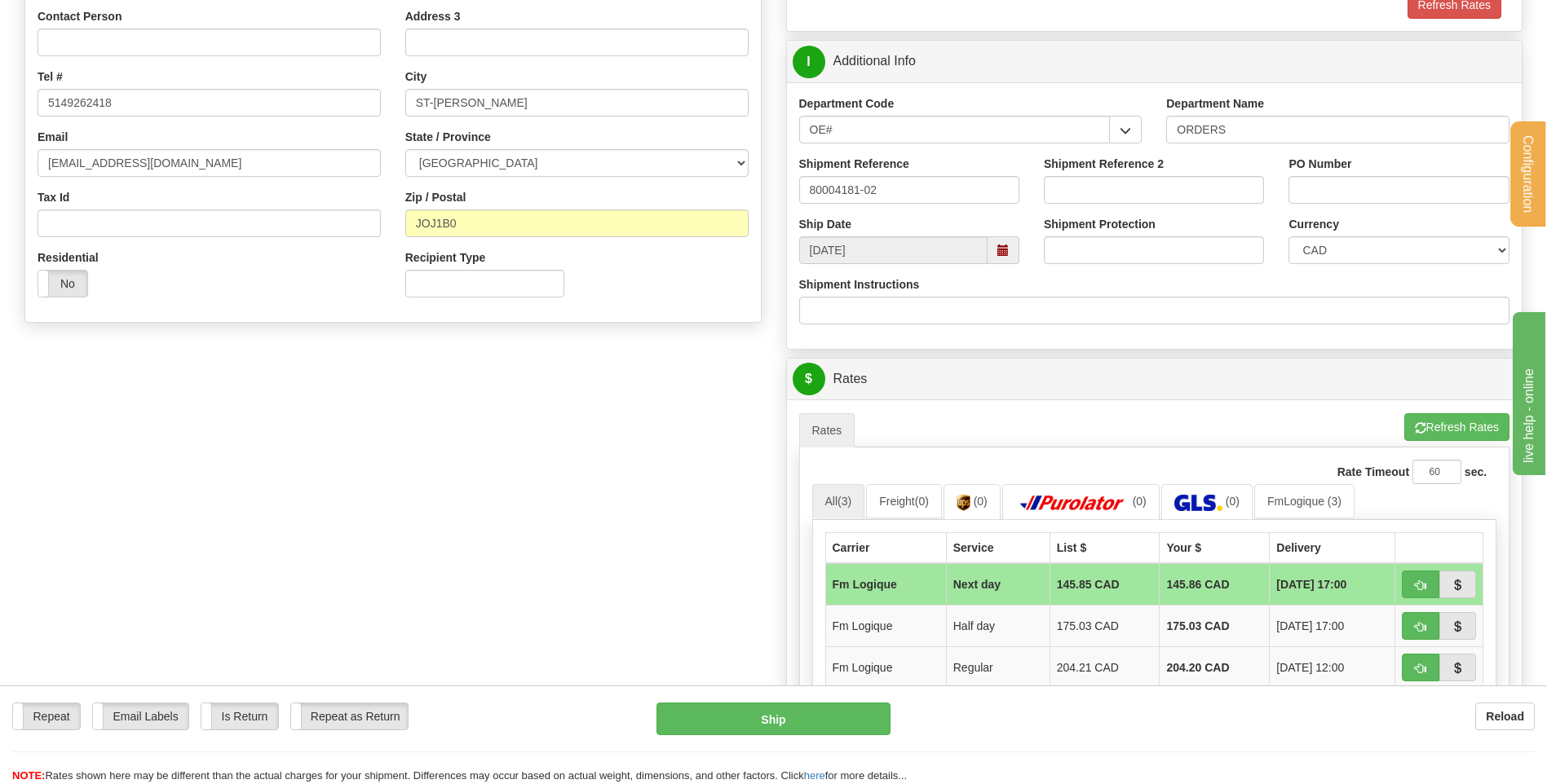
scroll to position [244, 0]
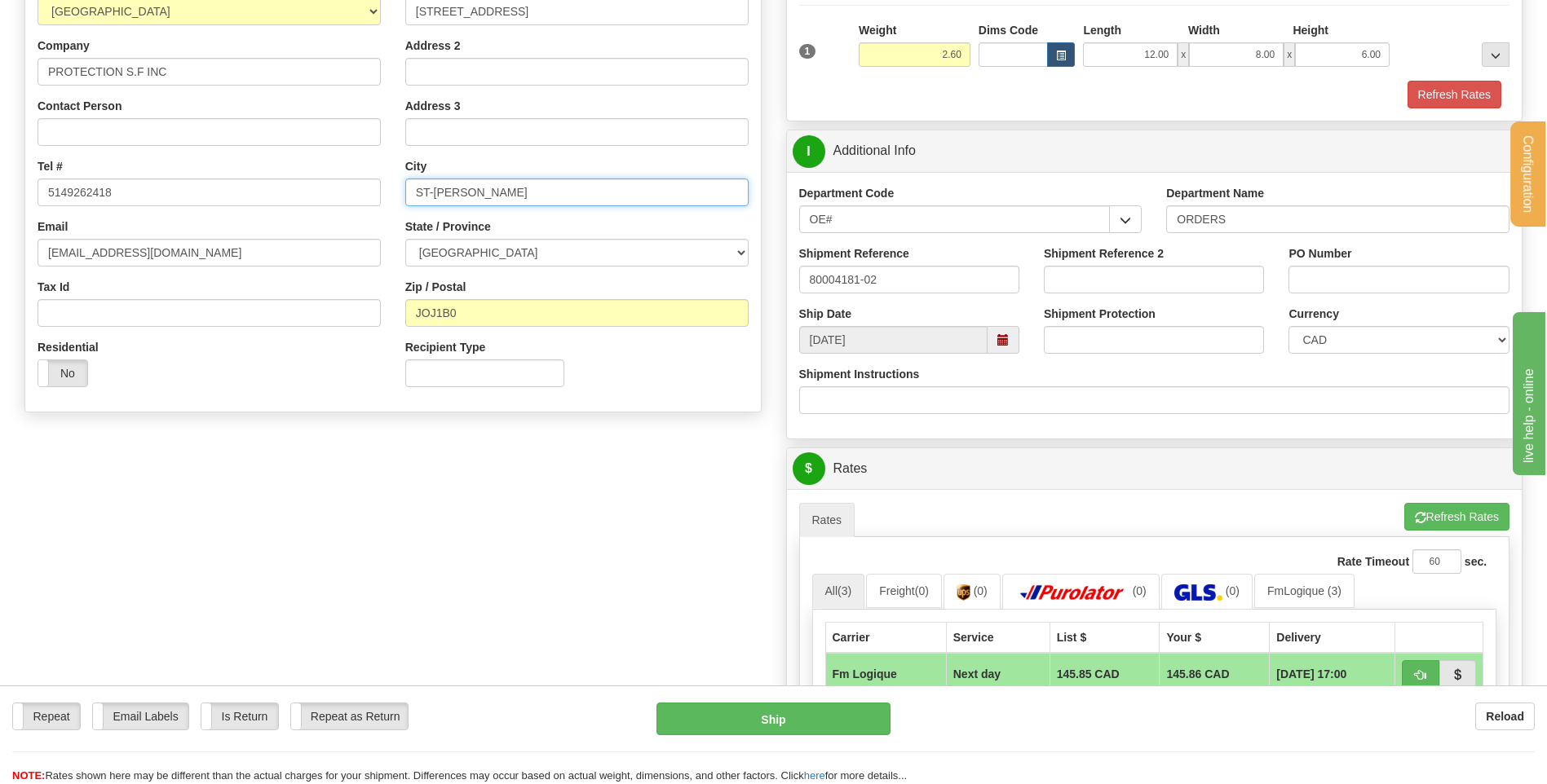
click at [497, 189] on input "ST-GEORGES-CLARENCEV" at bounding box center [577, 192] width 343 height 28
click at [436, 186] on input "ST-GEORGESCLARENCEV" at bounding box center [577, 192] width 343 height 28
click at [492, 186] on input "ST GEORGESCLARENCEV" at bounding box center [577, 192] width 343 height 28
type input "ST GEORGES CLARENCEV"
click at [1474, 510] on button "Refresh Rates" at bounding box center [1457, 517] width 105 height 28
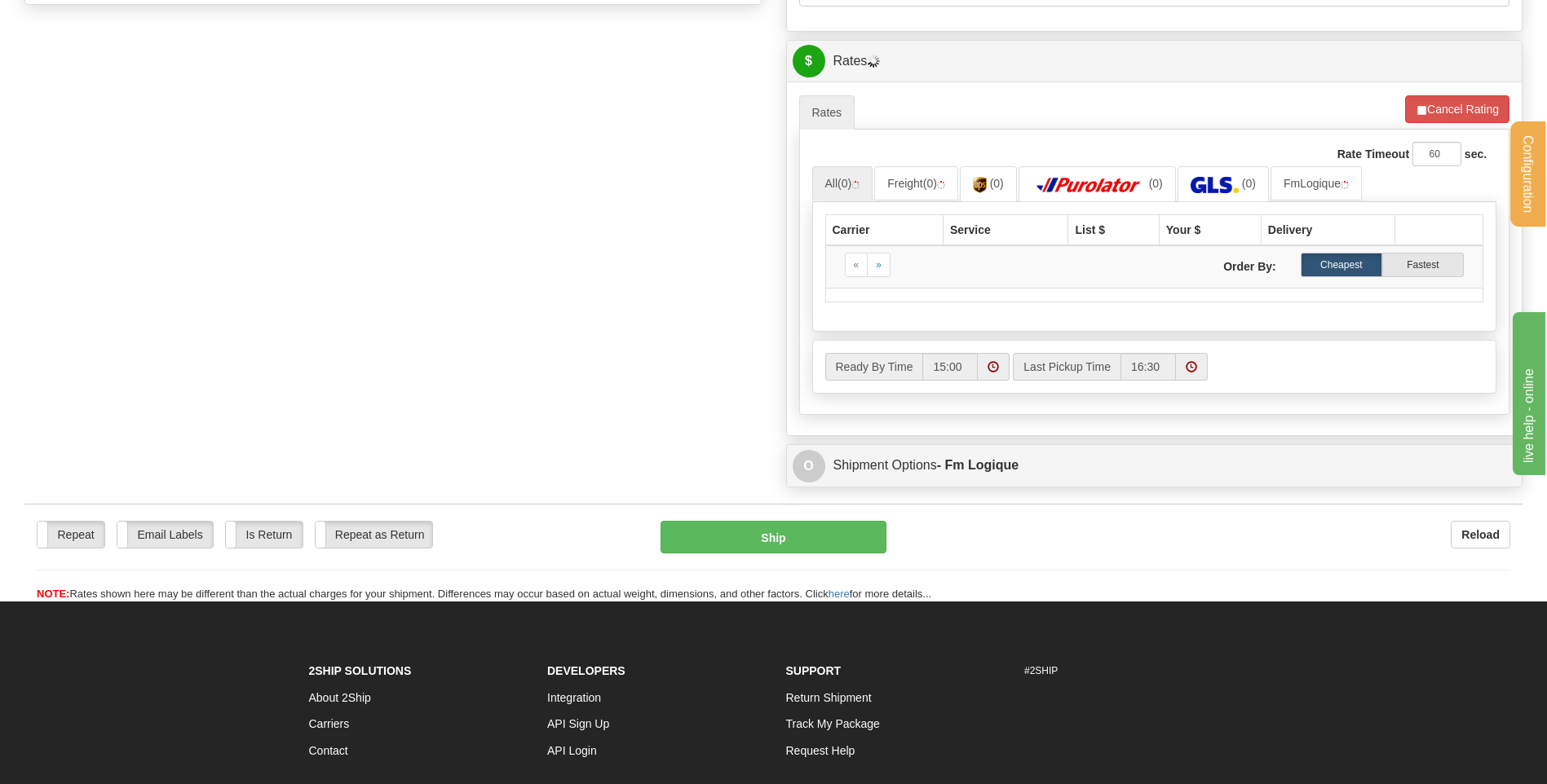
scroll to position [326, 0]
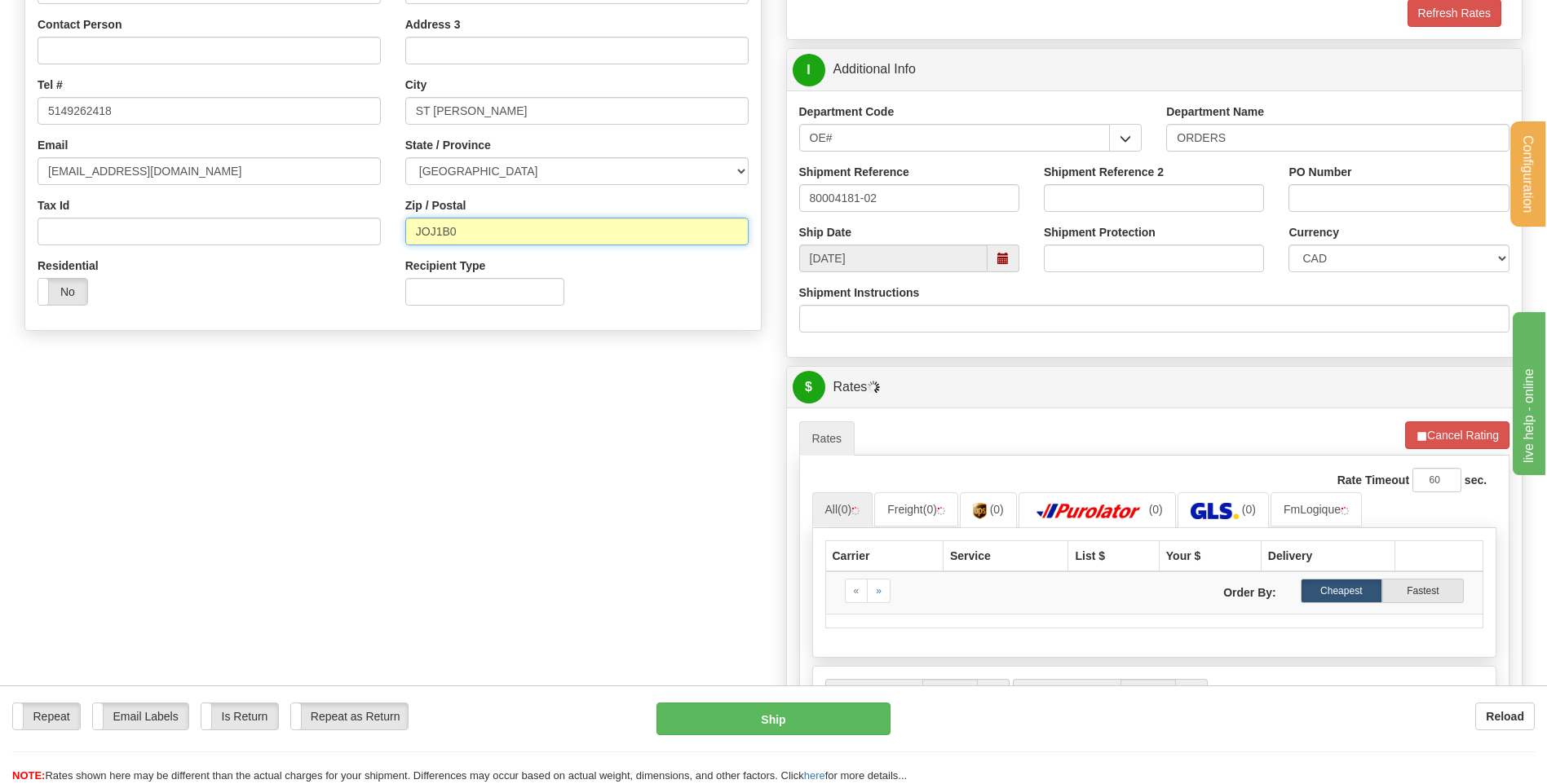
click at [437, 235] on input "JOJ1B0" at bounding box center [577, 231] width 343 height 28
drag, startPoint x: 480, startPoint y: 228, endPoint x: 289, endPoint y: 230, distance: 191.0
click at [289, 230] on div "Country AFGHANISTAN ALAND ISLANDS ALBANIA ALGERIA AMERICAN SAMOA ANDORRA ANGOLA…" at bounding box center [393, 107] width 736 height 423
type input "JOJ 1B0"
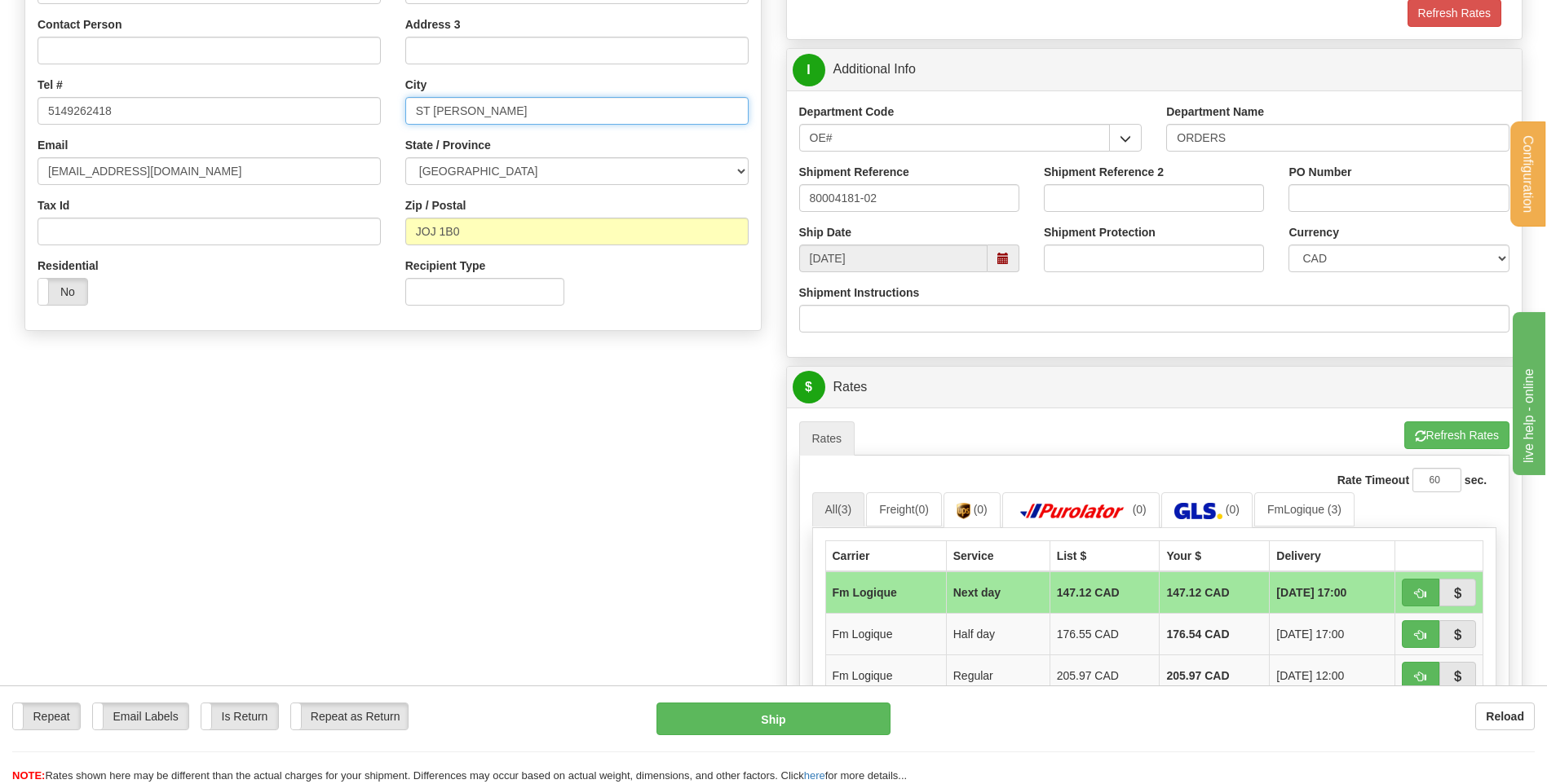
click at [580, 109] on input "ST GEORGES CLARENCEV" at bounding box center [577, 111] width 343 height 28
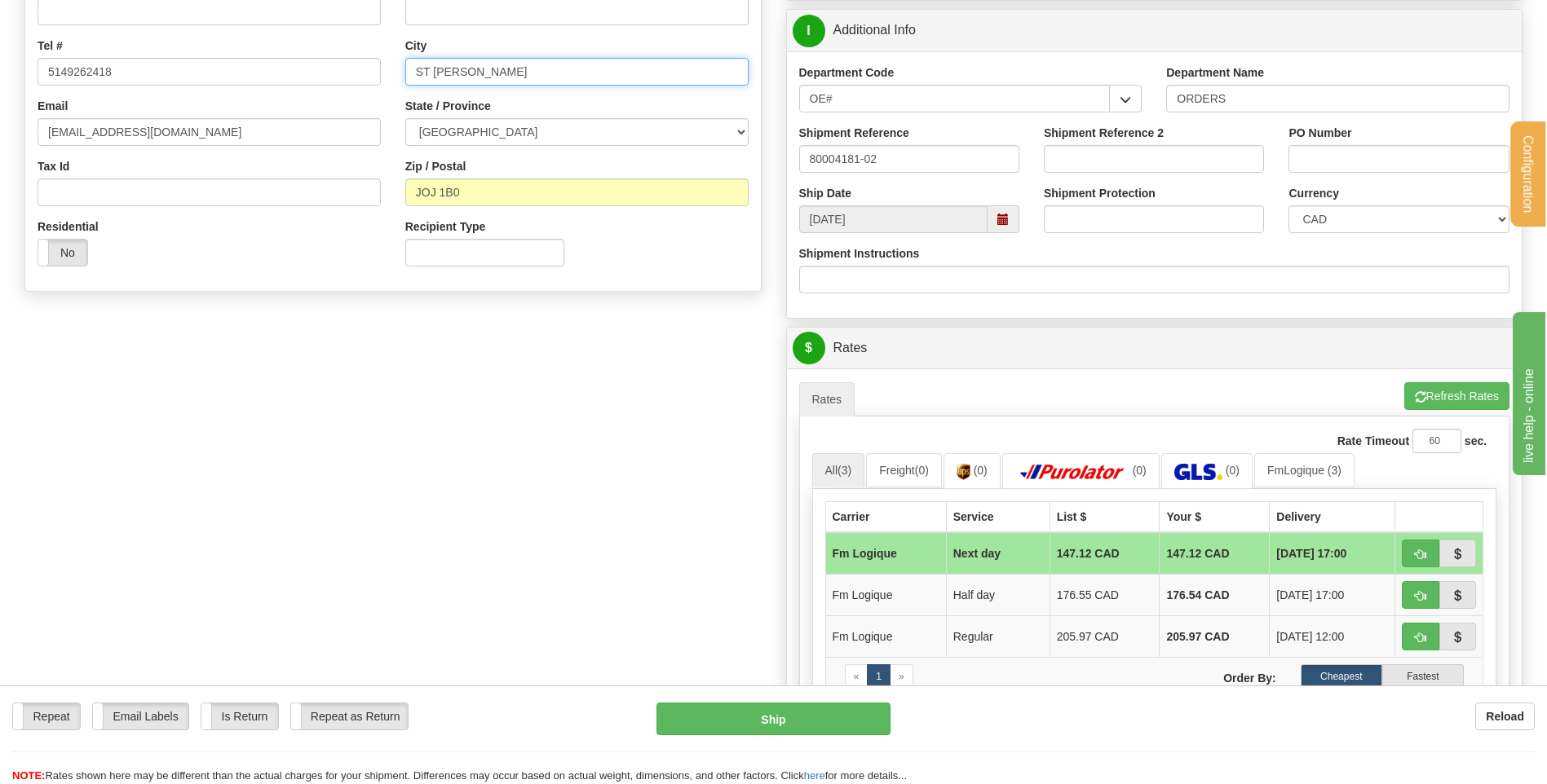
scroll to position [244, 0]
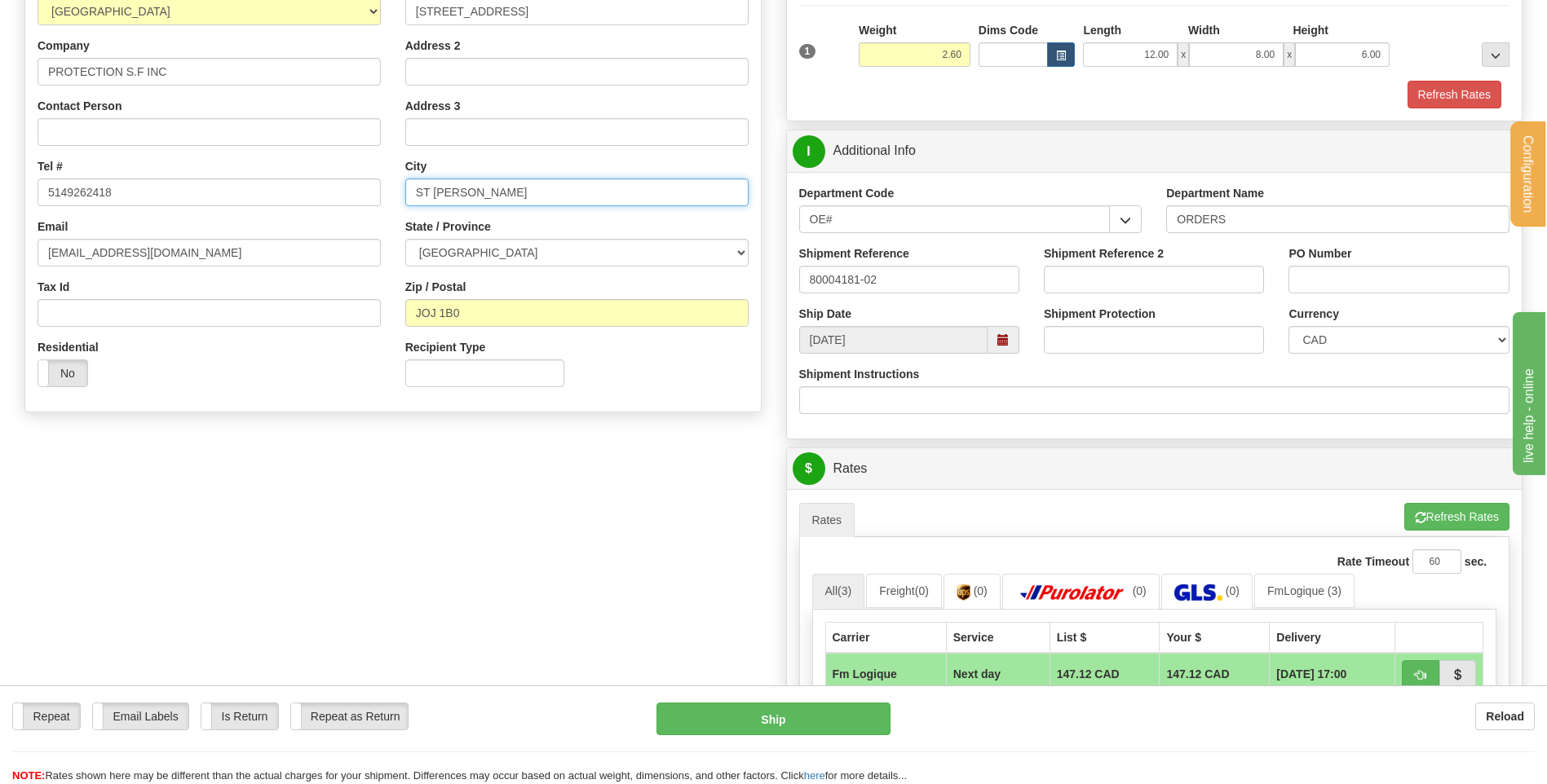
drag, startPoint x: 589, startPoint y: 194, endPoint x: 194, endPoint y: 221, distance: 395.9
click at [196, 220] on div "Country AFGHANISTAN ALAND ISLANDS ALBANIA ALGERIA AMERICAN SAMOA ANDORRA ANGOLA…" at bounding box center [393, 189] width 736 height 423
click at [383, 462] on div "Create a label for the return Create Pickup Without Label S" at bounding box center [773, 448] width 1523 height 1157
click at [483, 187] on input "CLARENCE VILLE" at bounding box center [577, 192] width 343 height 28
type input "CLARENCEVILLE"
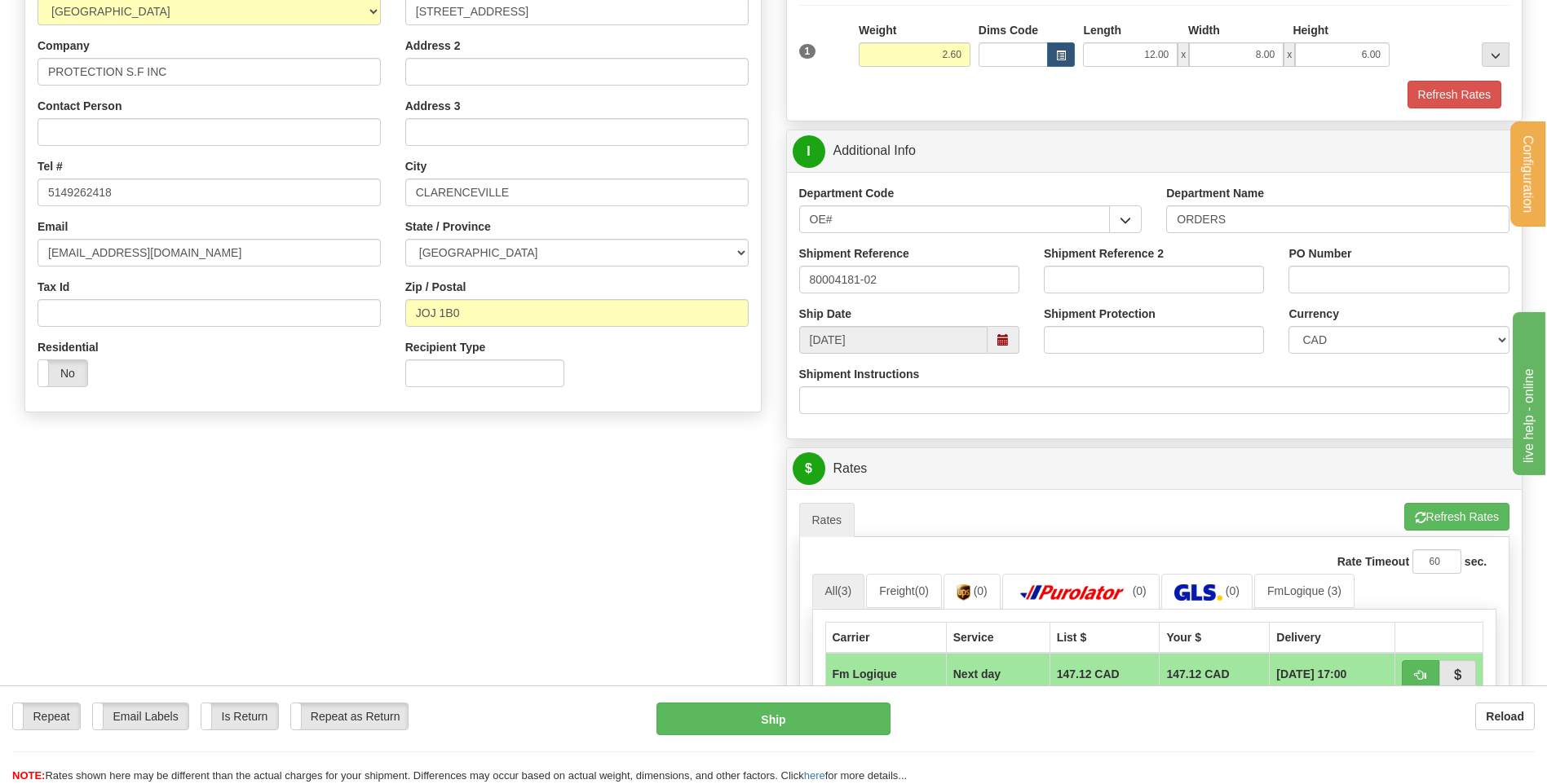
drag, startPoint x: 624, startPoint y: 501, endPoint x: 642, endPoint y: 515, distance: 22.8
click at [630, 506] on div "Create a label for the return Create Pickup Without Label S" at bounding box center [773, 448] width 1523 height 1157
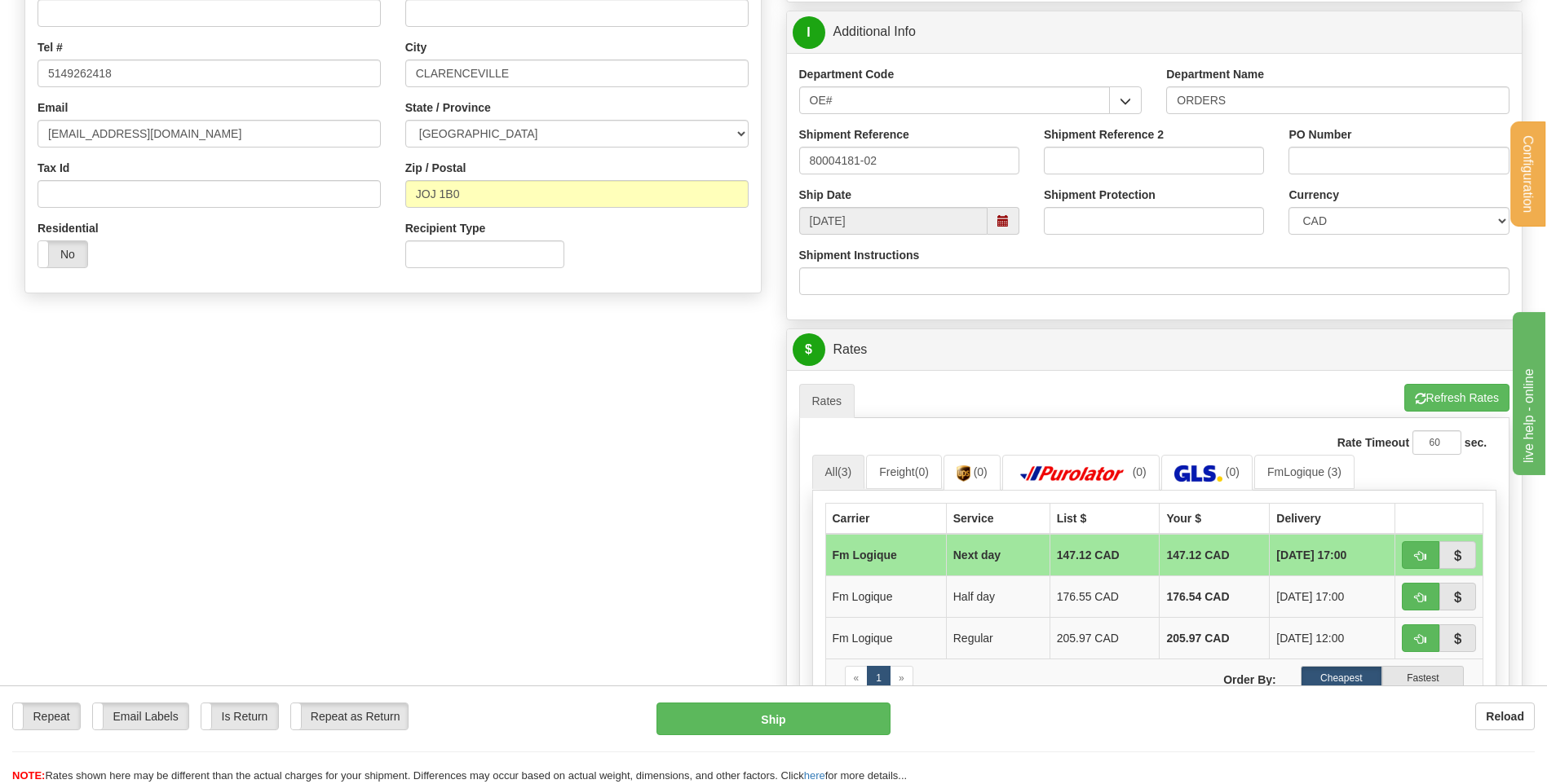
scroll to position [489, 0]
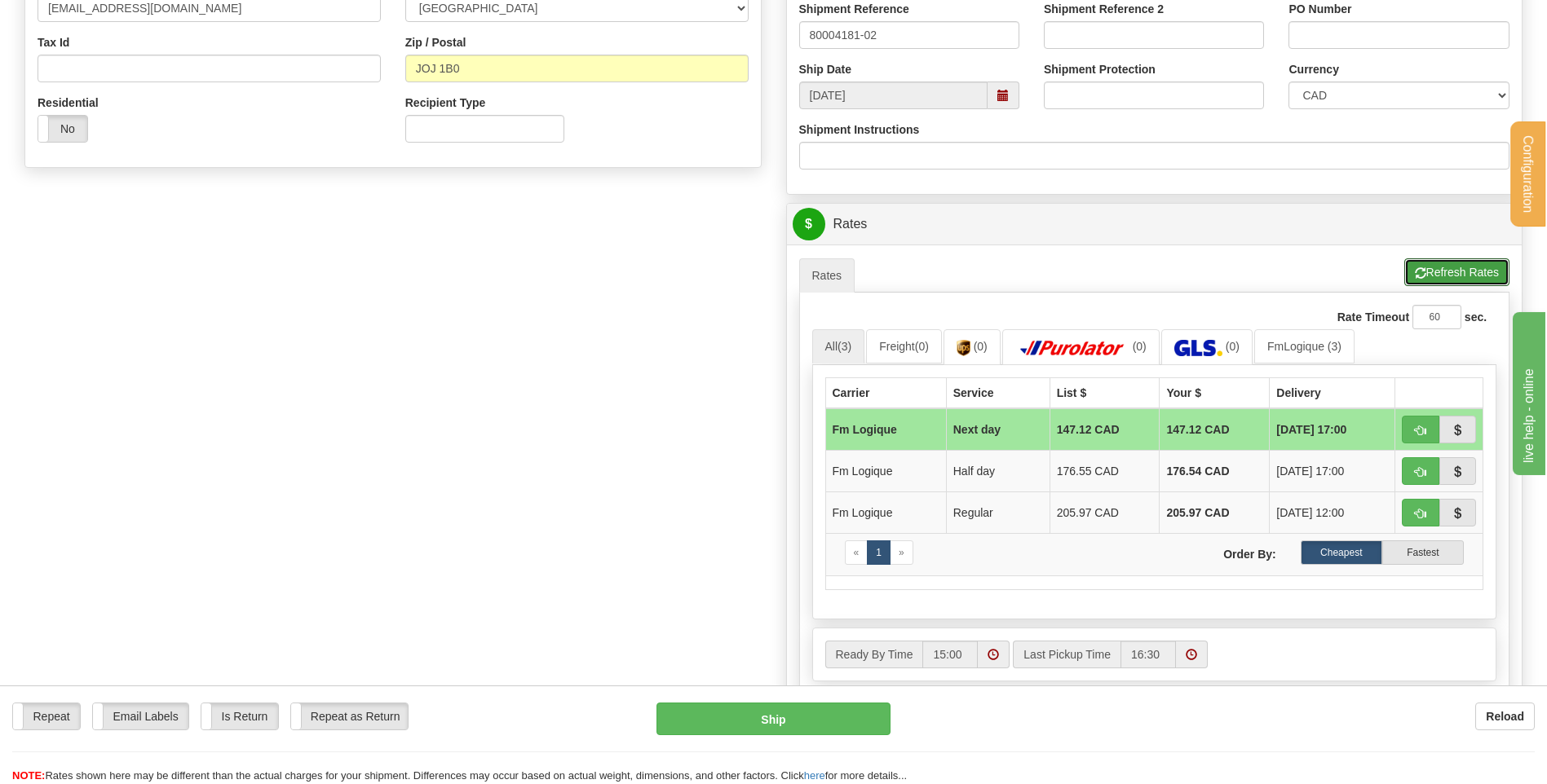
click at [1467, 270] on button "Refresh Rates" at bounding box center [1457, 272] width 105 height 28
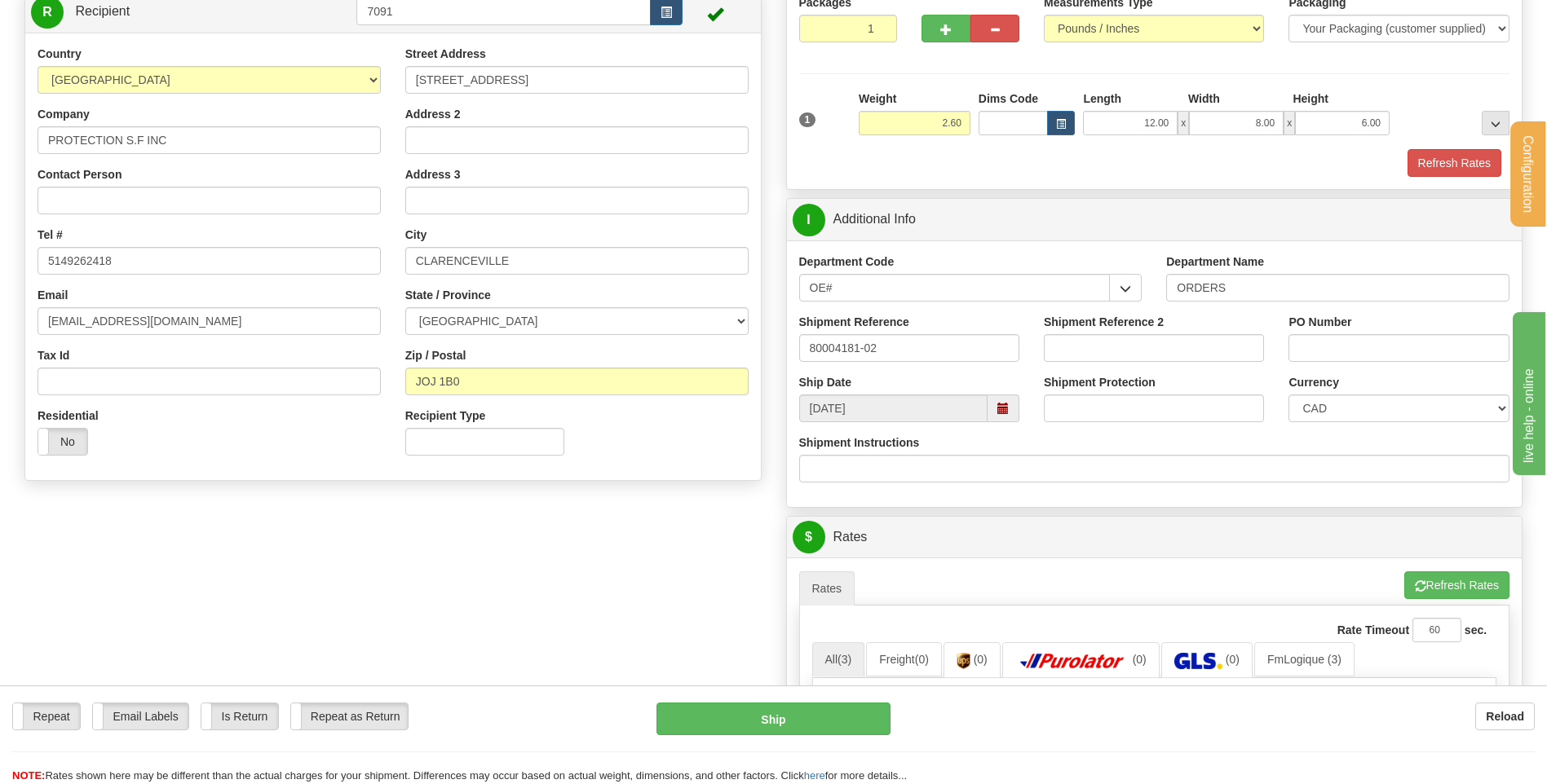
scroll to position [81, 0]
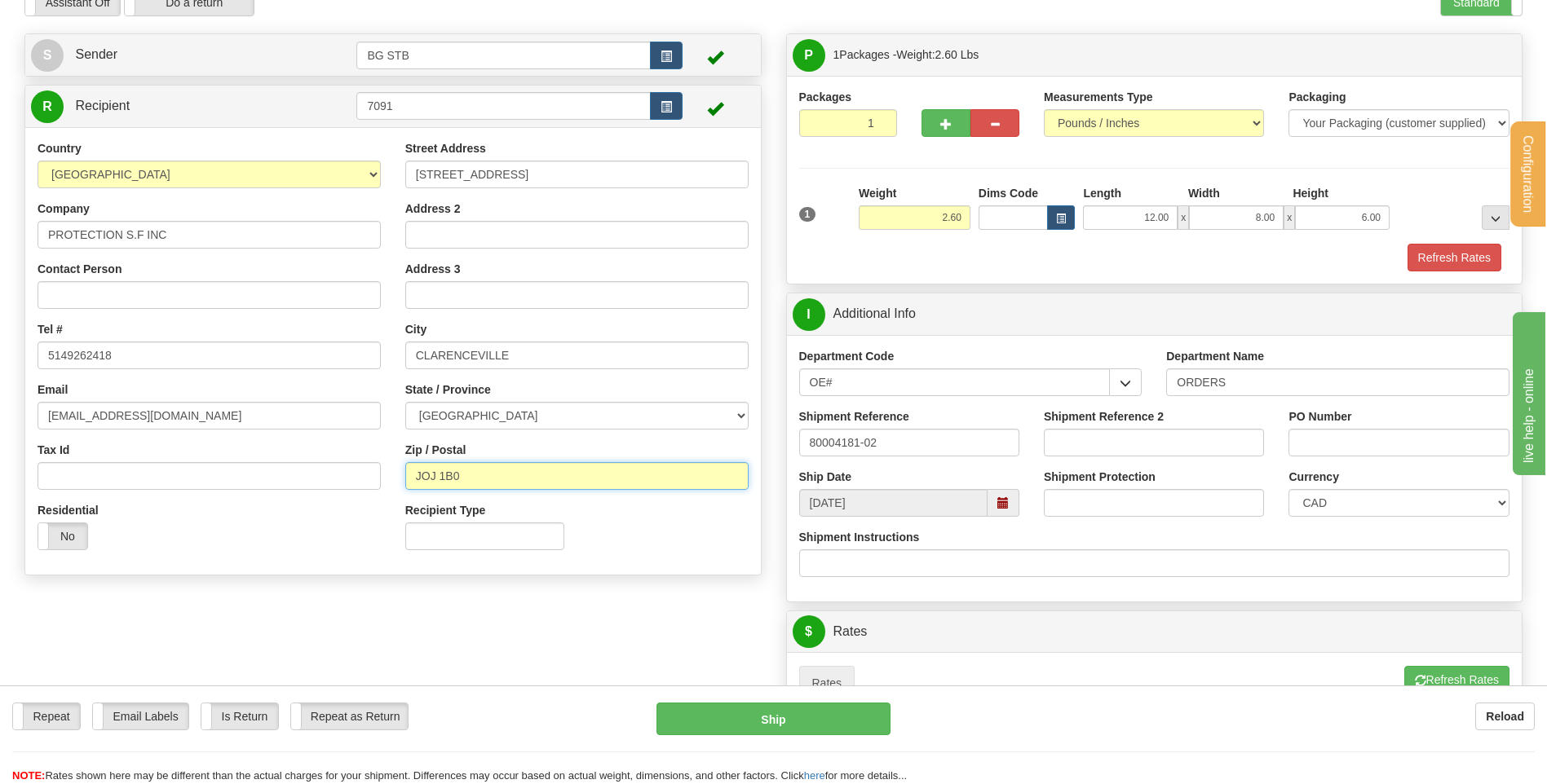
click at [443, 476] on input "JOJ 1B0" at bounding box center [577, 476] width 343 height 28
drag, startPoint x: 440, startPoint y: 474, endPoint x: 446, endPoint y: 487, distance: 14.3
click at [441, 474] on input "JOJ 1B0" at bounding box center [577, 476] width 343 height 28
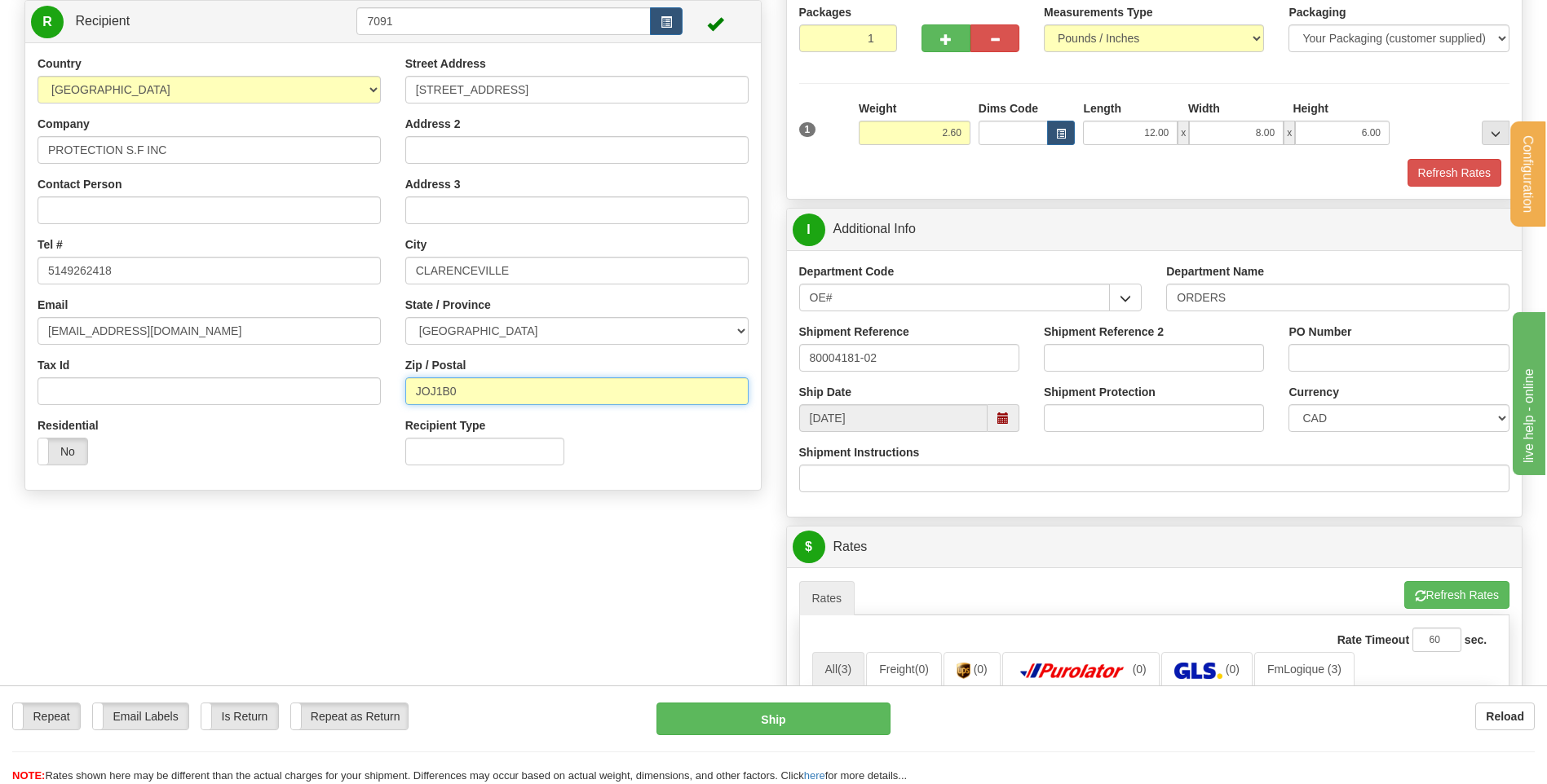
scroll to position [244, 0]
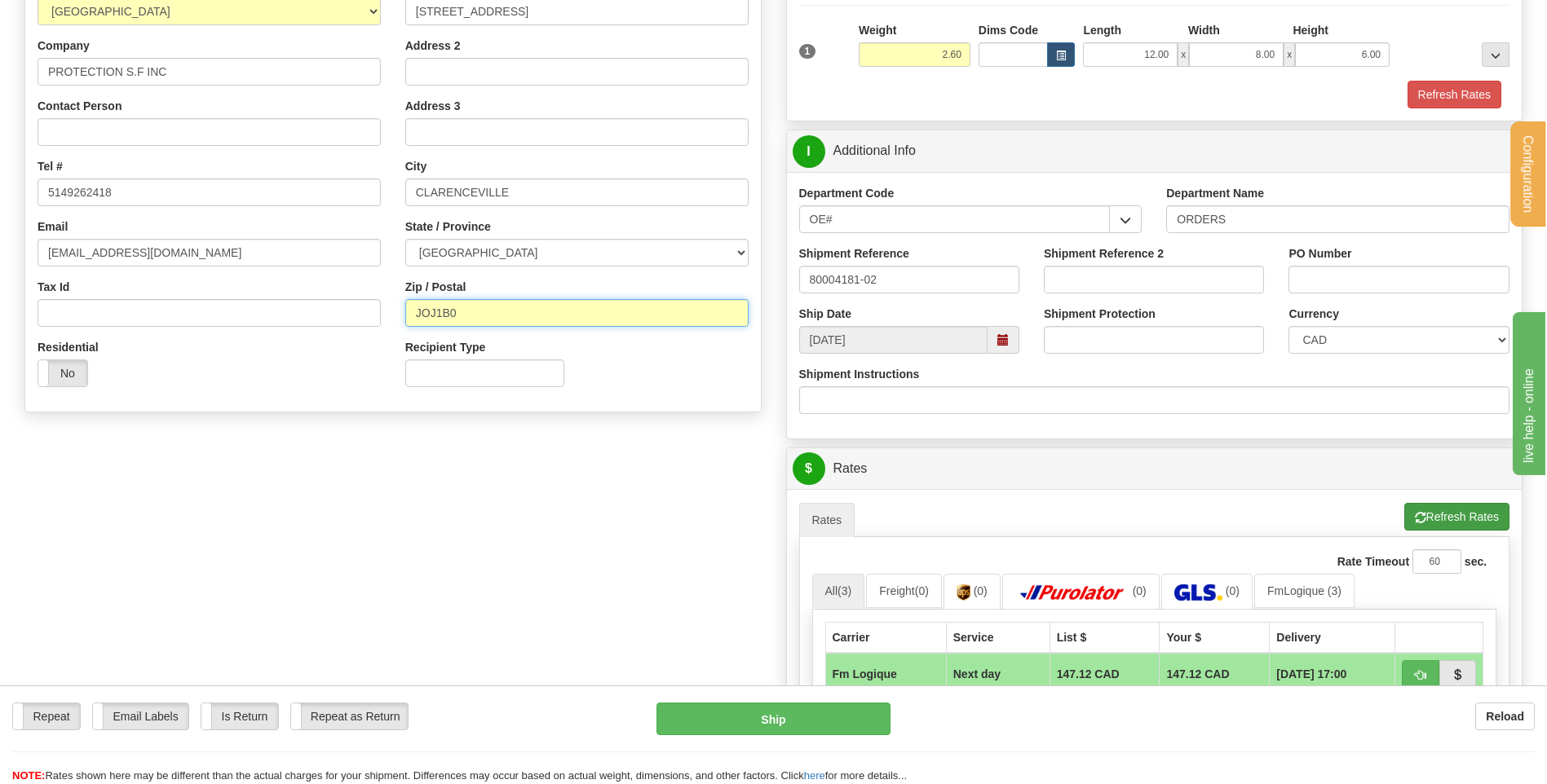
type input "JOJ1B0"
click at [1465, 526] on button "Refresh Rates" at bounding box center [1457, 517] width 105 height 28
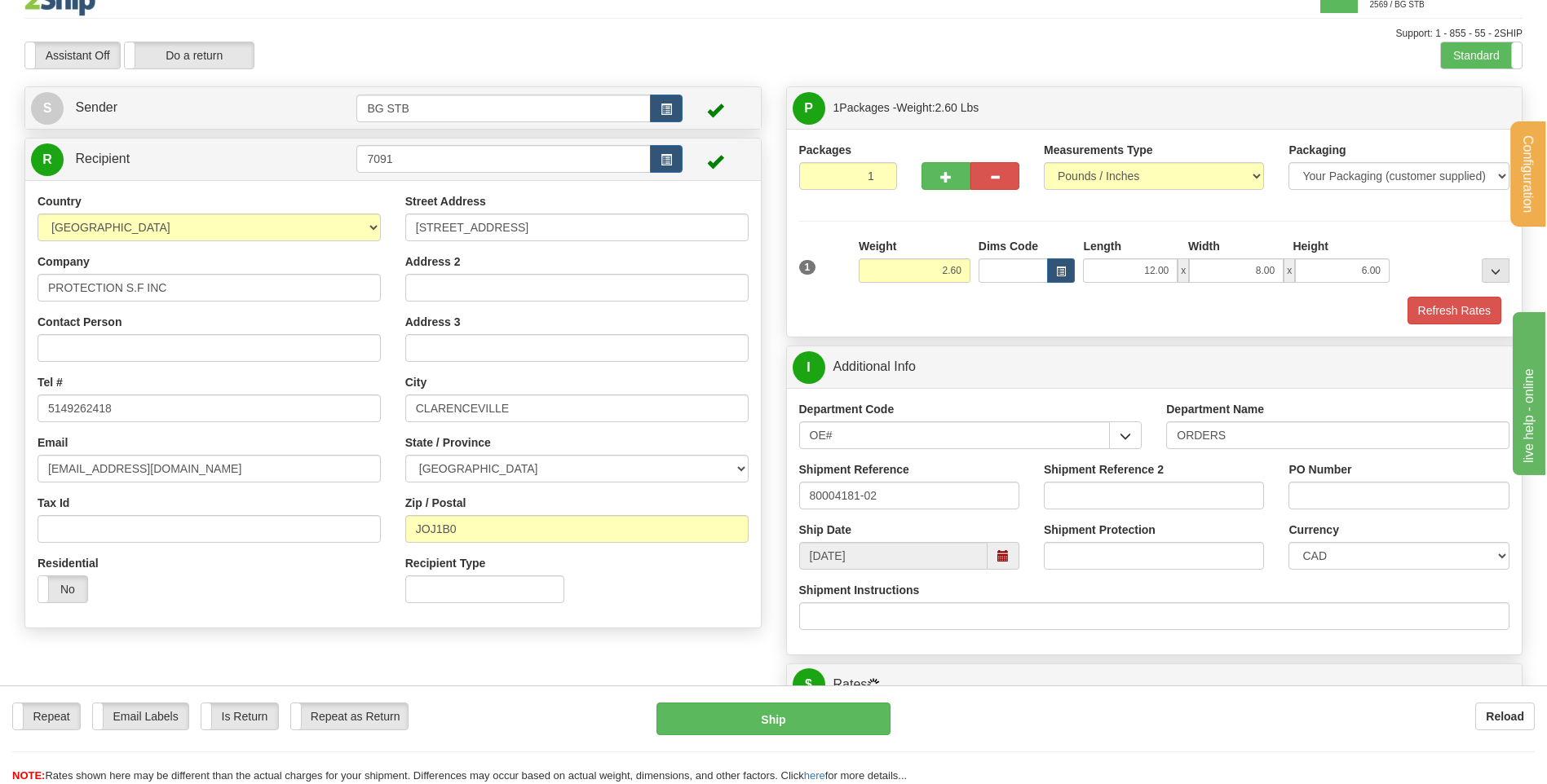
scroll to position [0, 0]
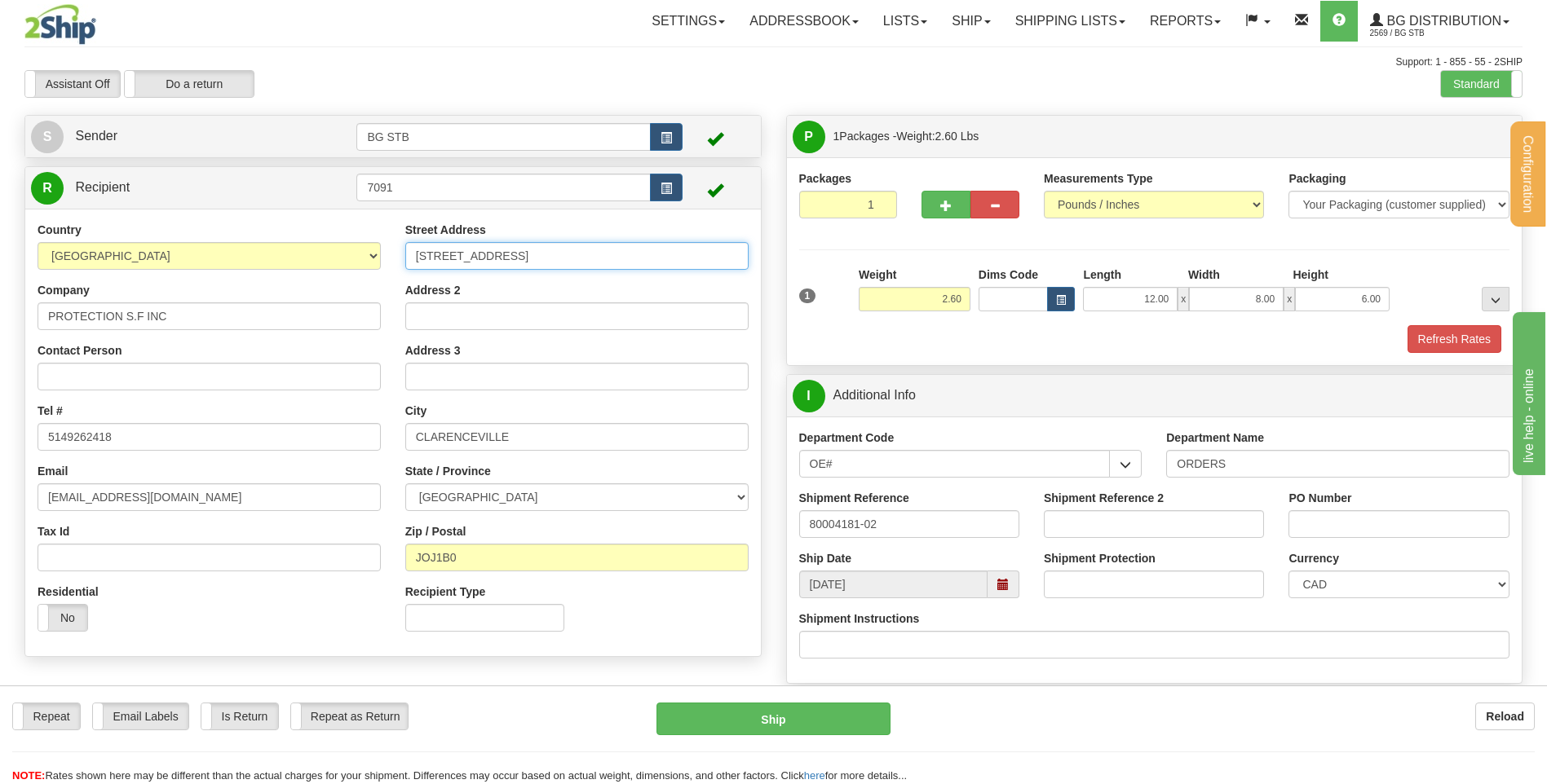
click at [442, 252] on input "1411 RUE FRONT S" at bounding box center [577, 256] width 343 height 28
click at [471, 254] on input "1411 RUE FRONT S" at bounding box center [577, 256] width 343 height 28
click at [515, 256] on input "1411 RUE FRONT S" at bounding box center [577, 256] width 343 height 28
click at [419, 253] on input "1411 RUE FRONT S" at bounding box center [577, 256] width 343 height 28
click at [413, 260] on input "1411 RUE FRONT S" at bounding box center [577, 256] width 343 height 28
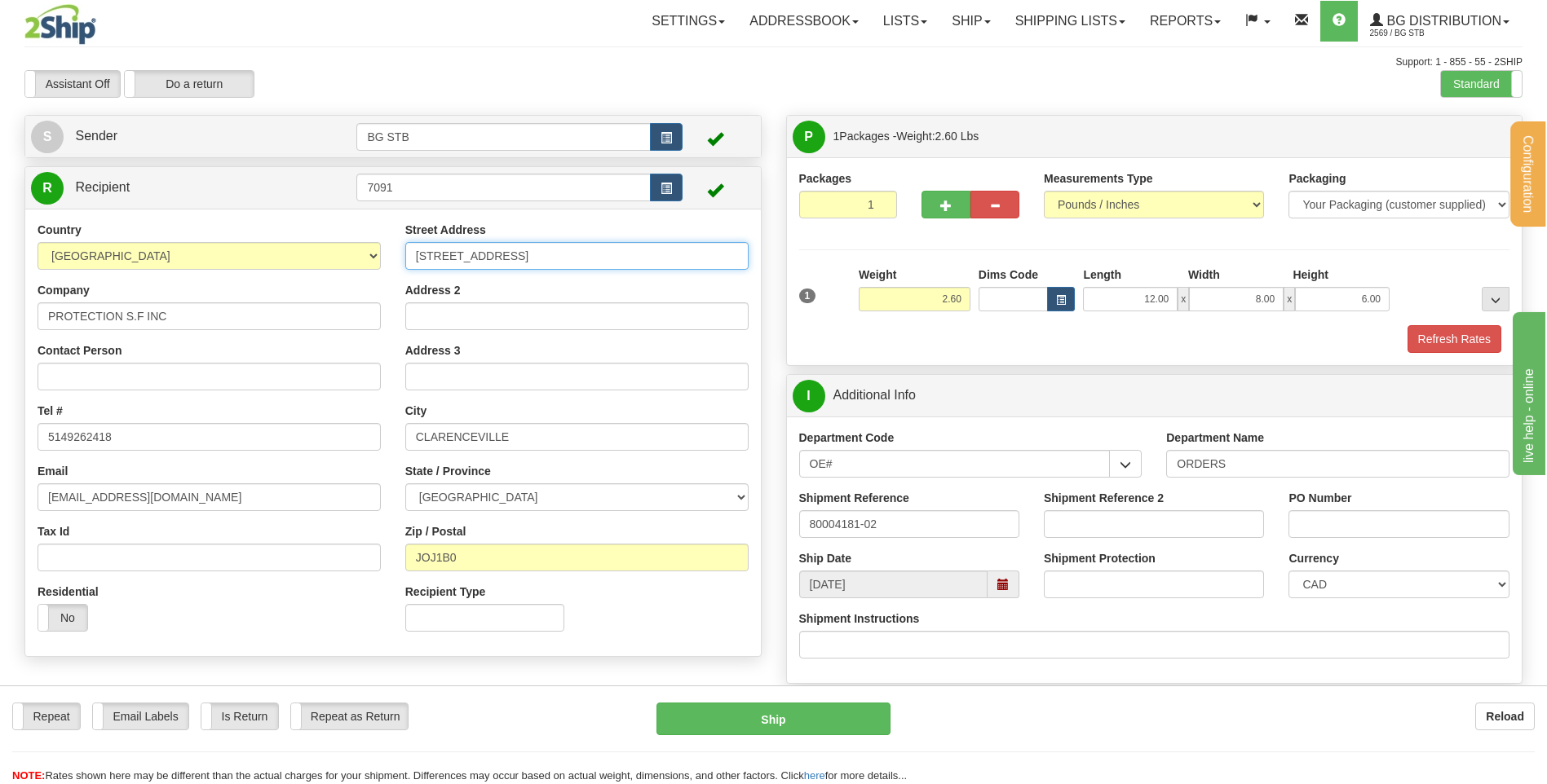
click at [530, 262] on input "1411 RUE FRONT S" at bounding box center [577, 256] width 343 height 28
type input "1411 RUE FRONT S"
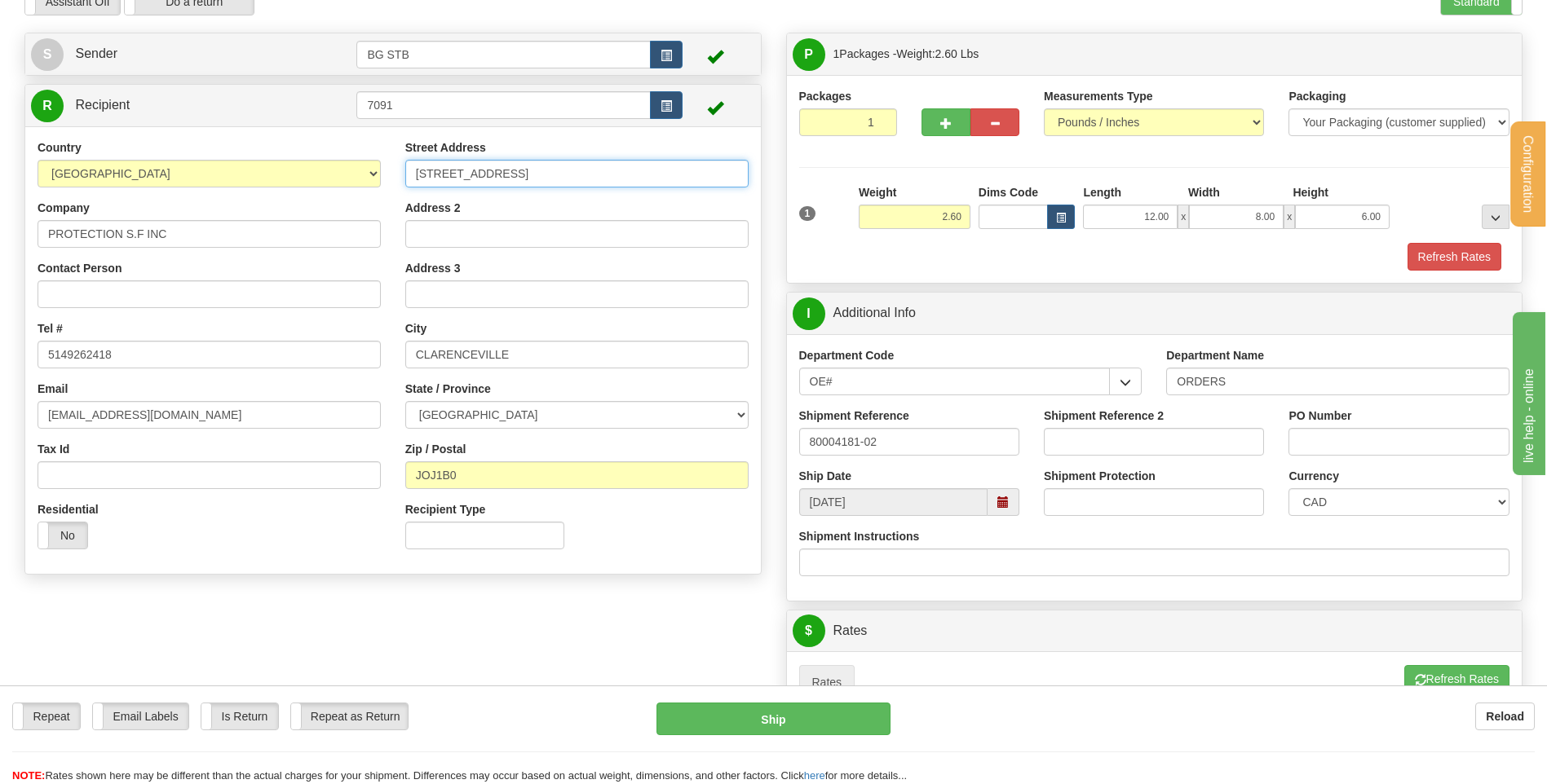
scroll to position [81, 0]
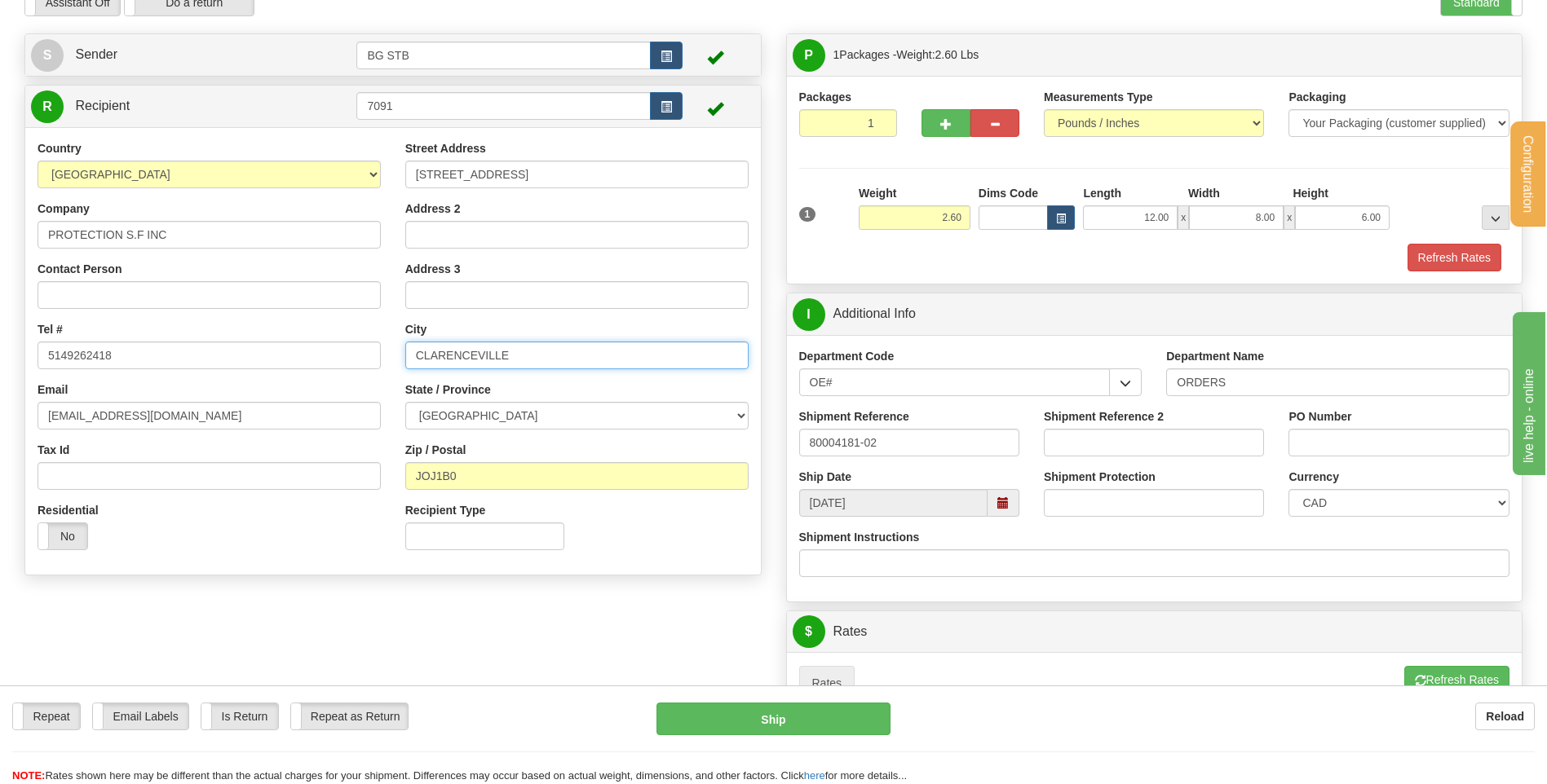
click at [468, 352] on input "CLARENCEVILLE" at bounding box center [577, 355] width 343 height 28
click at [478, 355] on input "CLARENCEVILLE" at bounding box center [577, 355] width 343 height 28
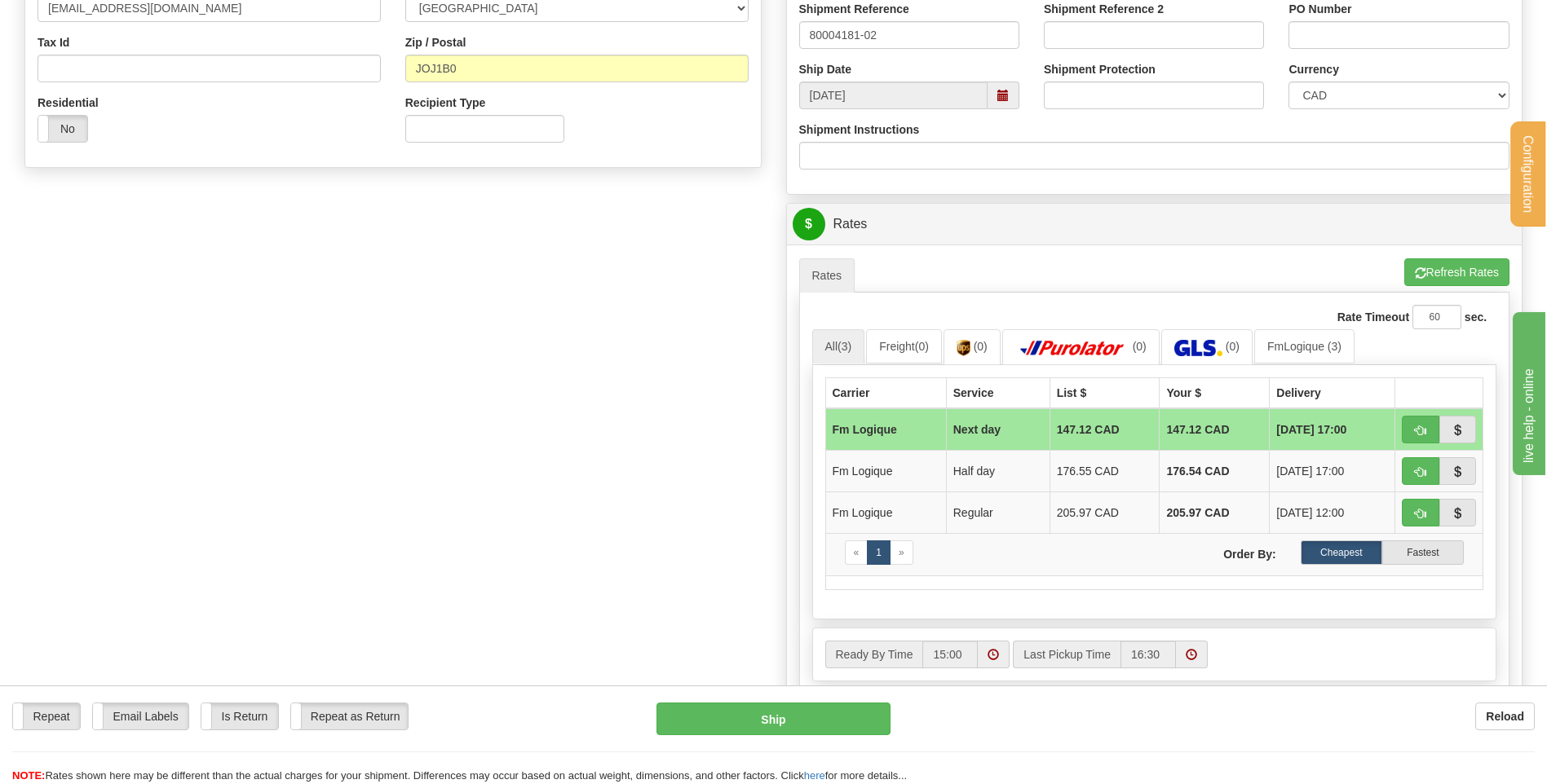
type input "CLARENCE VILLE"
drag, startPoint x: 1512, startPoint y: 270, endPoint x: 1479, endPoint y: 280, distance: 34.5
click at [1484, 278] on div "A change has been made which could impact your rate estimate. To ensure the est…" at bounding box center [1154, 483] width 736 height 478
click at [1476, 282] on button "Refresh Rates" at bounding box center [1457, 272] width 105 height 28
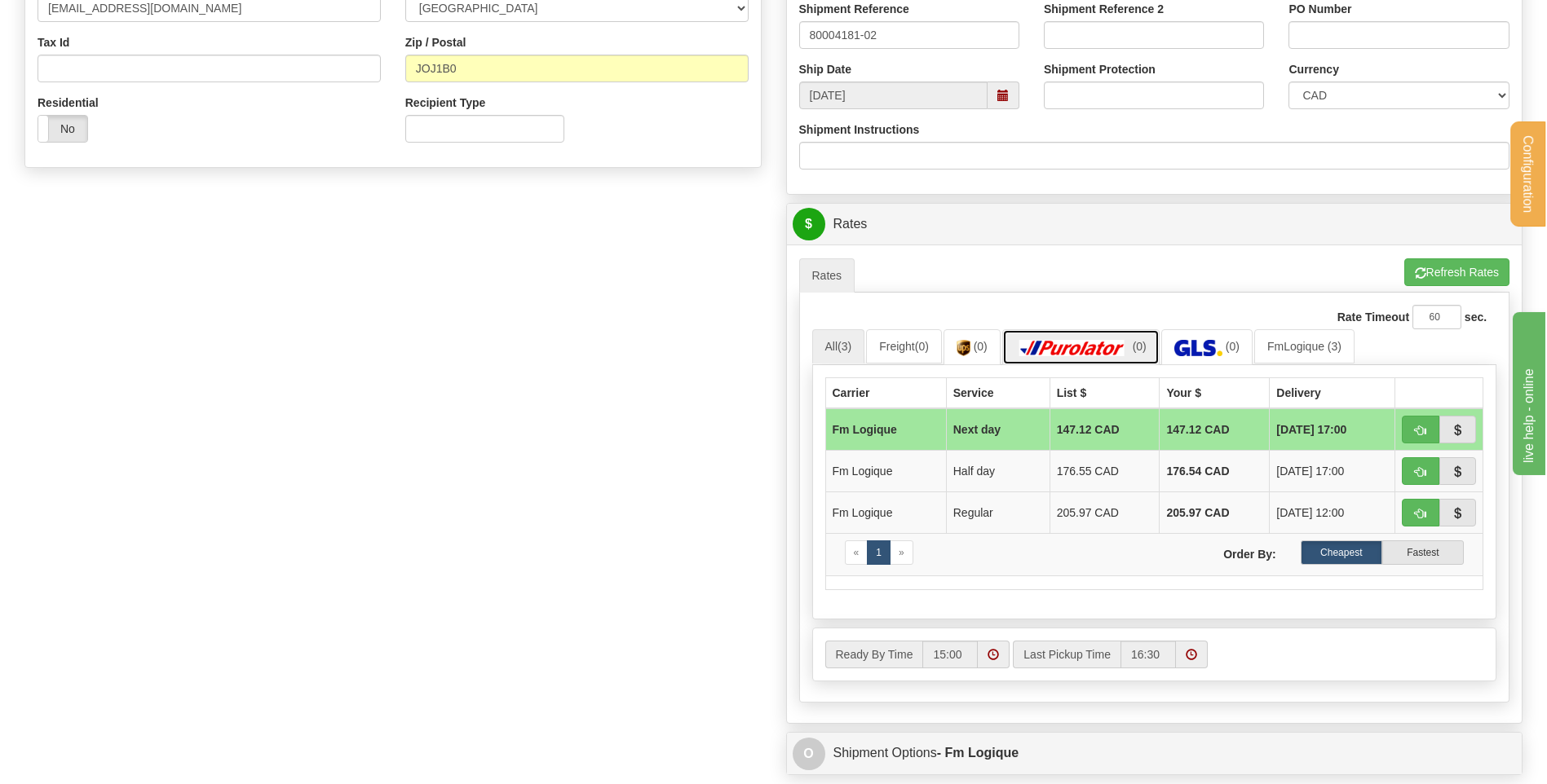
click at [1129, 353] on img at bounding box center [1073, 347] width 114 height 16
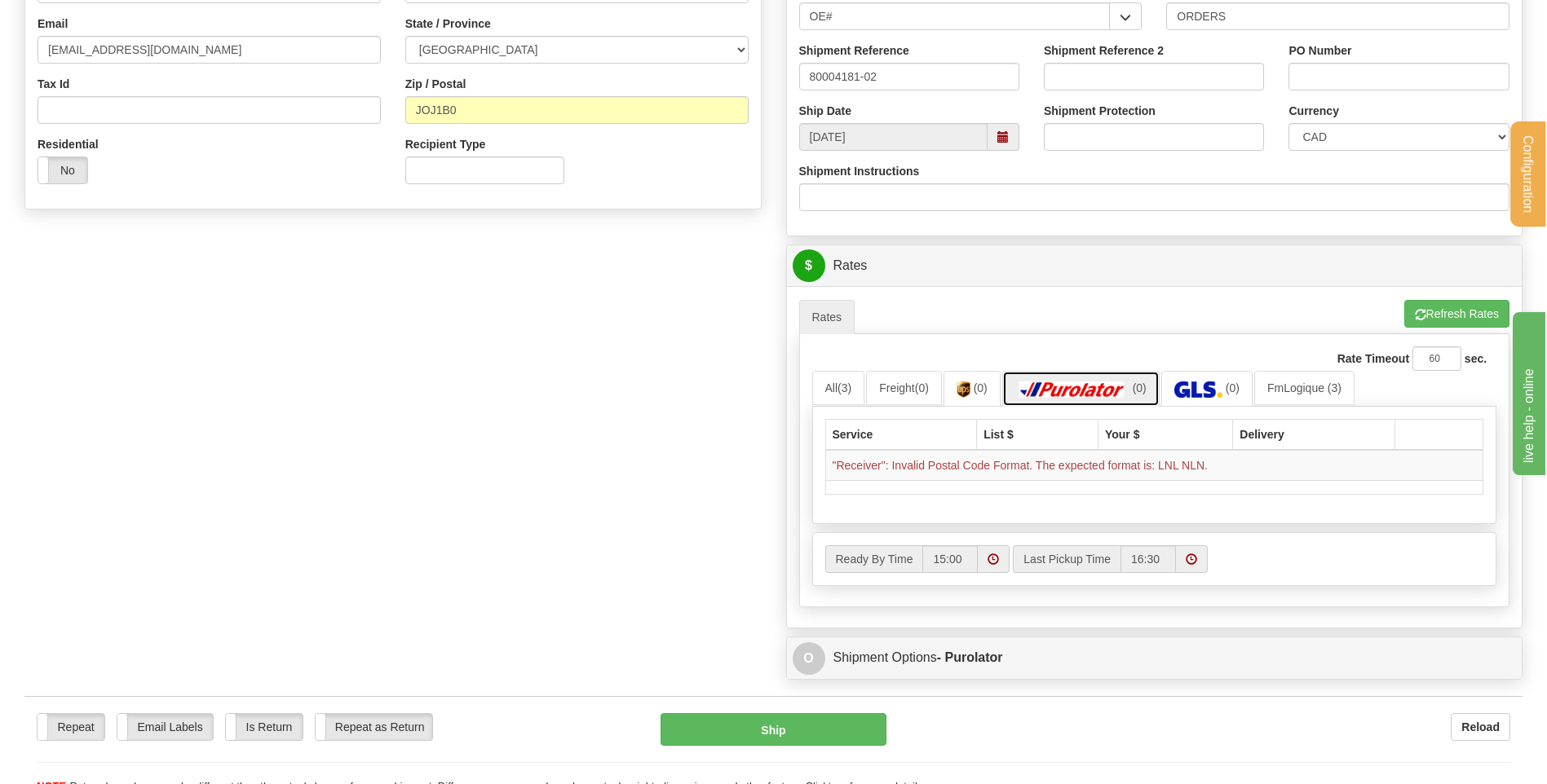
scroll to position [408, 0]
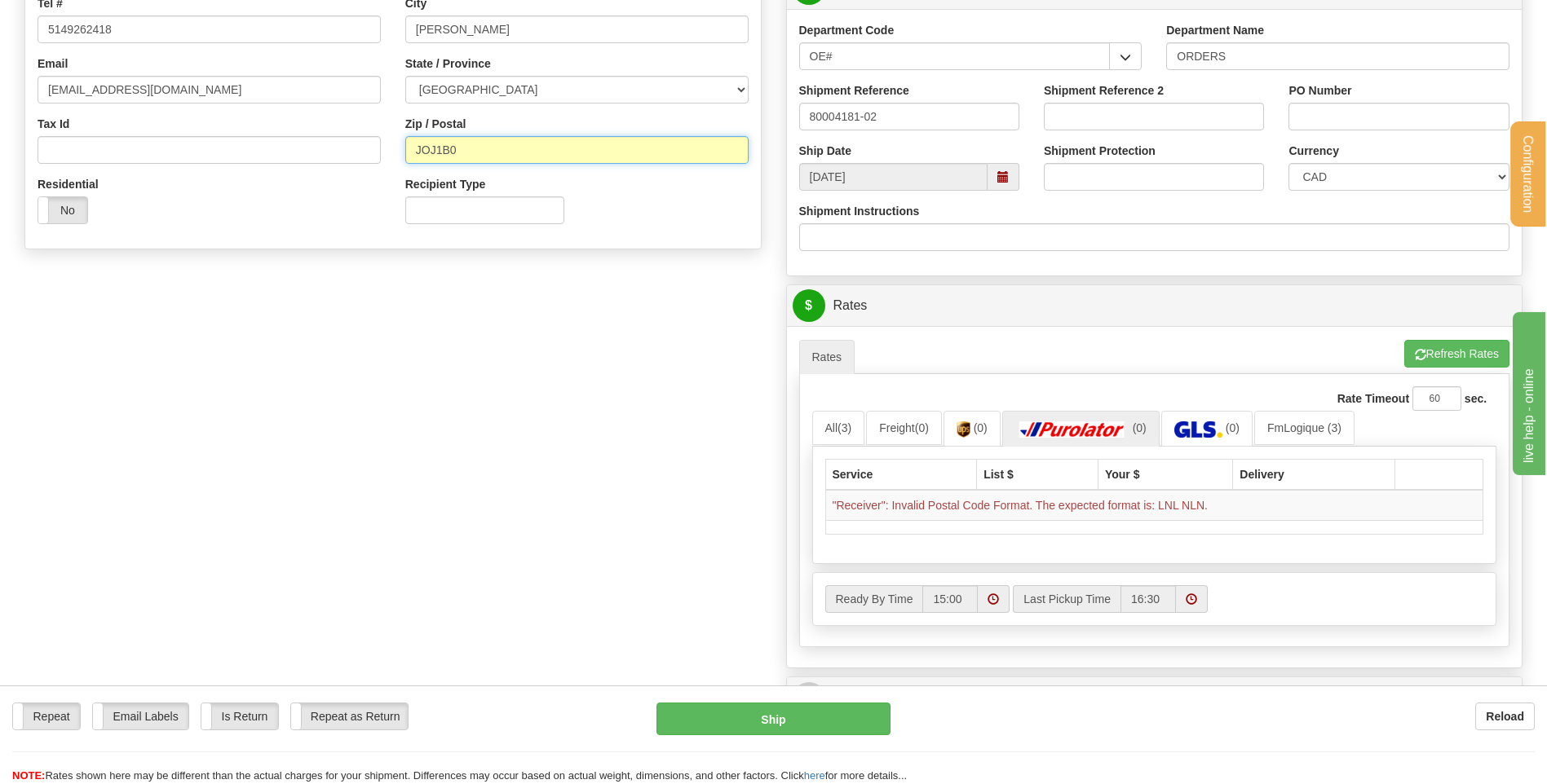
click at [437, 152] on input "JOJ1B0" at bounding box center [577, 150] width 343 height 28
click at [679, 431] on div "Create a label for the return Create Pickup Without Label S" at bounding box center [773, 217] width 1523 height 1020
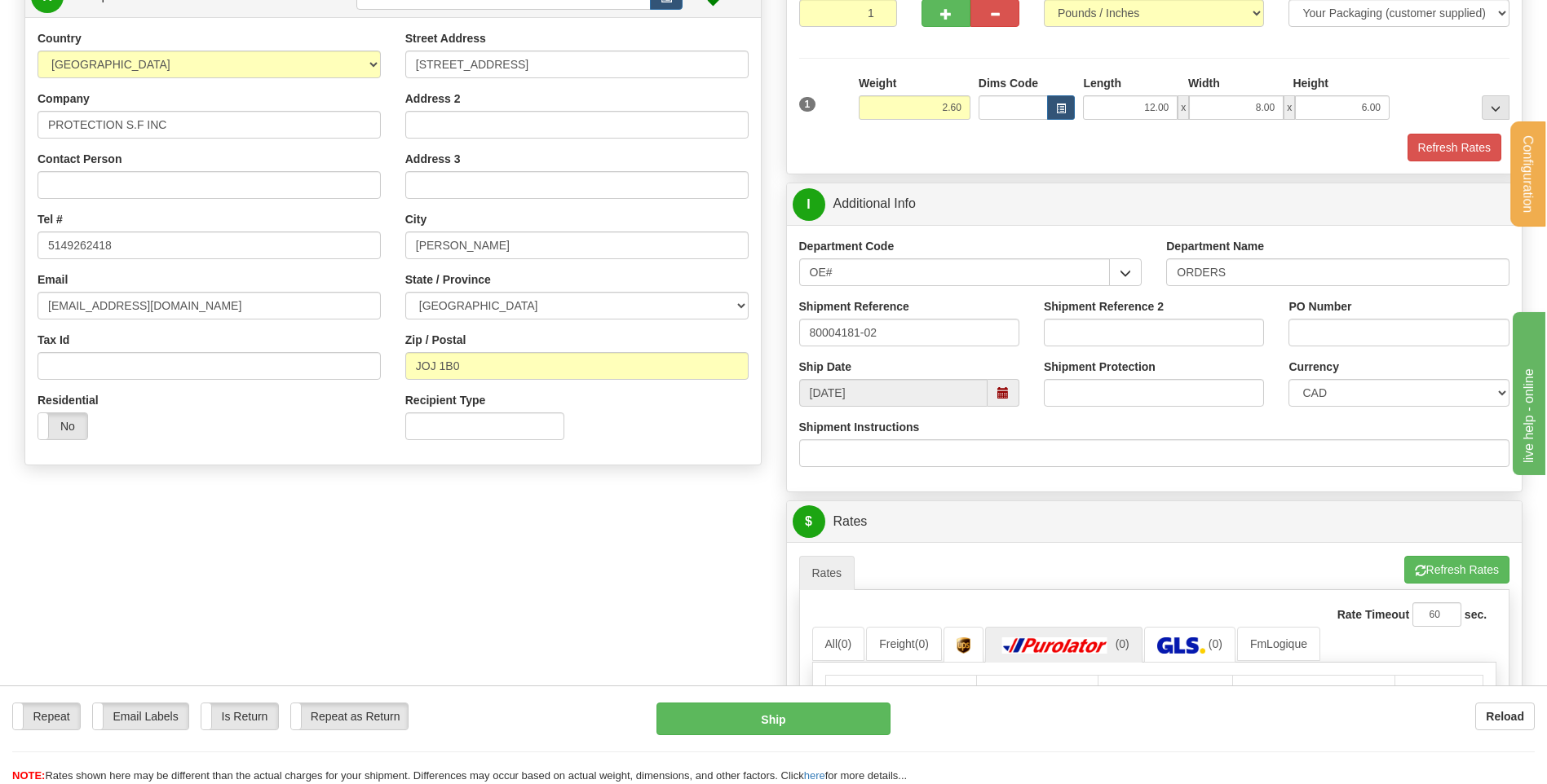
scroll to position [163, 0]
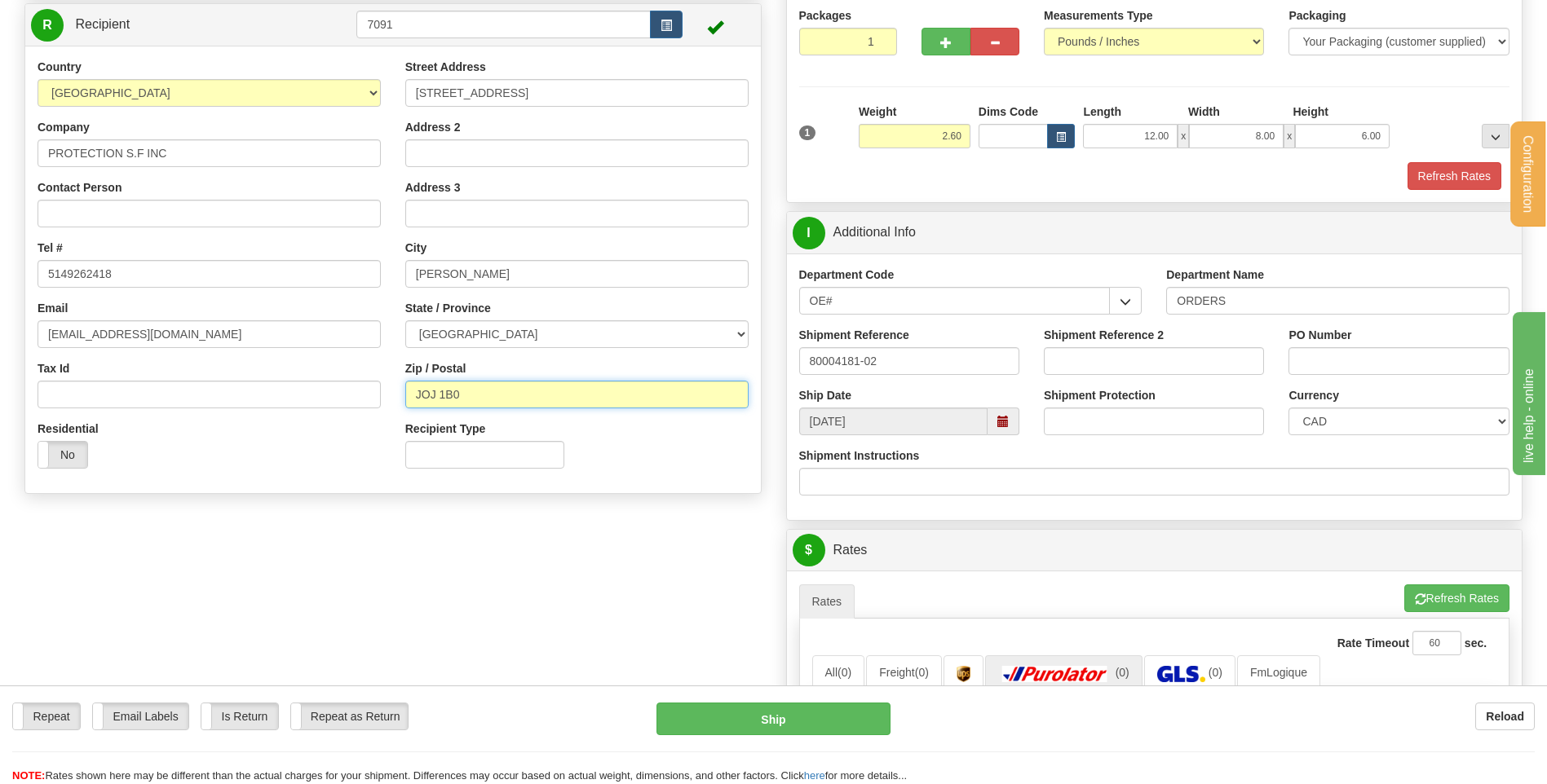
click at [430, 387] on input "JOJ 1B0" at bounding box center [577, 395] width 343 height 28
type input "J0J 1B0"
click at [1457, 595] on button "Refresh Rates" at bounding box center [1457, 599] width 105 height 28
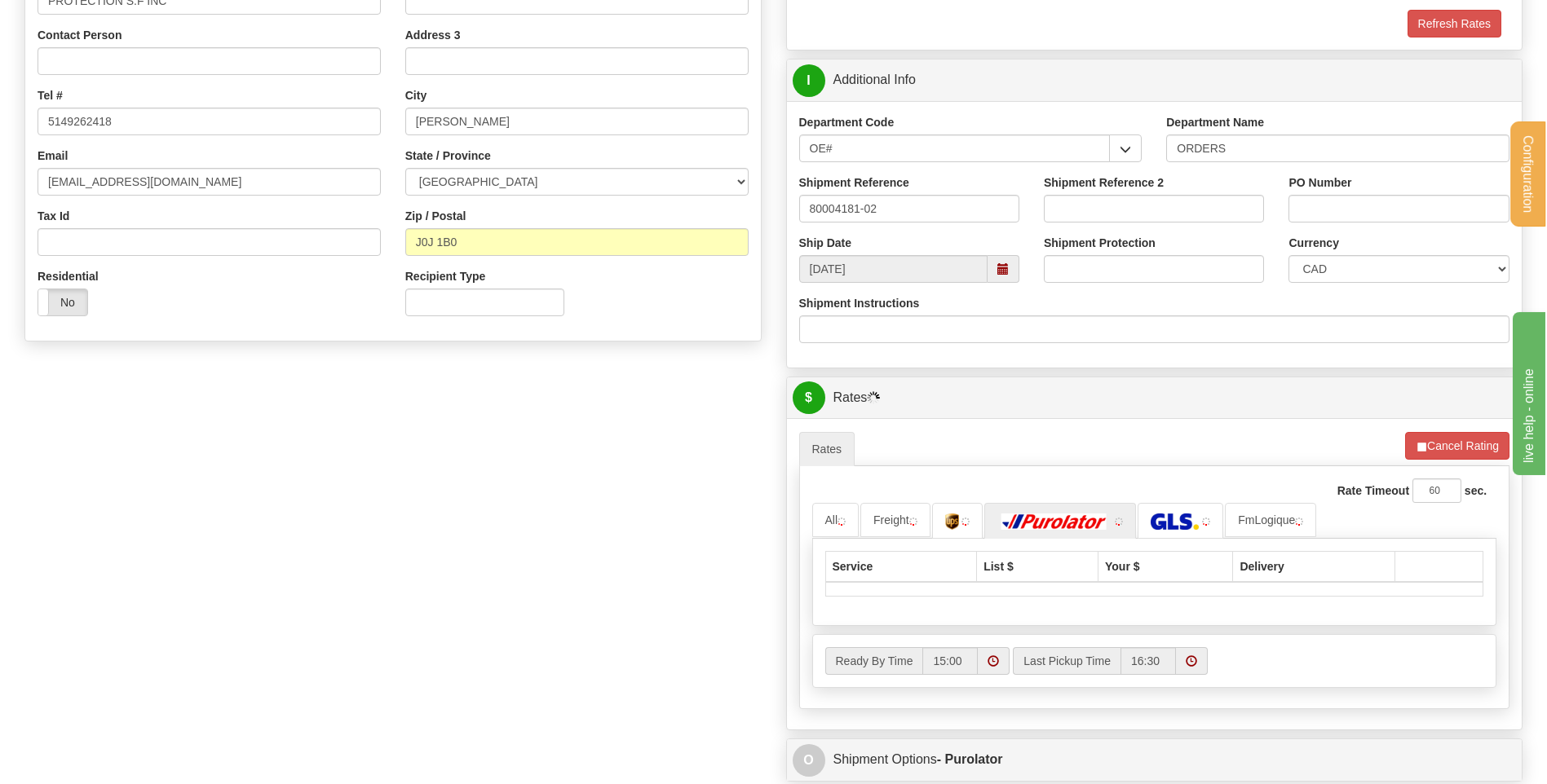
scroll to position [489, 0]
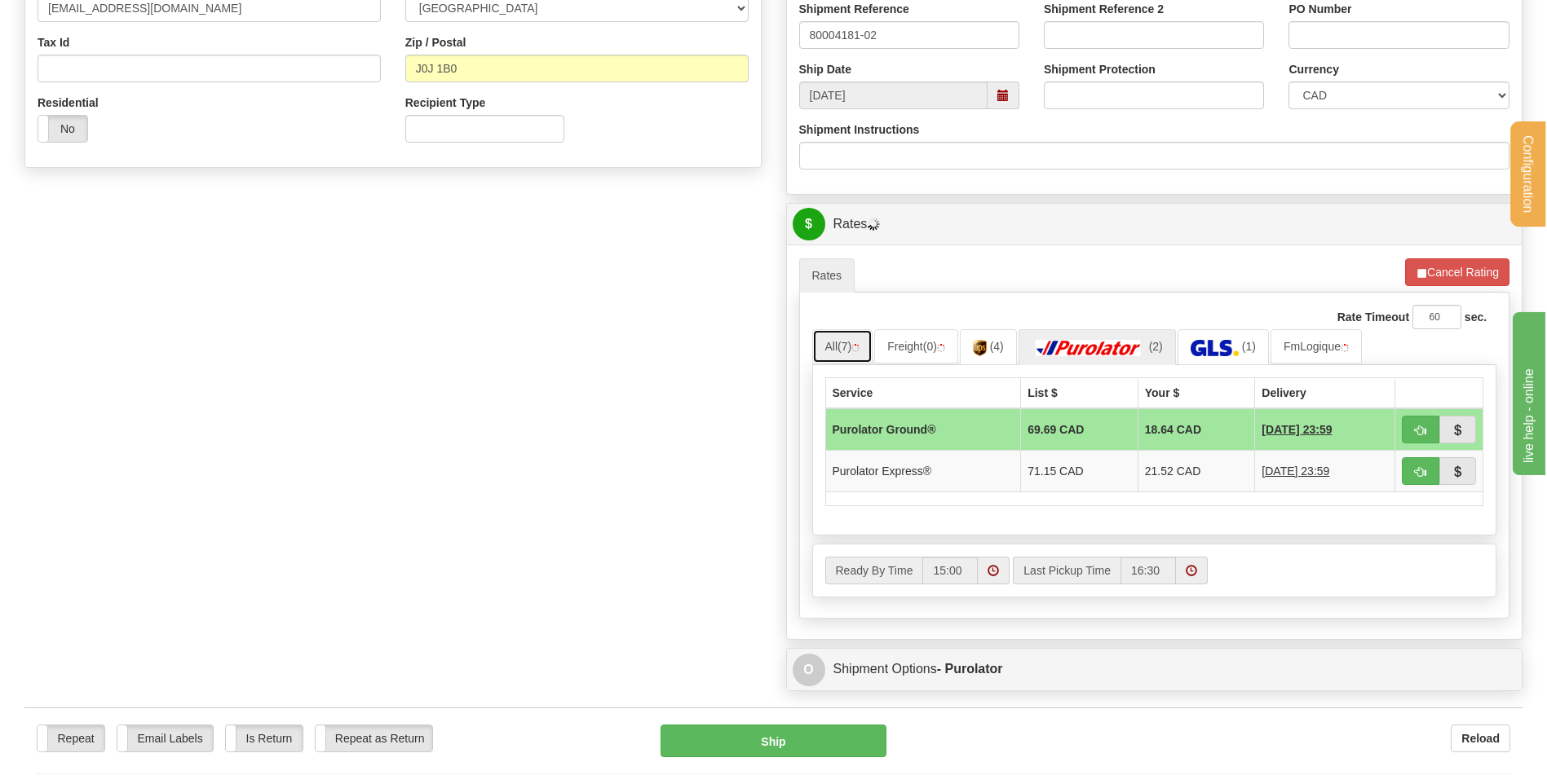
click at [838, 352] on link "All (7)" at bounding box center [842, 347] width 62 height 35
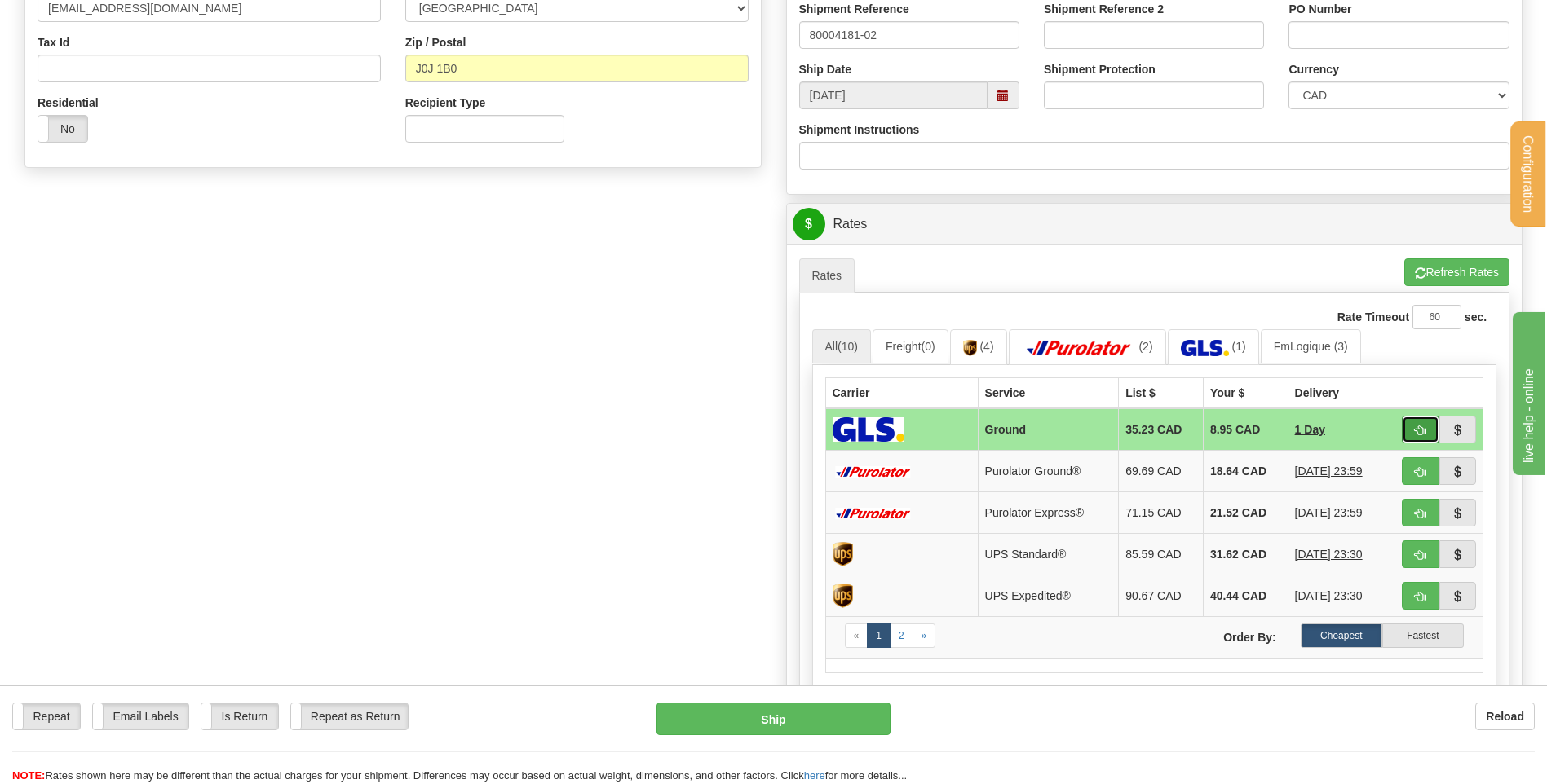
click at [1407, 434] on button "button" at bounding box center [1420, 430] width 37 height 28
type input "1"
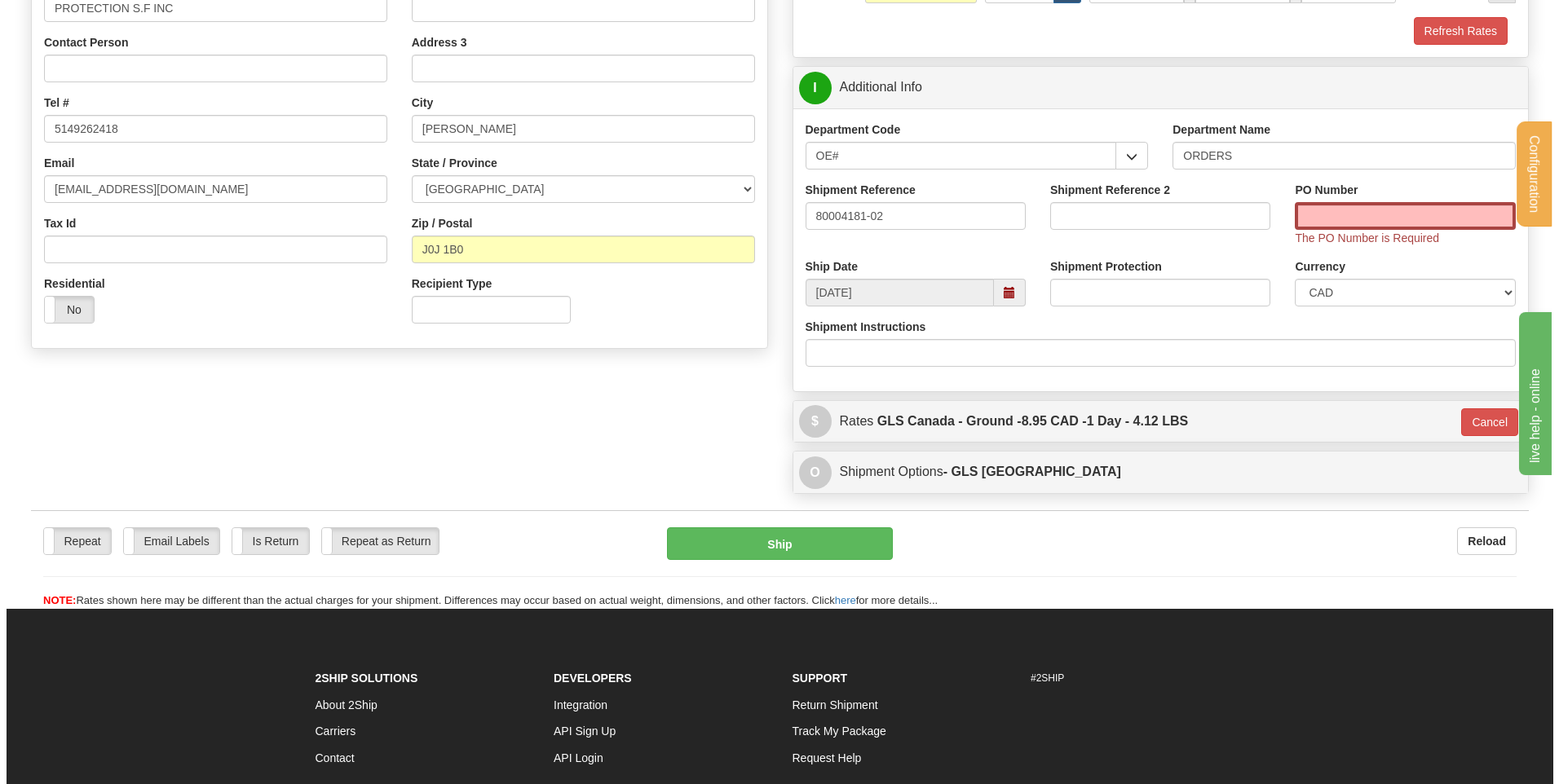
scroll to position [305, 0]
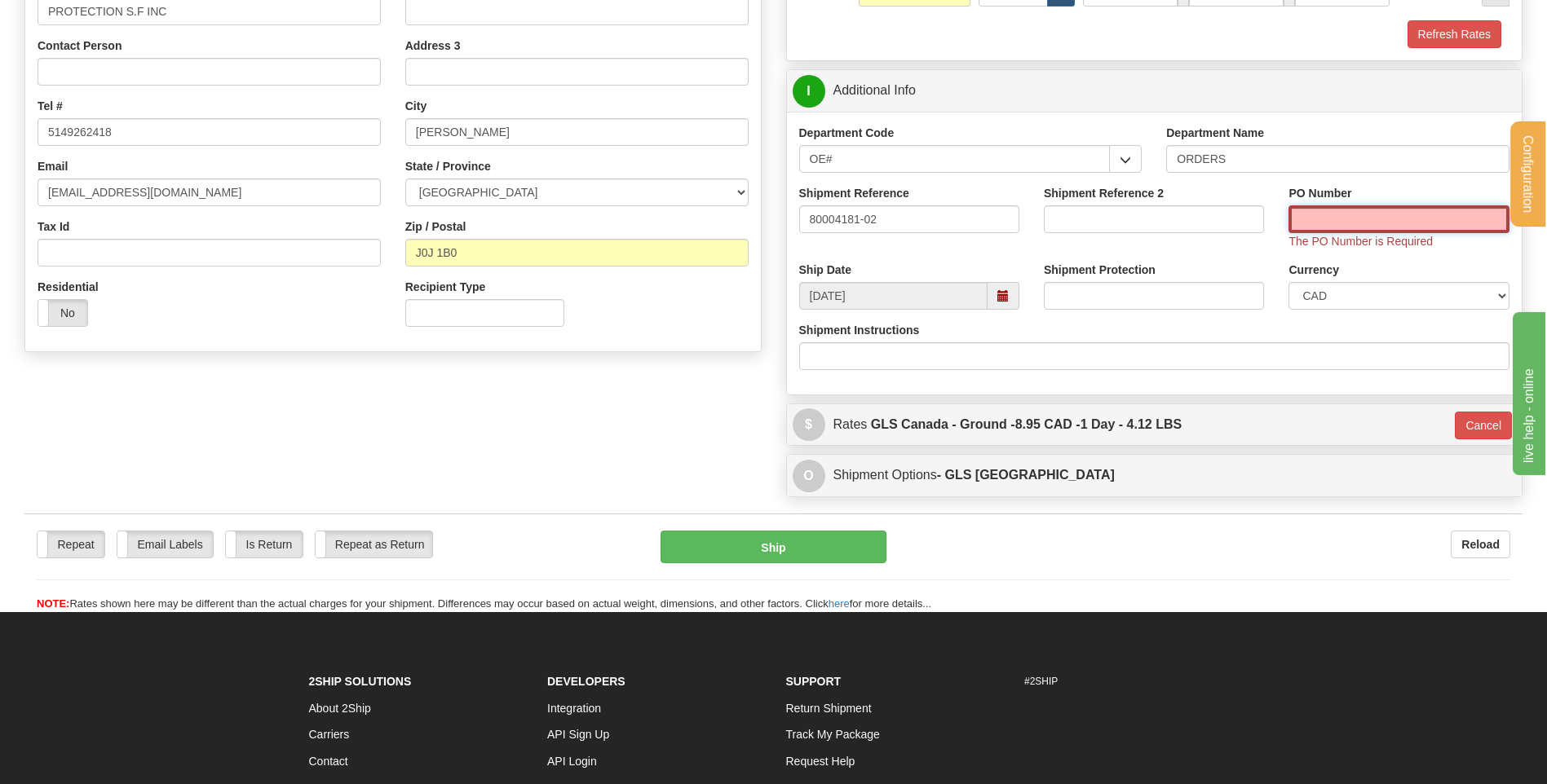
click at [1296, 222] on input "PO Number" at bounding box center [1399, 219] width 220 height 28
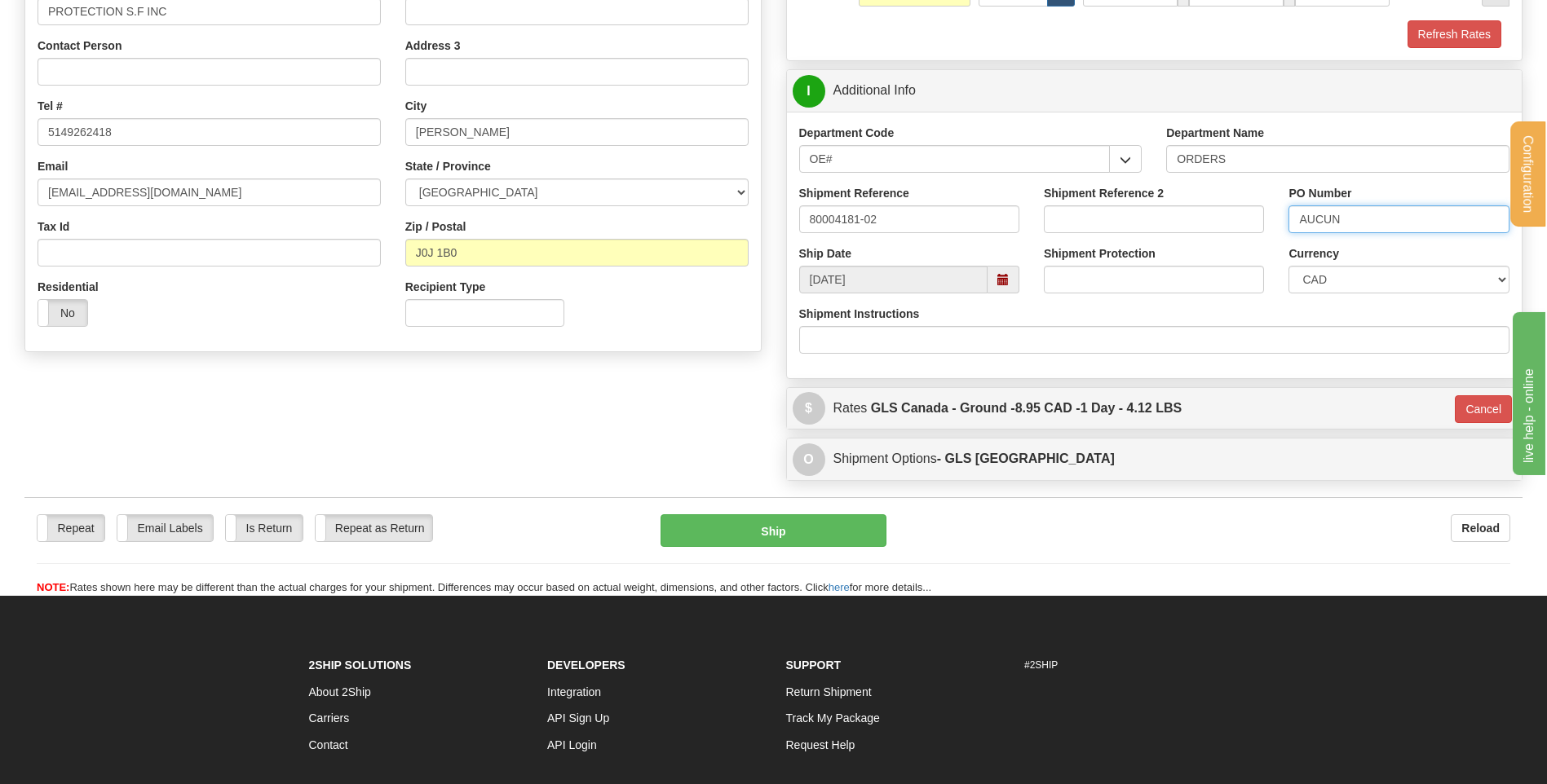
type input "AUCUN"
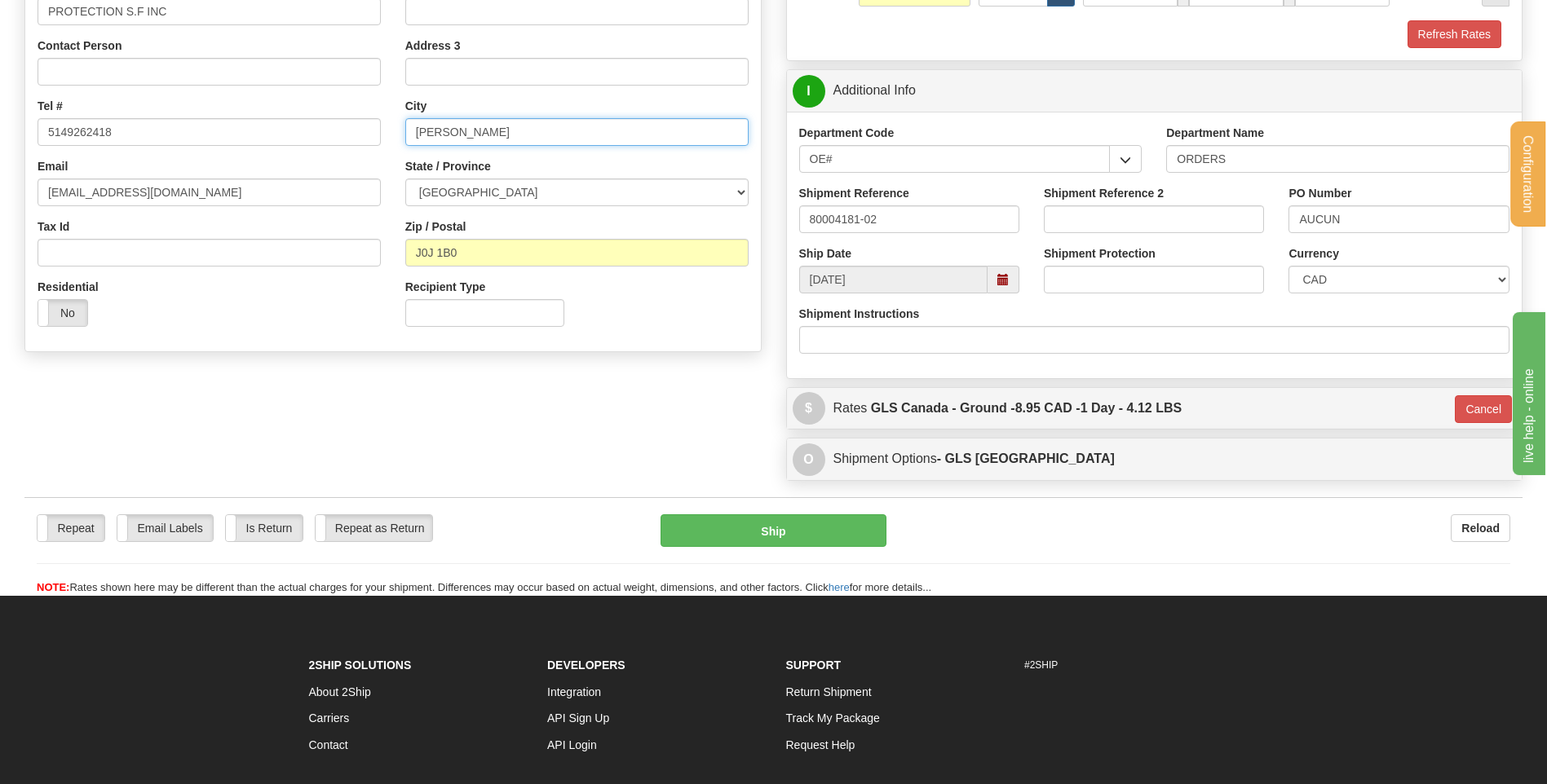
click at [483, 128] on input "CLARENCE VILLE" at bounding box center [577, 132] width 343 height 28
click at [526, 163] on div "State / Province ALBERTA BRITISH COLUMBIA MANITOBA NEW BRUNSWICK NEWFOUNDLAND N…" at bounding box center [577, 183] width 343 height 49
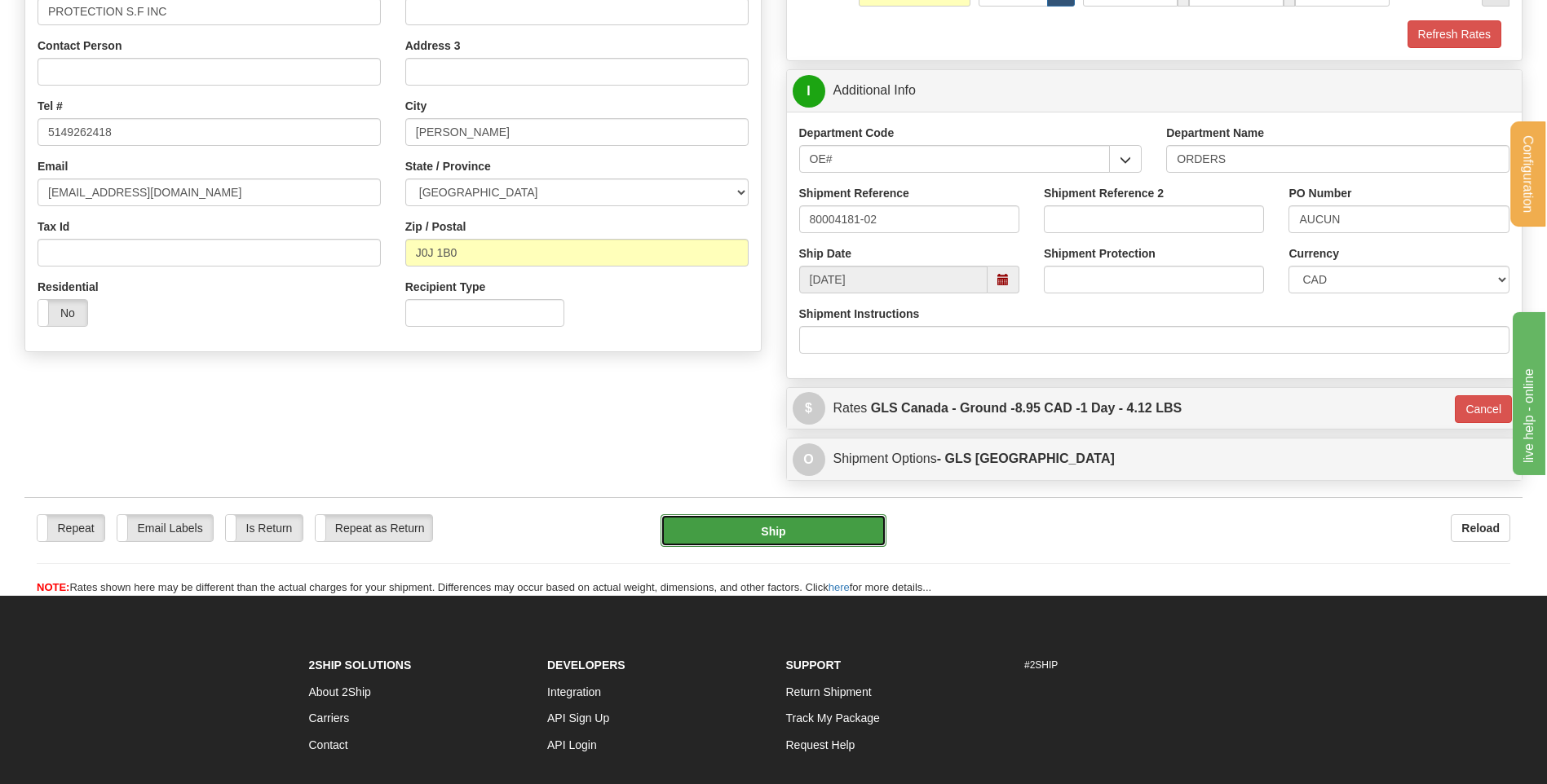
click at [787, 535] on button "Ship" at bounding box center [773, 531] width 225 height 33
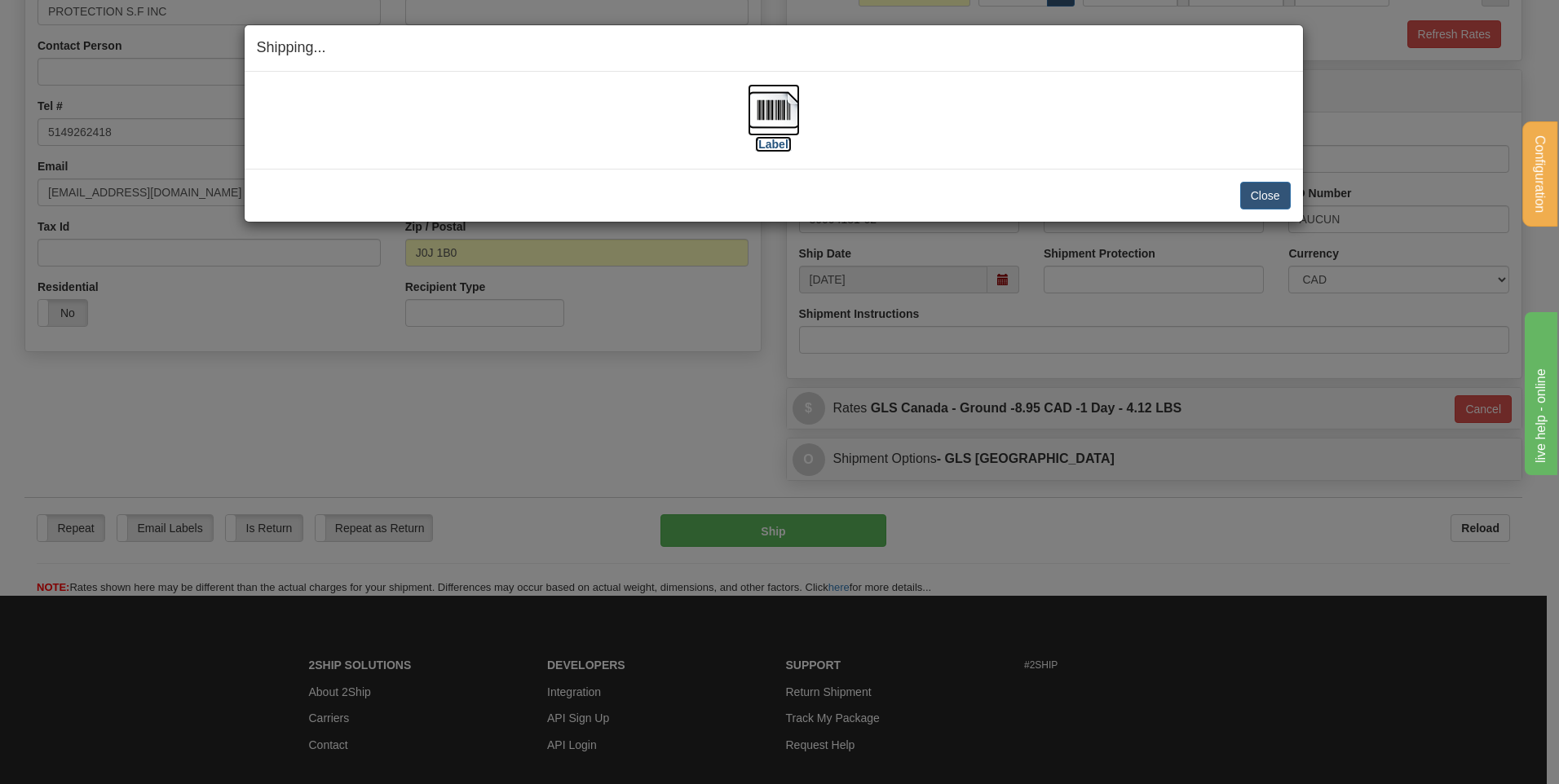
click at [776, 126] on img at bounding box center [774, 110] width 52 height 52
click at [1255, 196] on button "Close" at bounding box center [1265, 196] width 50 height 28
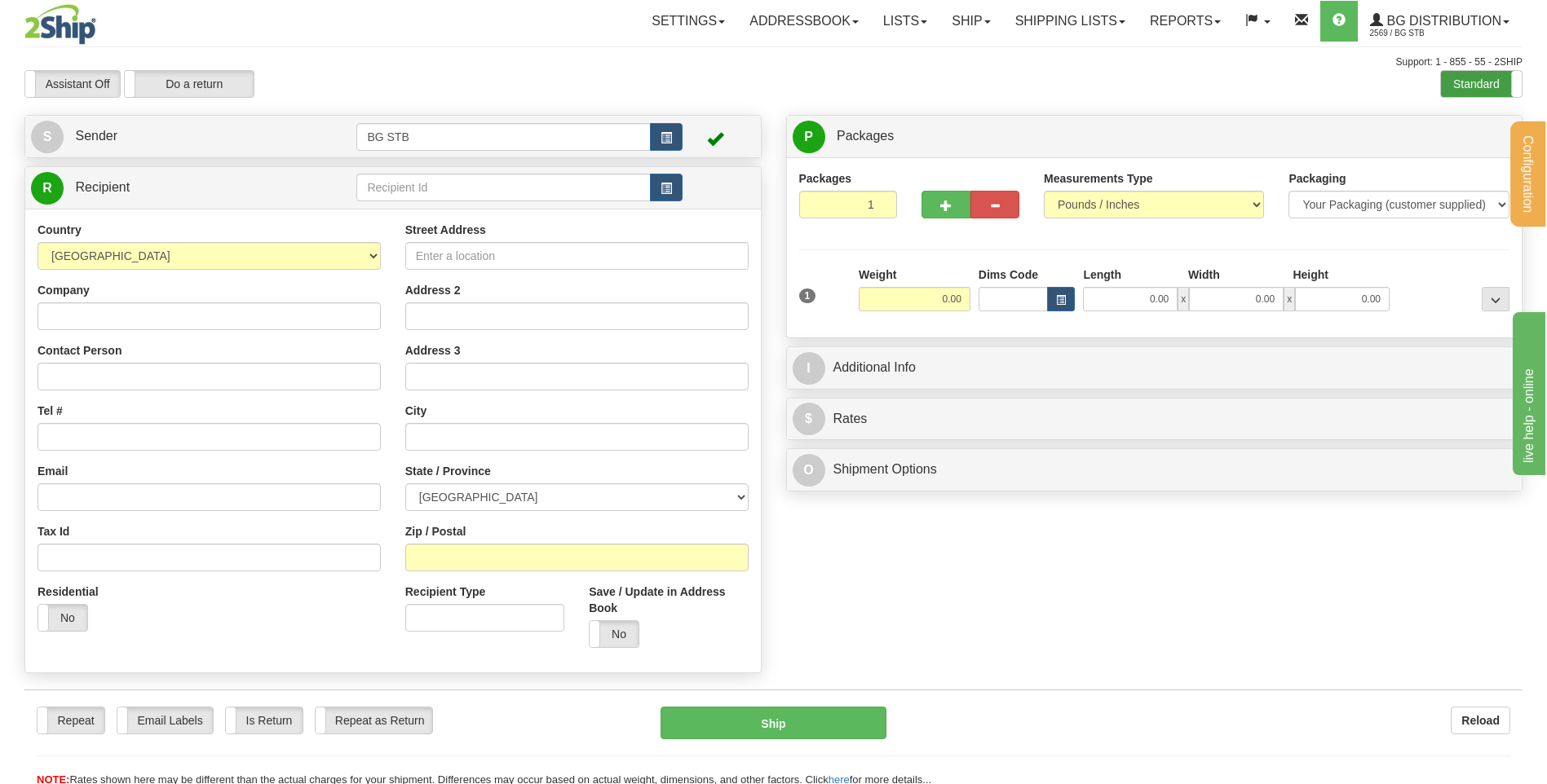
click at [1470, 75] on label "Standard" at bounding box center [1481, 84] width 81 height 26
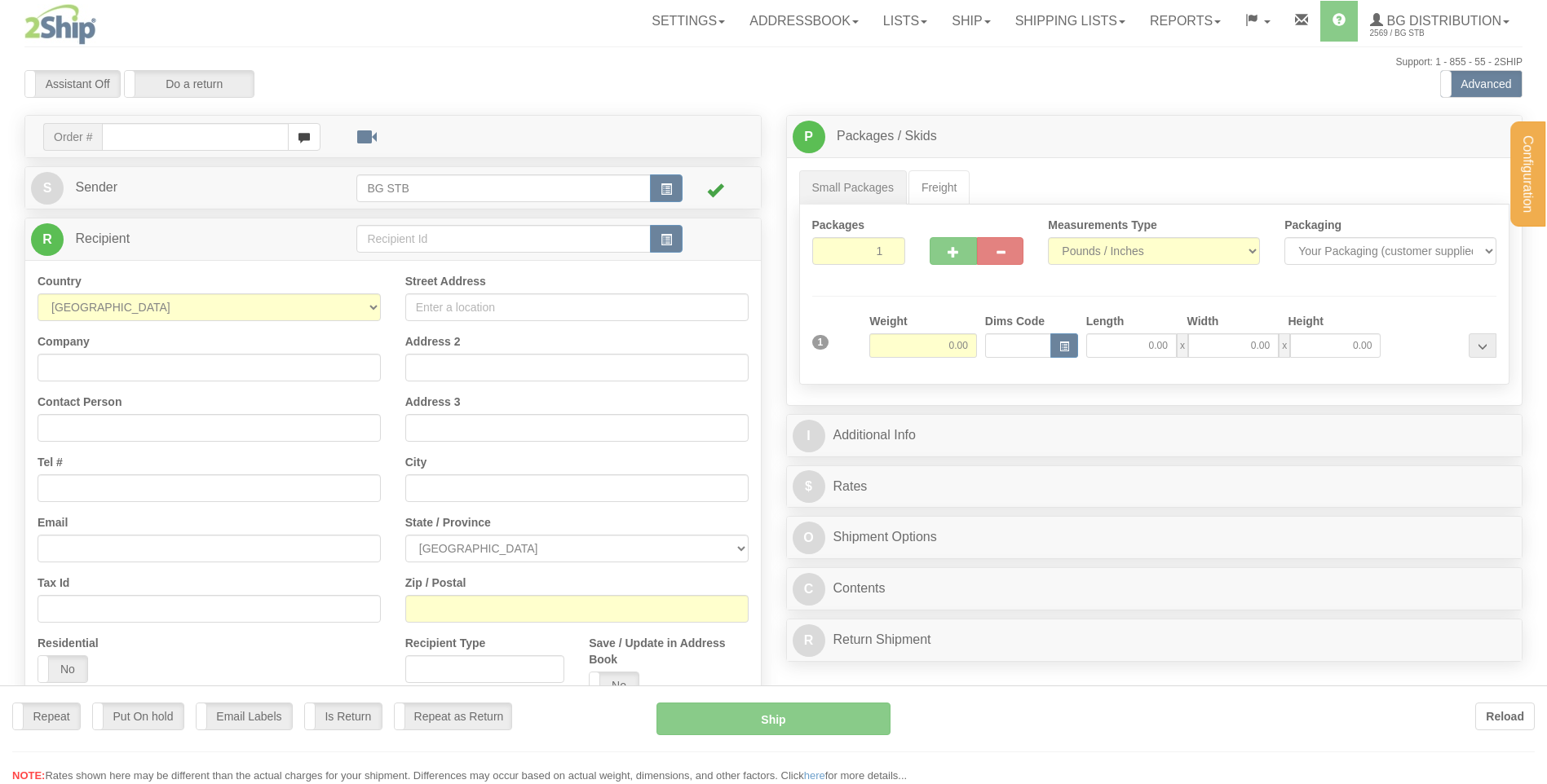
click at [405, 243] on div at bounding box center [773, 392] width 1547 height 784
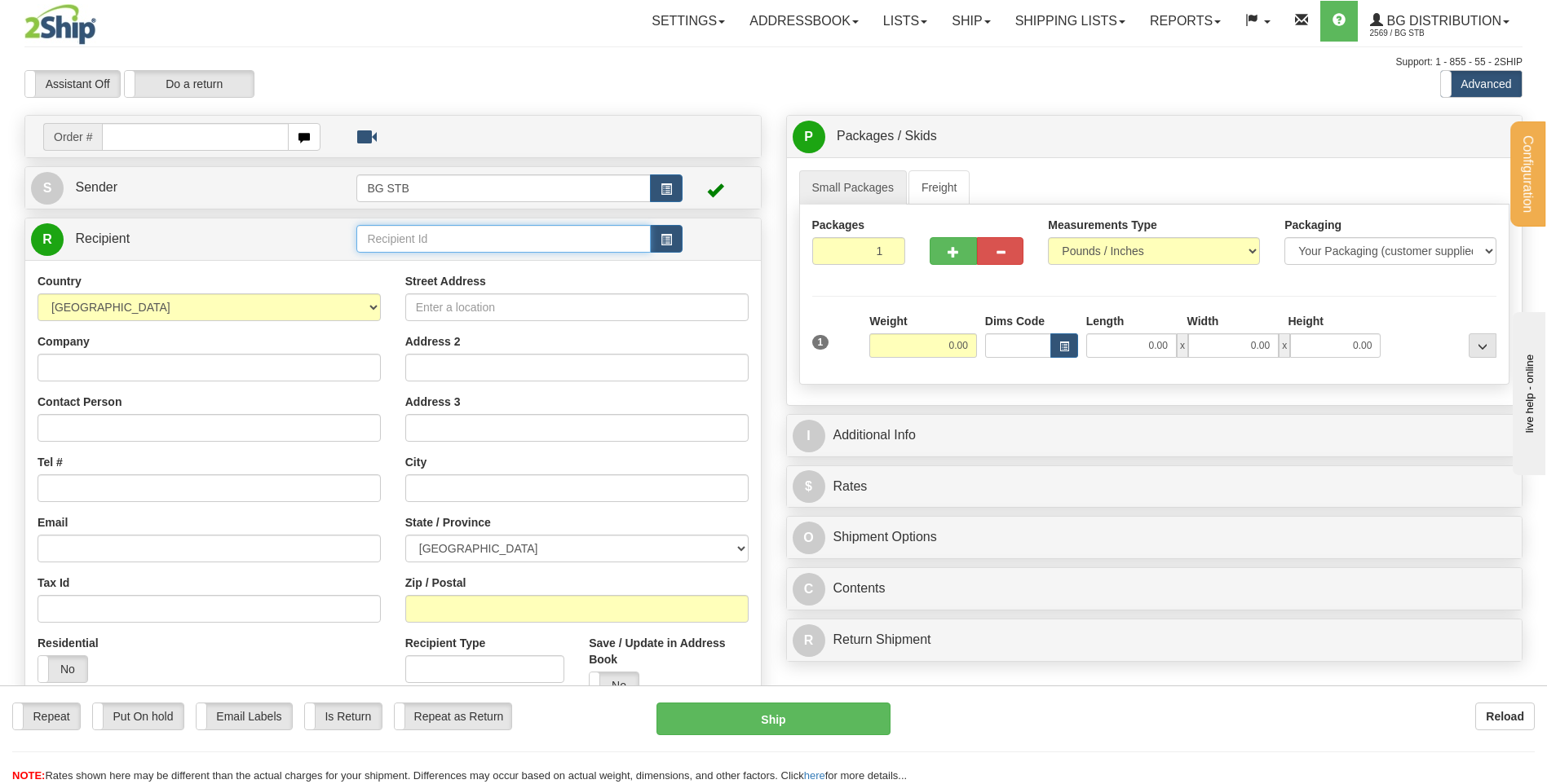
click at [405, 243] on input "text" at bounding box center [503, 239] width 294 height 28
type input "[PERSON_NAME]"
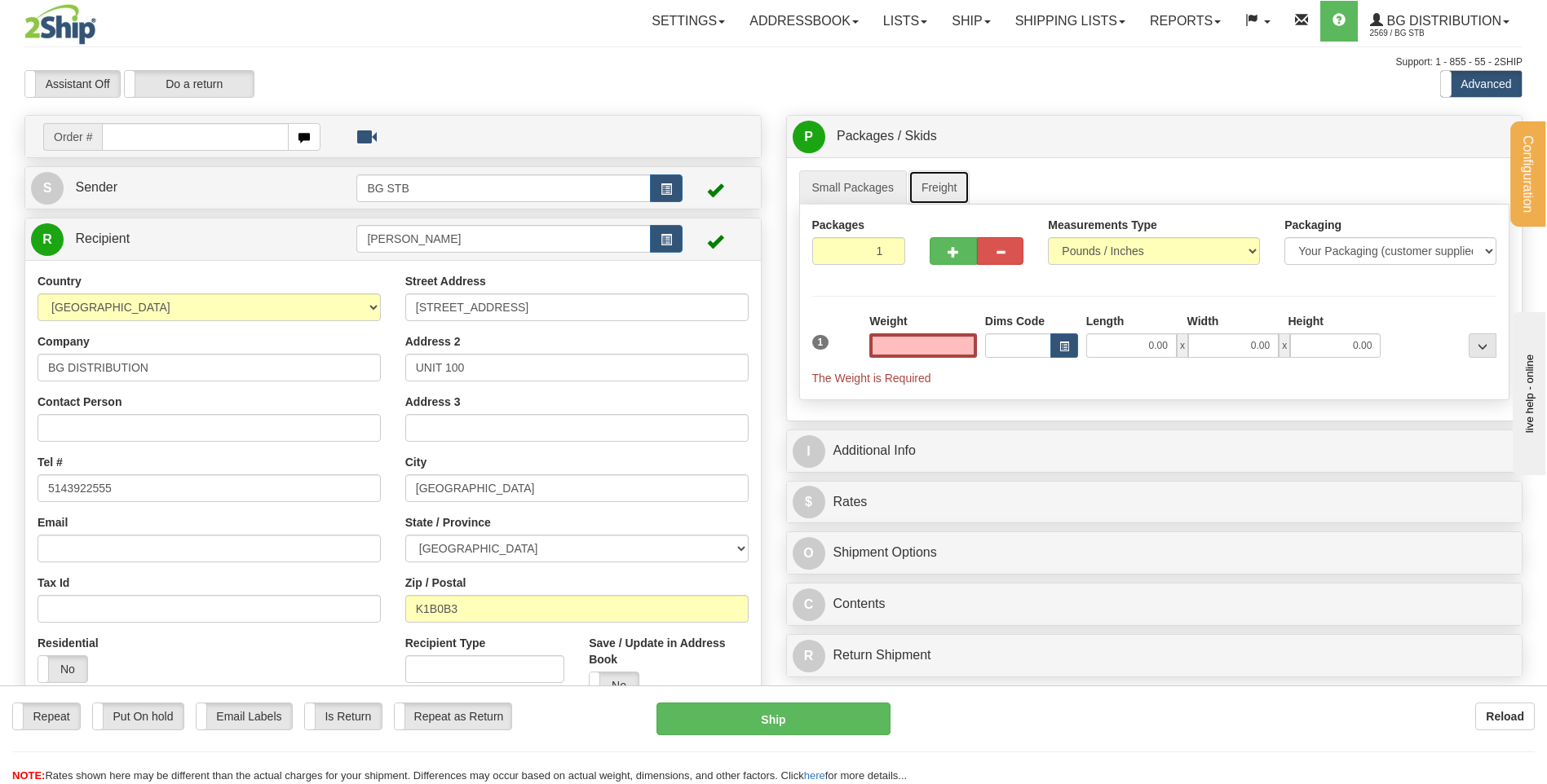
type input "0.00"
click at [930, 188] on link "Freight" at bounding box center [939, 188] width 62 height 35
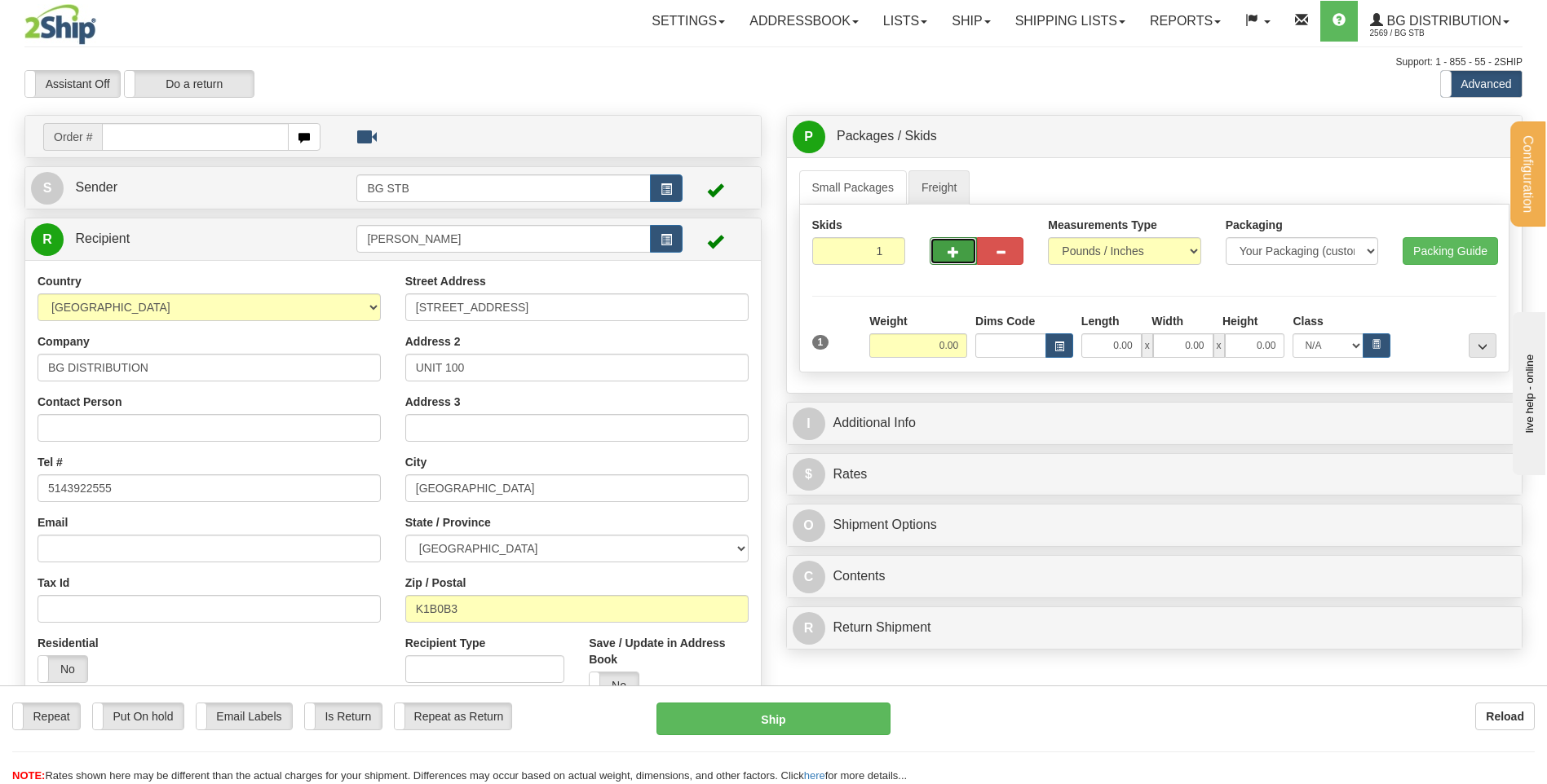
click at [952, 253] on span "button" at bounding box center [953, 252] width 11 height 10
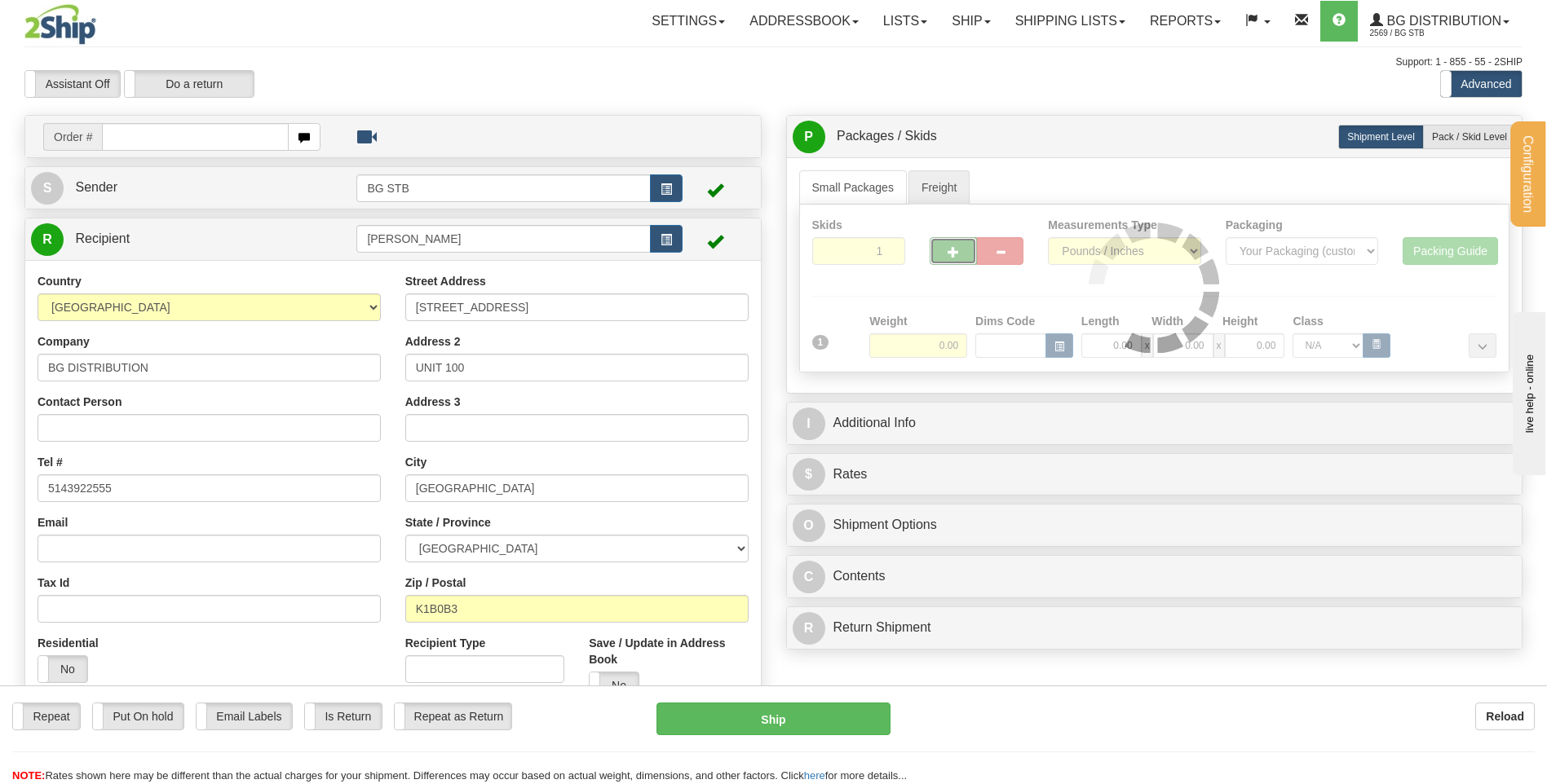
type input "2"
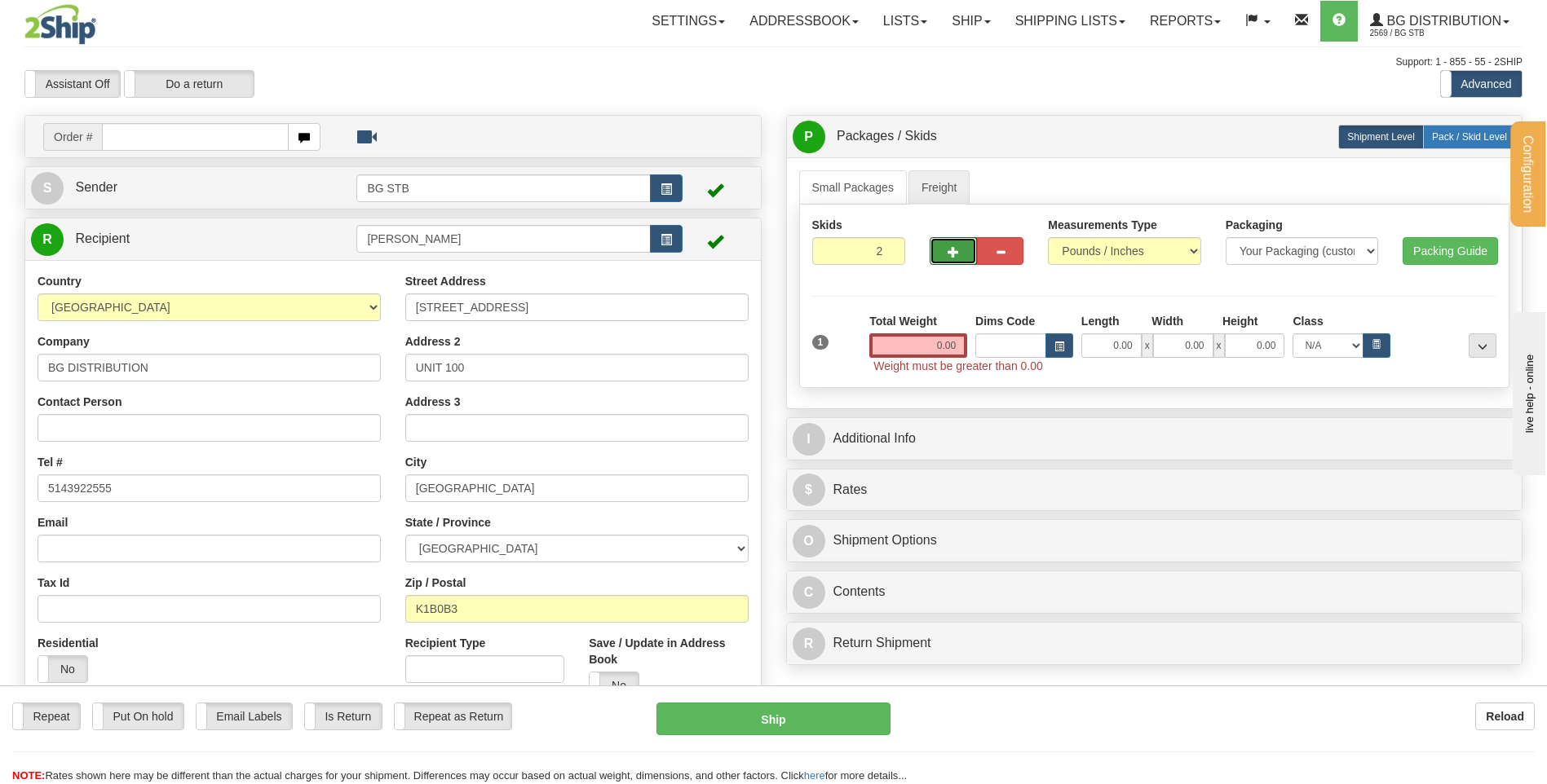
click at [1435, 136] on span "Pack / Skid Level" at bounding box center [1470, 137] width 75 height 11
radio input "true"
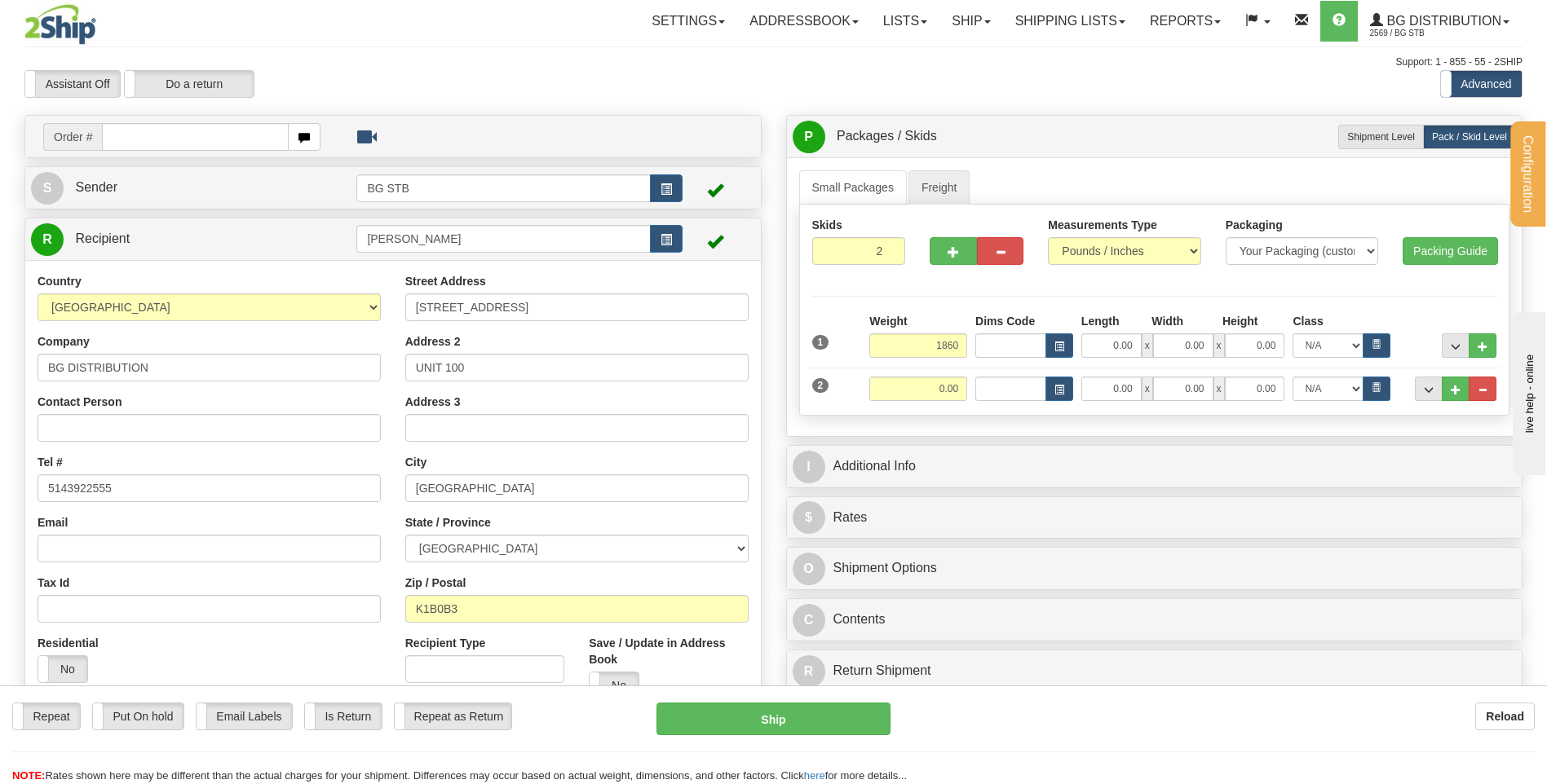
type input "1860.00"
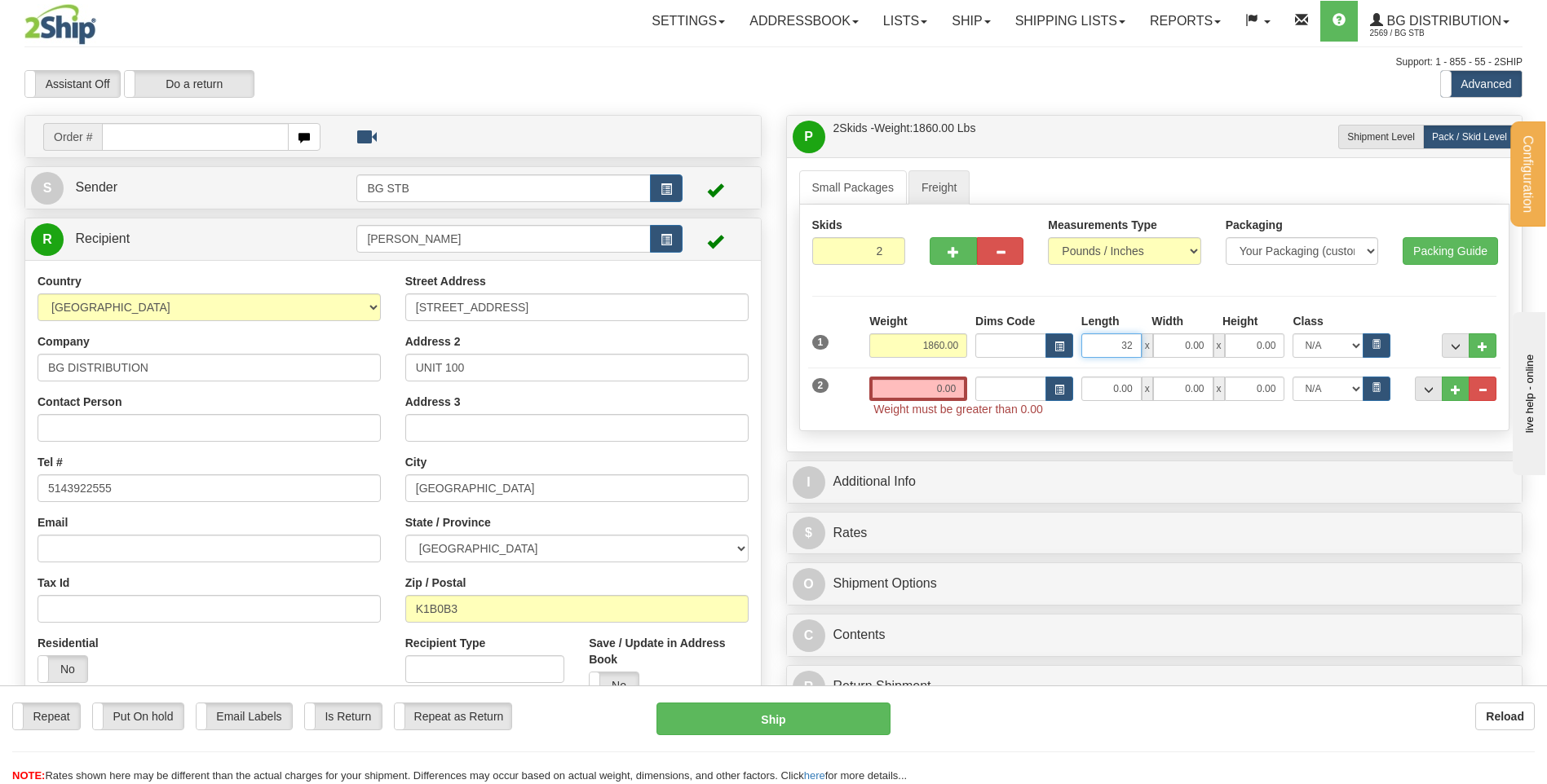
type input "32.00"
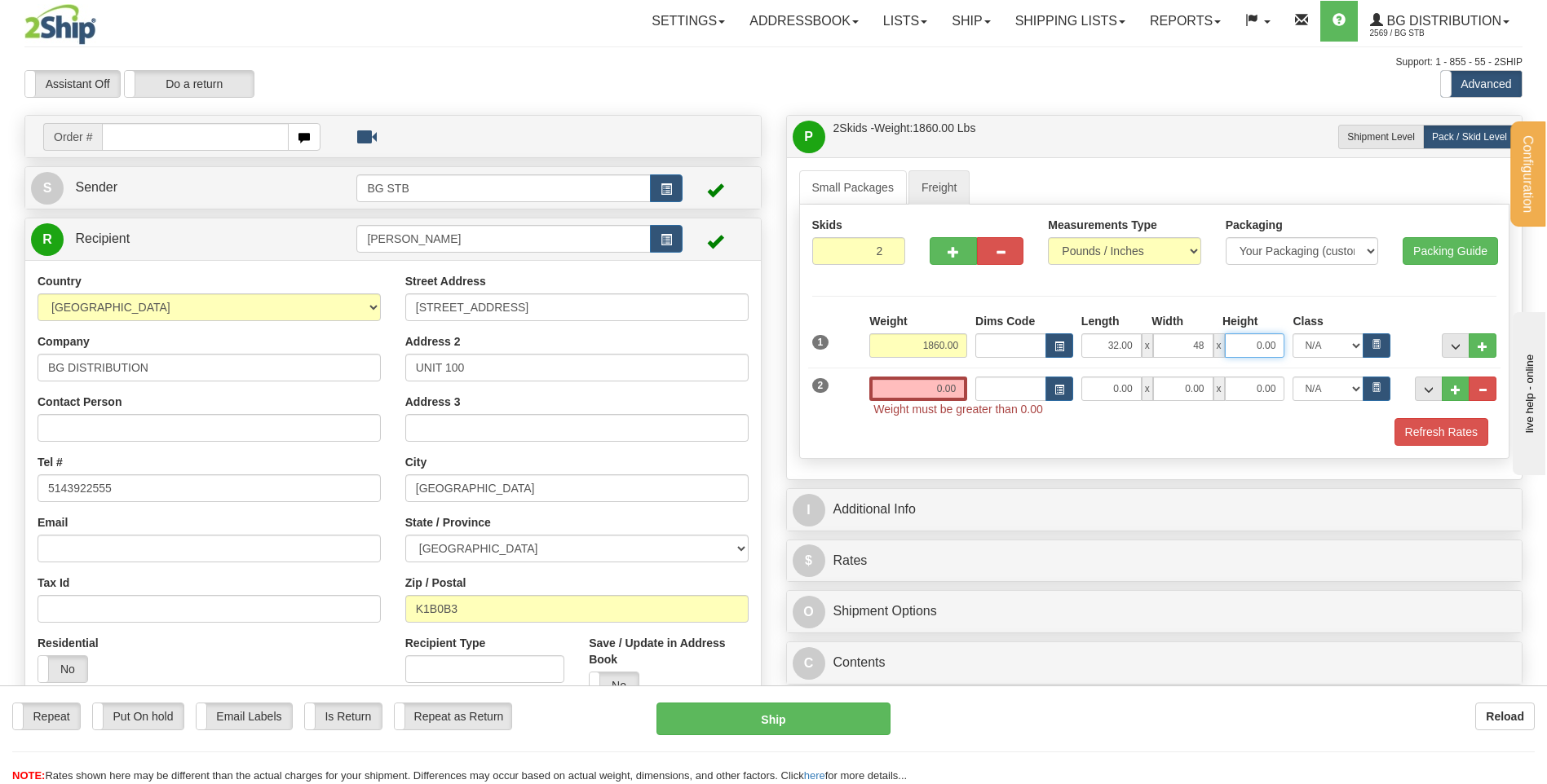
type input "48.00"
click at [933, 391] on input "0.00" at bounding box center [918, 389] width 98 height 24
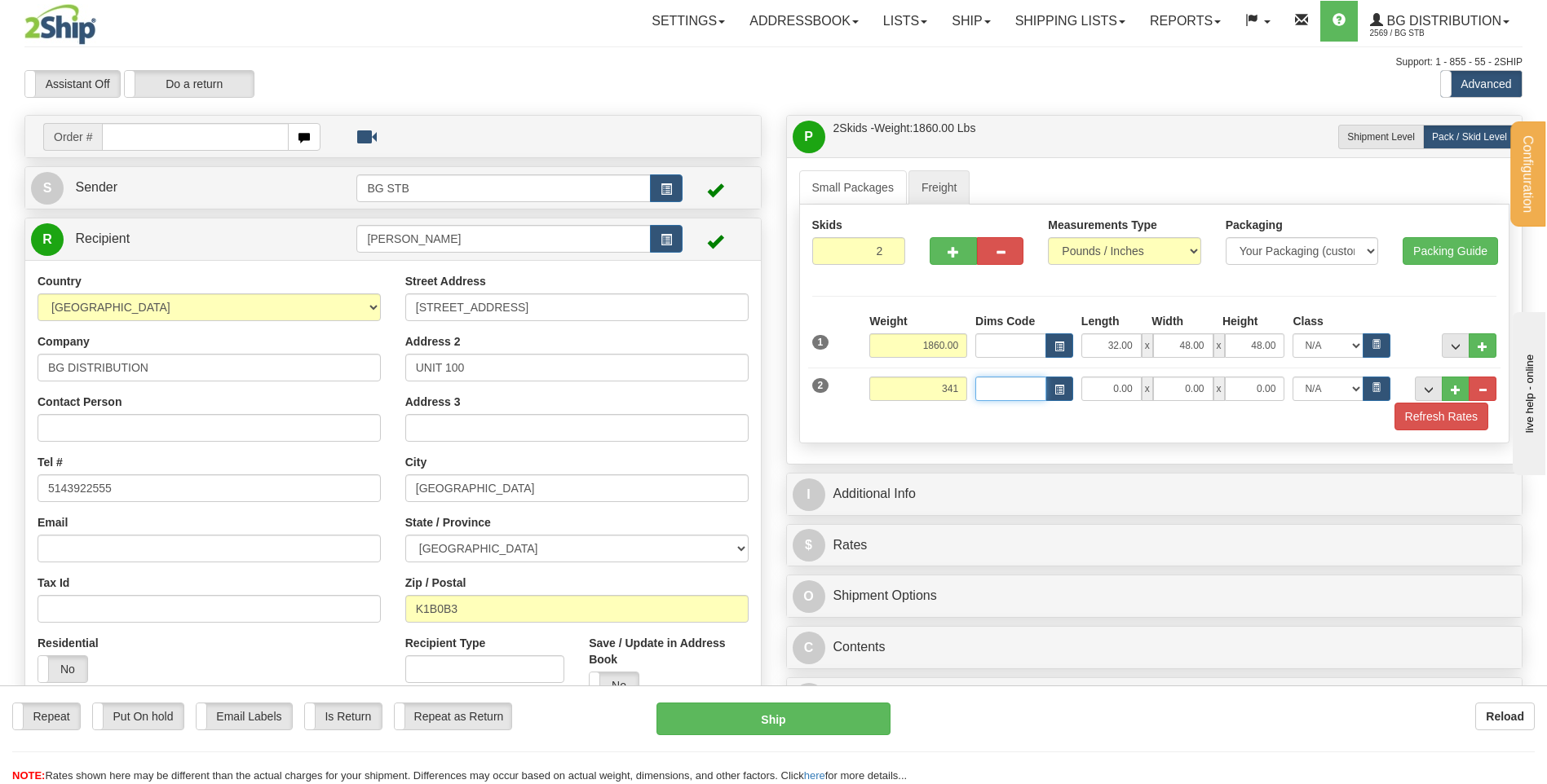
type input "341.00"
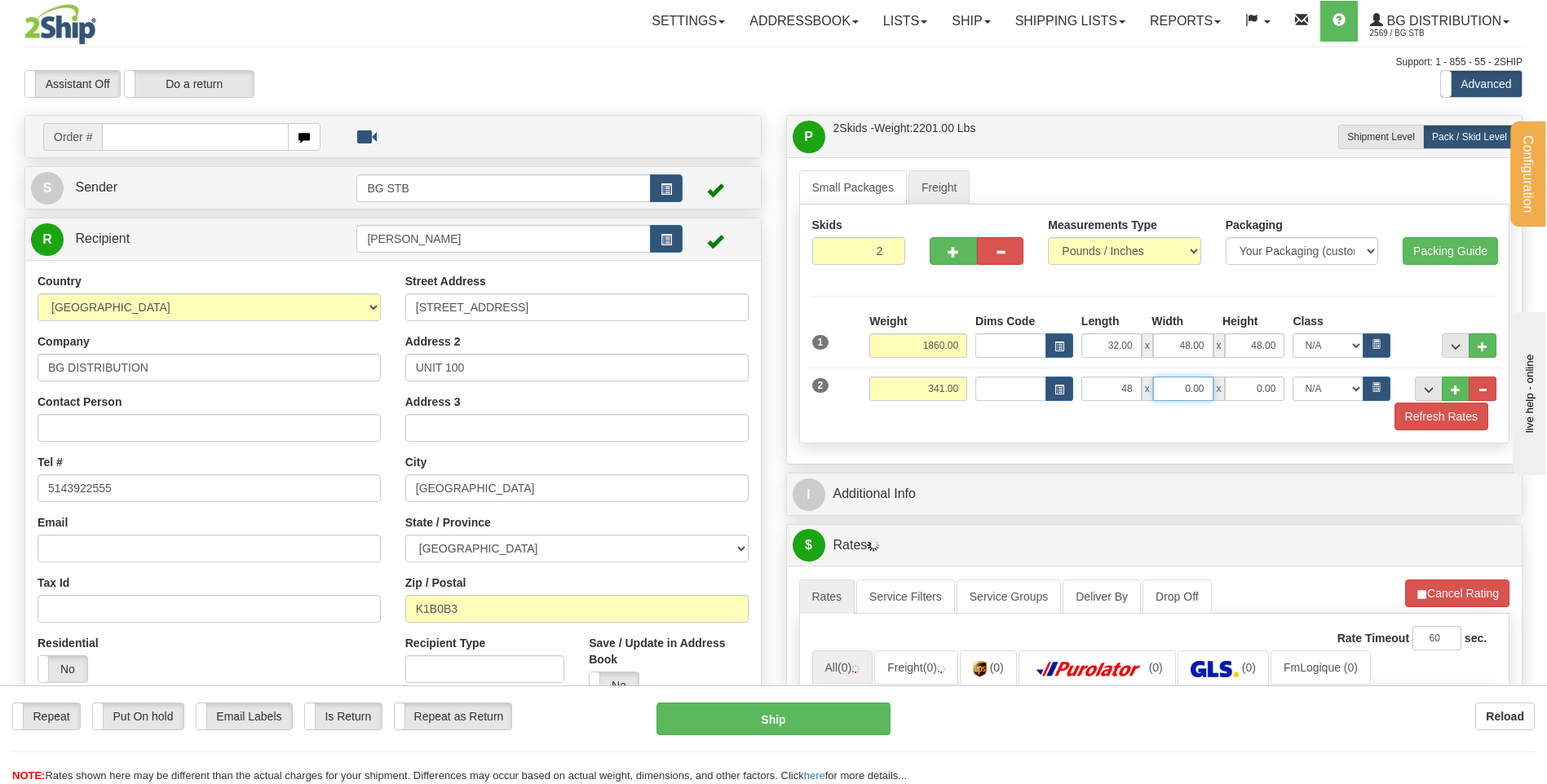
type input "48.00"
type input "40.00"
type input "29.00"
click at [1456, 336] on button "..." at bounding box center [1456, 346] width 28 height 24
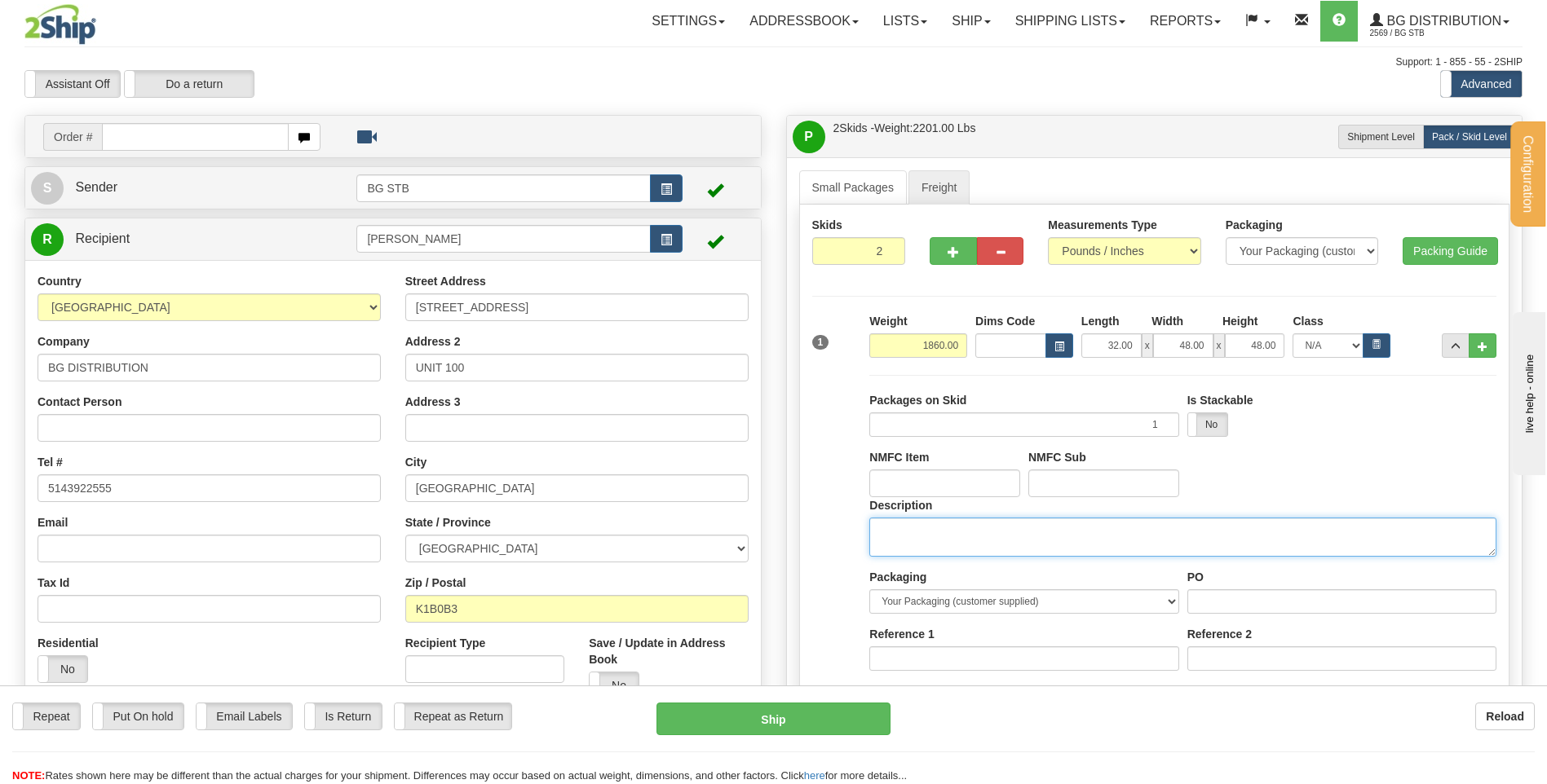
click at [919, 521] on textarea "Description" at bounding box center [1183, 537] width 627 height 39
type textarea "2 SKID"
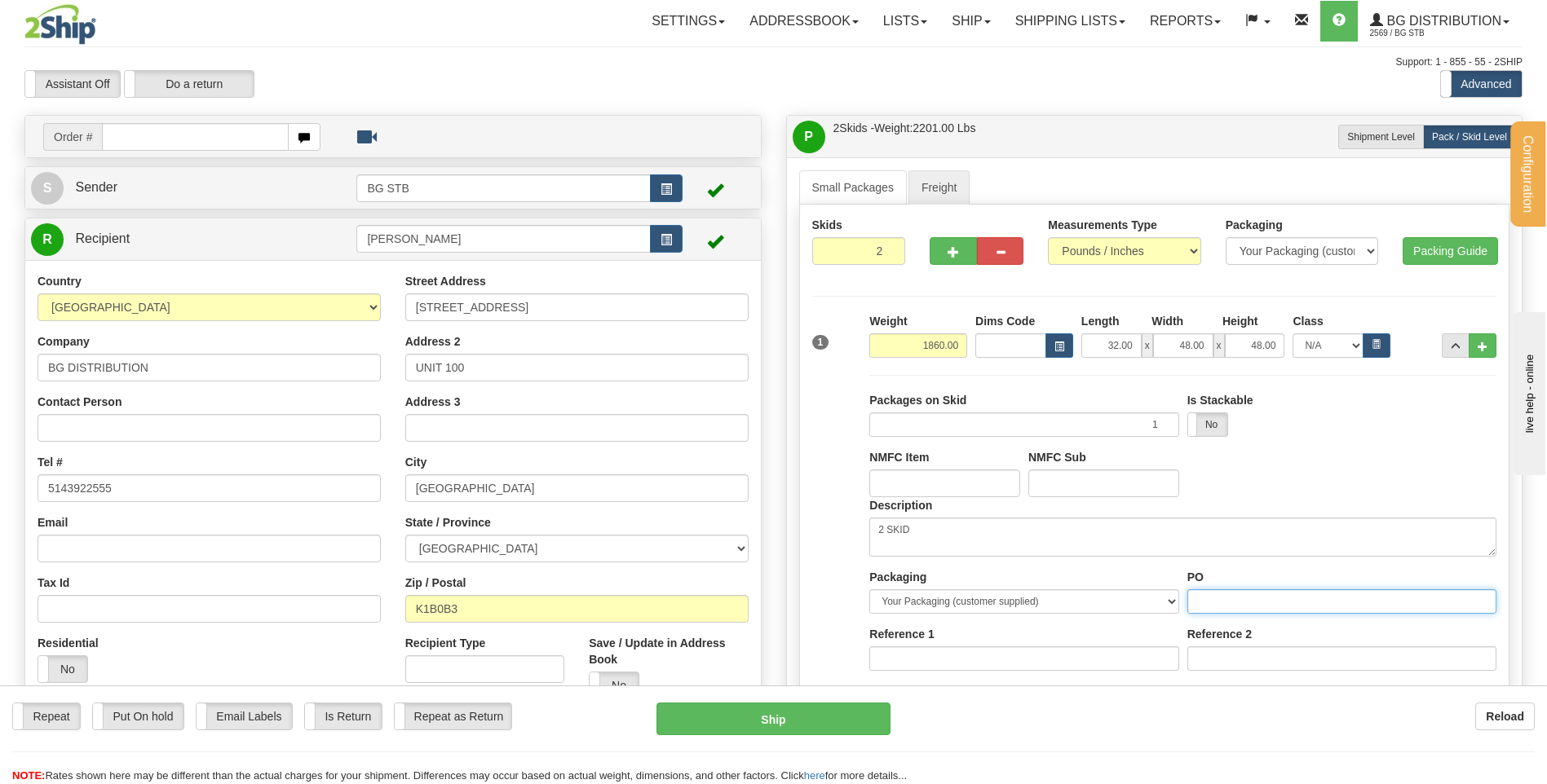
click at [1210, 597] on input "PO" at bounding box center [1342, 601] width 309 height 24
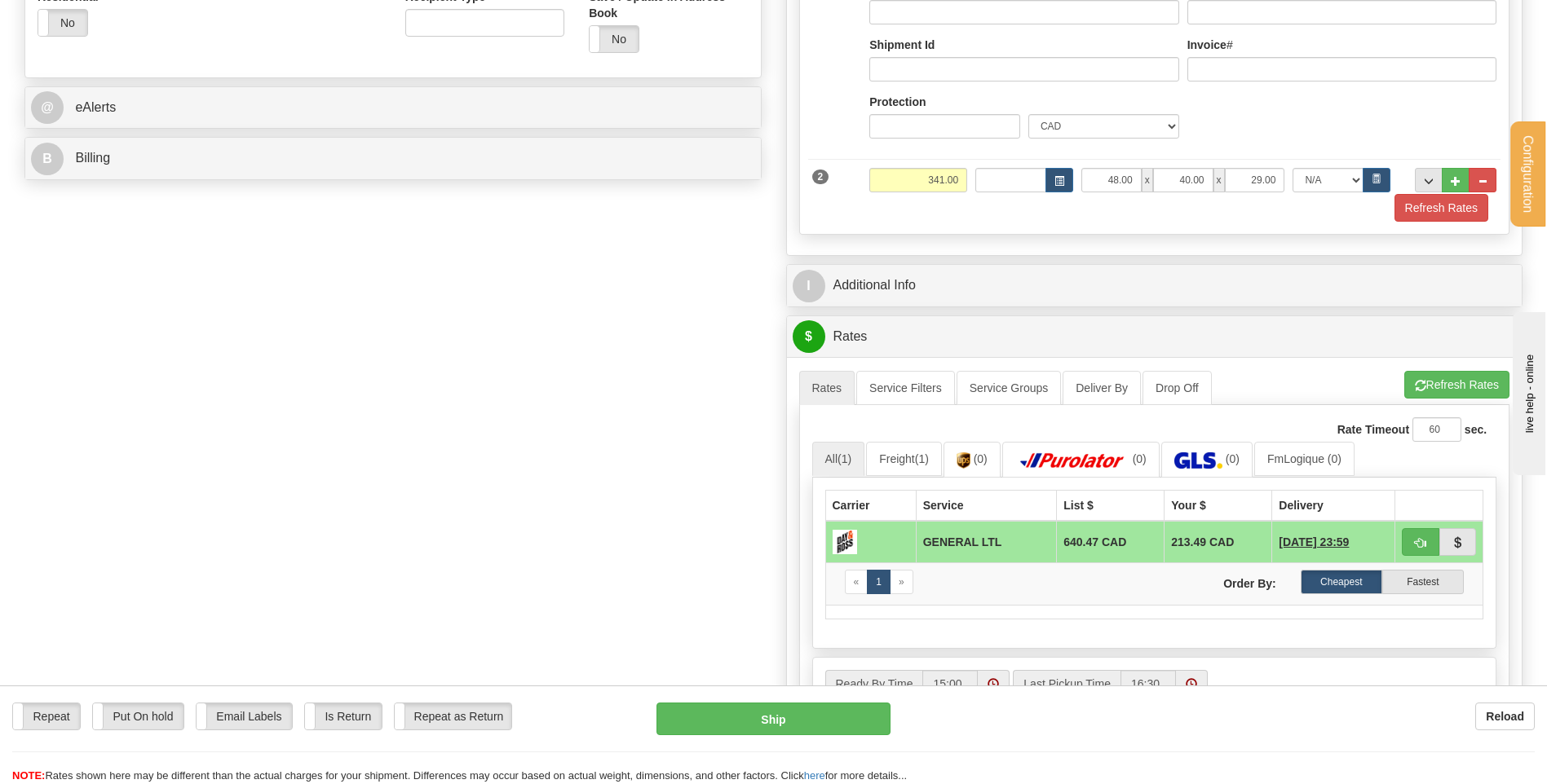
scroll to position [734, 0]
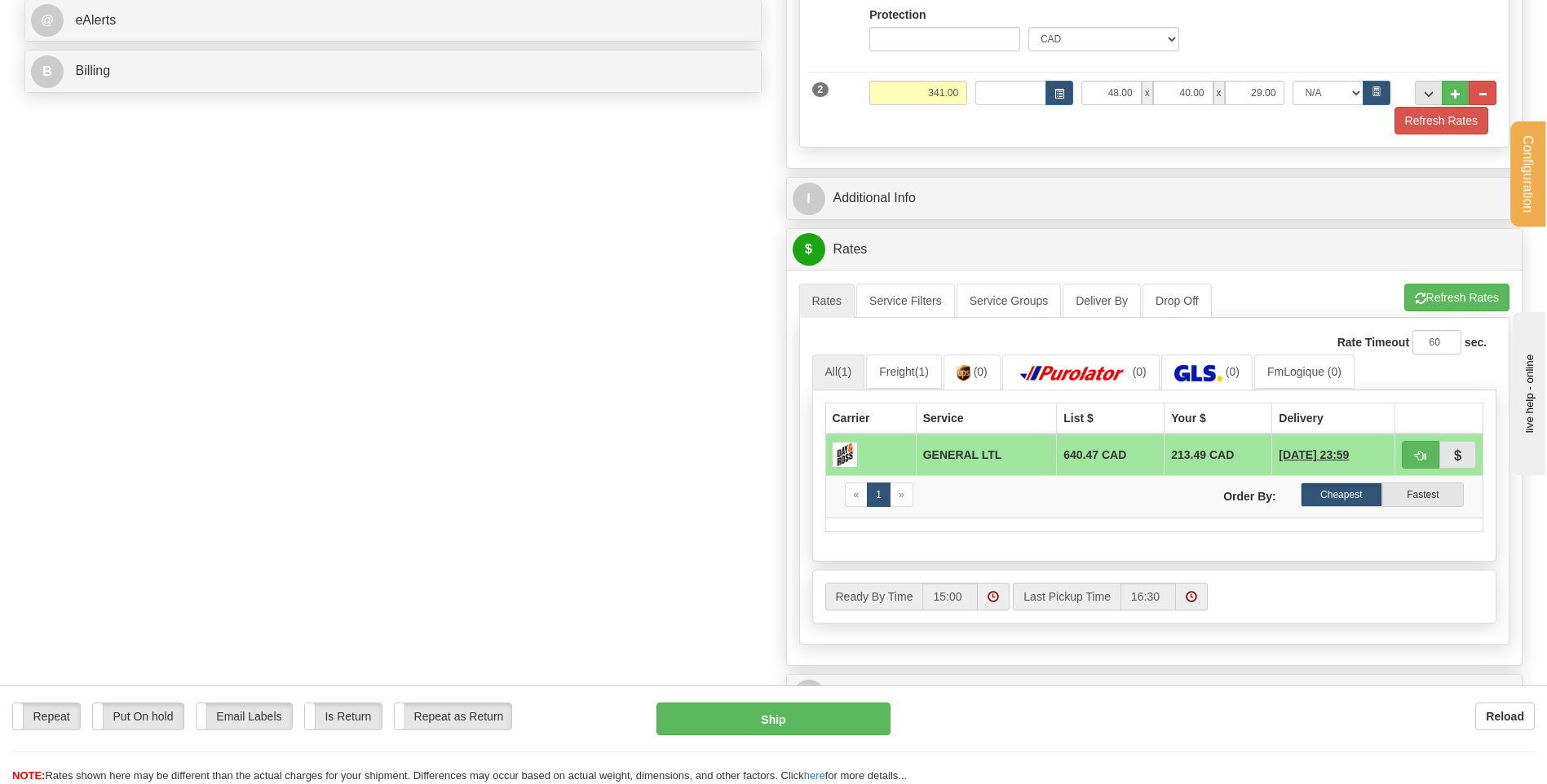
type input "..."
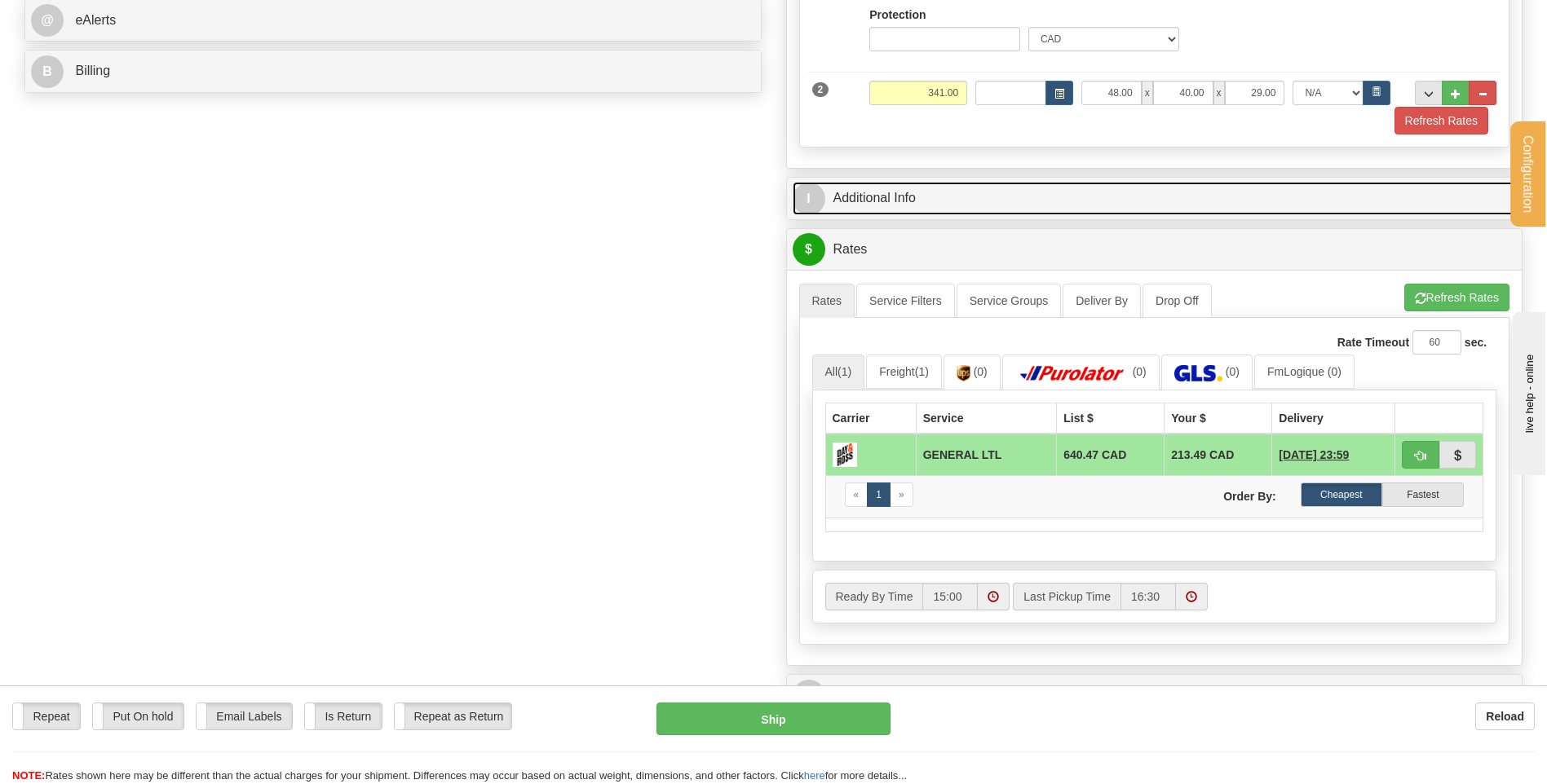
click at [924, 202] on link "I Additional Info" at bounding box center [1155, 198] width 725 height 34
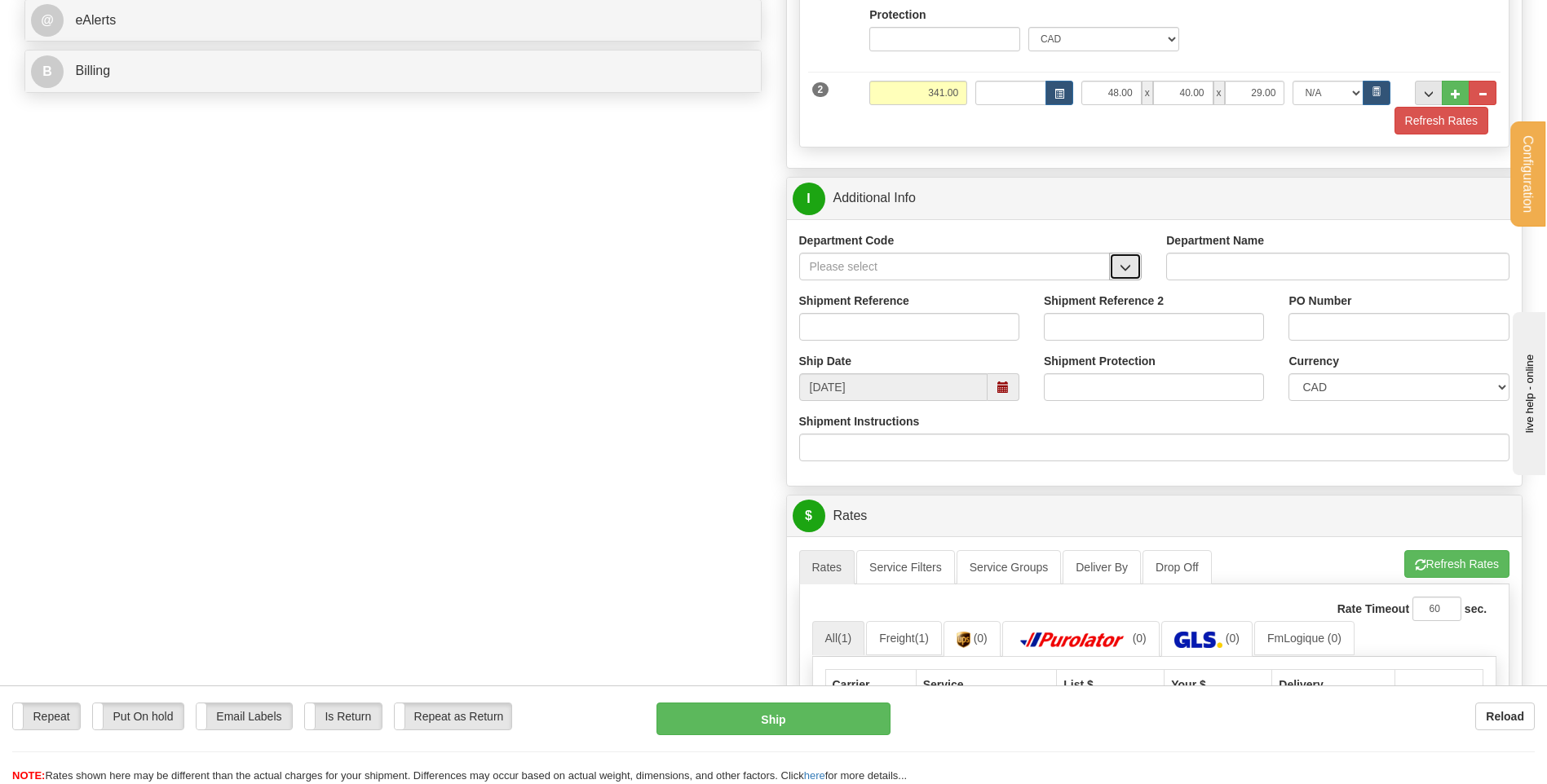
click at [1115, 262] on button "button" at bounding box center [1126, 267] width 33 height 28
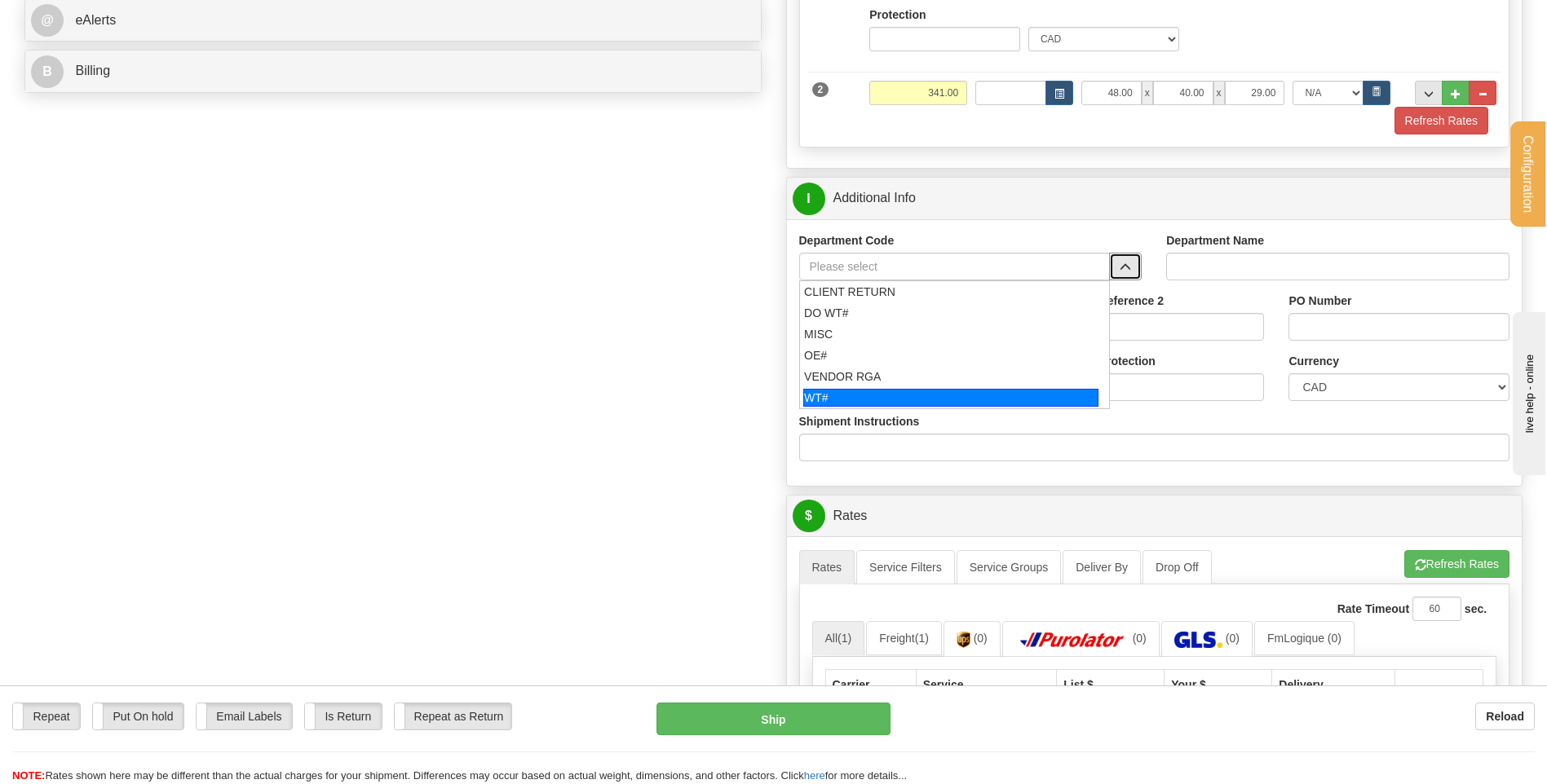
drag, startPoint x: 854, startPoint y: 394, endPoint x: 850, endPoint y: 370, distance: 24.3
click at [851, 389] on div "WT#" at bounding box center [951, 398] width 296 height 18
type input "WT#"
type input "WAREHOUSE TRANSFERS"
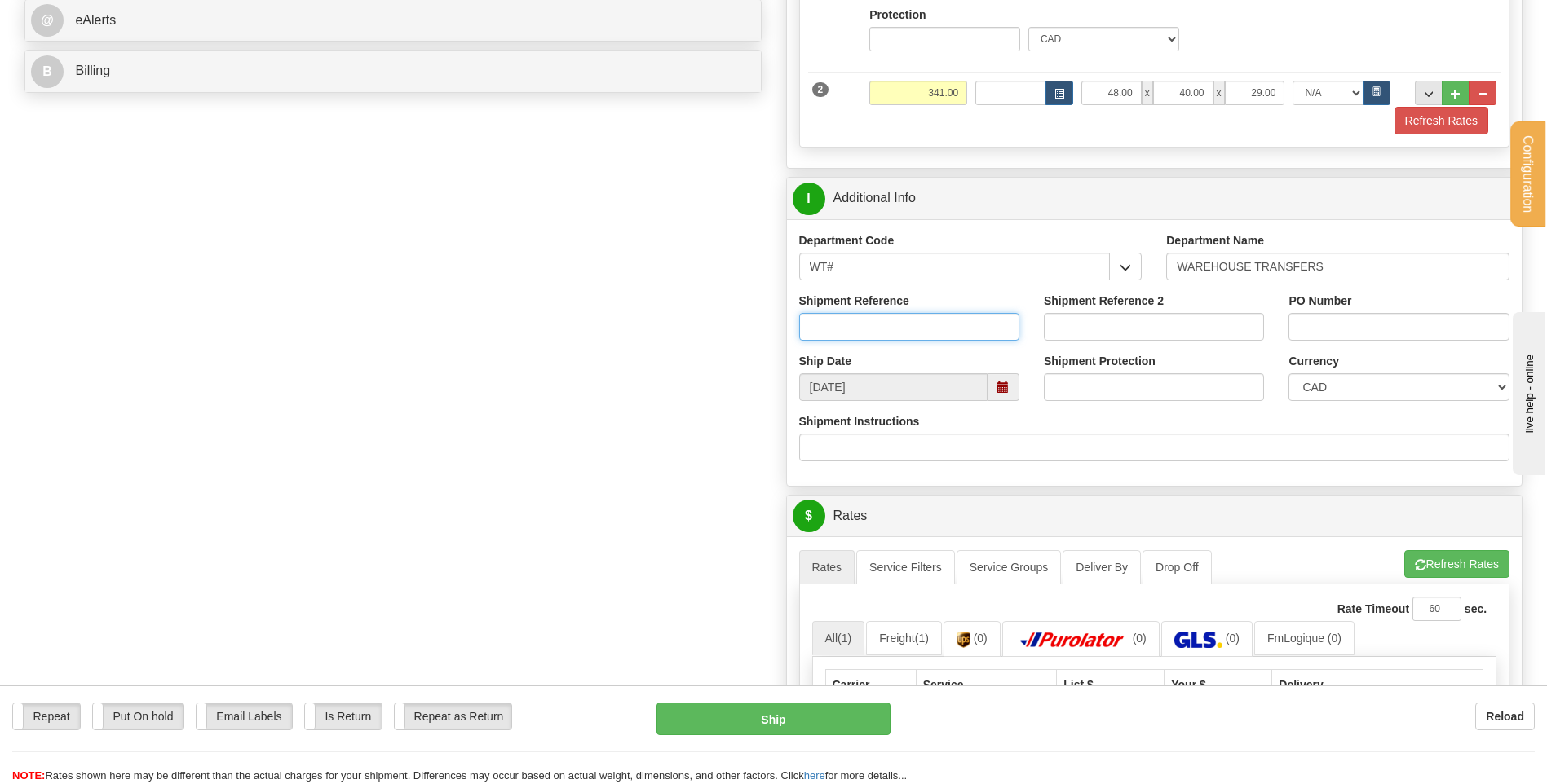
click at [858, 319] on input "Shipment Reference" at bounding box center [909, 327] width 220 height 28
type input "TRANSFERT 08"
type input "lcole@bgdistribution.ca"
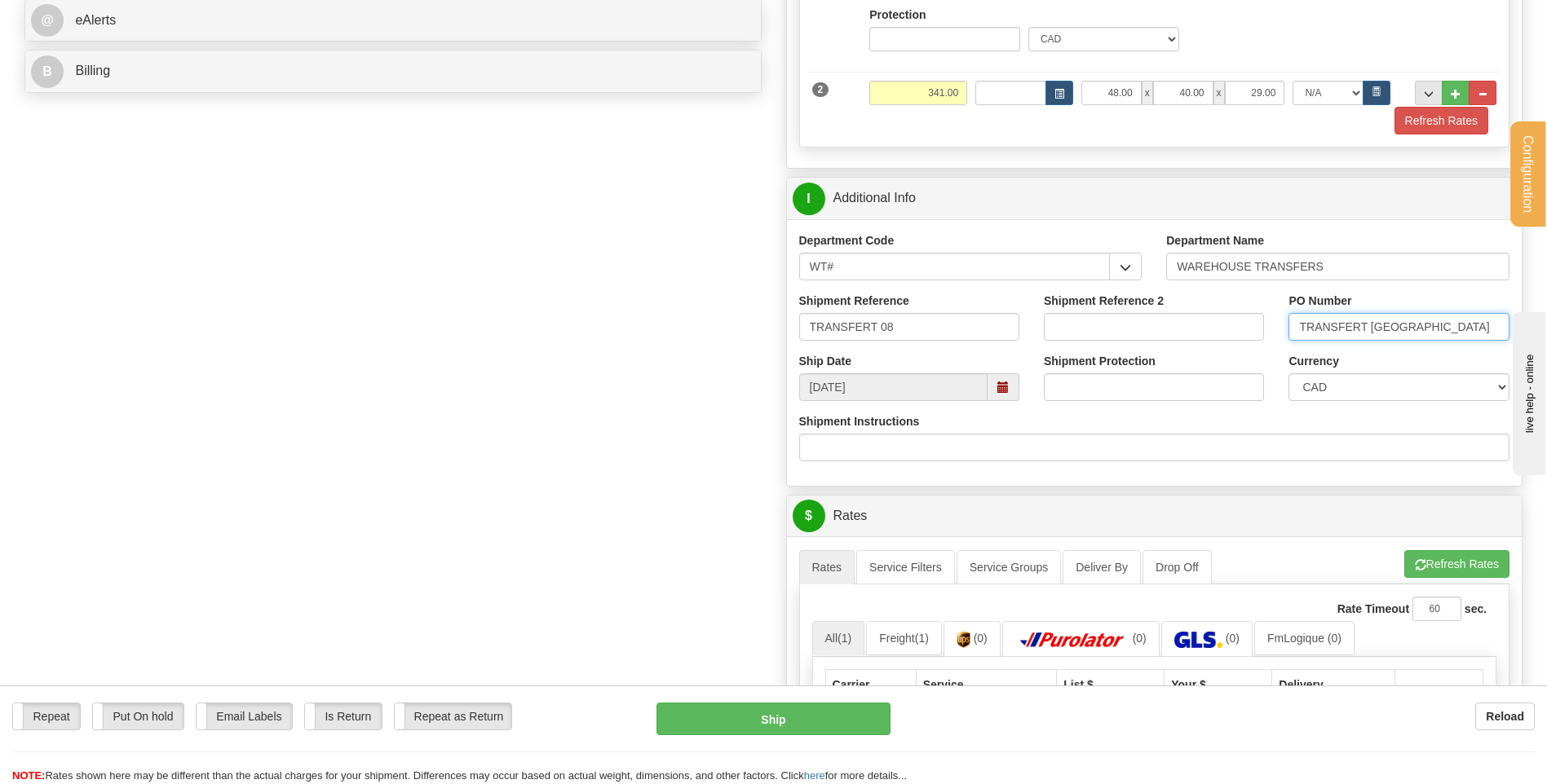
drag, startPoint x: 1452, startPoint y: 325, endPoint x: 1373, endPoint y: 327, distance: 79.0
click at [1373, 327] on input "TRANSFERT TORONTO" at bounding box center [1399, 327] width 220 height 28
type input "TRANSFERT OTTAWA"
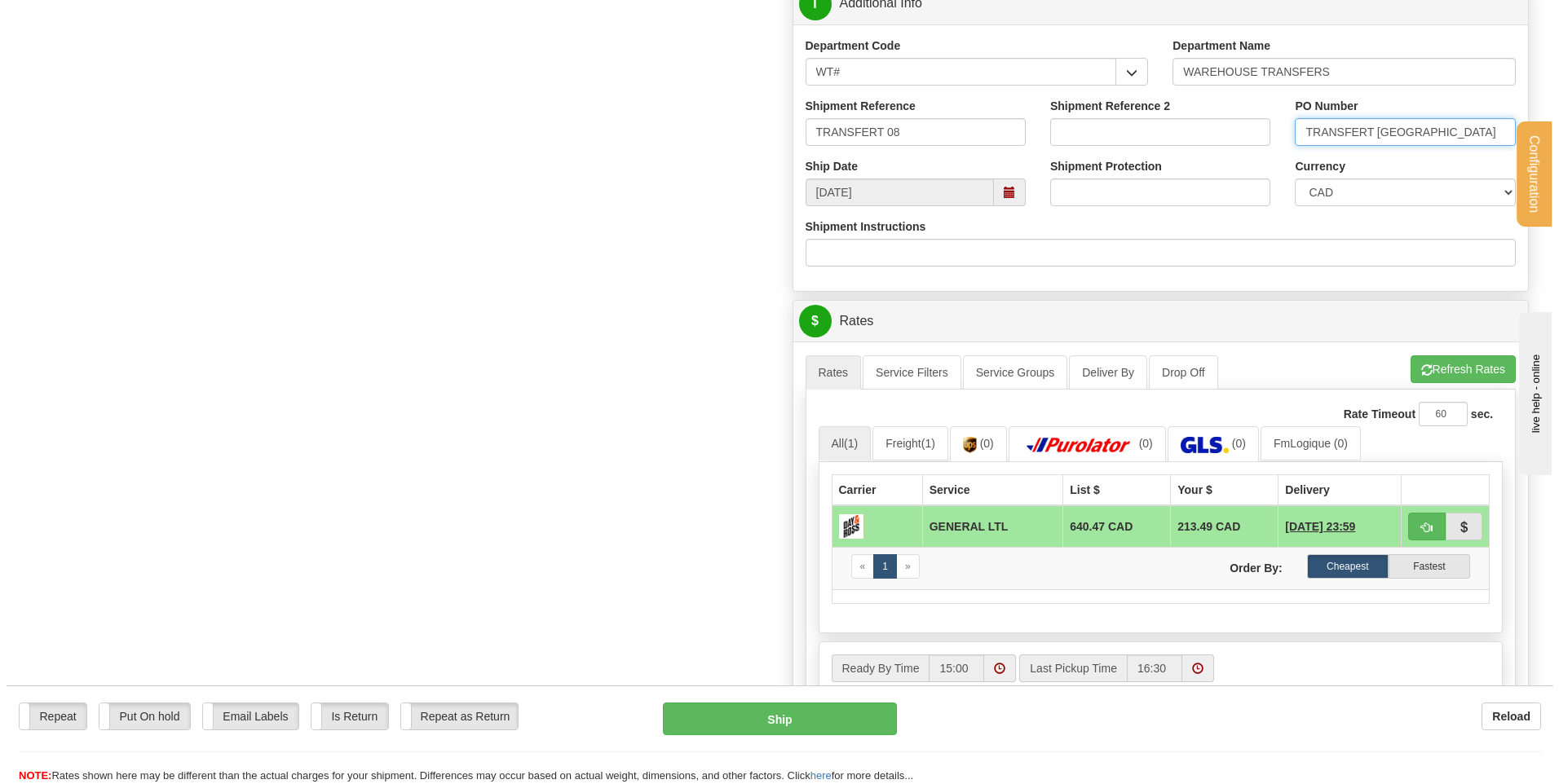
scroll to position [978, 0]
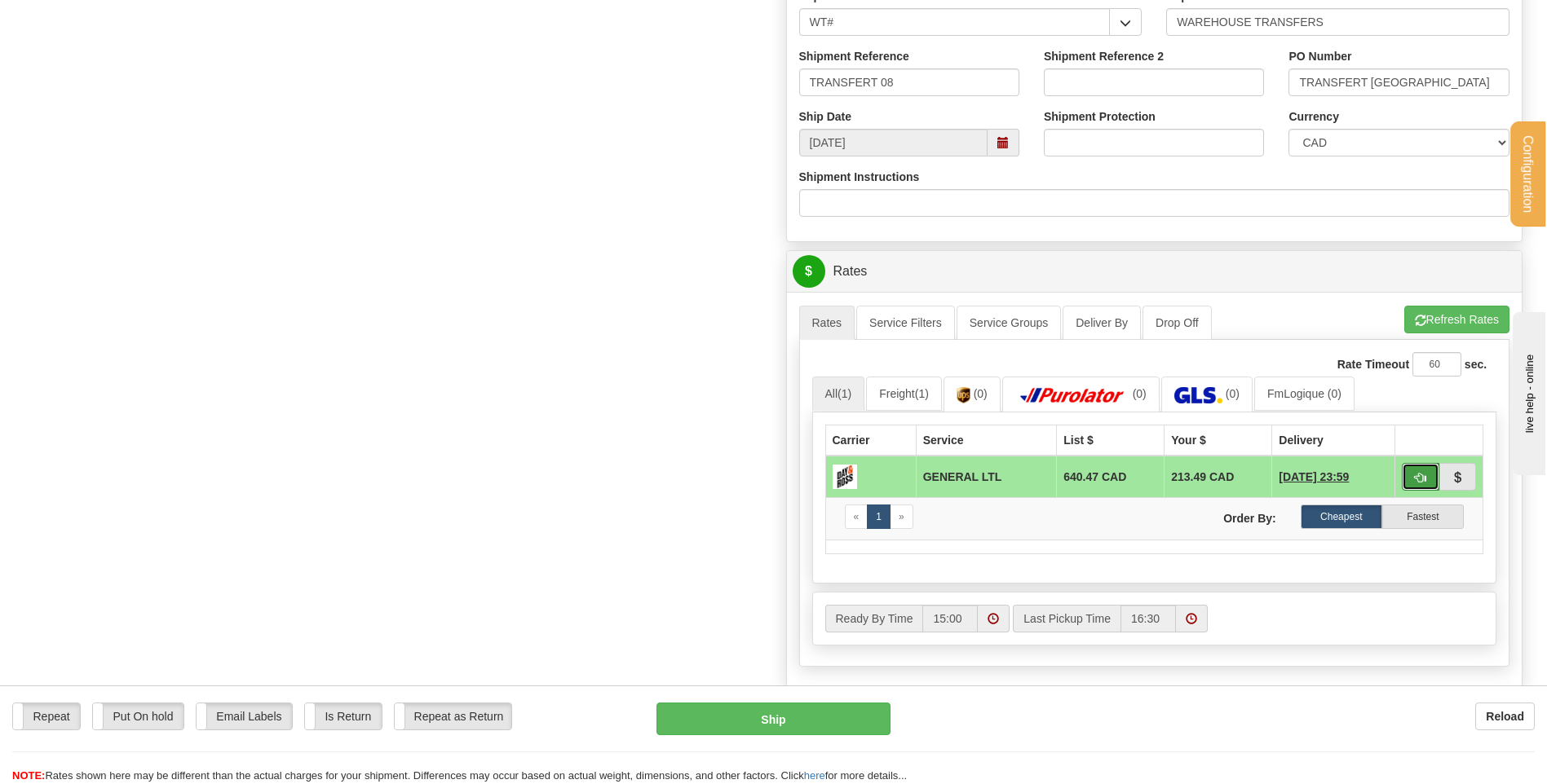
click at [1422, 473] on span "button" at bounding box center [1420, 478] width 11 height 10
type input "GL"
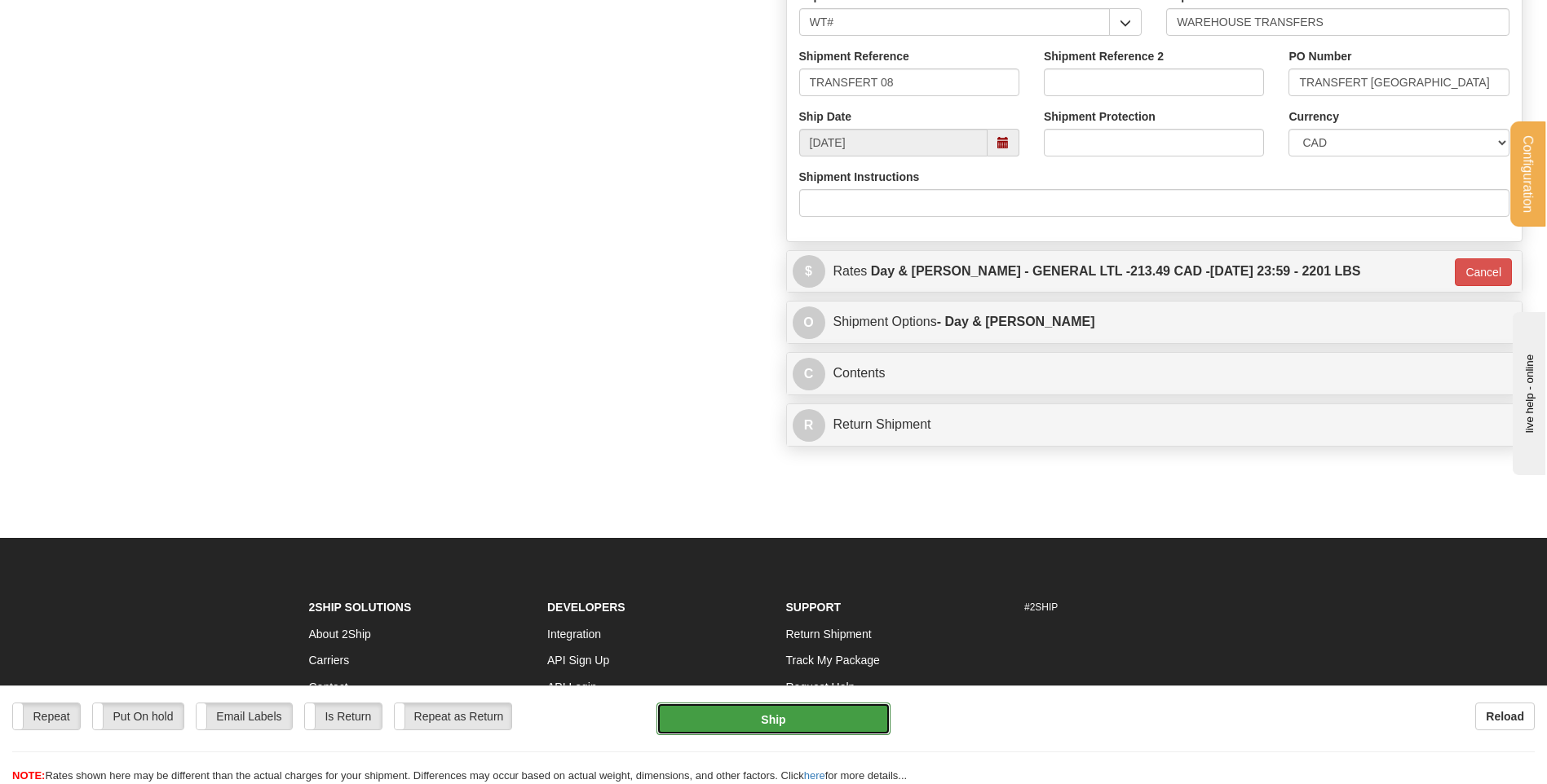
click at [812, 716] on button "Ship" at bounding box center [773, 719] width 233 height 33
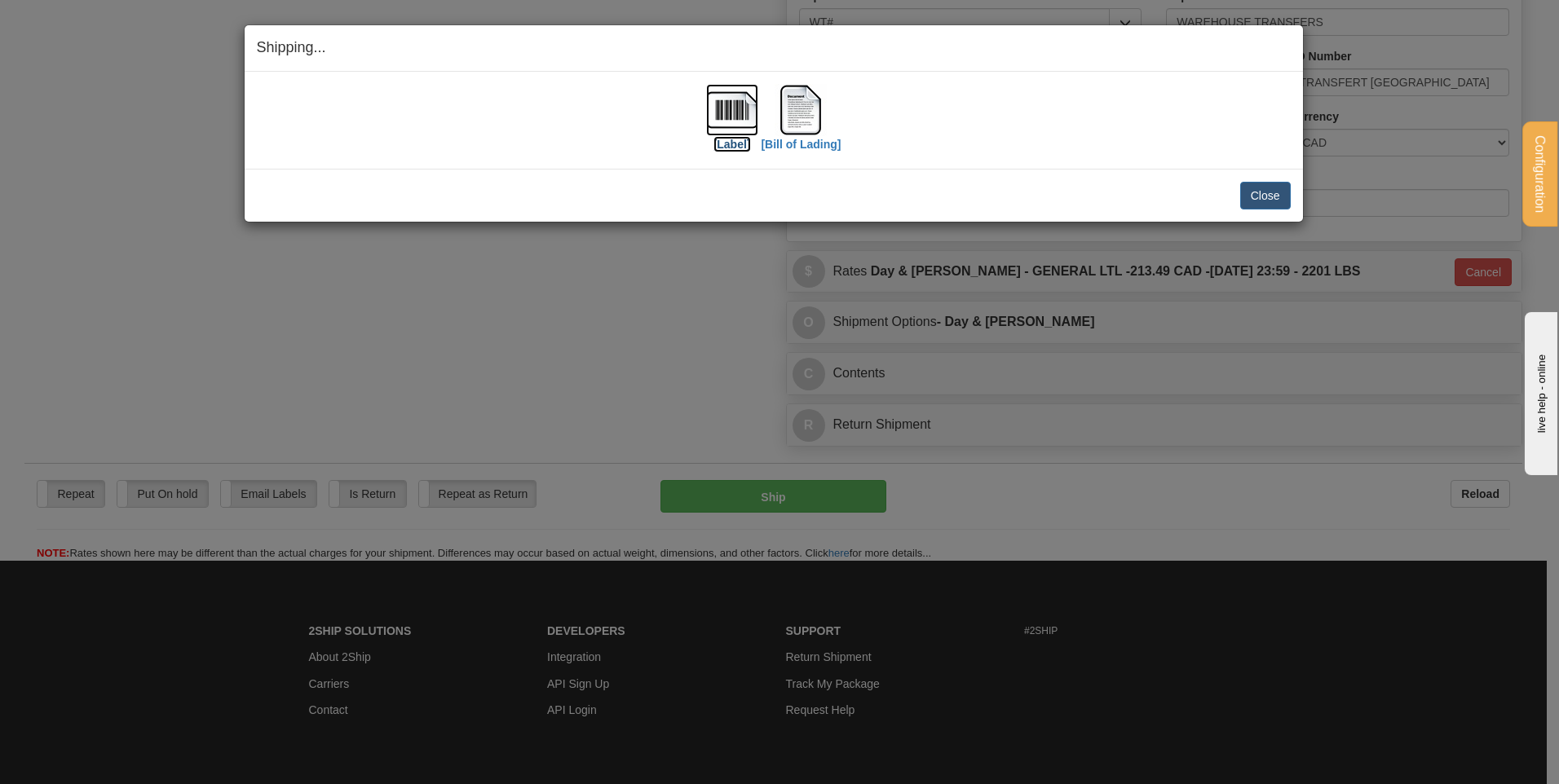
click at [741, 107] on img at bounding box center [732, 110] width 52 height 52
click at [809, 104] on img at bounding box center [801, 110] width 52 height 52
drag, startPoint x: 1236, startPoint y: 188, endPoint x: 1262, endPoint y: 198, distance: 27.9
click at [1250, 195] on div "Close Cancel" at bounding box center [773, 196] width 1034 height 28
click at [1262, 198] on button "Close" at bounding box center [1265, 196] width 50 height 28
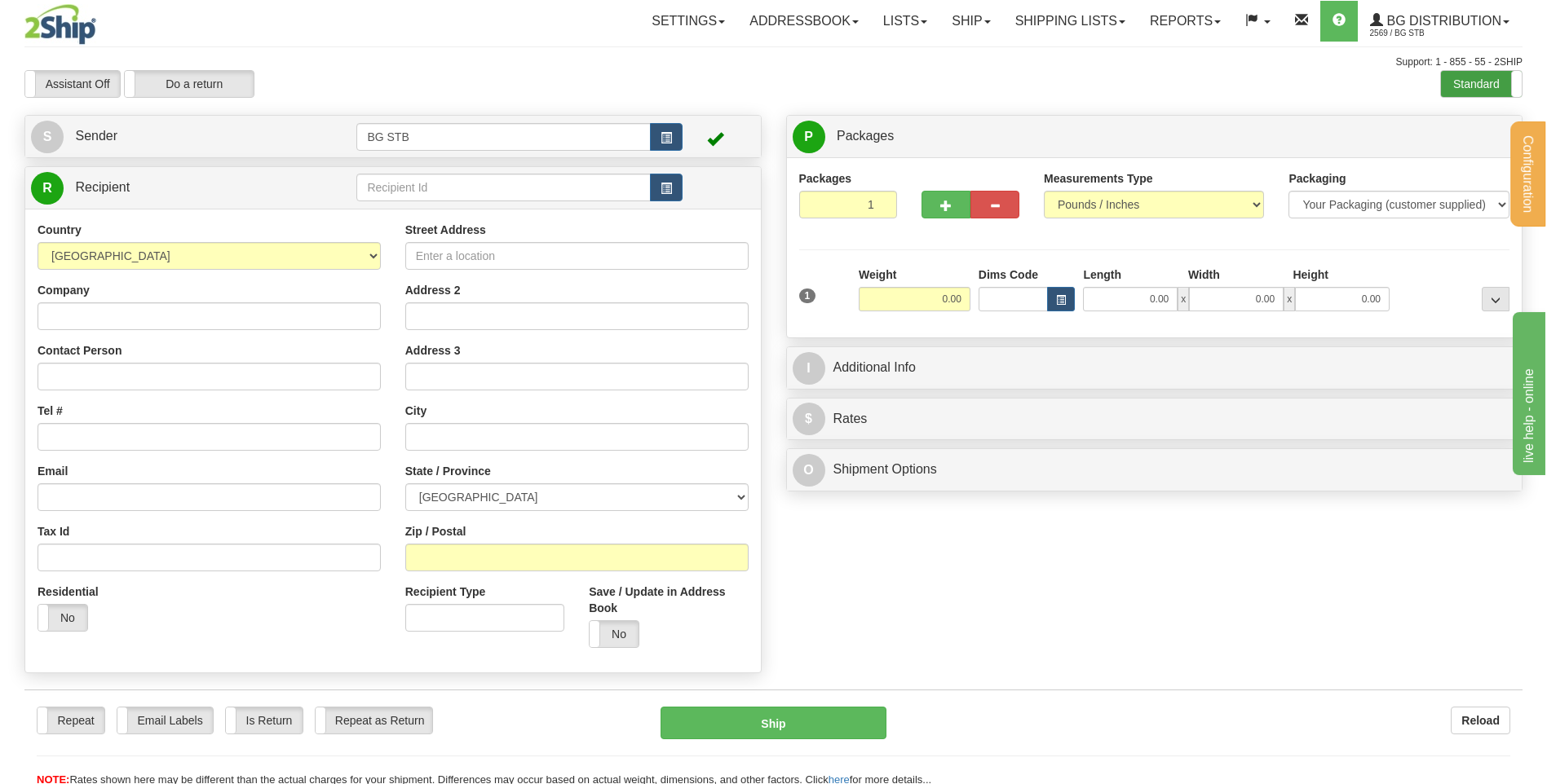
click at [1493, 83] on label "Standard" at bounding box center [1481, 84] width 81 height 26
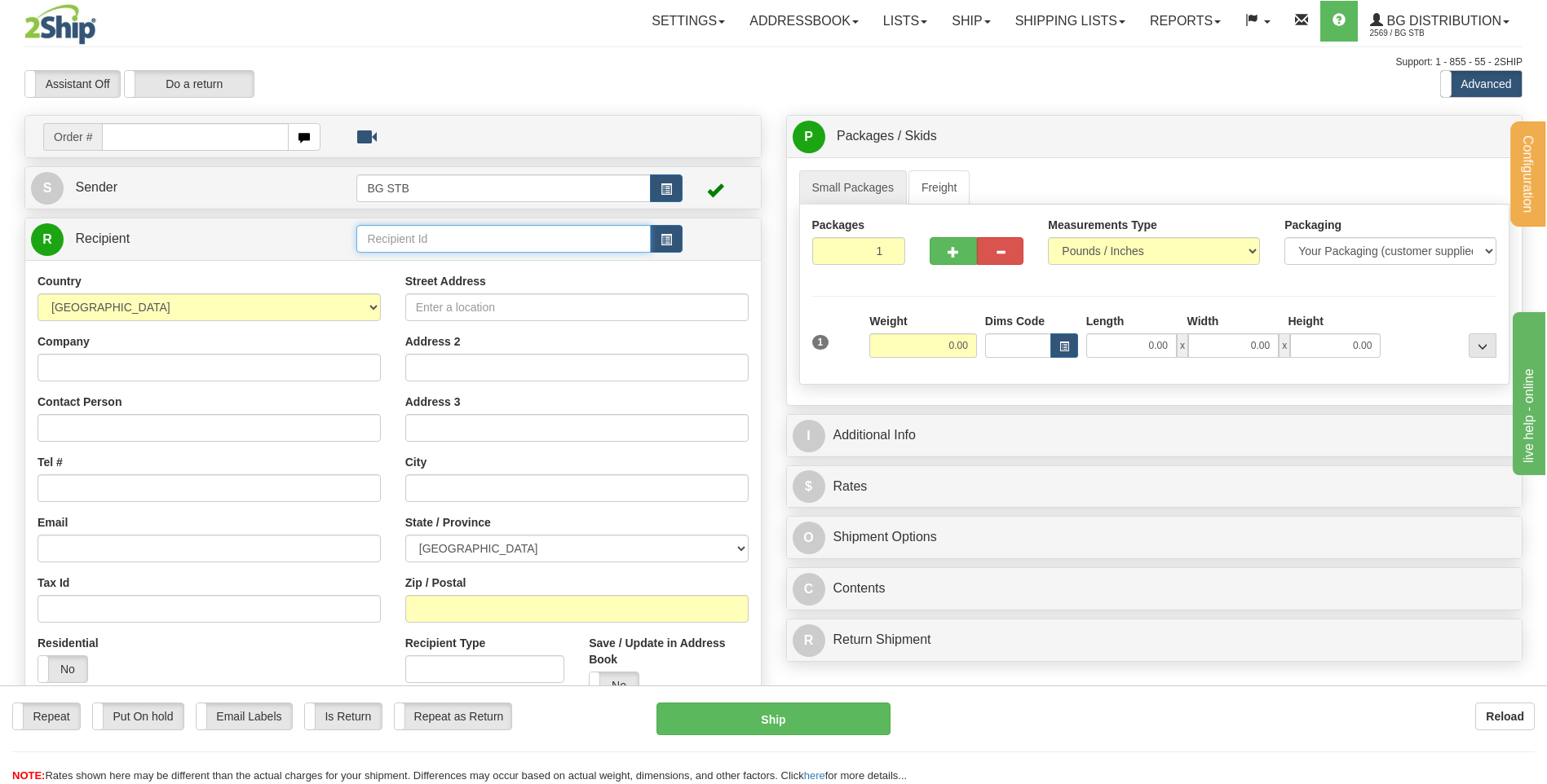
click at [423, 227] on input "text" at bounding box center [503, 239] width 294 height 28
type input "BG VAN"
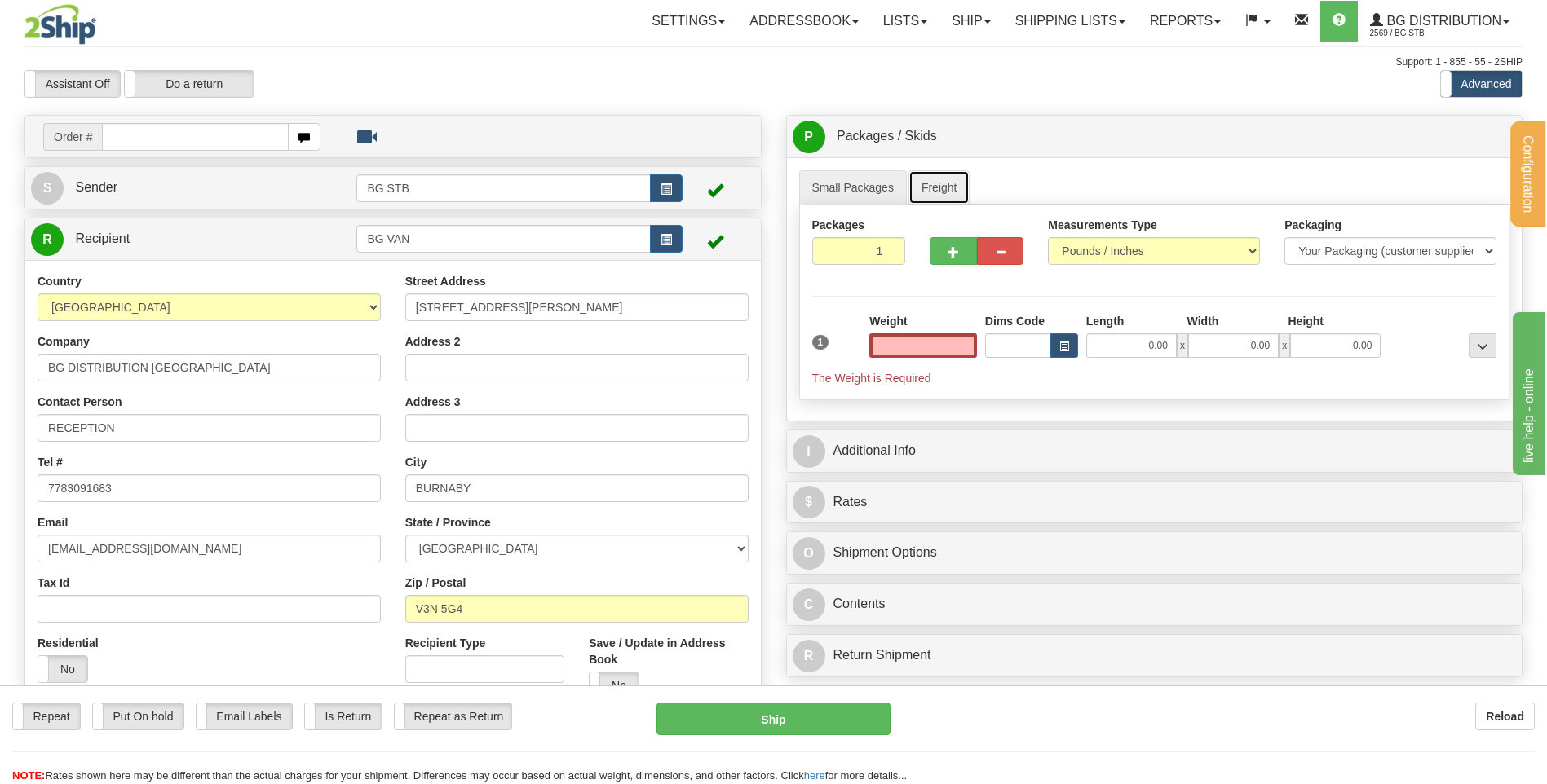
type input "0.00"
click at [937, 190] on link "Freight" at bounding box center [939, 188] width 62 height 35
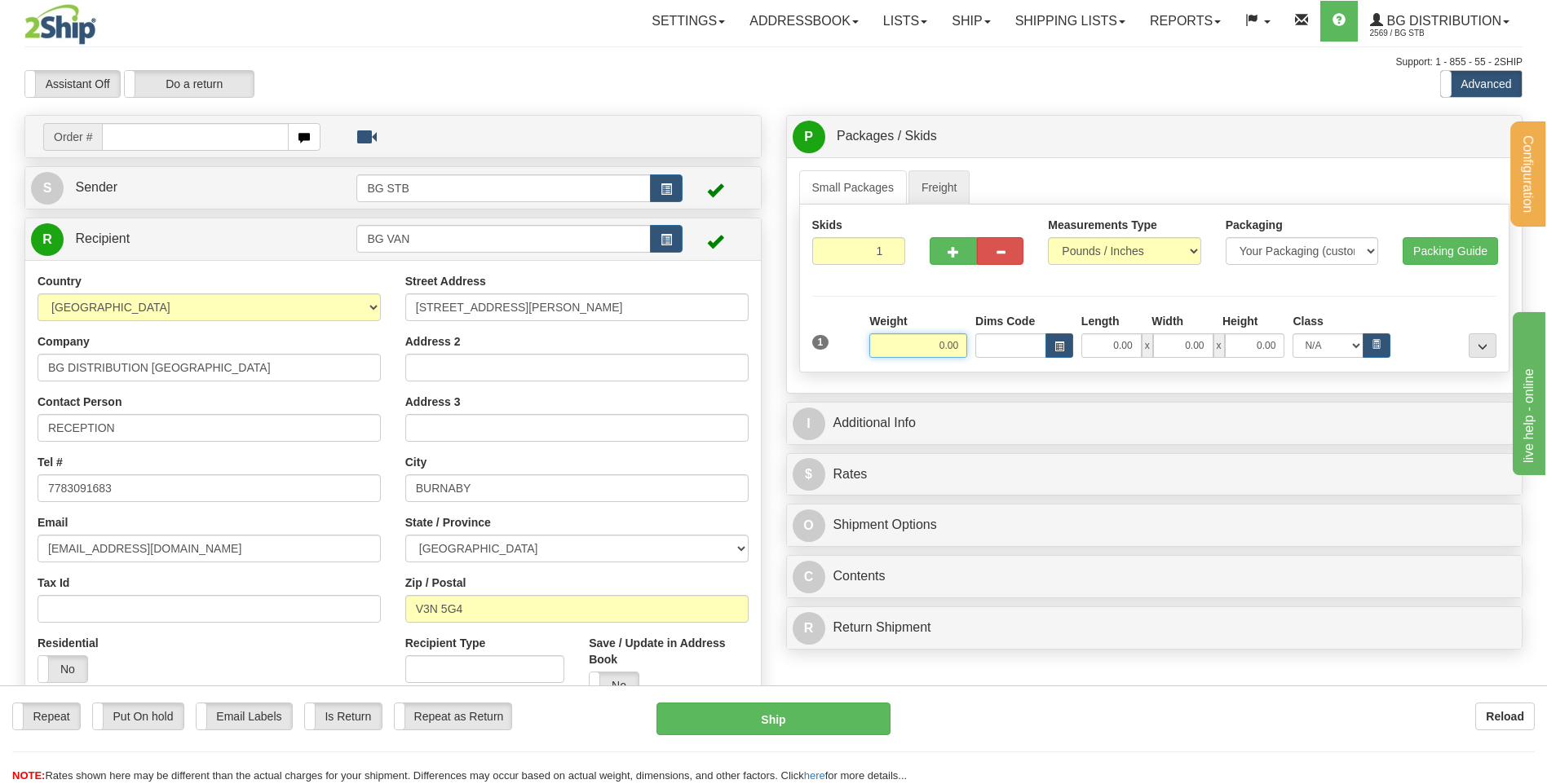
click at [936, 340] on input "0.00" at bounding box center [918, 346] width 98 height 24
type input "355.00"
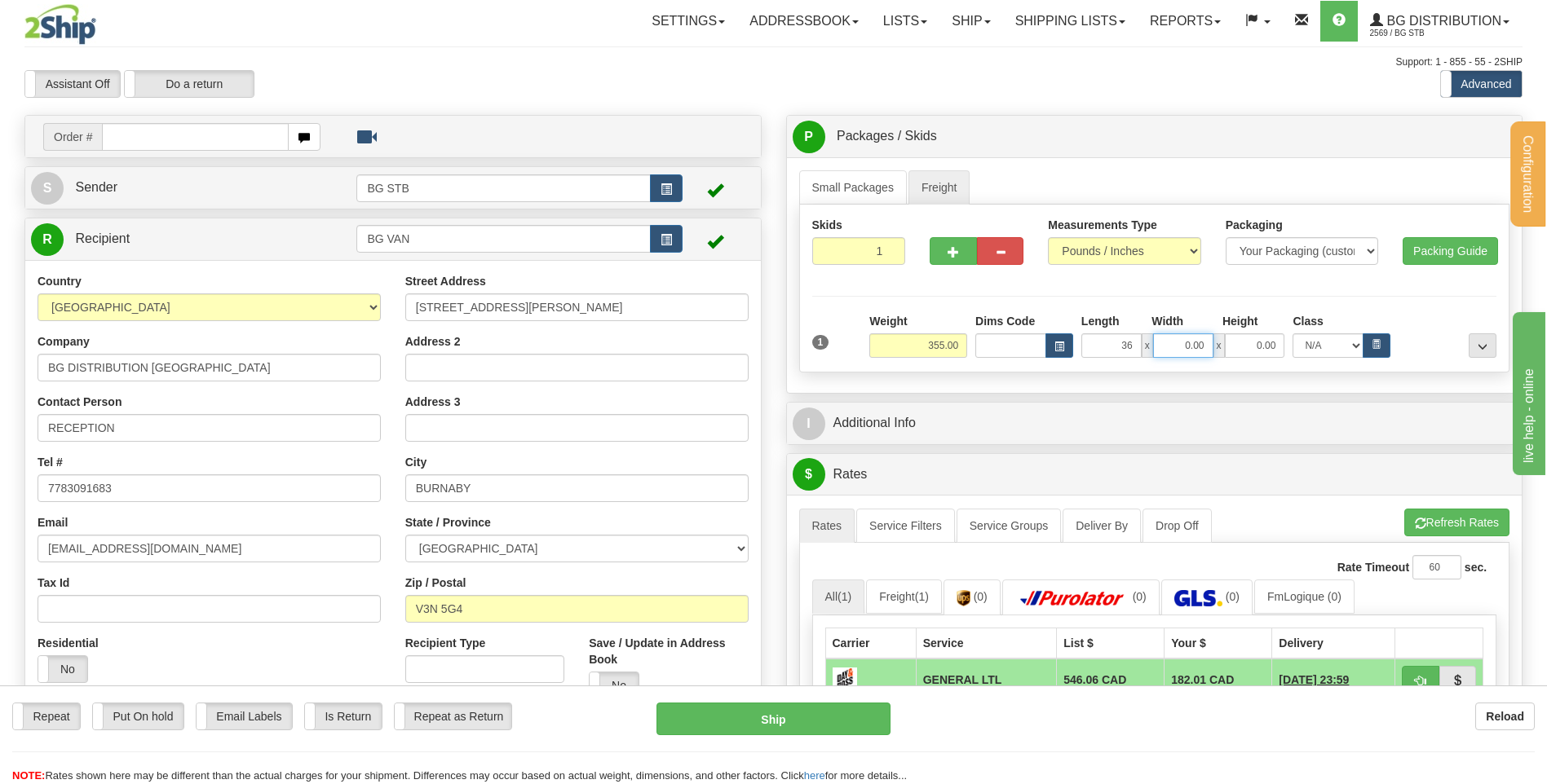
type input "36.00"
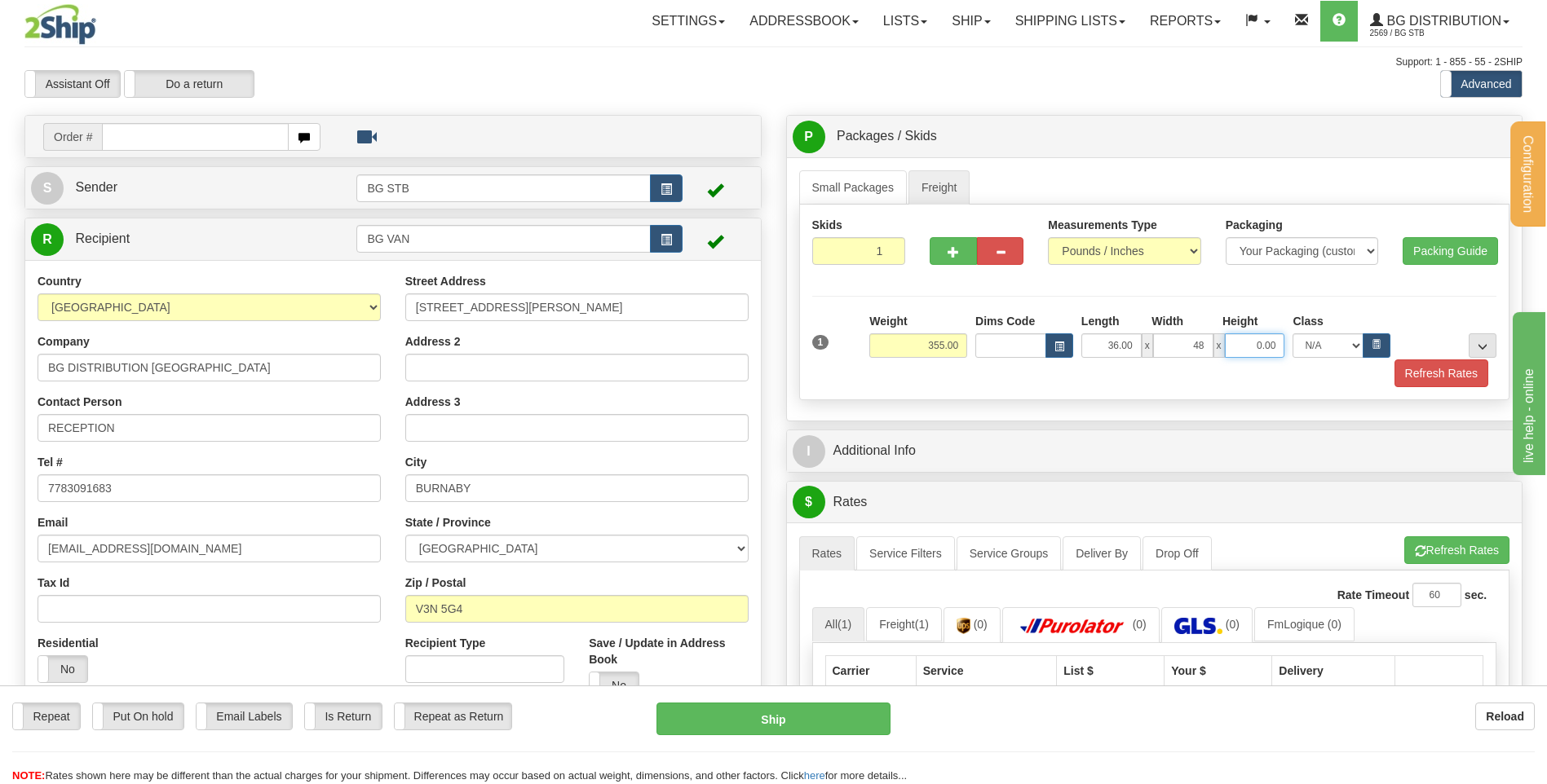
type input "48.00"
type input "25.00"
click at [1482, 342] on span "..." at bounding box center [1482, 347] width 10 height 9
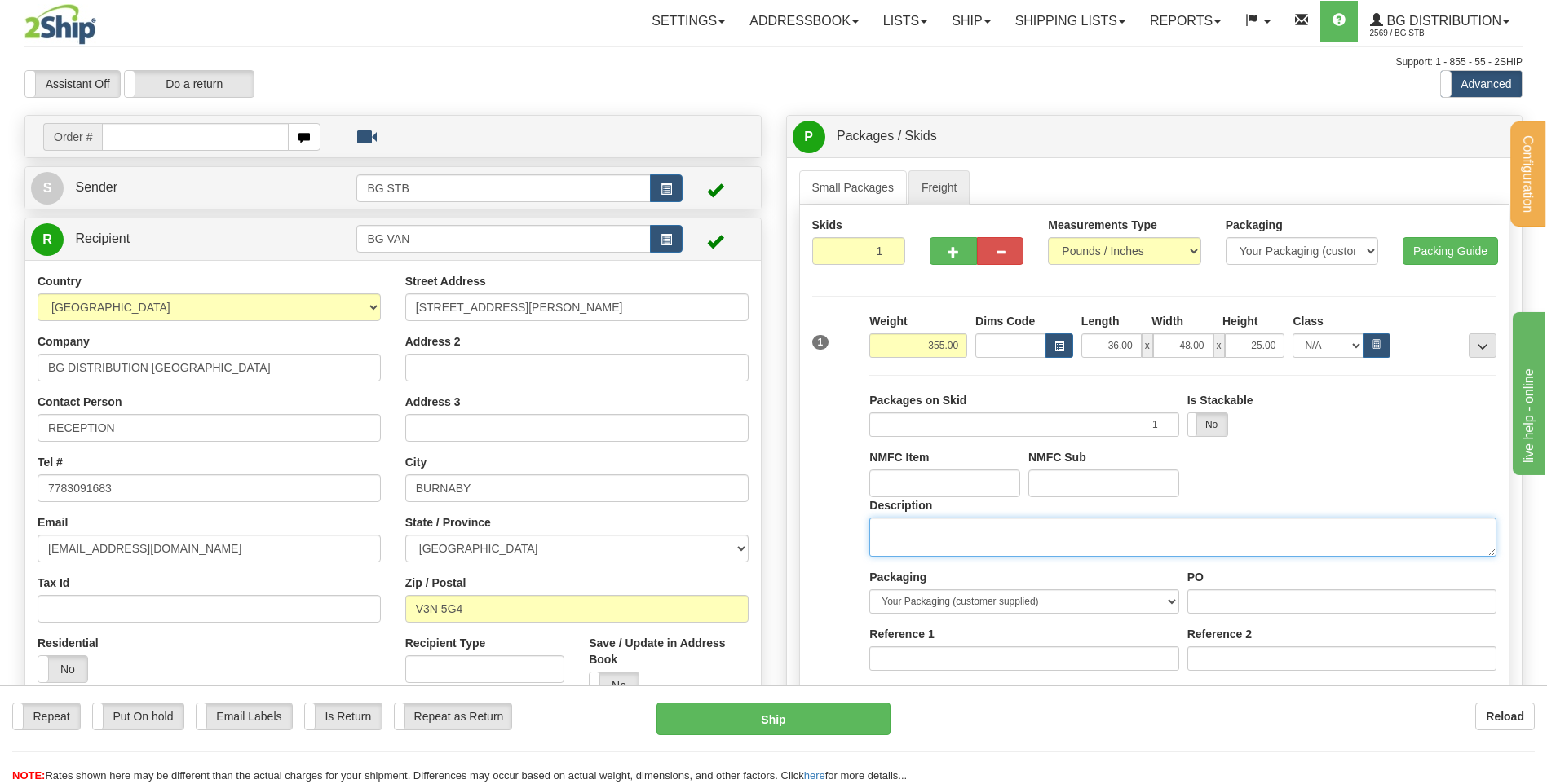
click at [921, 526] on textarea "Description" at bounding box center [1183, 537] width 627 height 39
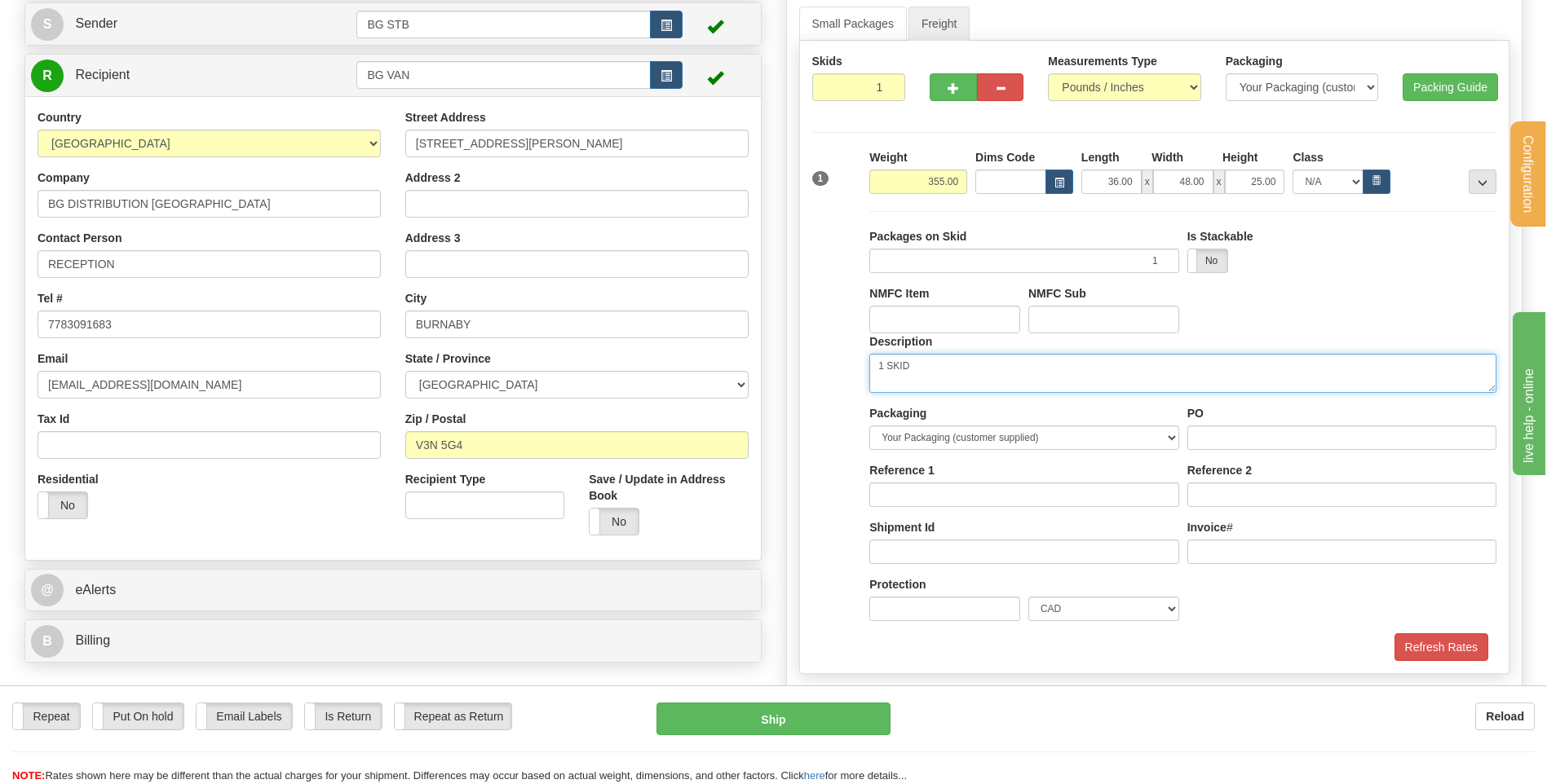
scroll to position [326, 0]
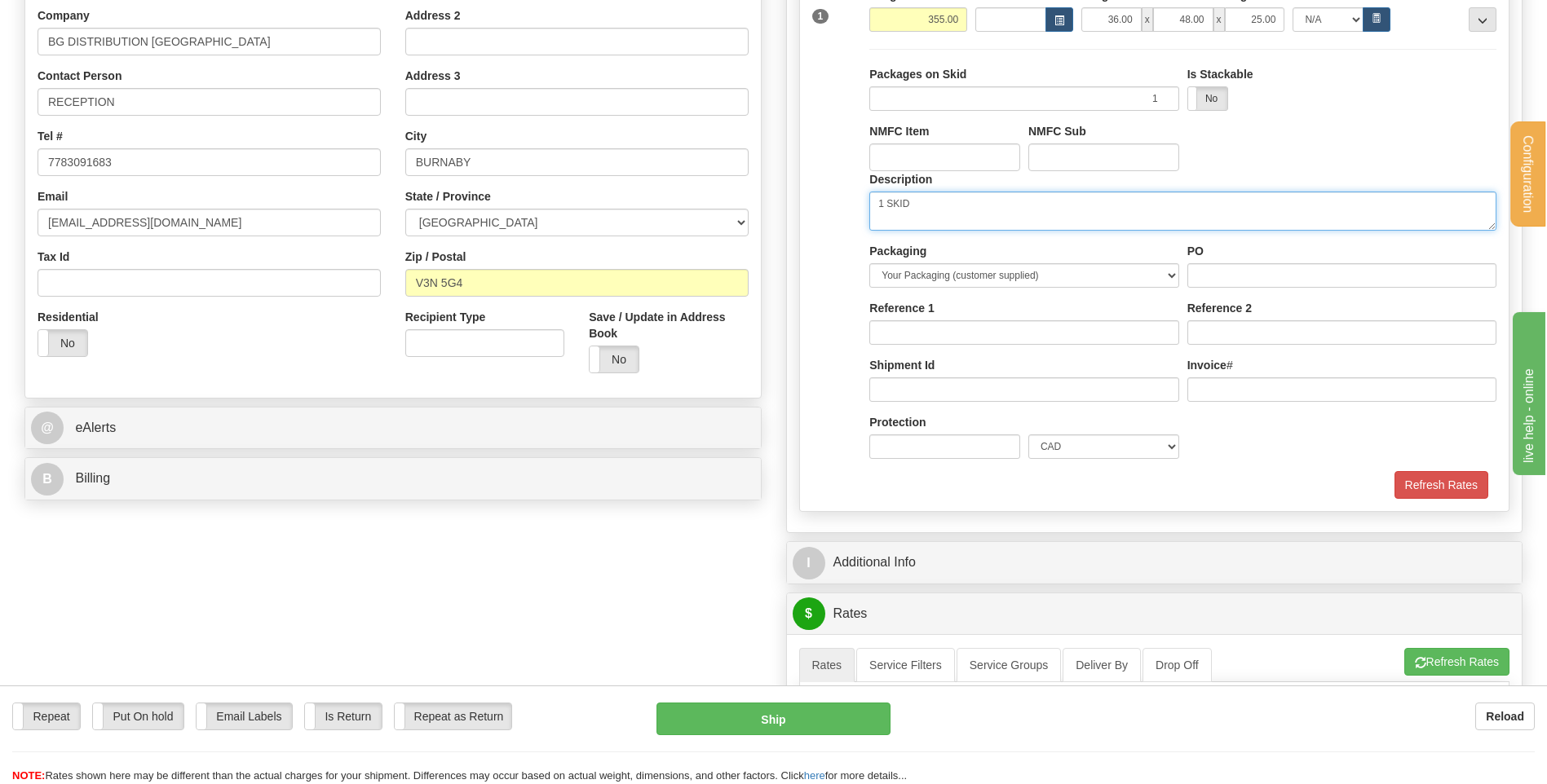
type textarea "1 SKID"
drag, startPoint x: 1227, startPoint y: 249, endPoint x: 1226, endPoint y: 269, distance: 20.0
click at [1227, 257] on div "PO" at bounding box center [1342, 265] width 309 height 45
click at [1226, 269] on input "PO" at bounding box center [1342, 275] width 309 height 24
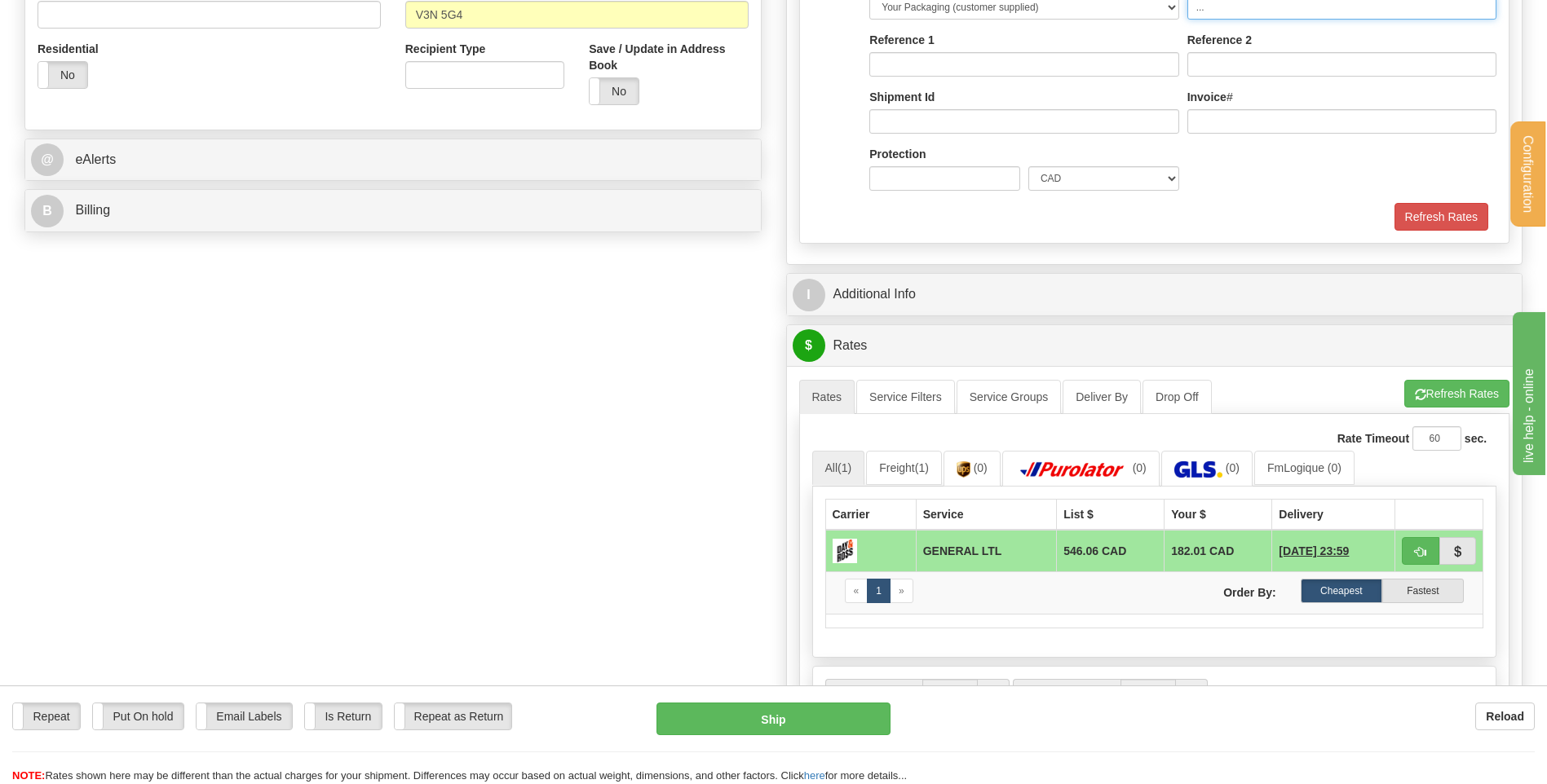
scroll to position [815, 0]
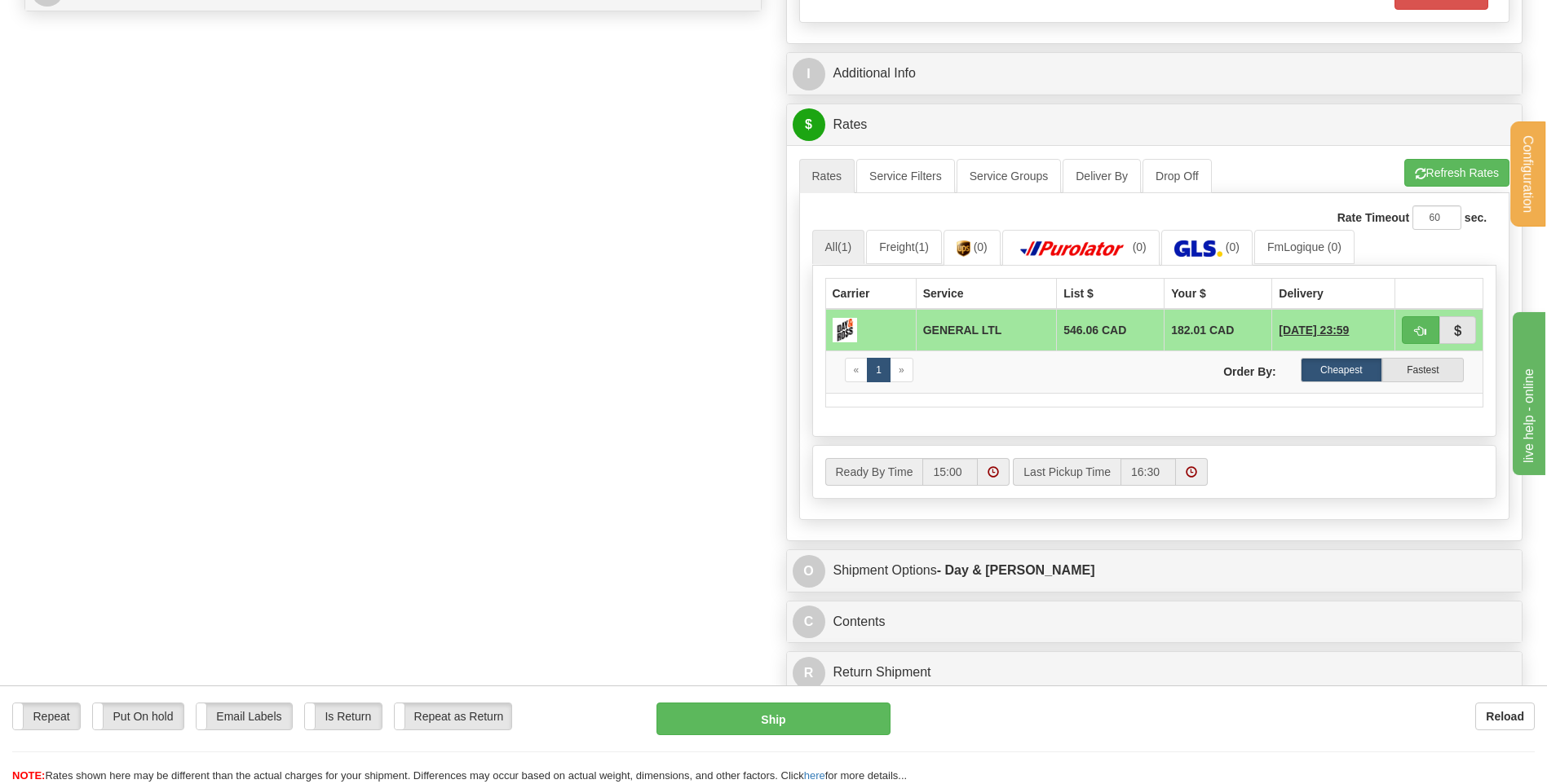
type input "..."
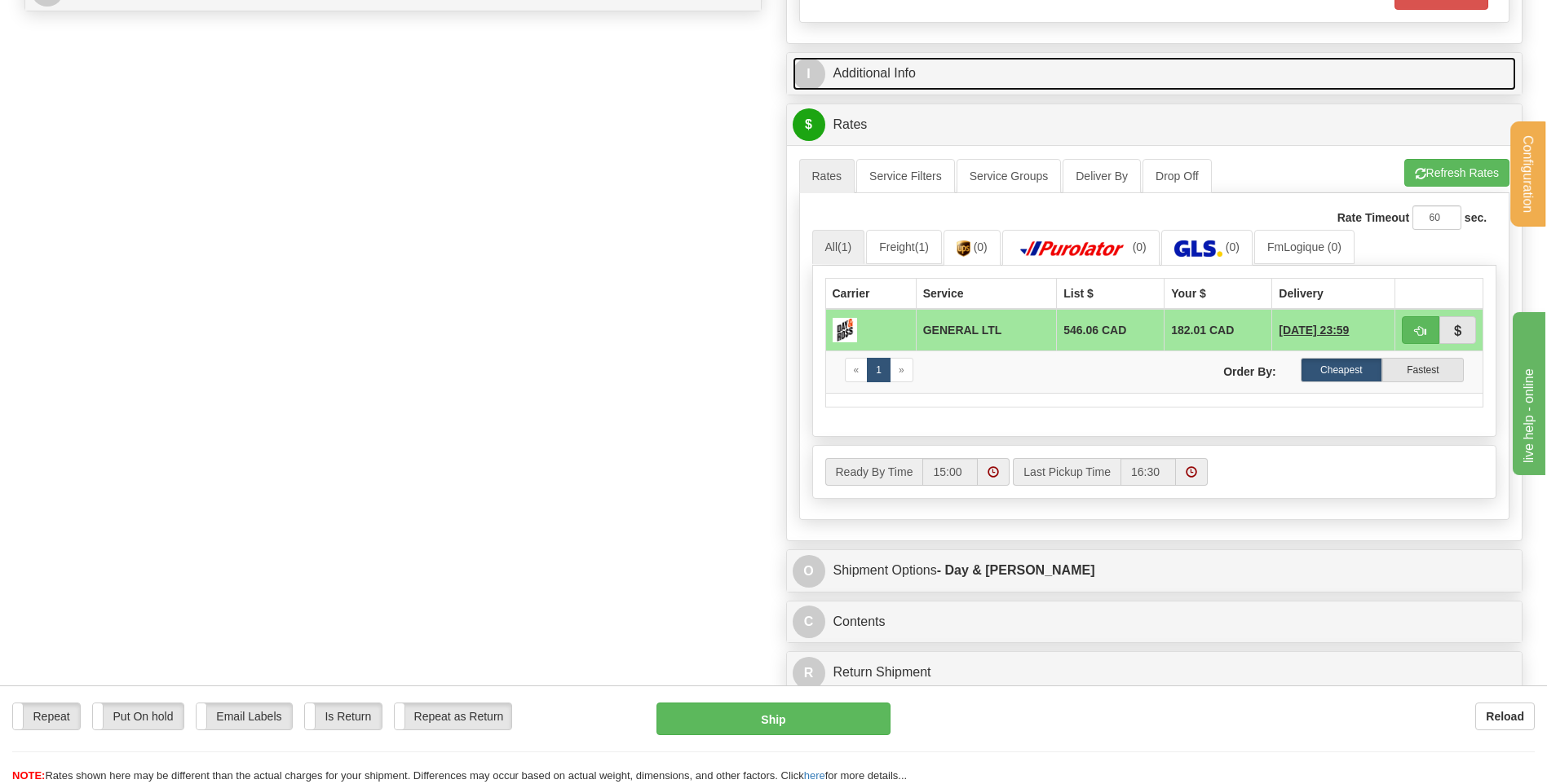
click at [878, 76] on link "I Additional Info" at bounding box center [1155, 74] width 725 height 34
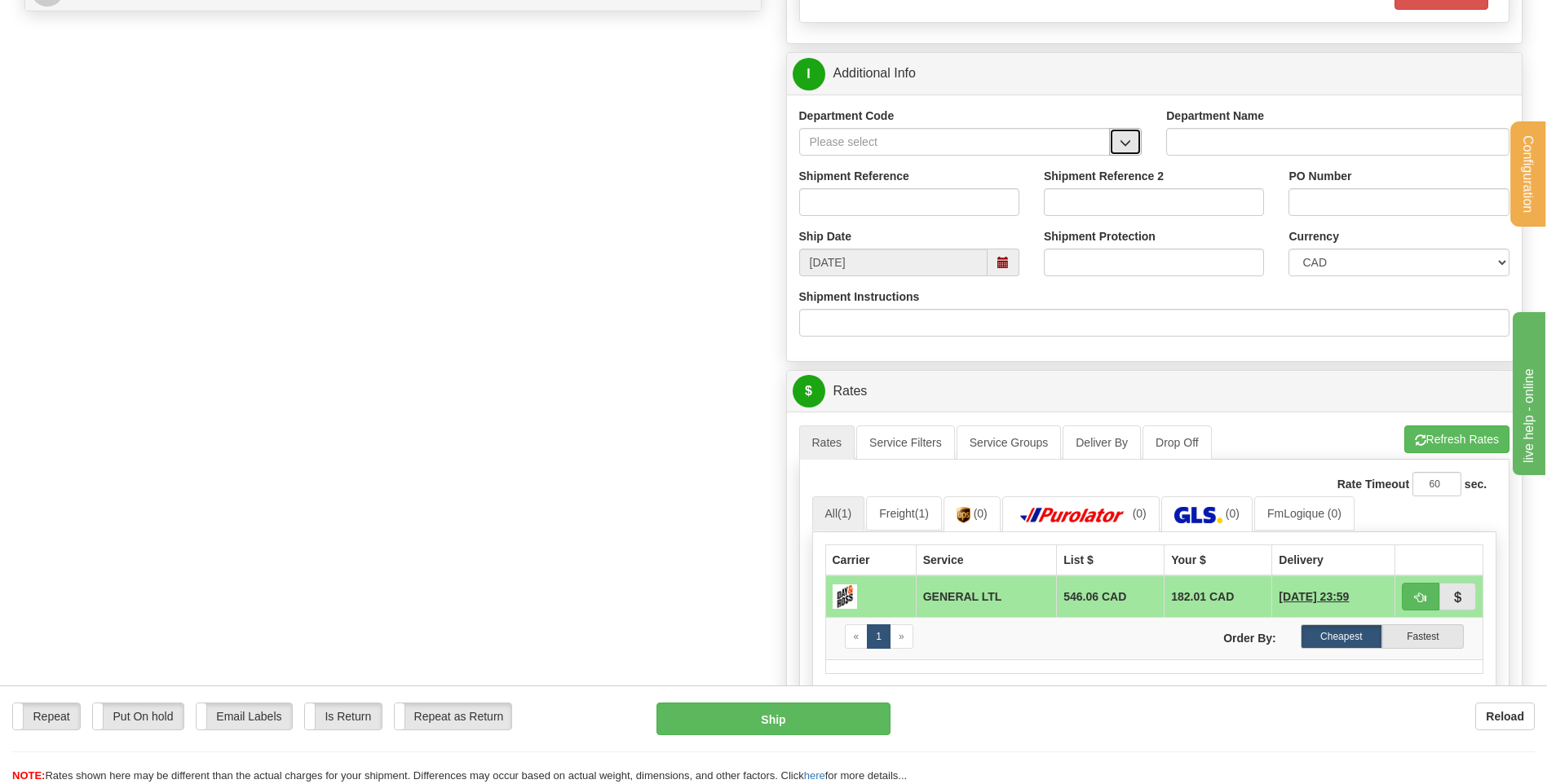
click at [1132, 146] on button "button" at bounding box center [1126, 142] width 33 height 28
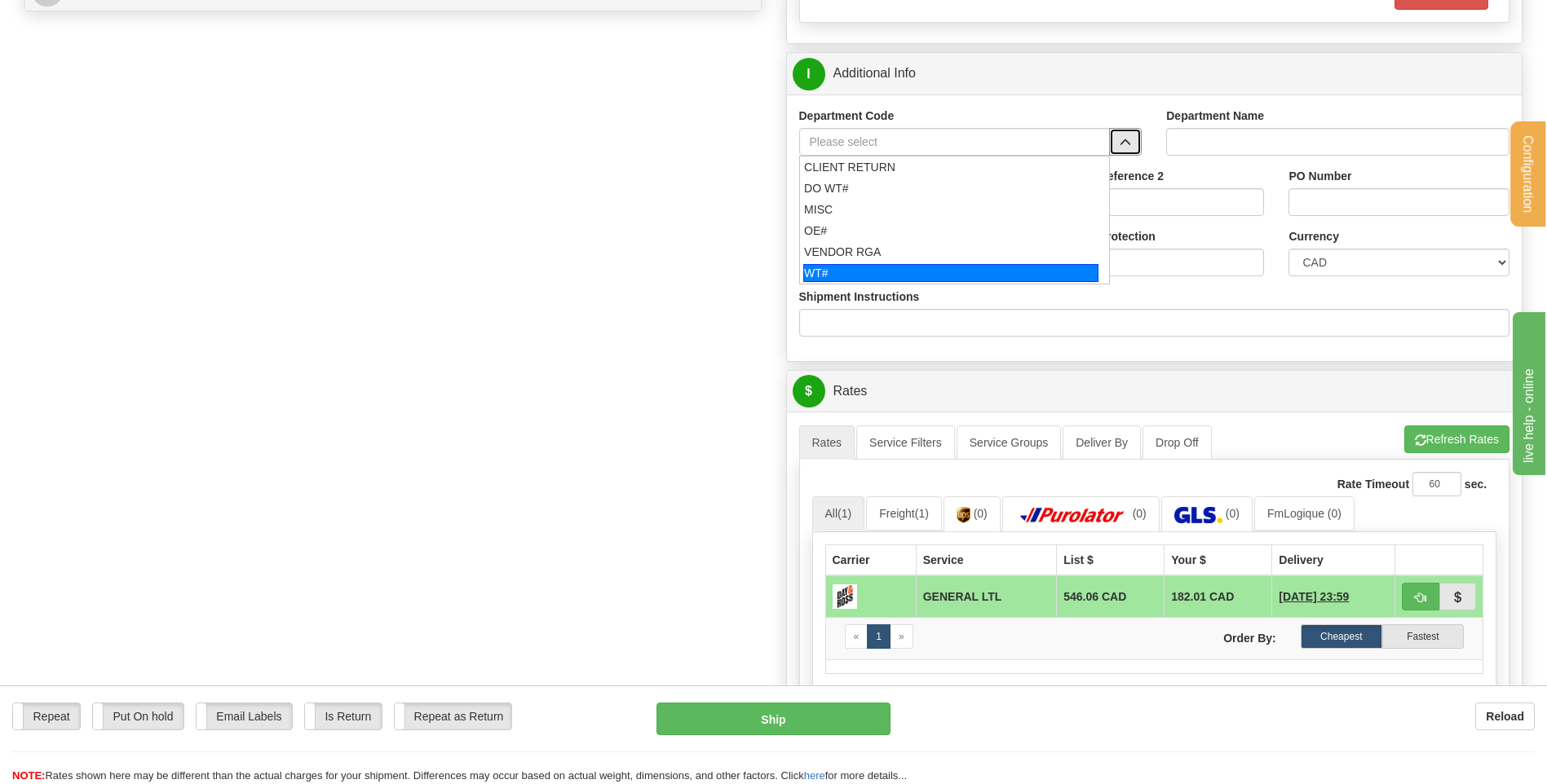
click at [855, 264] on div "WT#" at bounding box center [951, 273] width 296 height 18
type input "WT#"
type input "WAREHOUSE TRANSFERS"
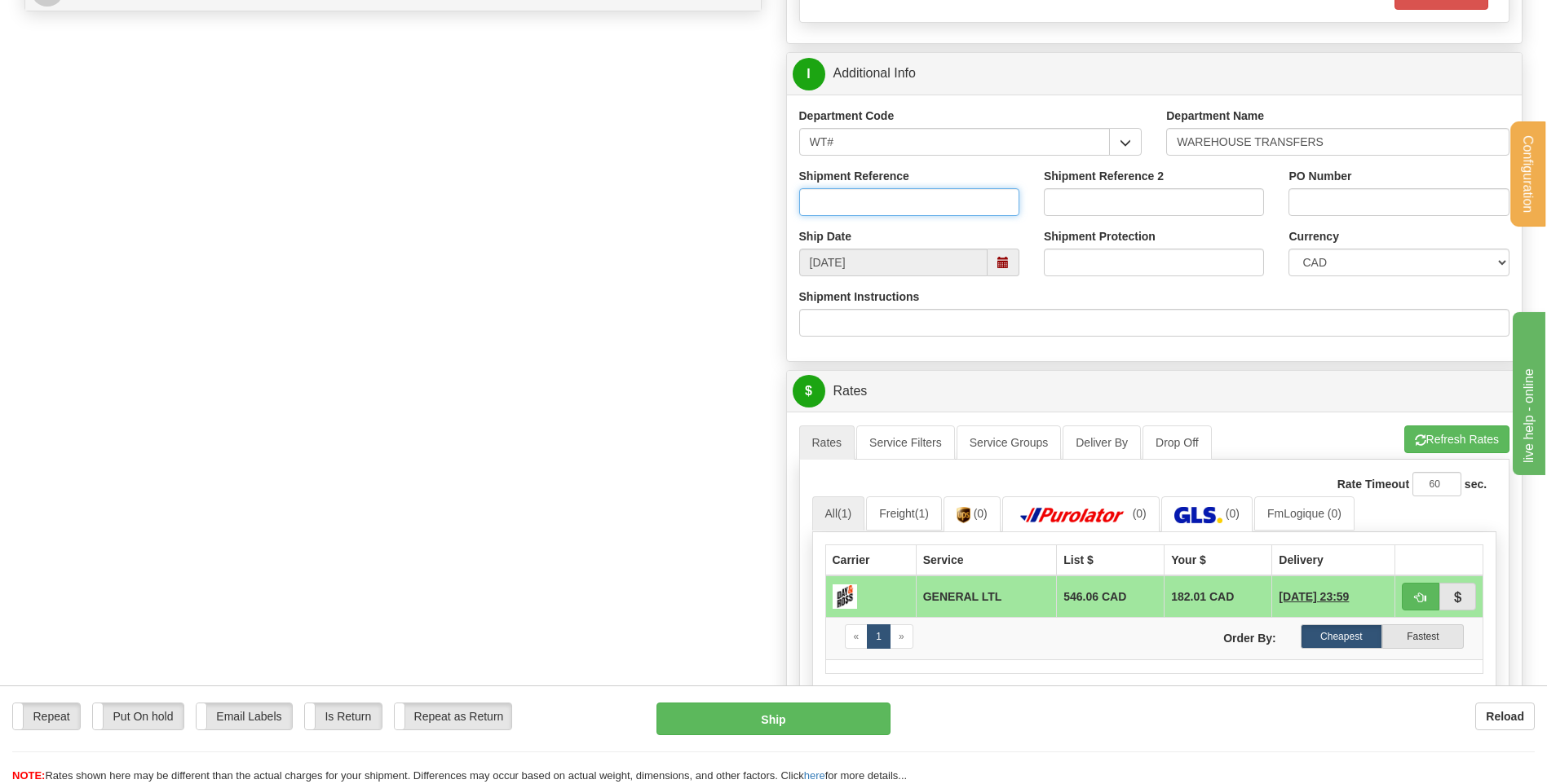
click at [869, 194] on input "Shipment Reference" at bounding box center [909, 202] width 220 height 28
type input "TRANSFERT 08"
click at [1343, 191] on input "PO Number" at bounding box center [1399, 202] width 220 height 28
type input "TRANSFERT VANCOUVER"
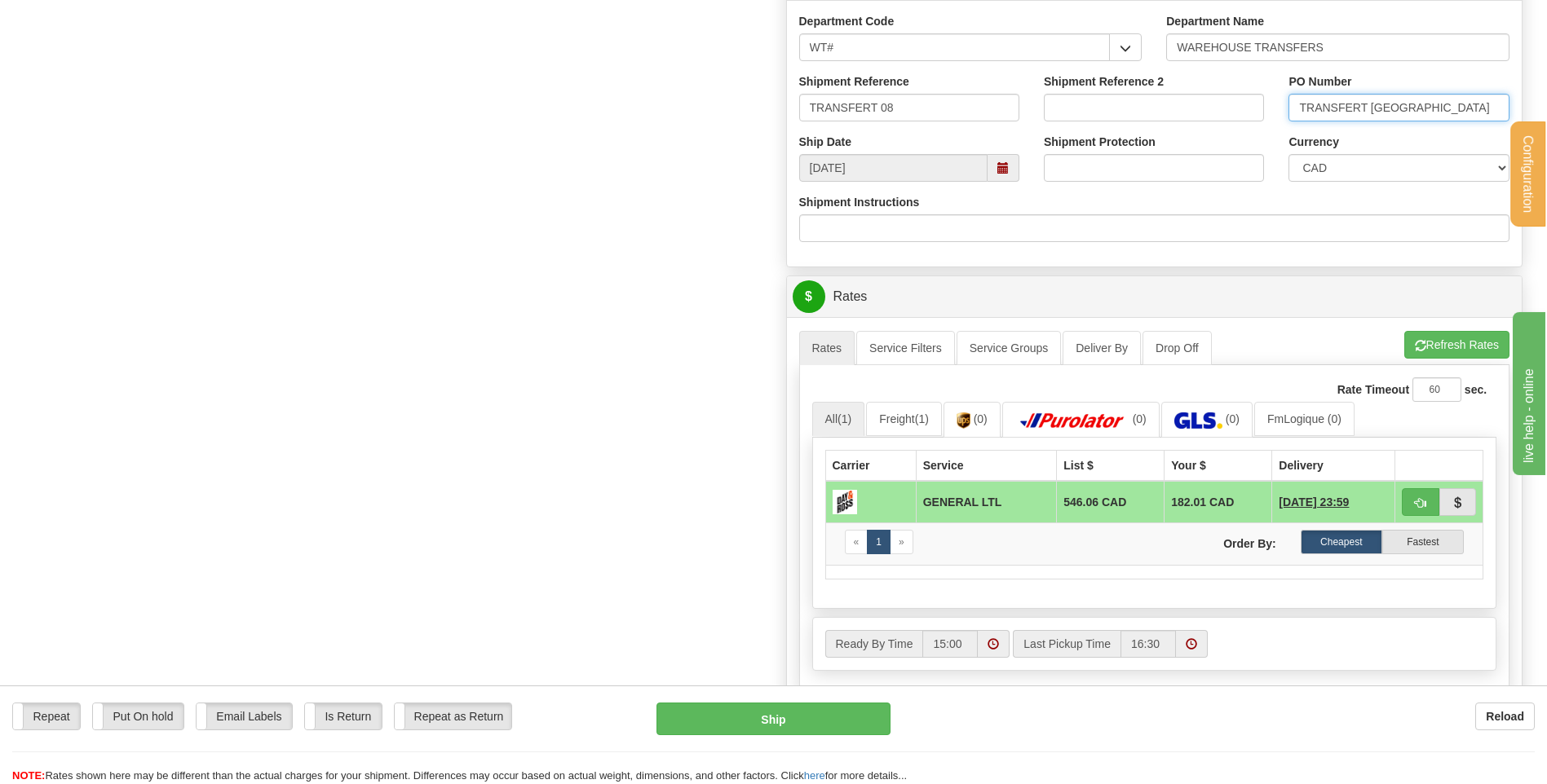
scroll to position [1059, 0]
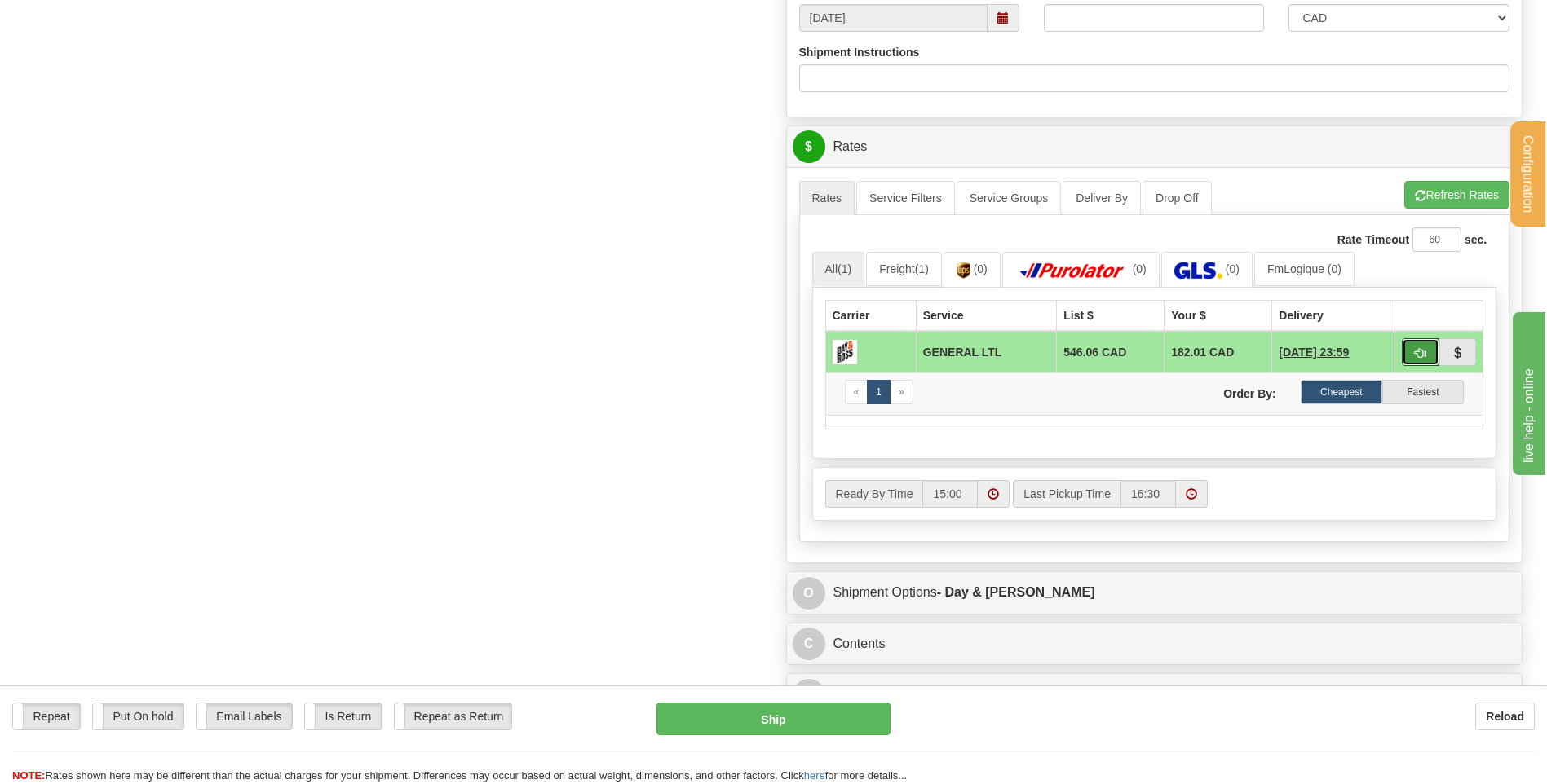
click at [1407, 350] on button "button" at bounding box center [1420, 353] width 37 height 28
type input "GL"
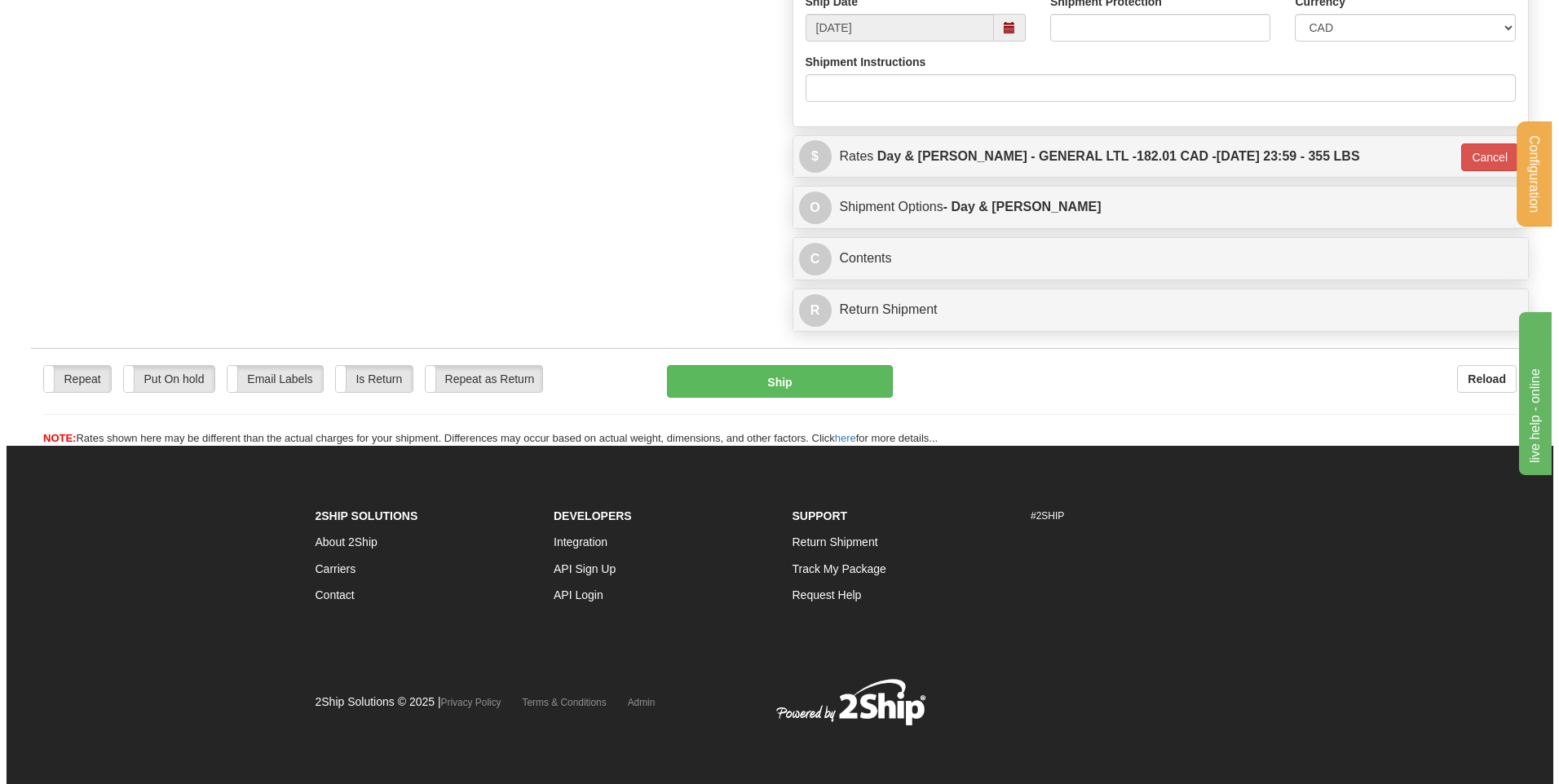
scroll to position [1050, 0]
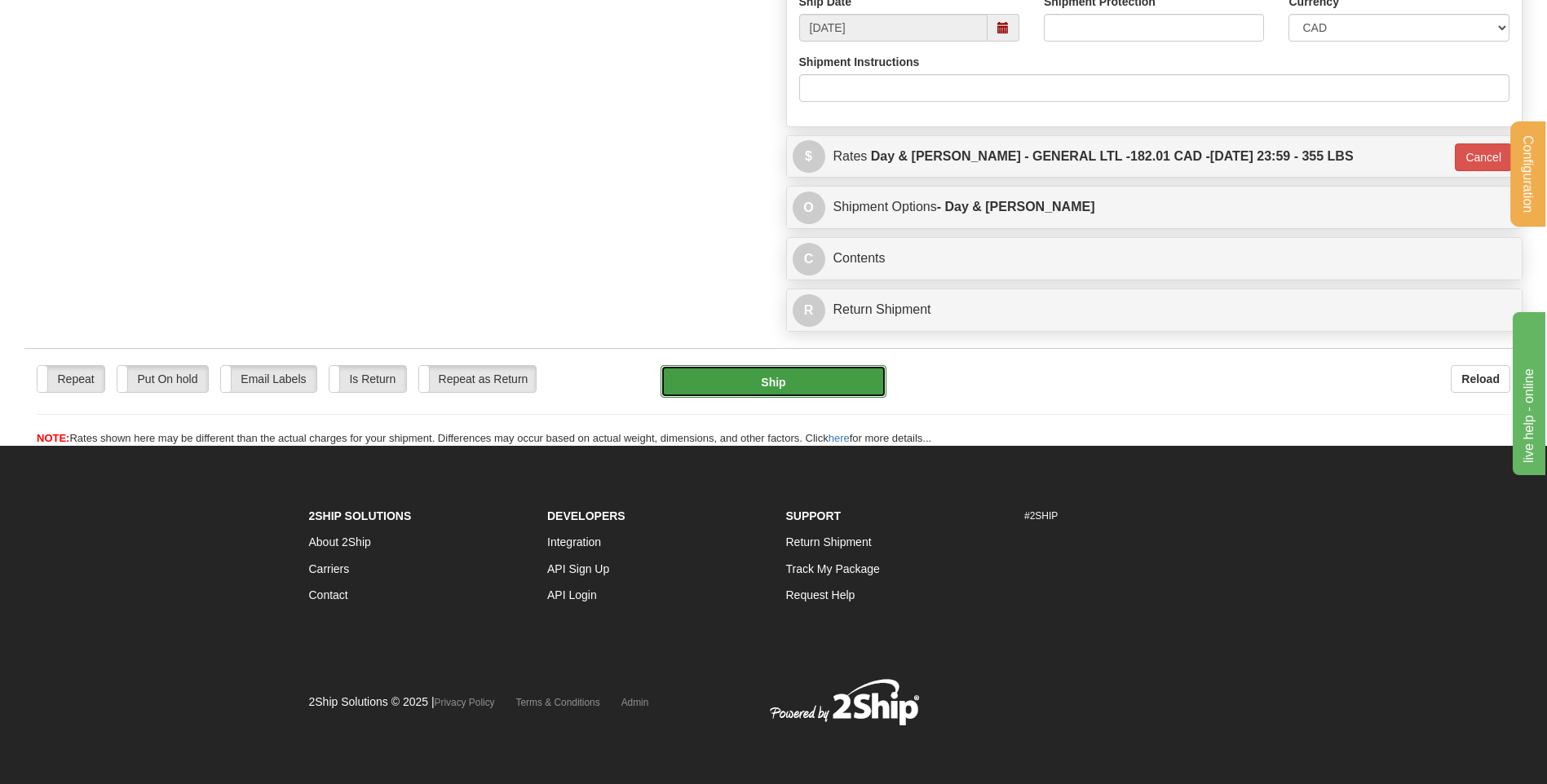
click at [816, 379] on button "Ship" at bounding box center [773, 382] width 225 height 33
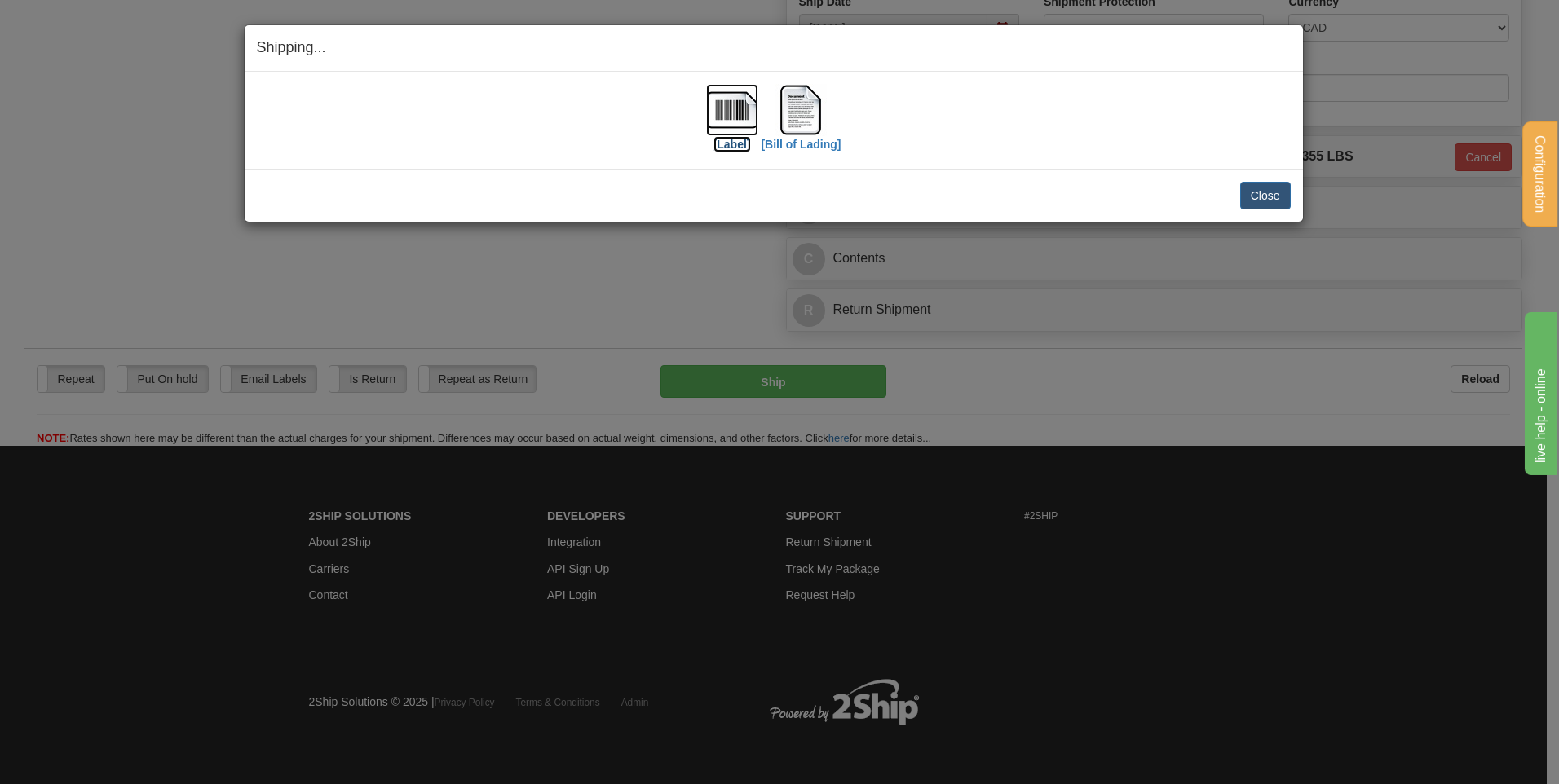
click at [731, 99] on img at bounding box center [732, 110] width 52 height 52
click at [818, 107] on img at bounding box center [801, 110] width 52 height 52
click at [1273, 194] on button "Close" at bounding box center [1265, 196] width 50 height 28
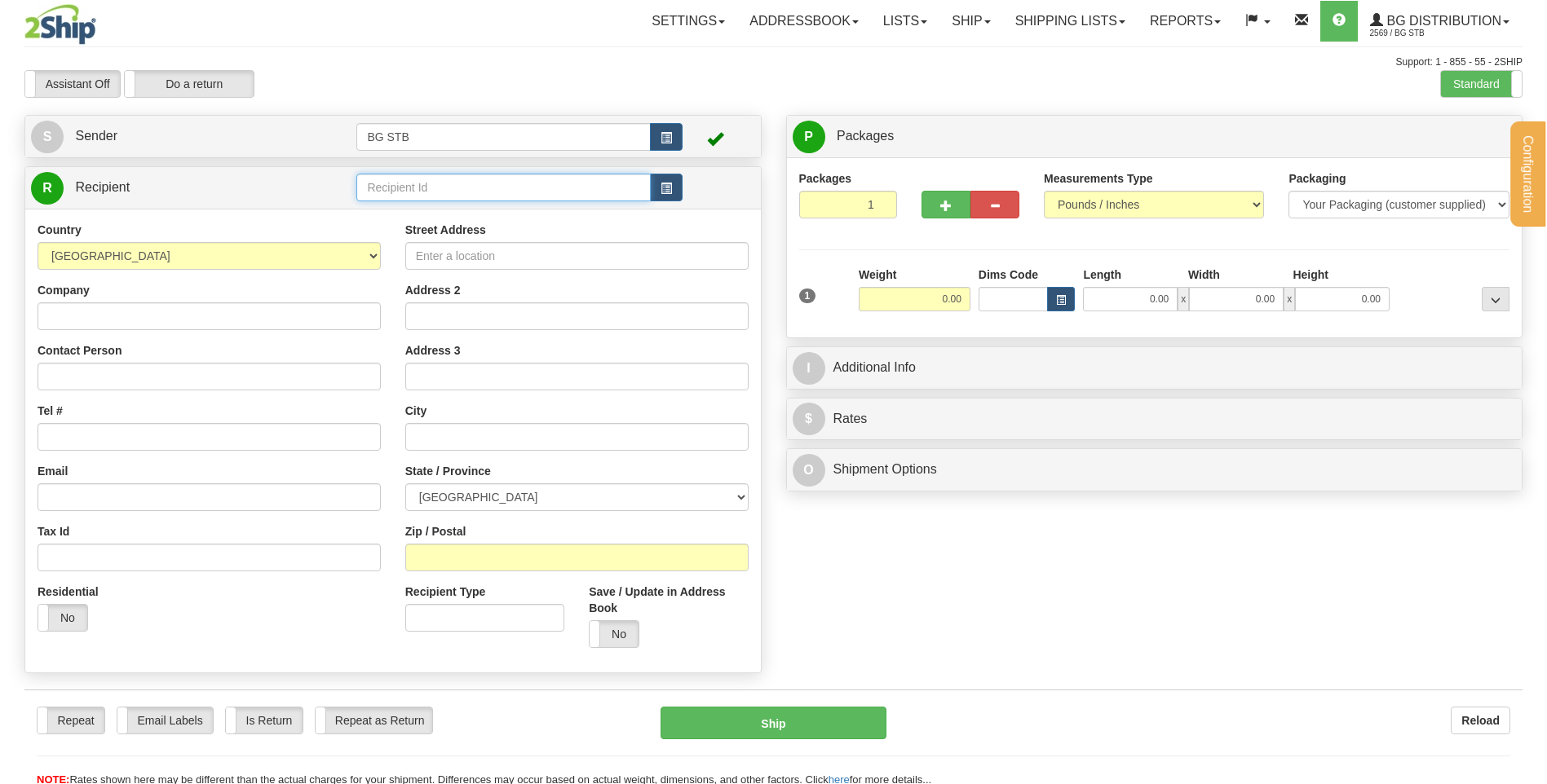
click at [438, 193] on input "text" at bounding box center [503, 187] width 294 height 28
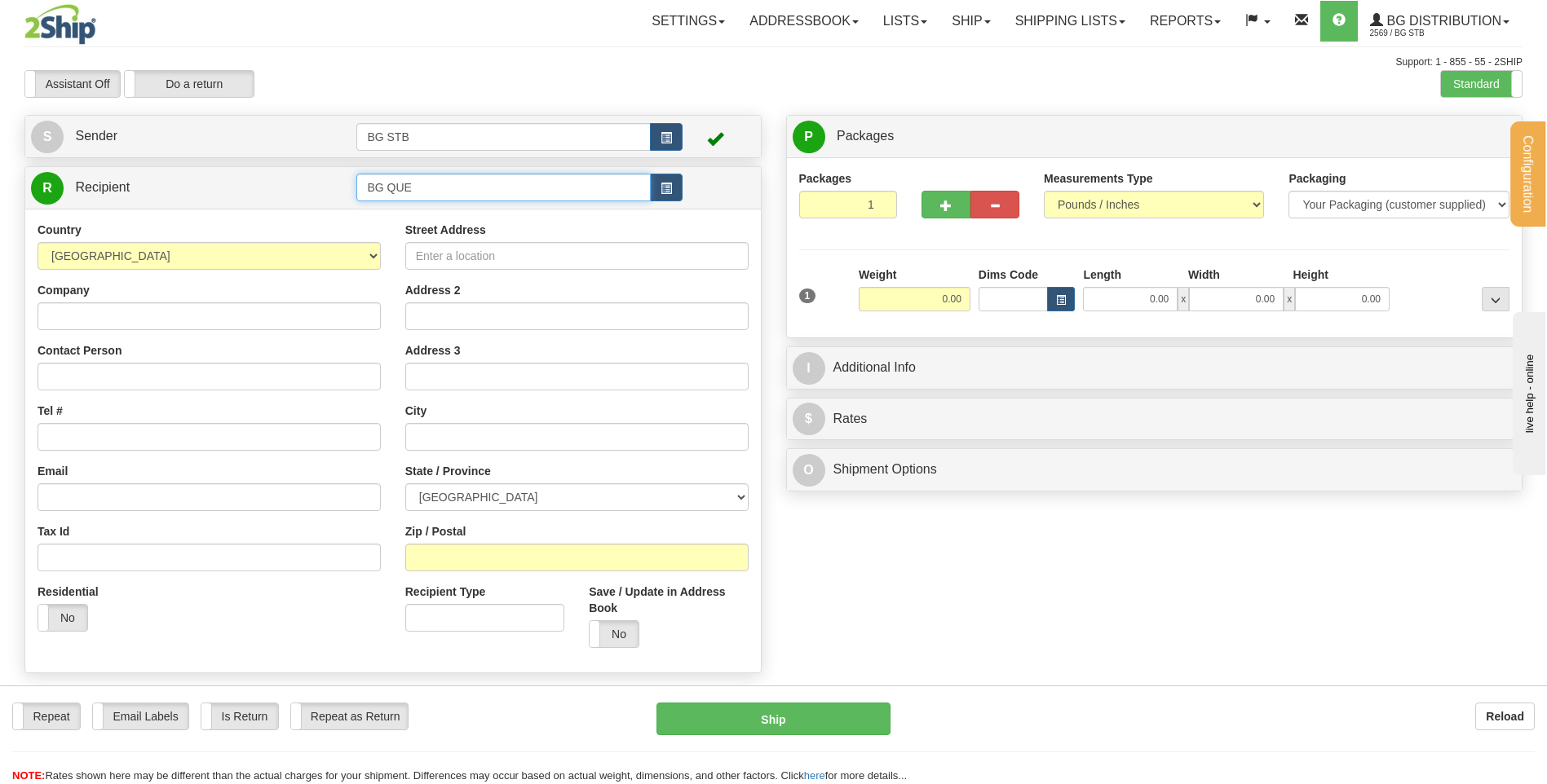
type input "BG QUE"
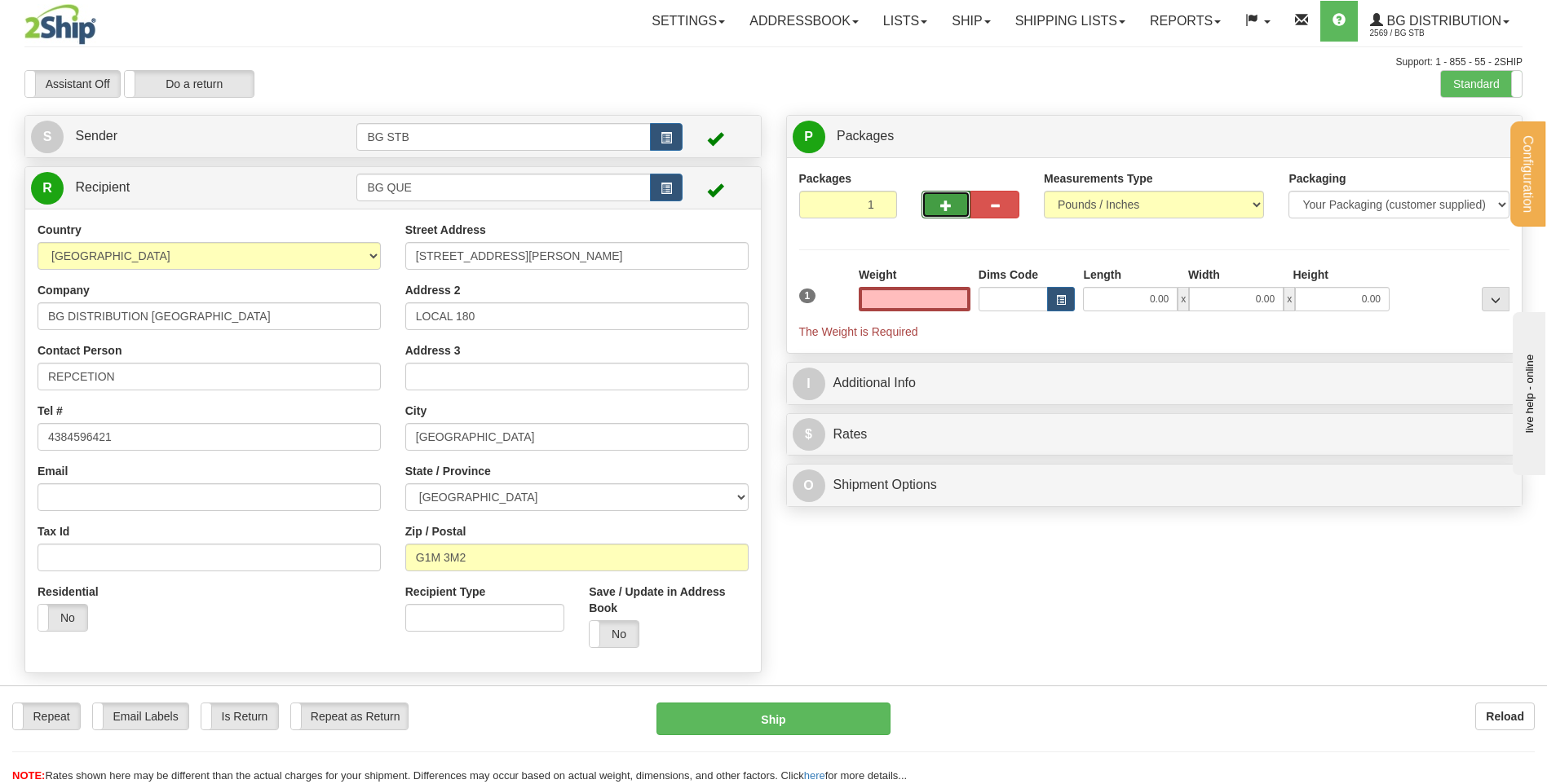
type input "0.00"
click at [942, 201] on span "button" at bounding box center [946, 206] width 11 height 10
click at [946, 204] on span "button" at bounding box center [946, 206] width 11 height 10
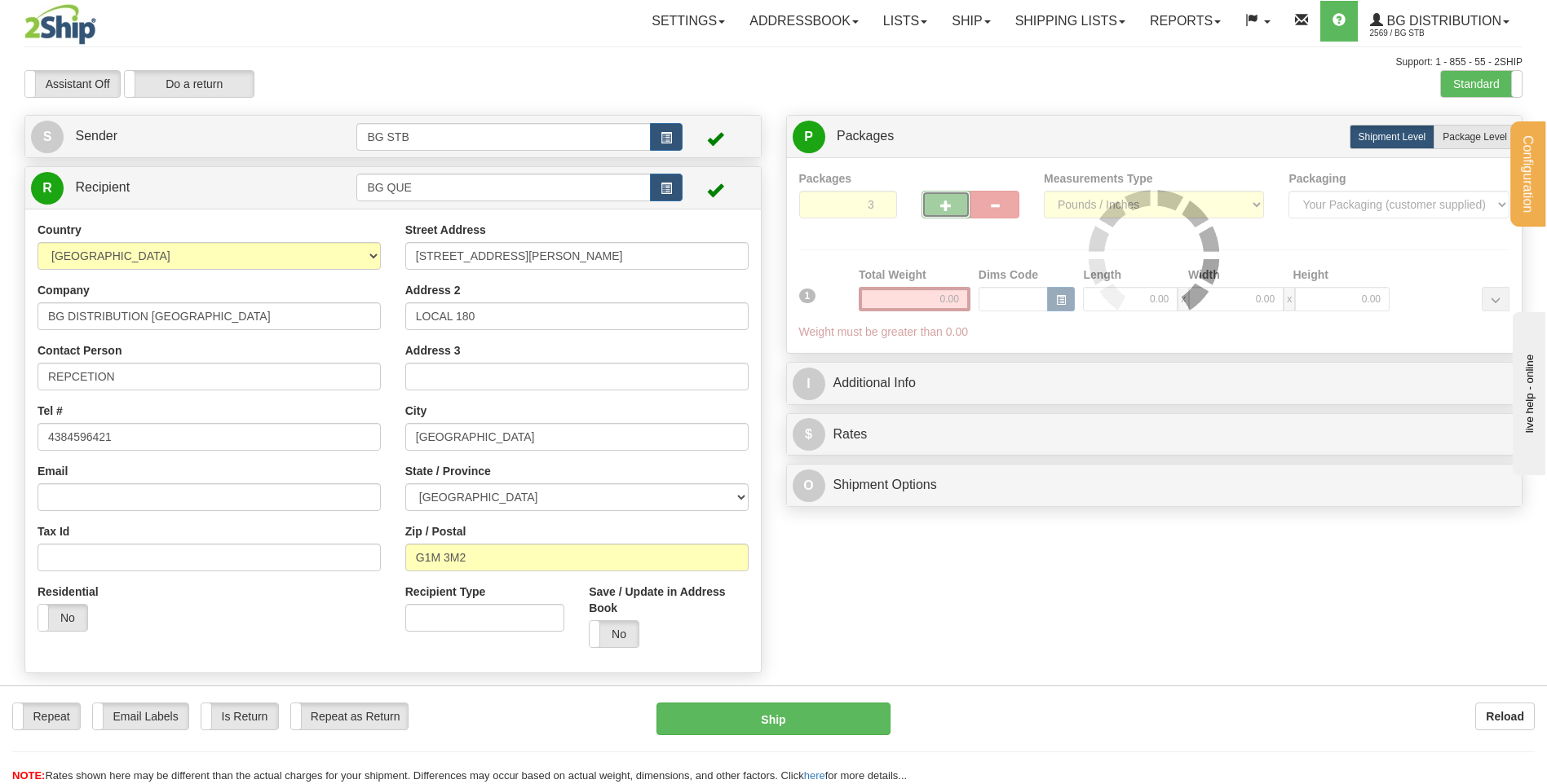
click at [945, 204] on span "button" at bounding box center [946, 206] width 11 height 10
click at [945, 204] on div "Packages 4 1 Measurements Type" at bounding box center [1154, 256] width 712 height 171
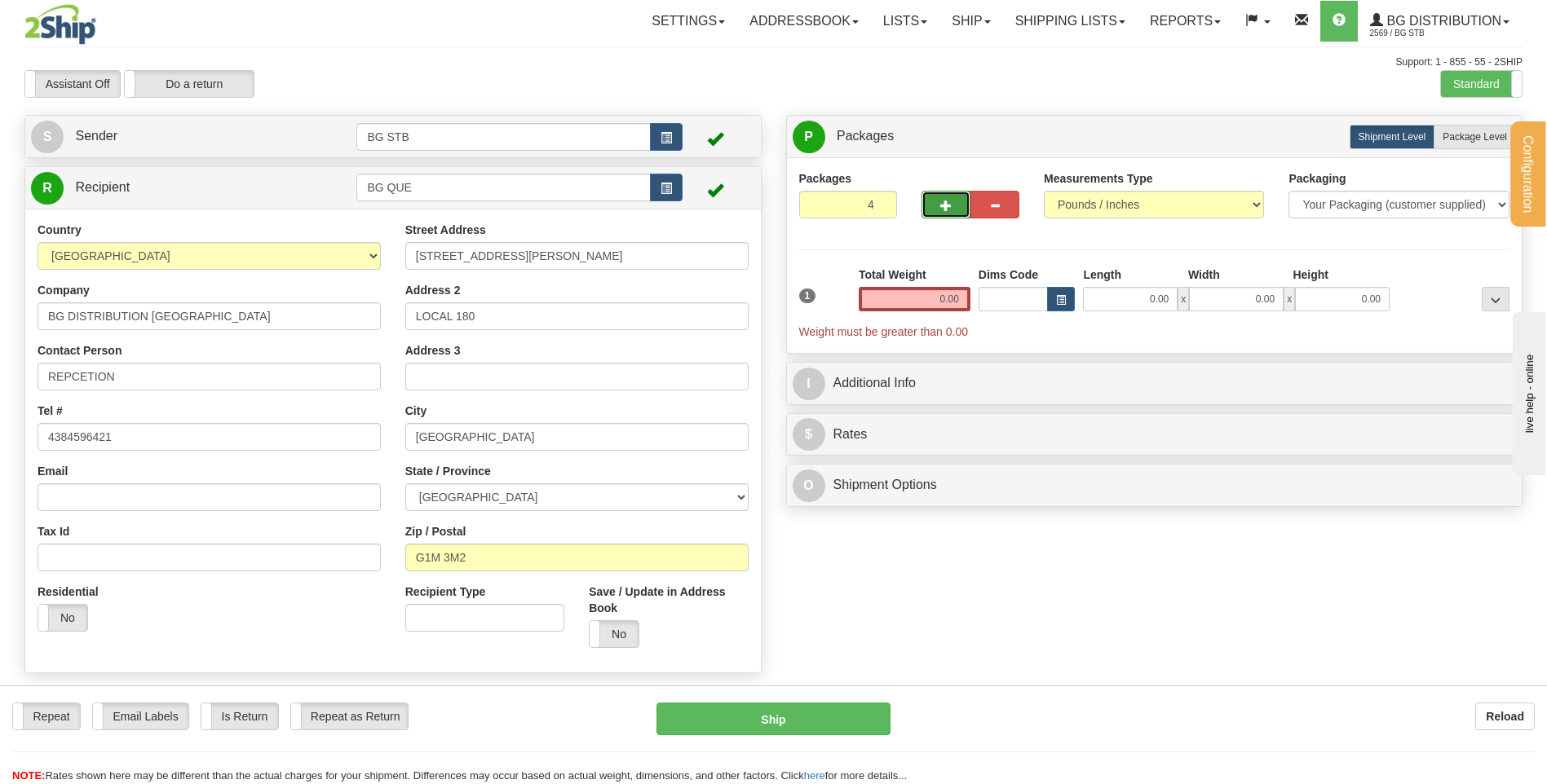
click at [930, 217] on button "button" at bounding box center [946, 204] width 49 height 28
type input "5"
drag, startPoint x: 1443, startPoint y: 128, endPoint x: 1366, endPoint y: 152, distance: 80.7
click at [1444, 128] on label "Package Level Pack.." at bounding box center [1475, 137] width 82 height 24
radio input "true"
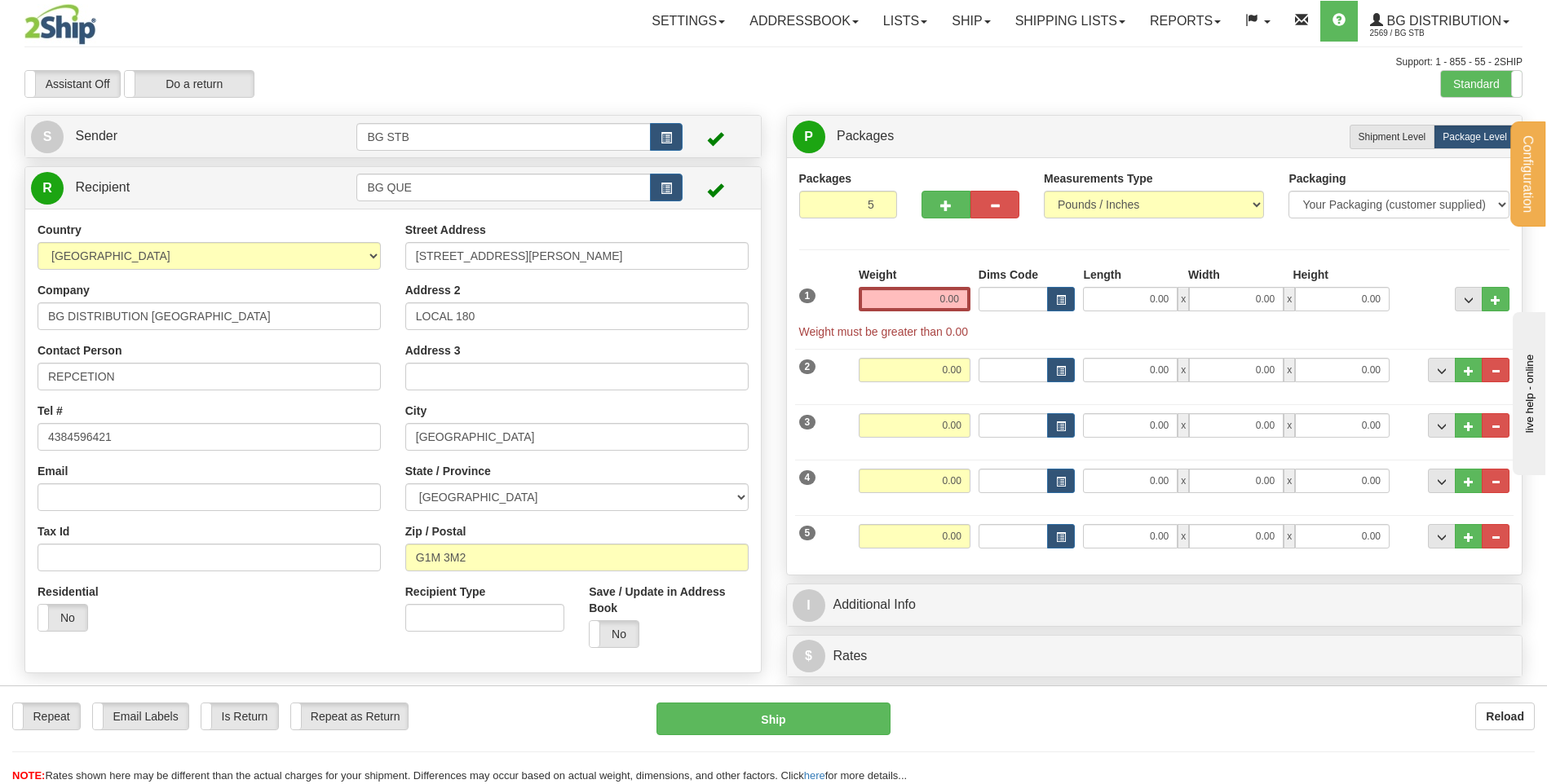
click at [933, 304] on input "0.00" at bounding box center [914, 299] width 112 height 24
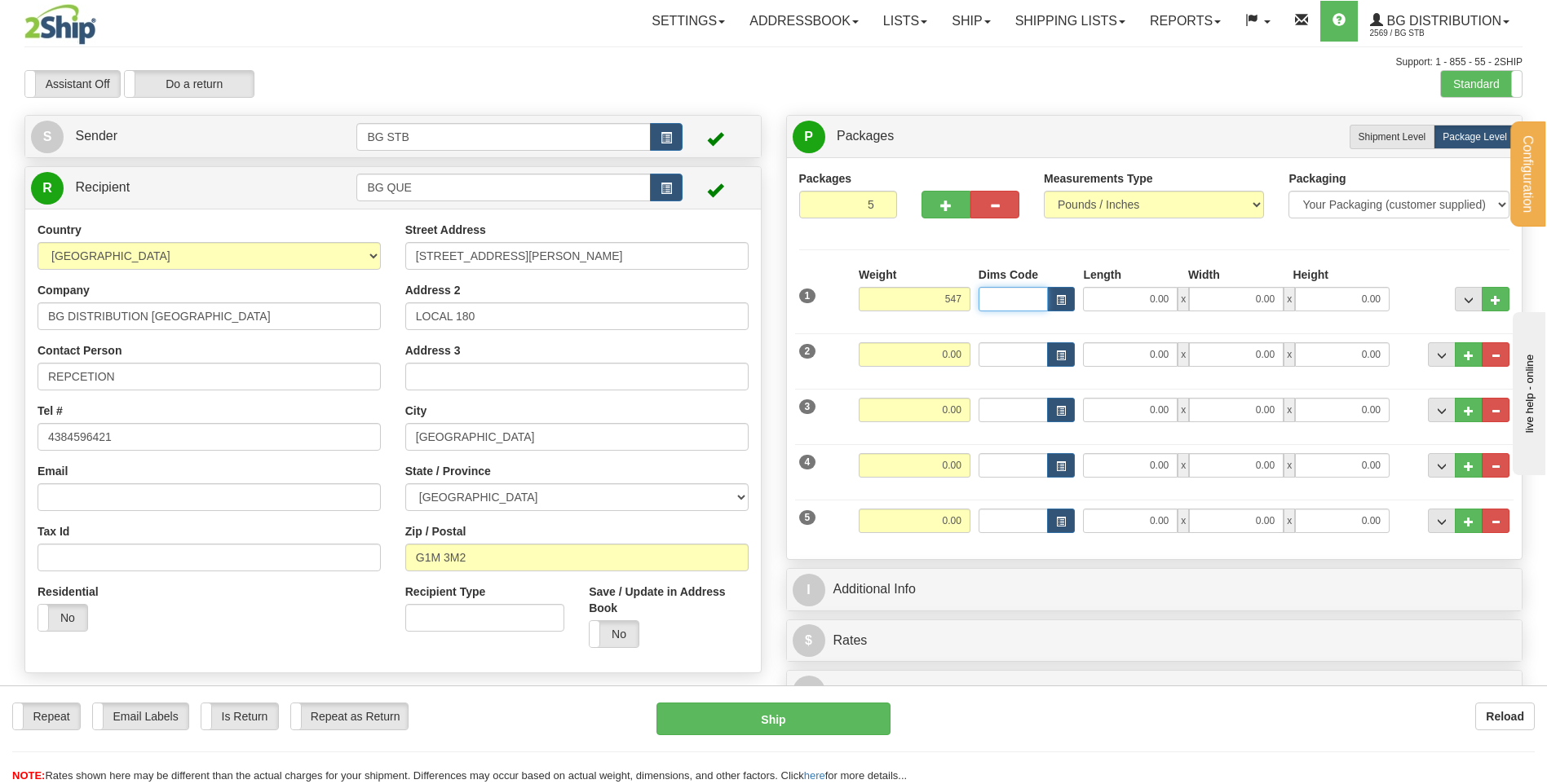
type input "547.00"
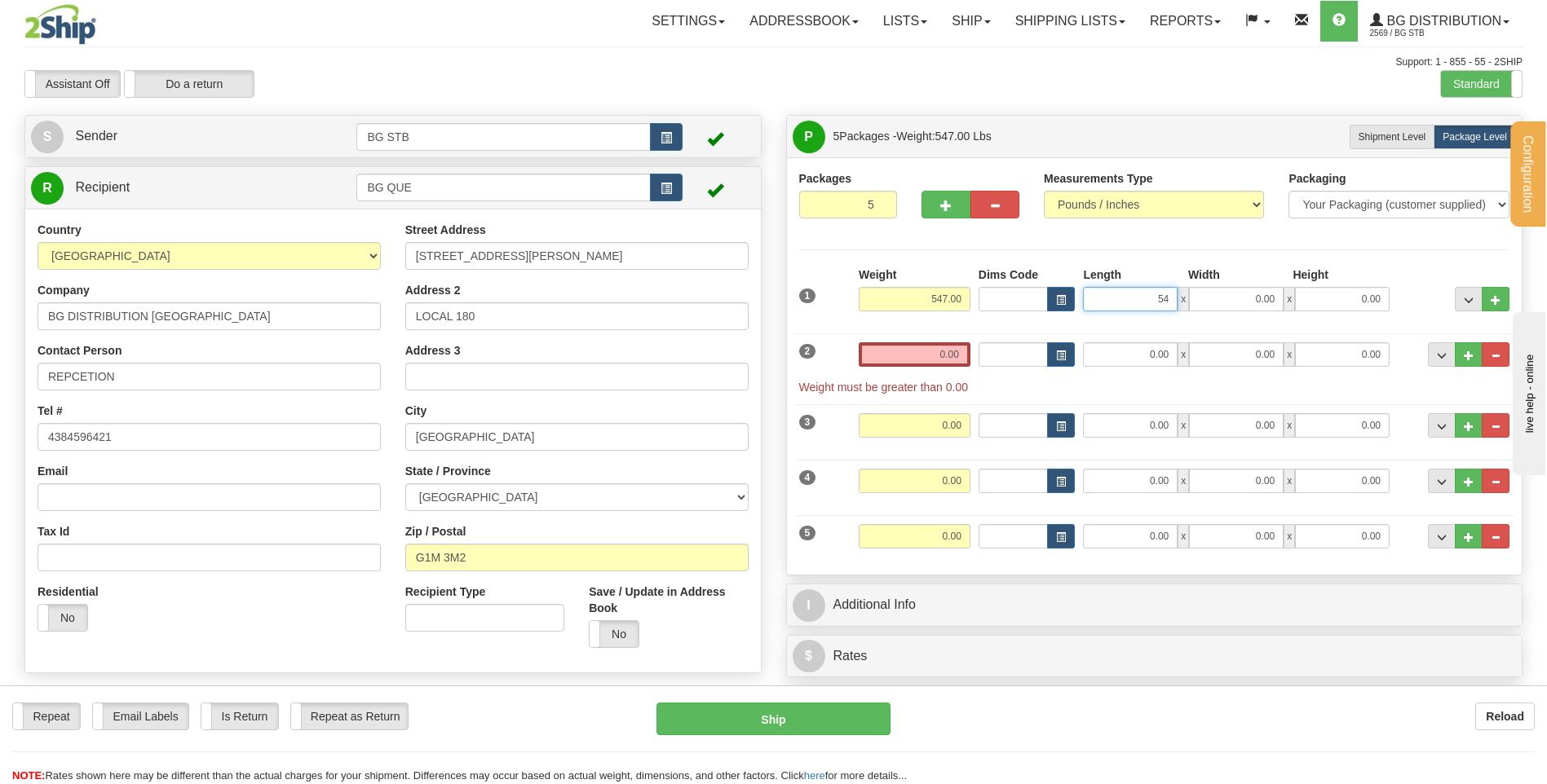
type input "54.00"
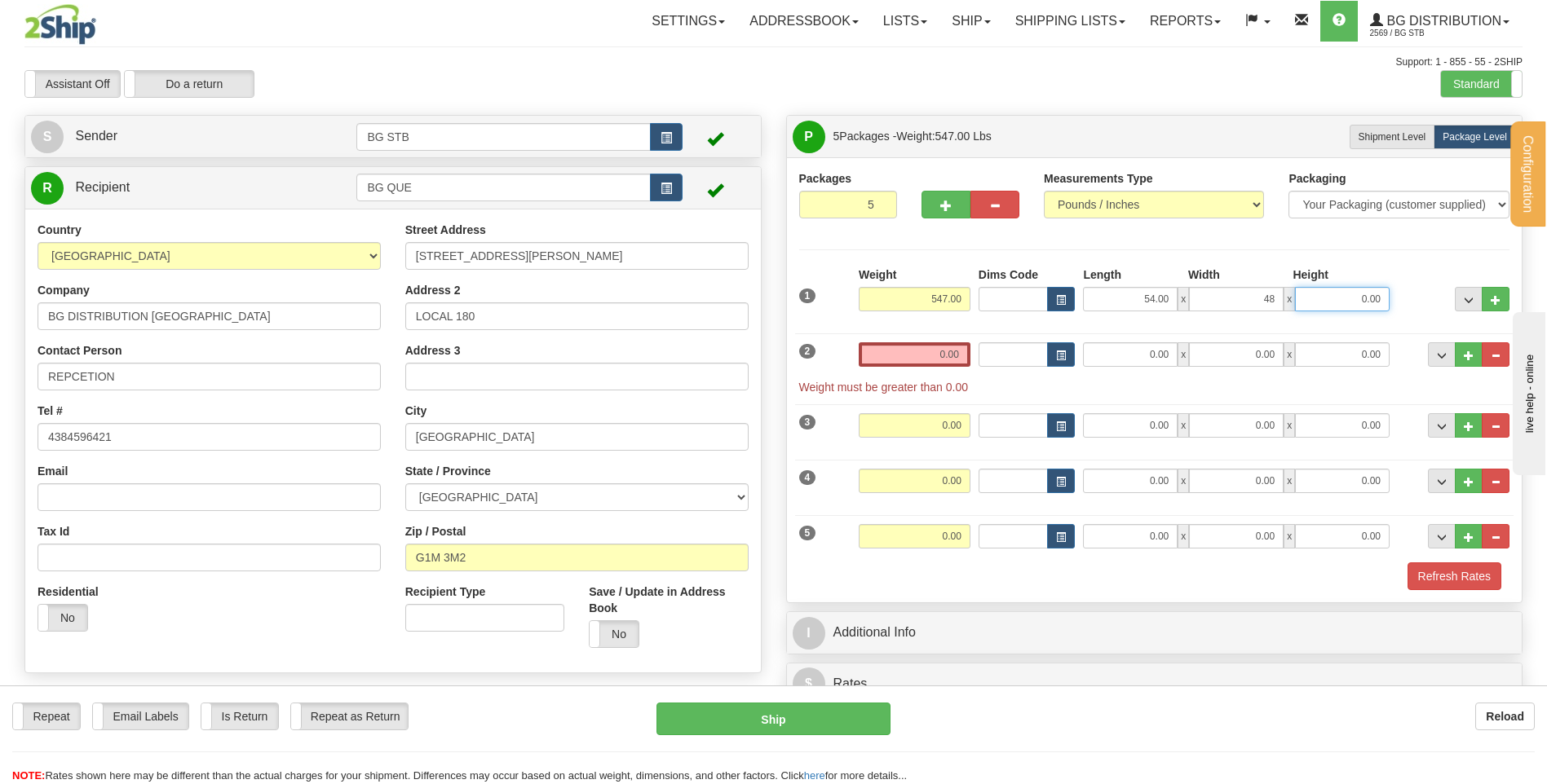
type input "48.00"
type input "40.00"
click at [914, 357] on input "0.00" at bounding box center [914, 354] width 112 height 24
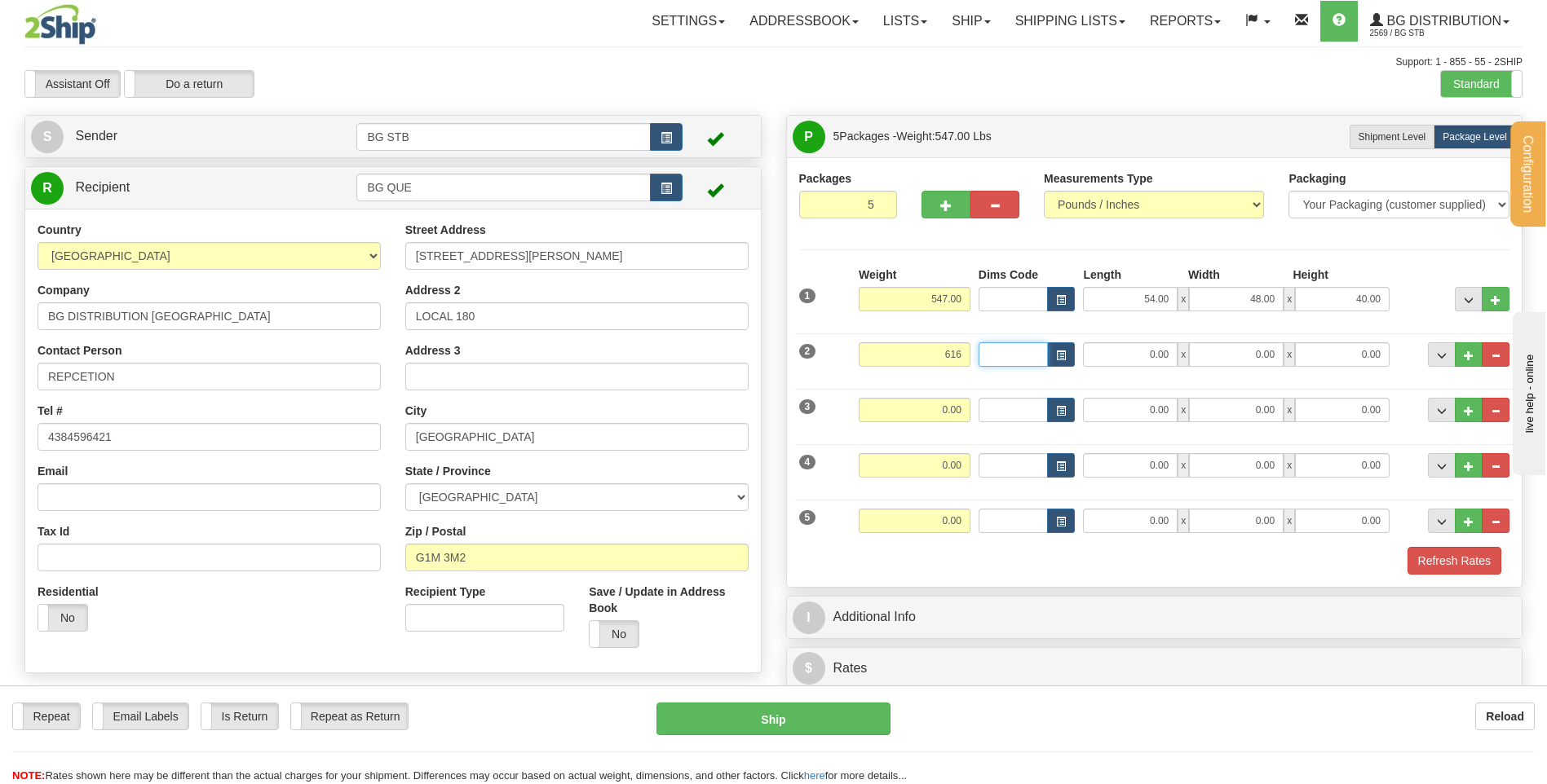
type input "616.00"
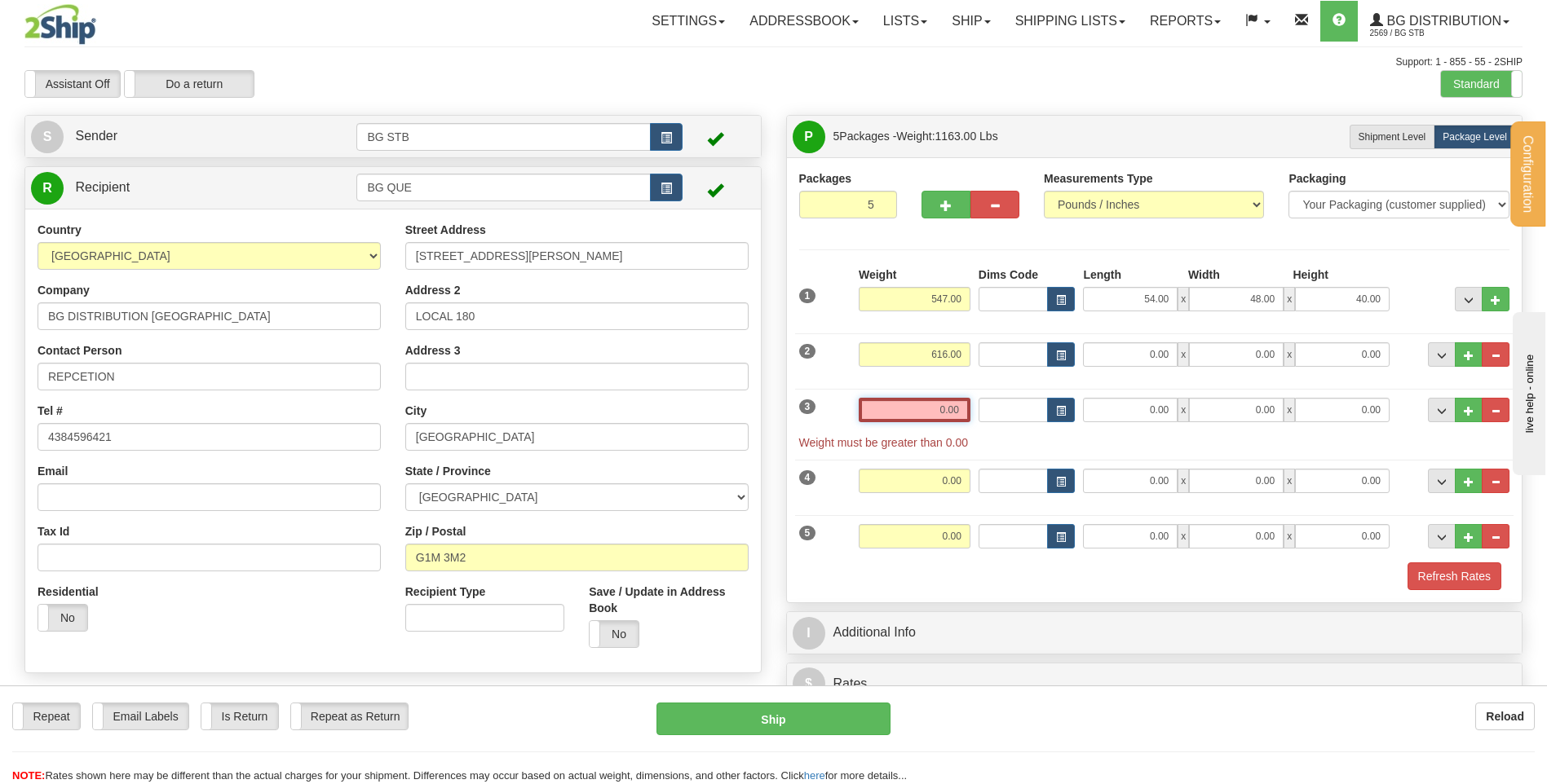
click at [944, 401] on input "0.00" at bounding box center [914, 410] width 112 height 24
type input "0.00"
click at [1157, 349] on input "0.00" at bounding box center [1130, 354] width 94 height 24
type input "32.00"
type input "48.00"
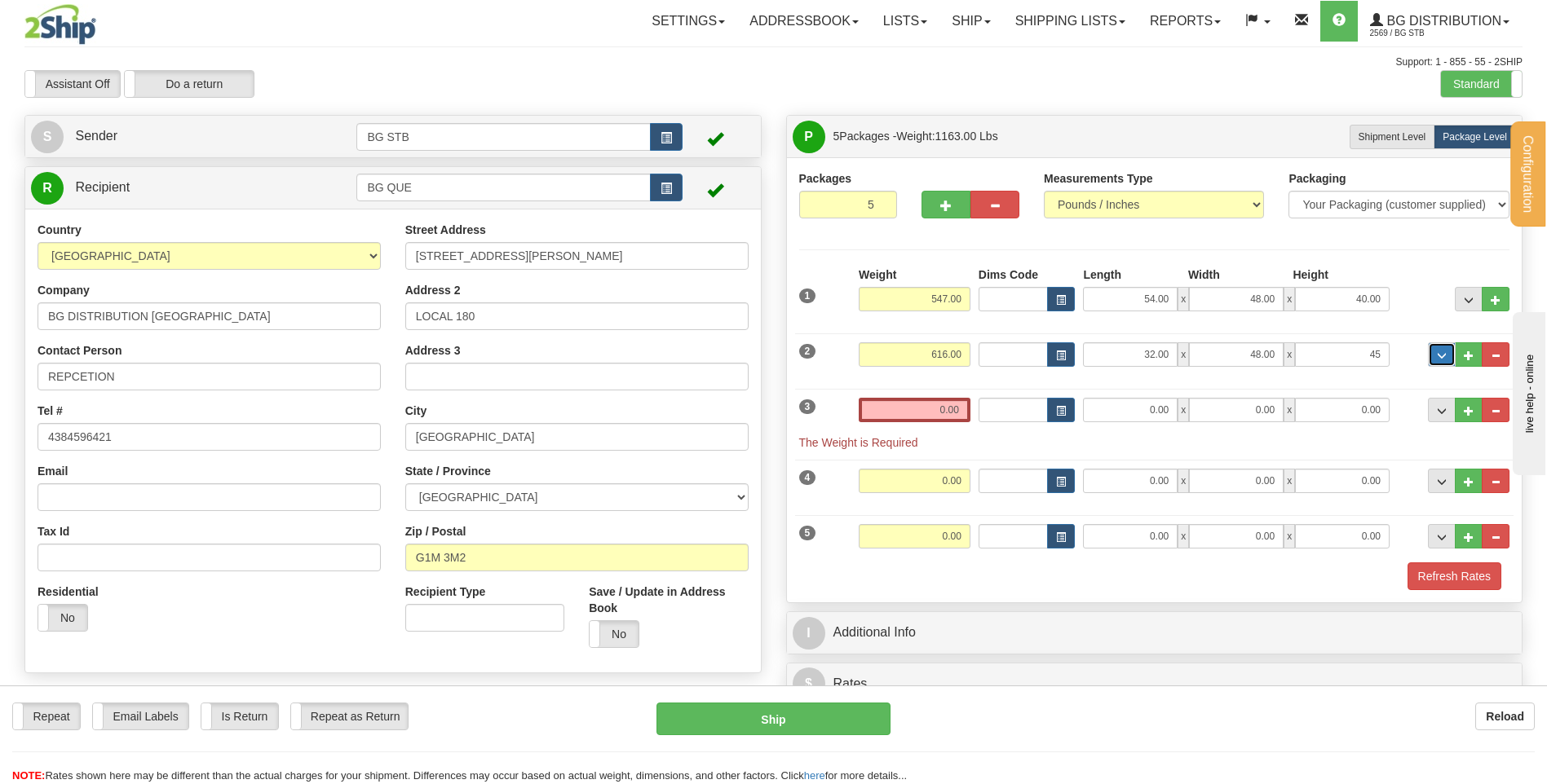
type input "45.00"
click at [918, 404] on input "0.00" at bounding box center [914, 410] width 112 height 24
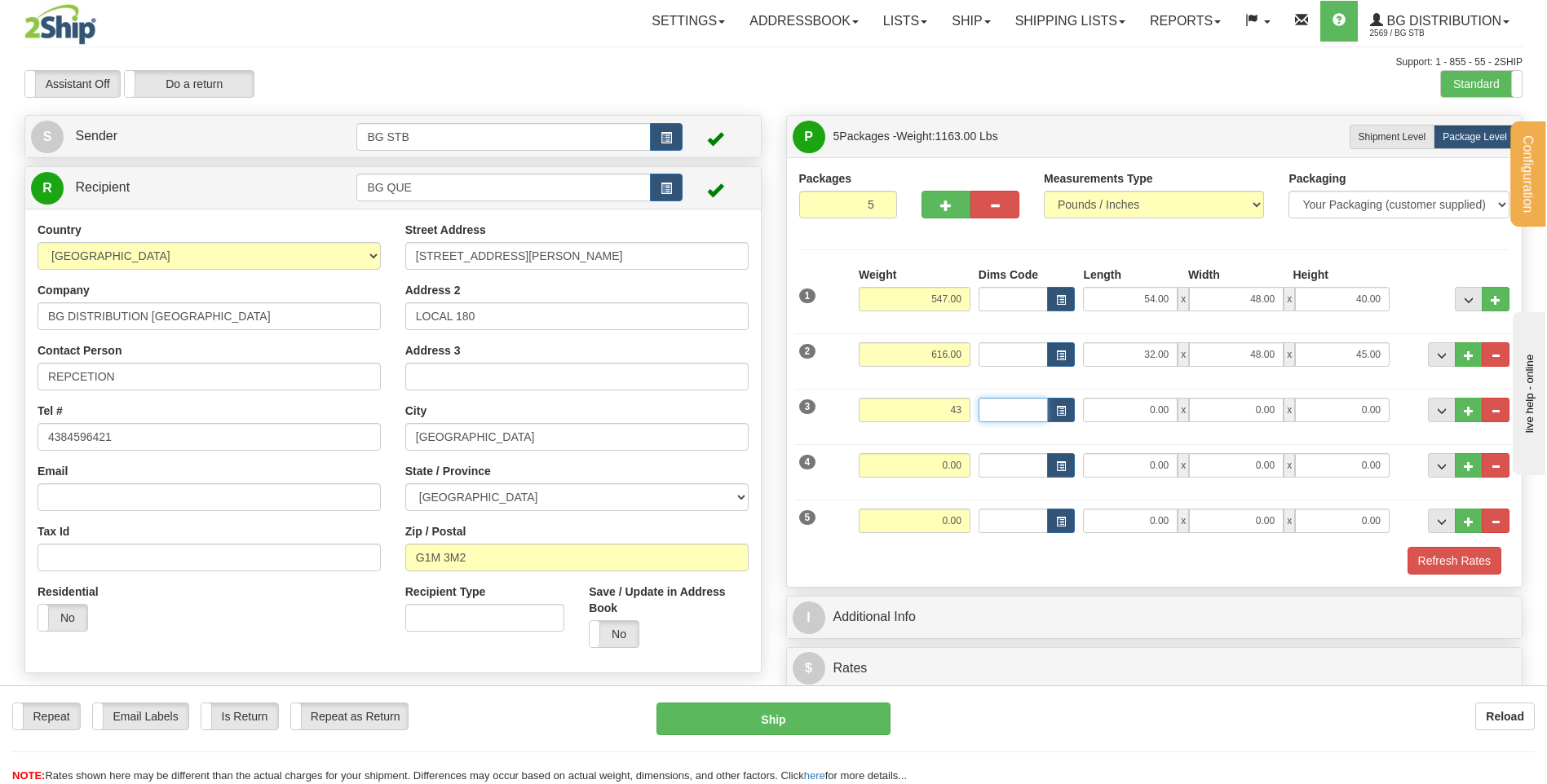
type input "43.00"
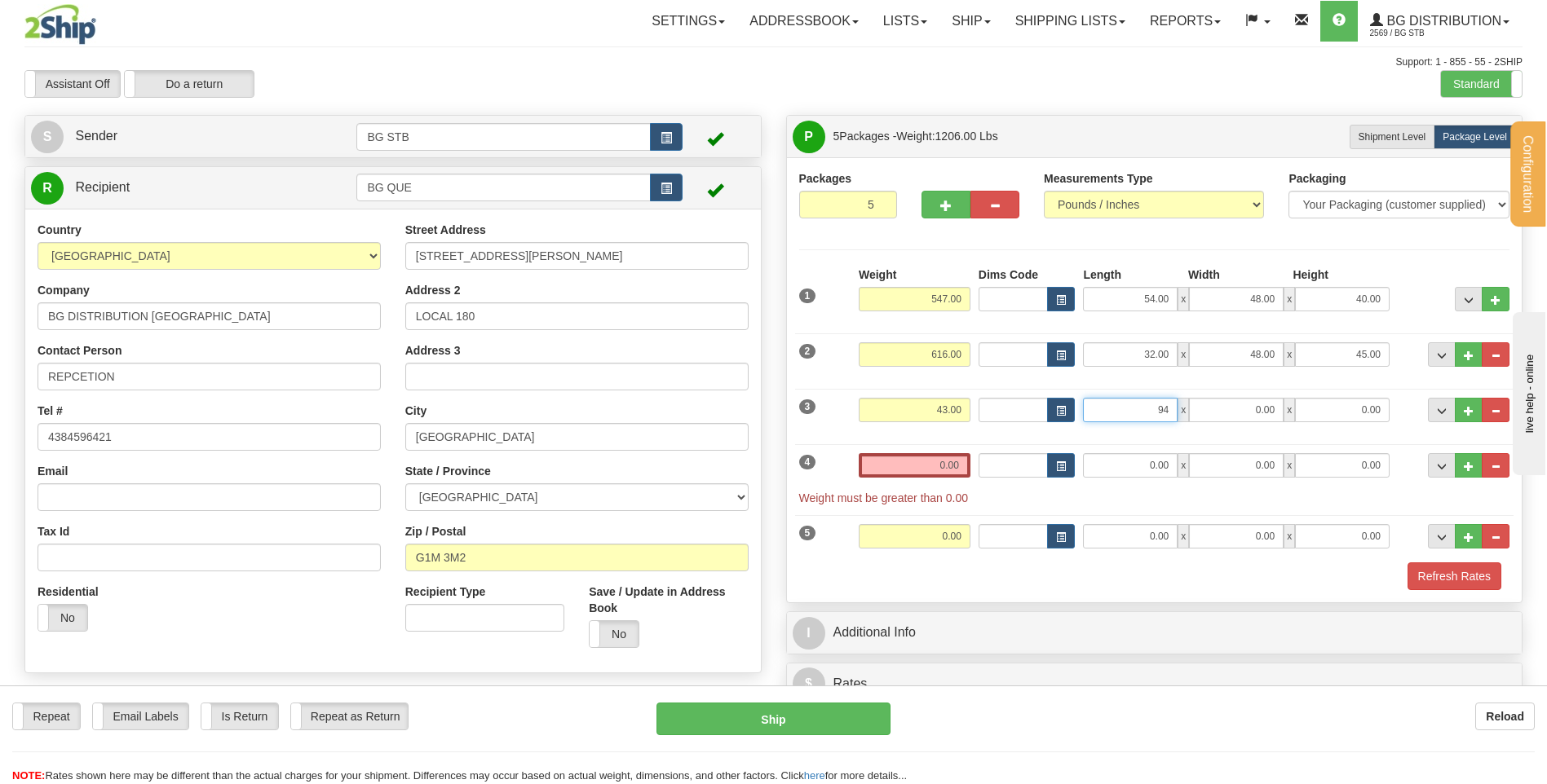
type input "94.00"
type input "6.00"
type input "4.00"
click at [923, 470] on input "0.00" at bounding box center [914, 465] width 112 height 24
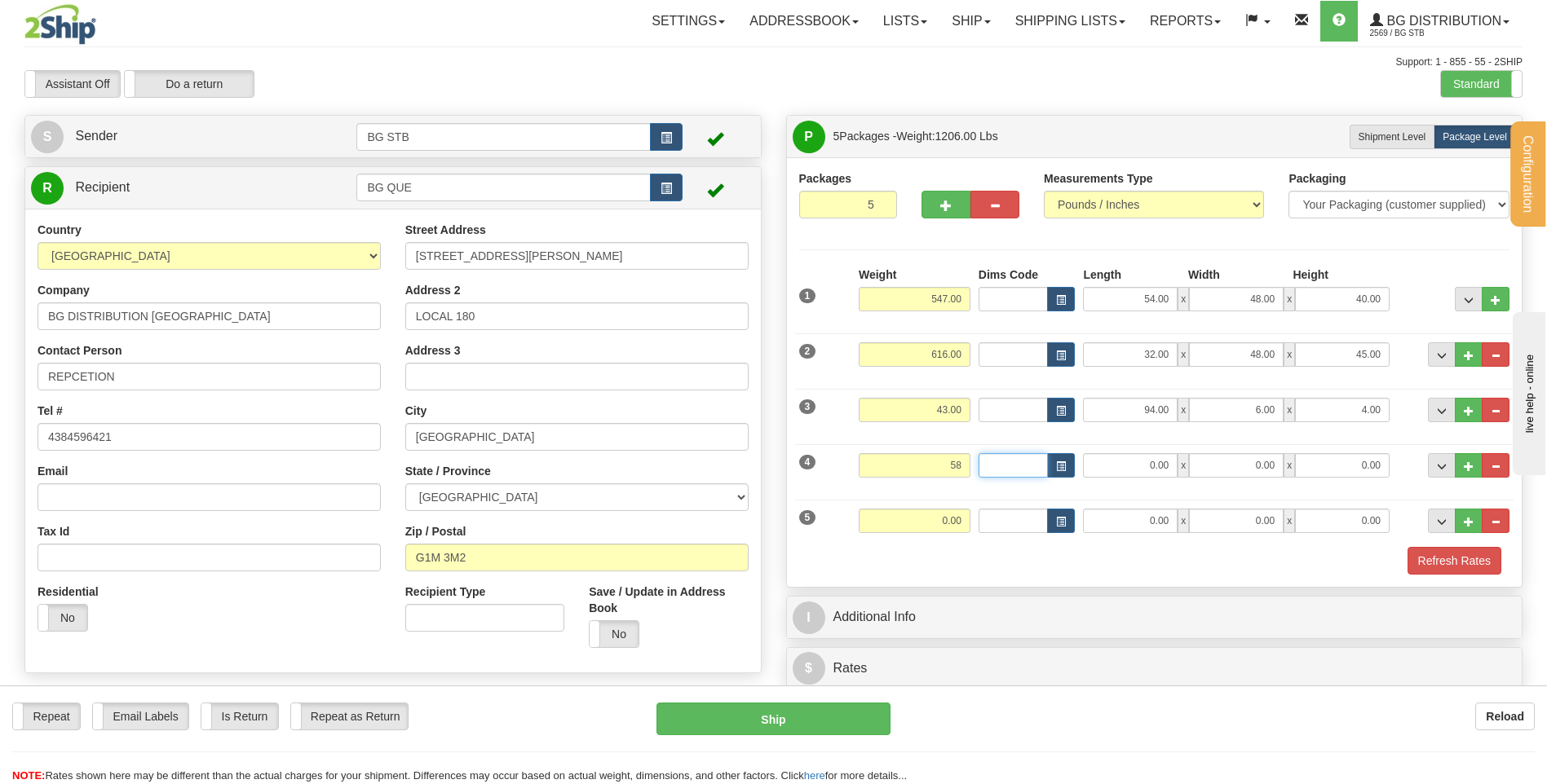
type input "58.00"
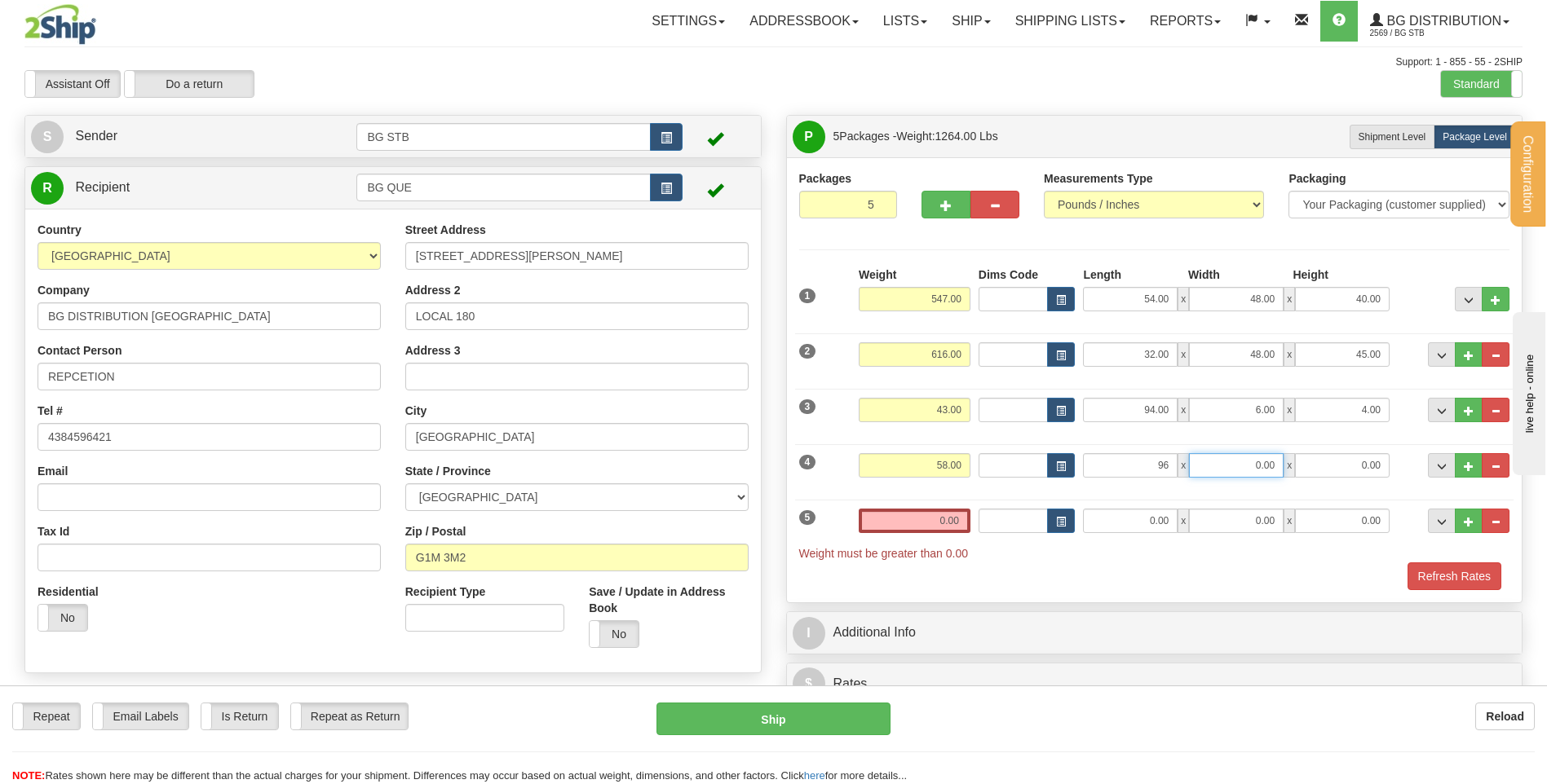
type input "96.00"
type input "9.00"
type input "3.00"
click at [913, 510] on input "0.00" at bounding box center [914, 521] width 112 height 24
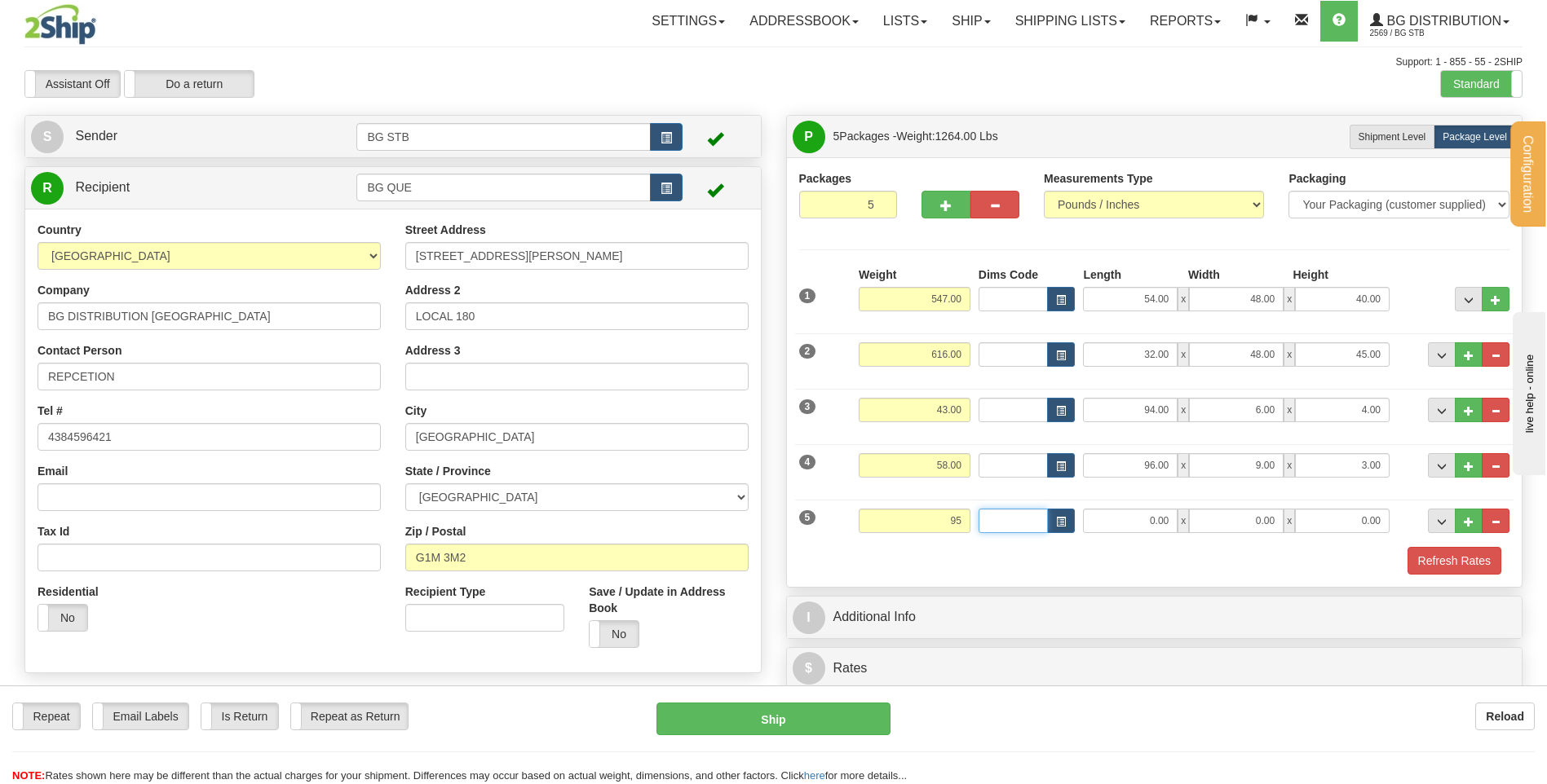
type input "95.00"
type input "97.00"
type input "4.00"
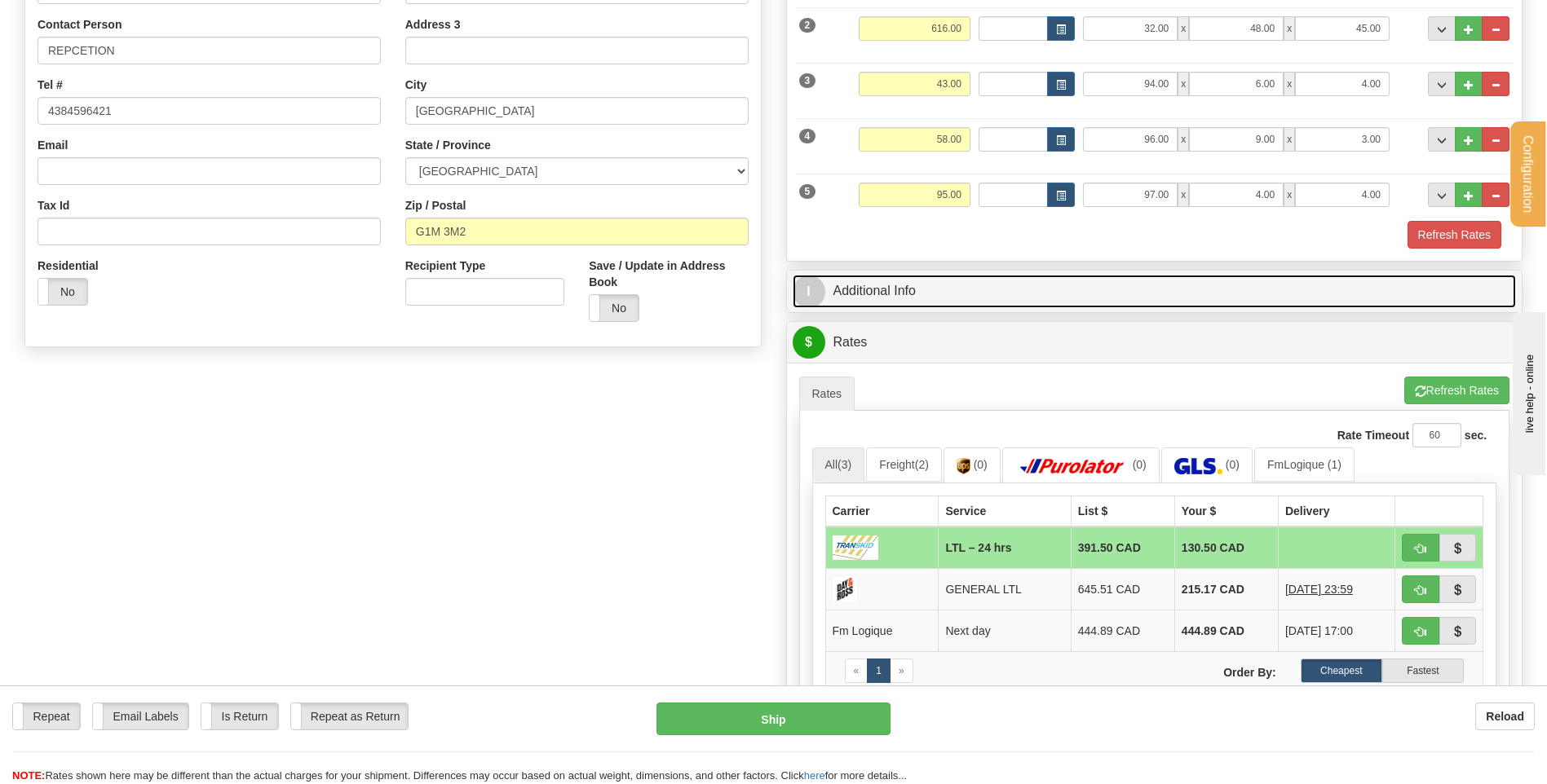
click at [935, 282] on link "I Additional Info" at bounding box center [1155, 291] width 725 height 34
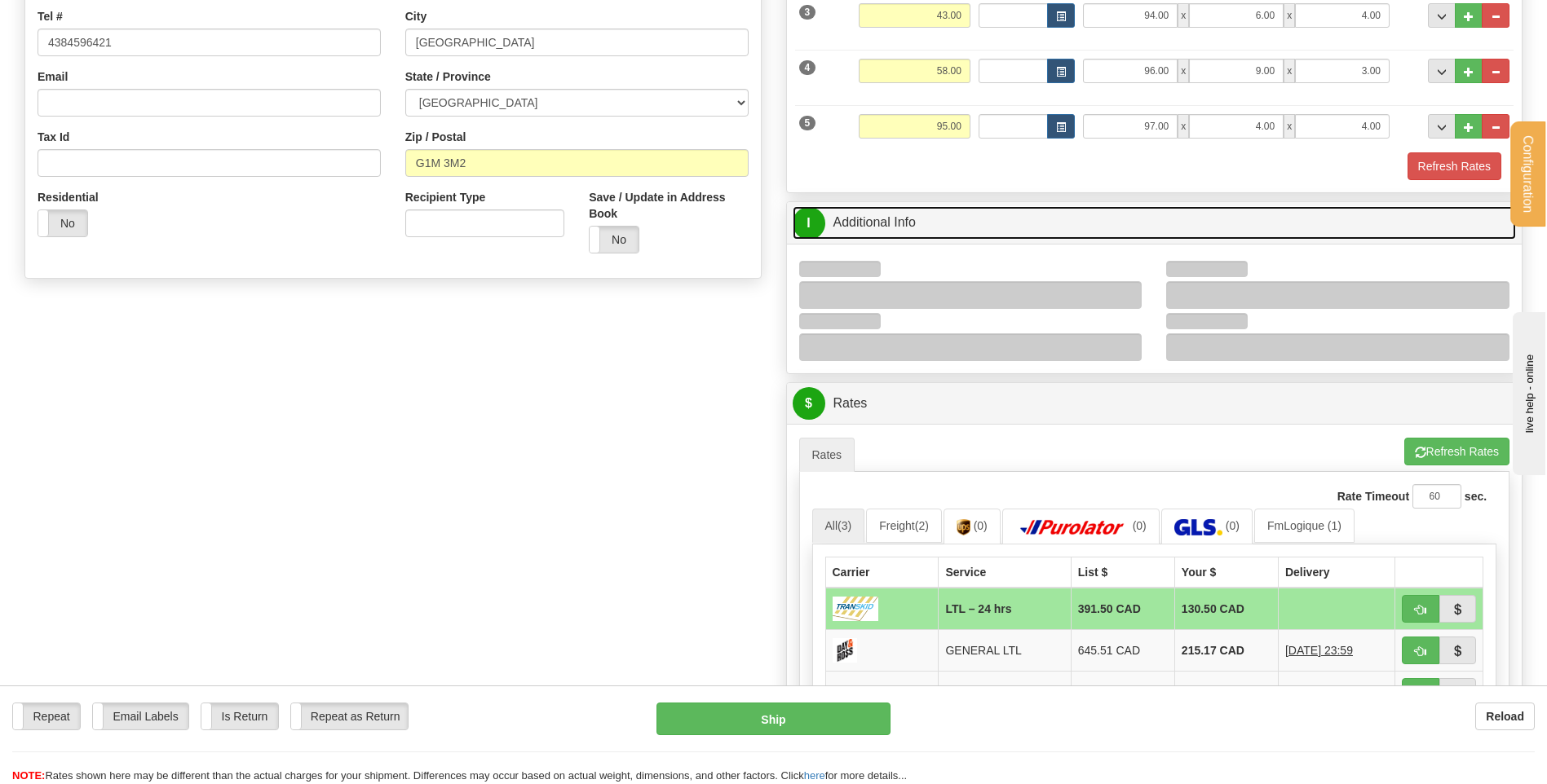
scroll to position [489, 0]
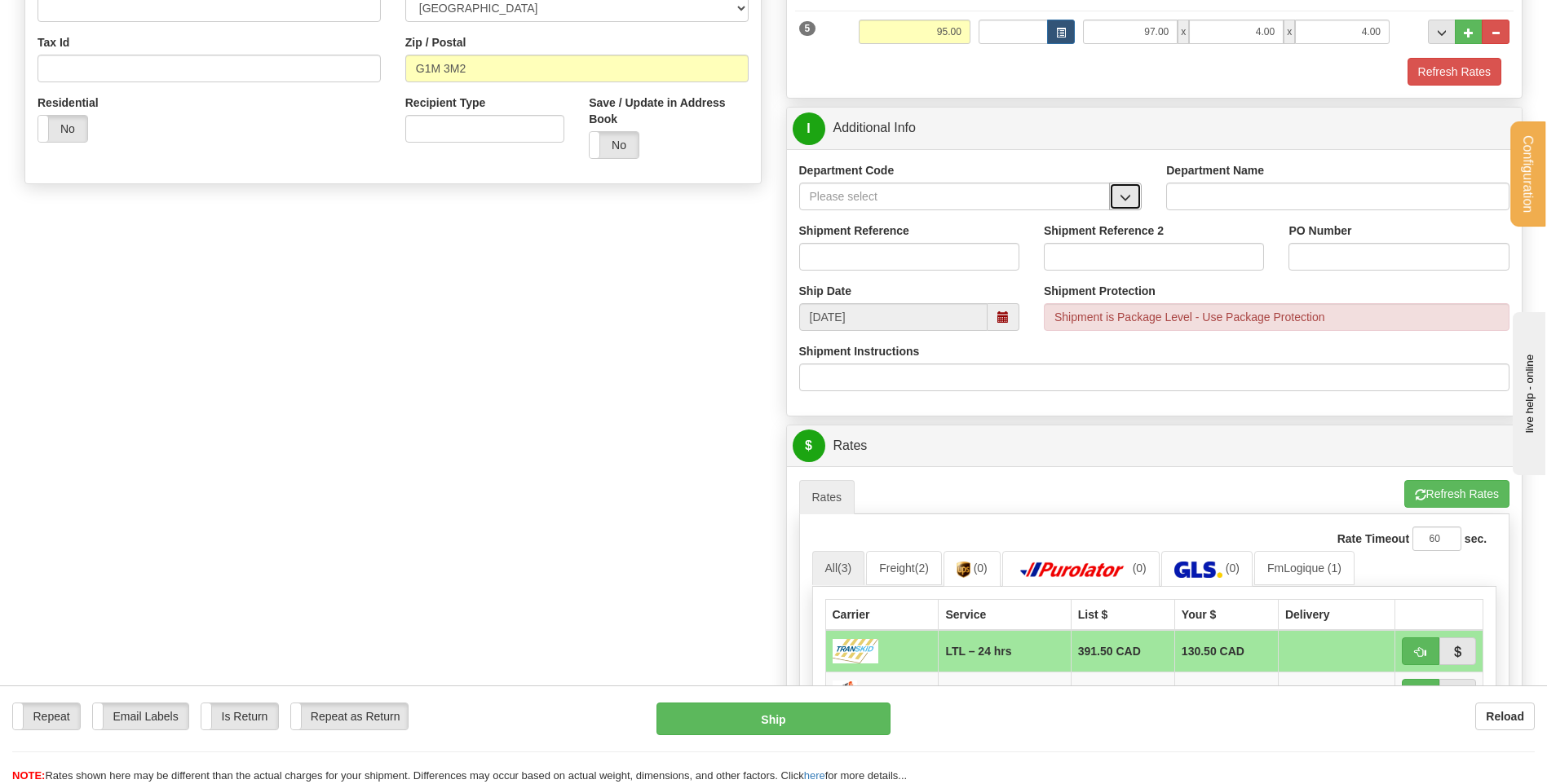
click at [1118, 203] on button "button" at bounding box center [1126, 197] width 33 height 28
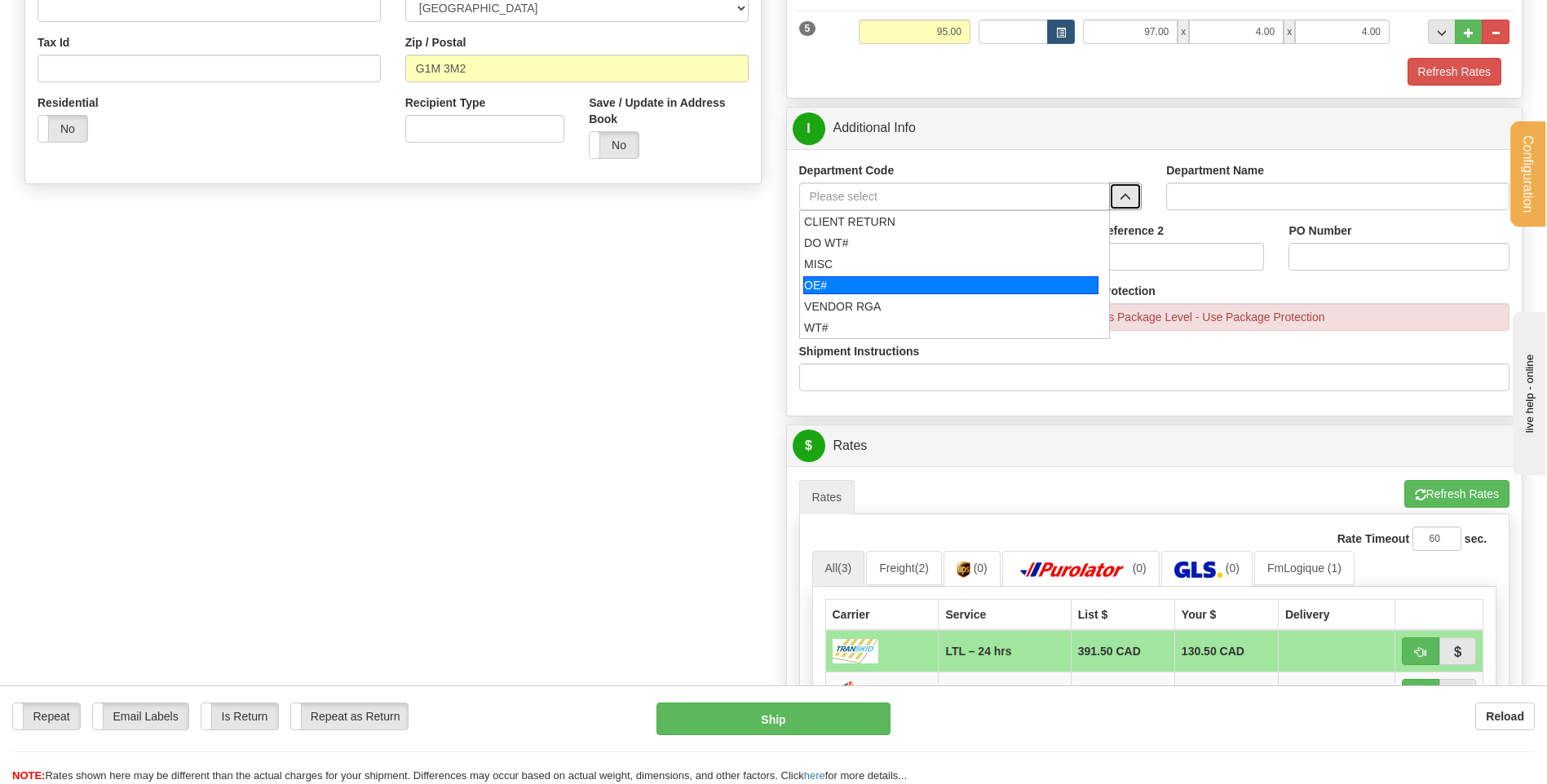
click at [890, 284] on div "OE#" at bounding box center [951, 285] width 296 height 18
type input "OE#"
type input "ORDERS"
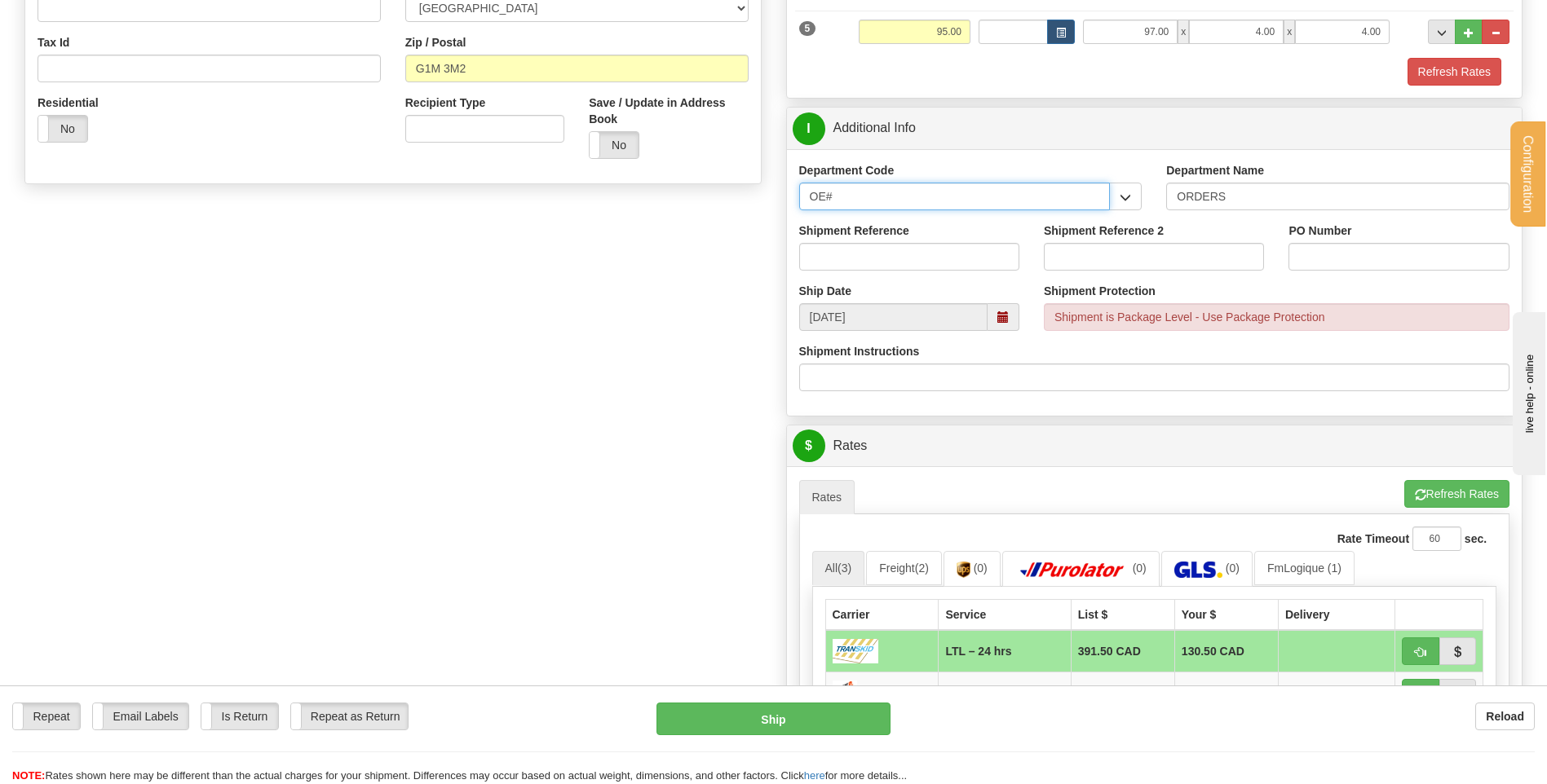
drag, startPoint x: 839, startPoint y: 182, endPoint x: 796, endPoint y: 187, distance: 43.3
click at [790, 178] on div "Department Code OE# CLIENT RETURN DO WT# MISC OE# VENDOR RGA WT#" at bounding box center [971, 192] width 367 height 61
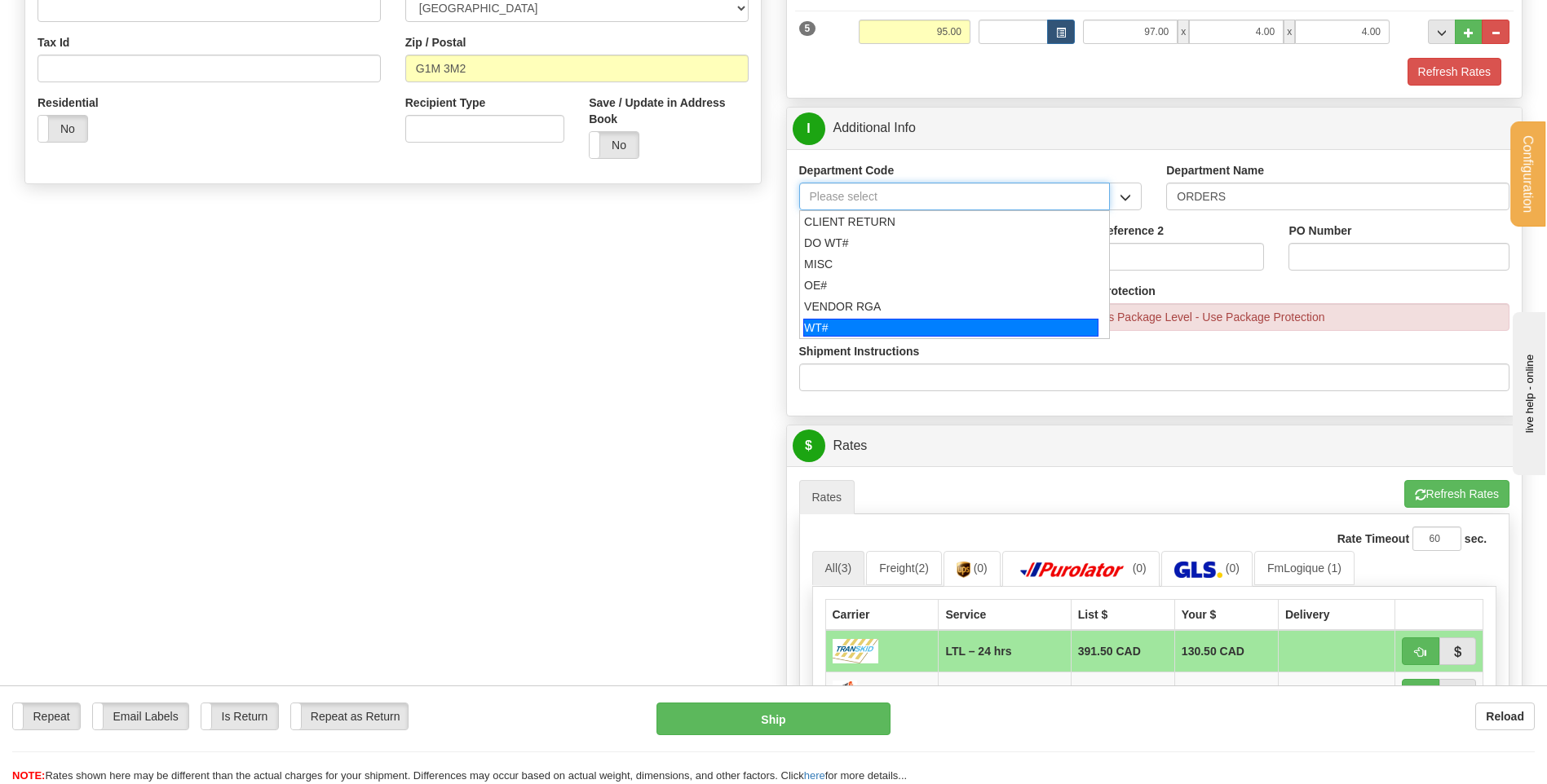
drag, startPoint x: 871, startPoint y: 328, endPoint x: 879, endPoint y: 257, distance: 71.4
click at [871, 324] on div "WT#" at bounding box center [951, 327] width 296 height 18
type input "WT#"
type input "WAREHOUSE TRANSFERS"
type input "WT#"
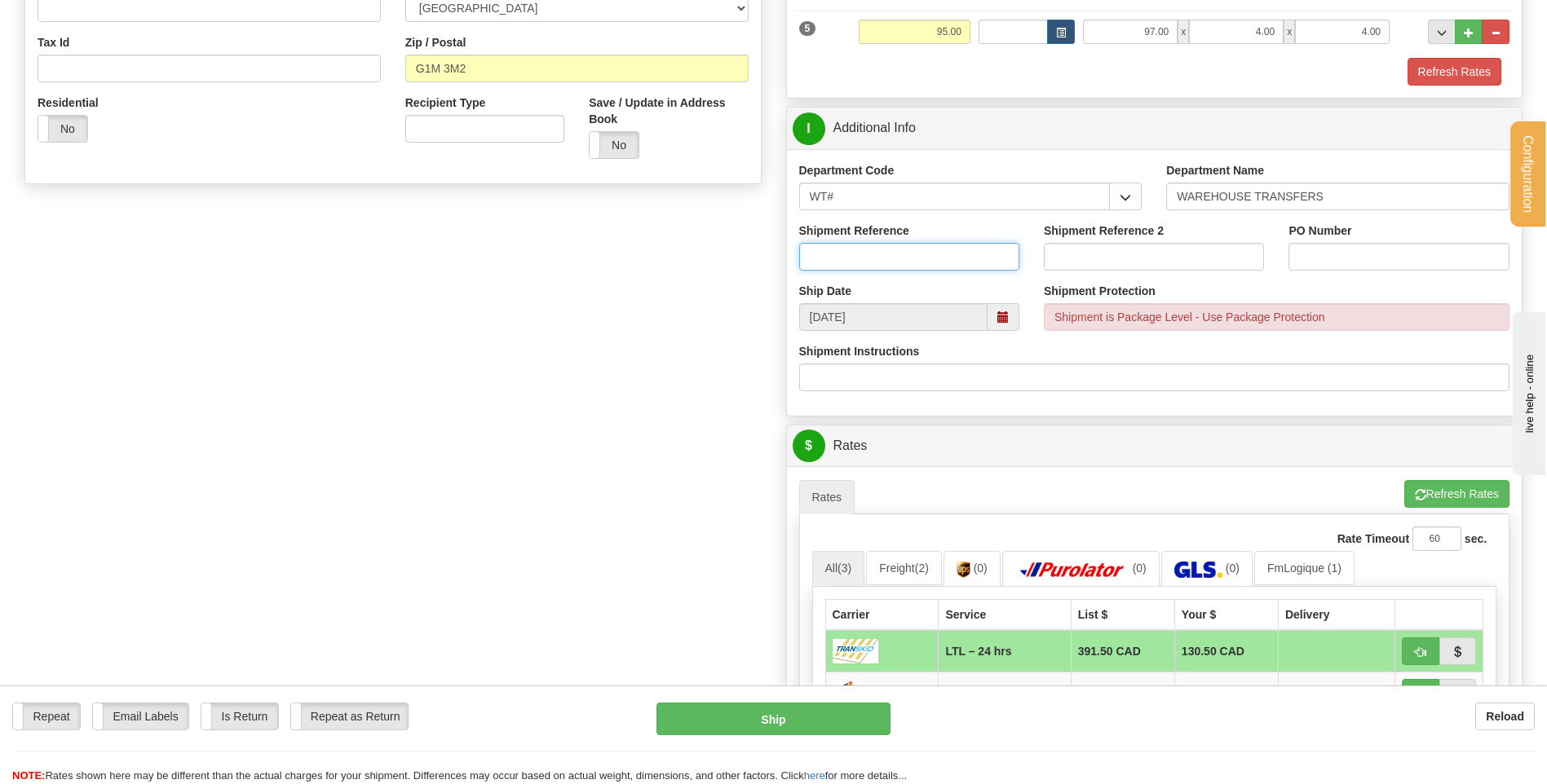
drag, startPoint x: 879, startPoint y: 254, endPoint x: 887, endPoint y: 264, distance: 12.8
click at [879, 254] on input "Shipment Reference" at bounding box center [909, 256] width 220 height 28
type input "TRANSFERT 08"
click at [1300, 242] on div "PO Number" at bounding box center [1399, 247] width 220 height 49
click at [1306, 248] on input "PO Number" at bounding box center [1399, 256] width 220 height 28
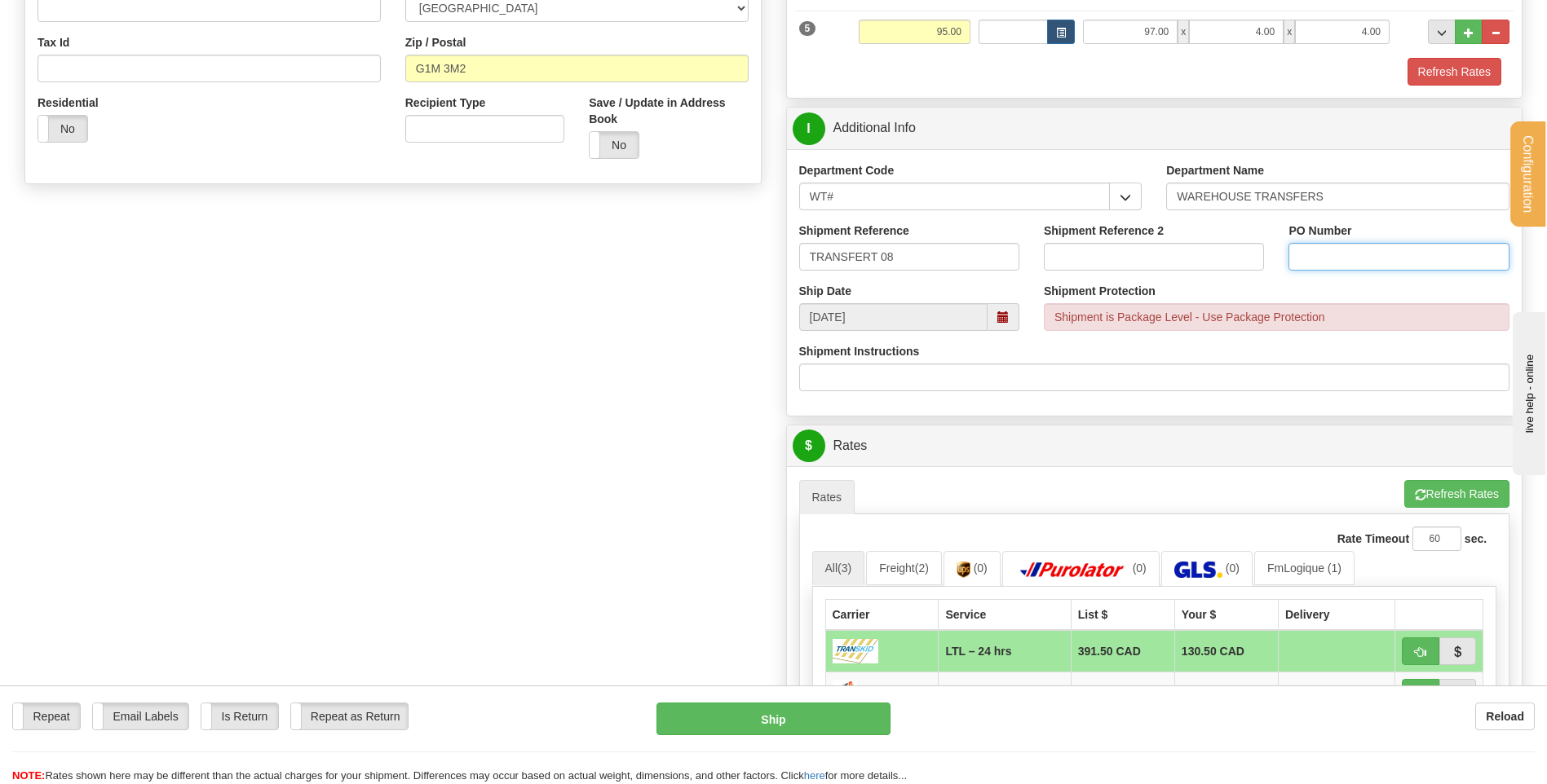
type input "stock"
drag, startPoint x: 1342, startPoint y: 244, endPoint x: 1290, endPoint y: 260, distance: 54.4
click at [1290, 260] on input "stock" at bounding box center [1399, 256] width 220 height 28
type input "R"
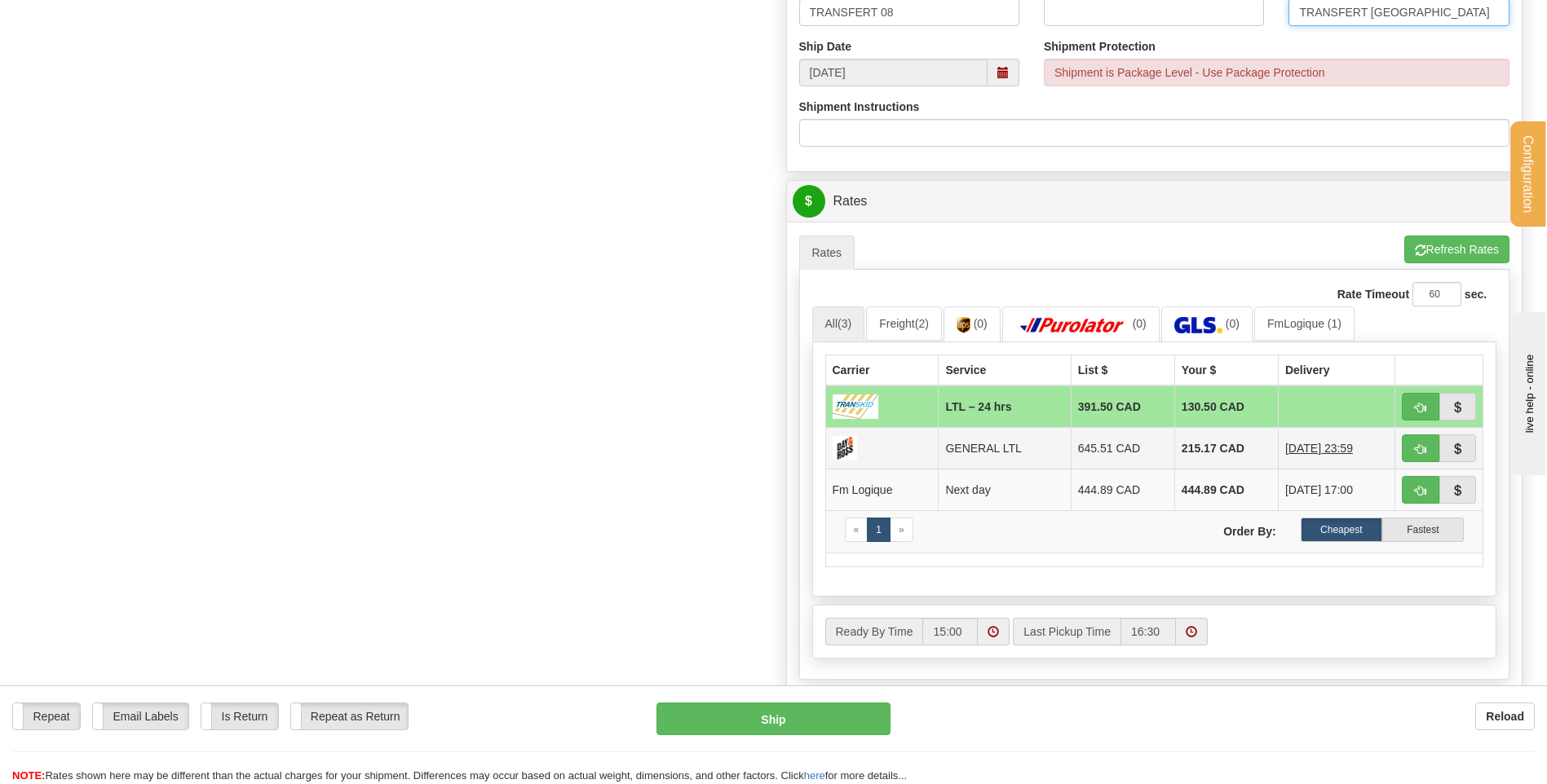
type input "TRANSFERT [GEOGRAPHIC_DATA]"
click at [1415, 408] on span "button" at bounding box center [1420, 408] width 11 height 10
type input "24 hrs"
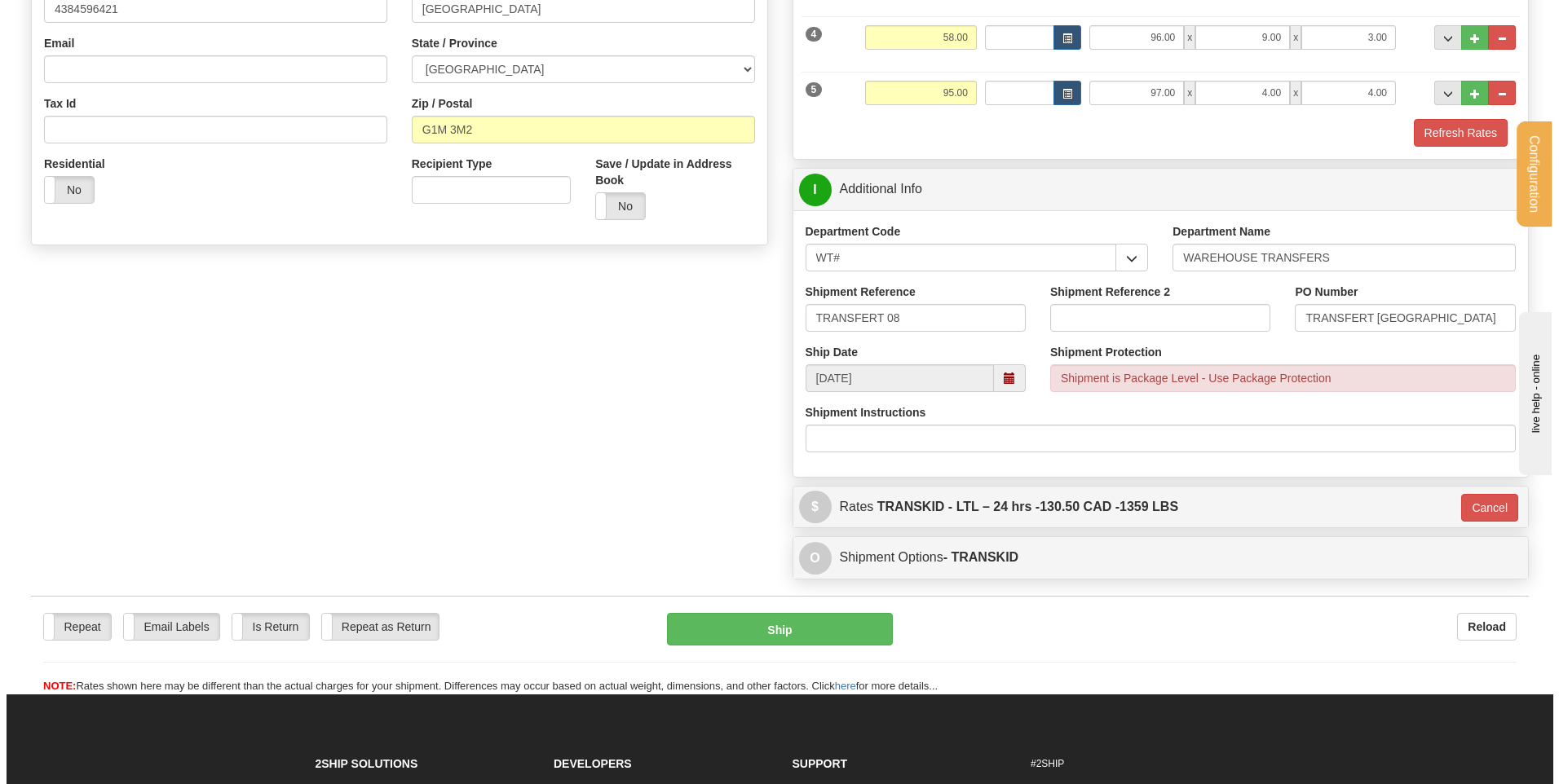
scroll to position [351, 0]
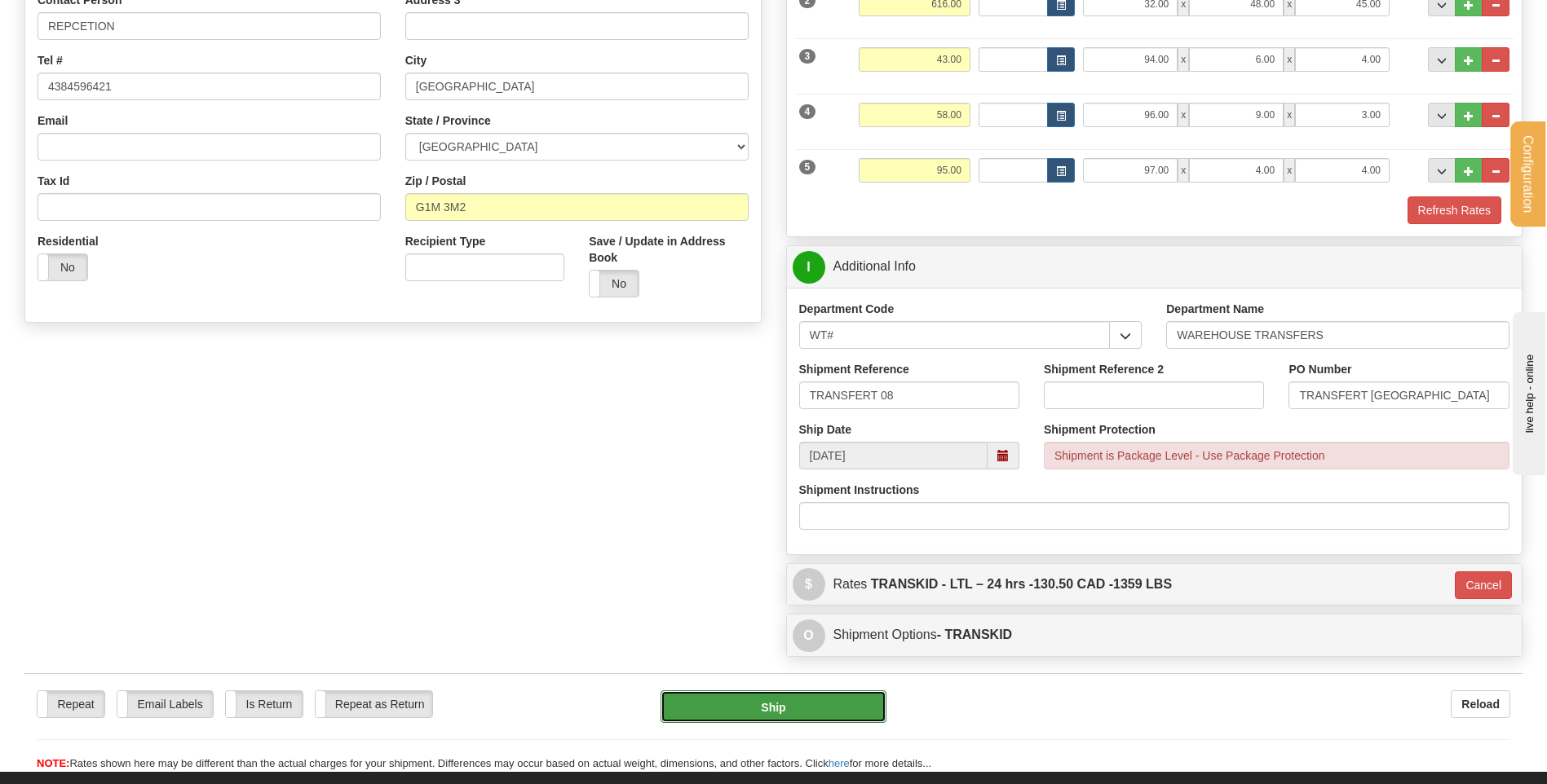
click at [742, 706] on button "Ship" at bounding box center [773, 707] width 225 height 33
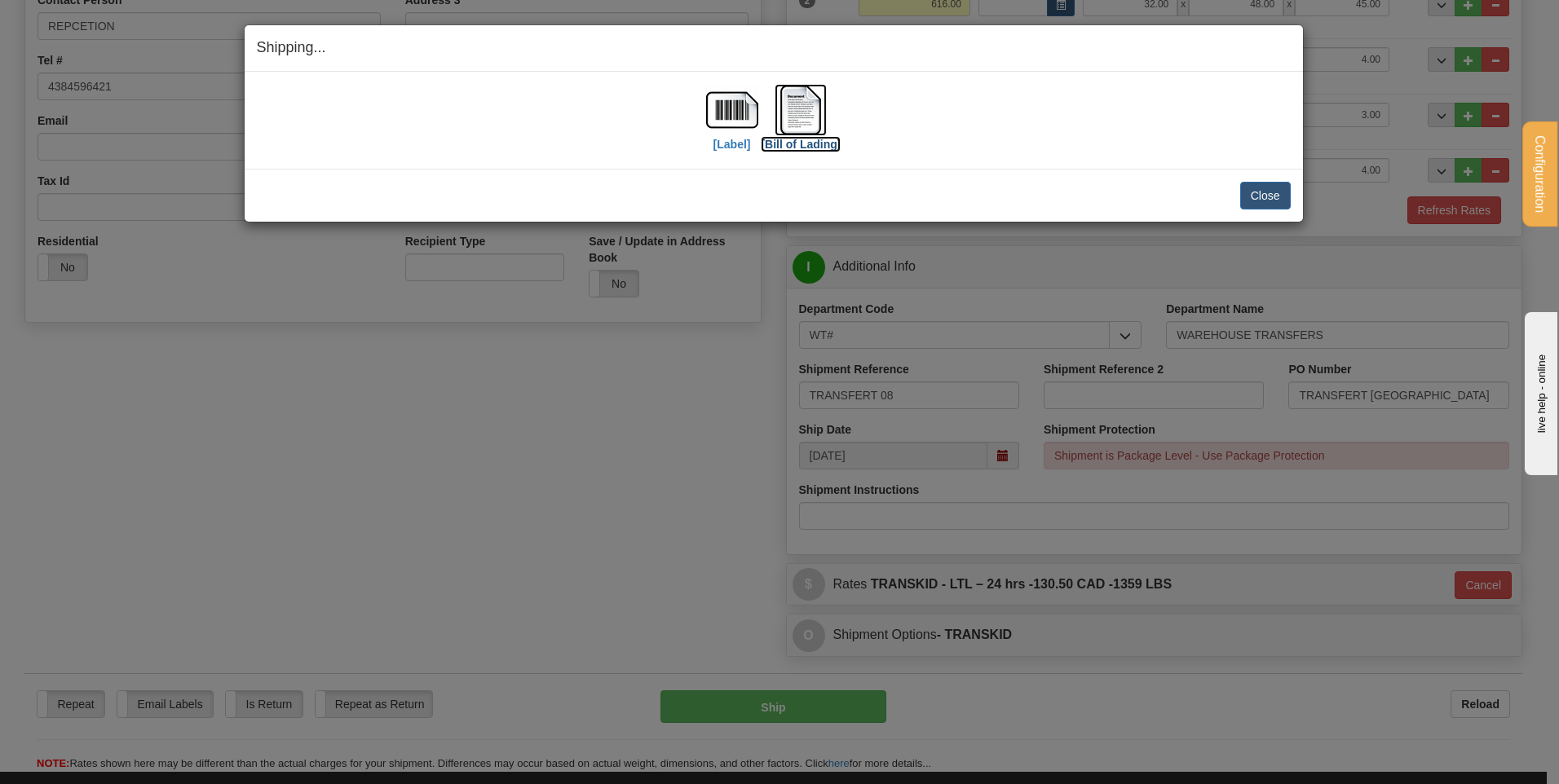
click at [811, 118] on img at bounding box center [801, 110] width 52 height 52
